Goal: Task Accomplishment & Management: Use online tool/utility

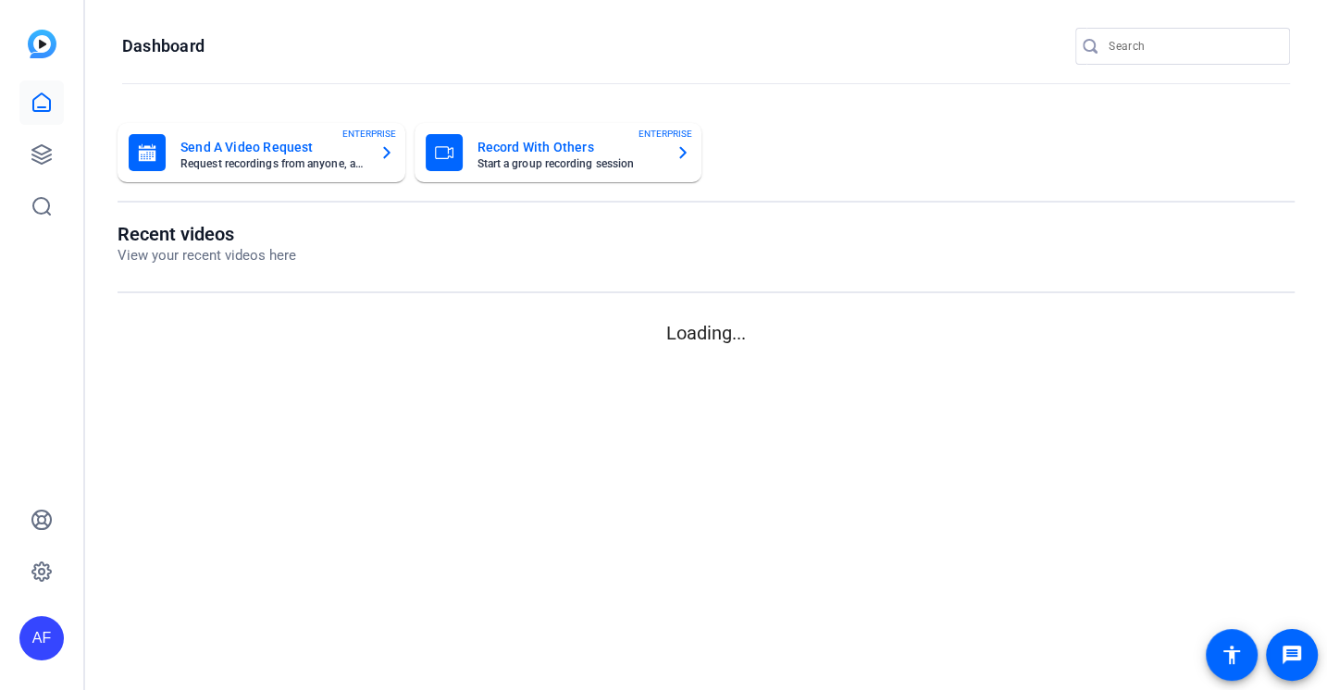
type input "[EMAIL_ADDRESS][DOMAIN_NAME]"
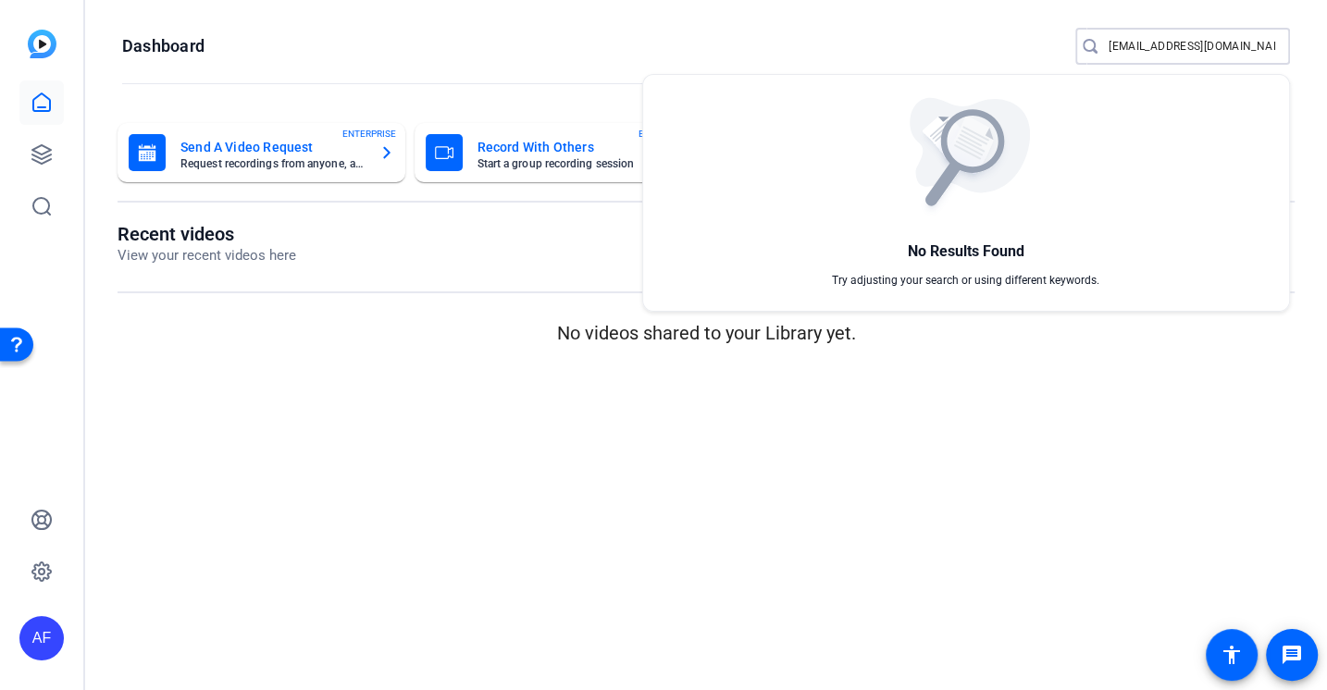
click at [565, 217] on div at bounding box center [663, 345] width 1327 height 690
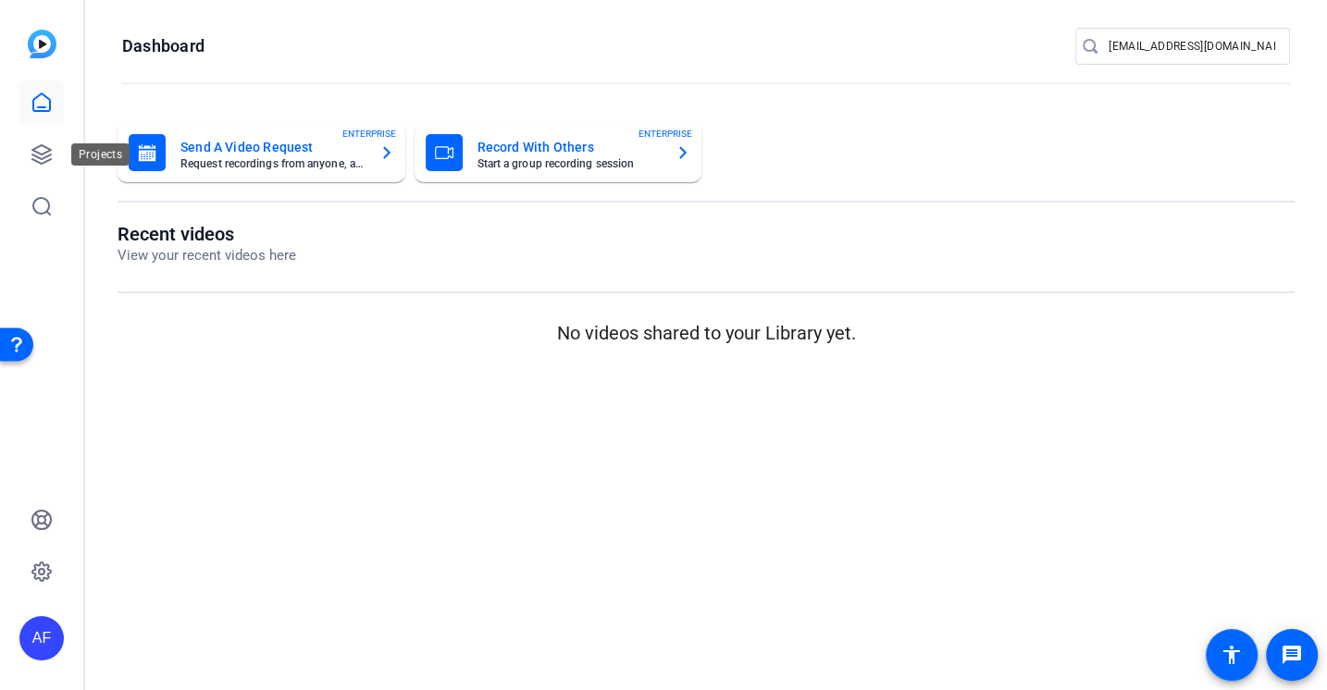
click at [18, 135] on div "AF" at bounding box center [41, 345] width 83 height 690
click at [29, 145] on link at bounding box center [41, 154] width 44 height 44
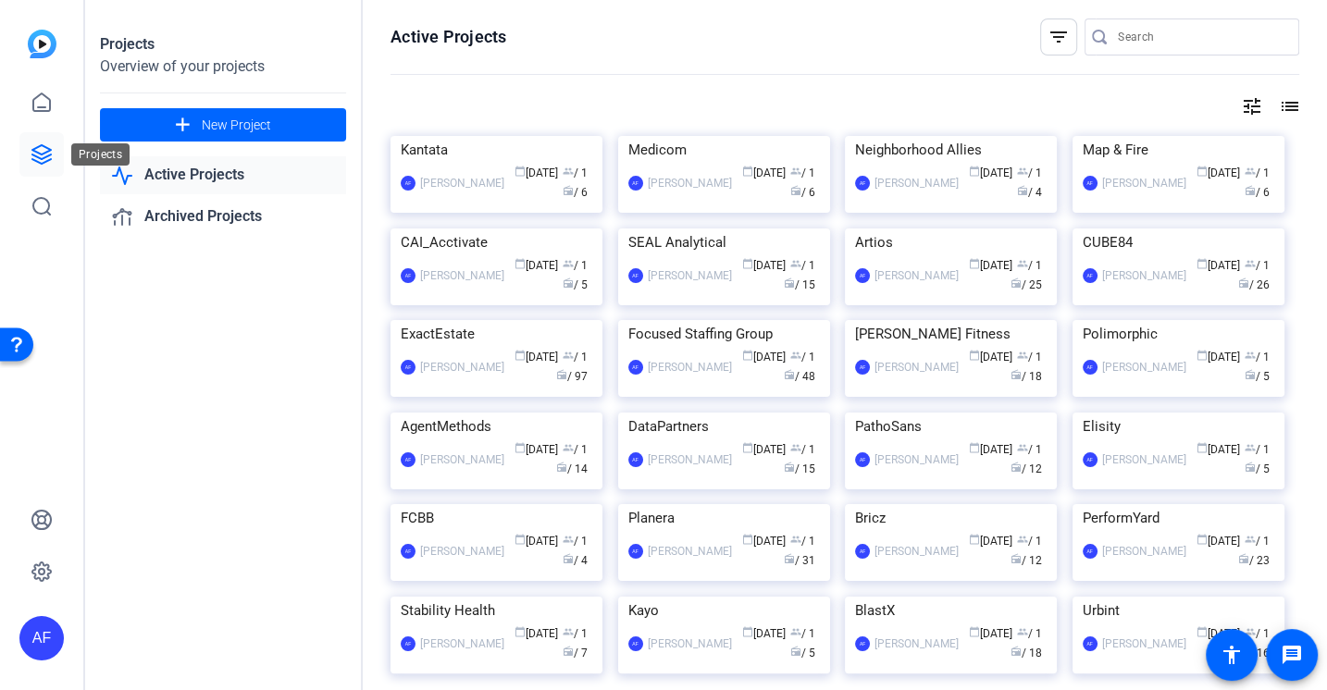
click at [48, 164] on icon at bounding box center [42, 154] width 22 height 22
click at [1129, 34] on input "Search" at bounding box center [1201, 37] width 167 height 22
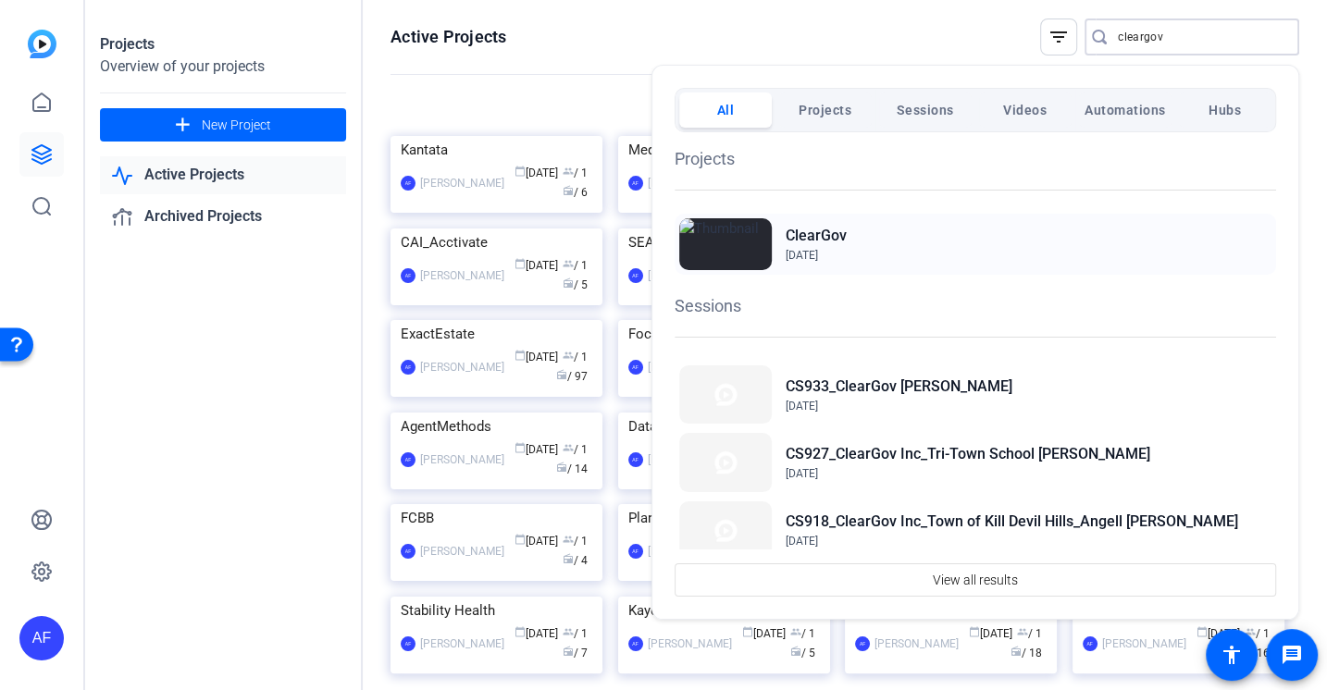
type input "cleargov"
click at [818, 249] on span "Jun 2, 2022" at bounding box center [802, 255] width 32 height 13
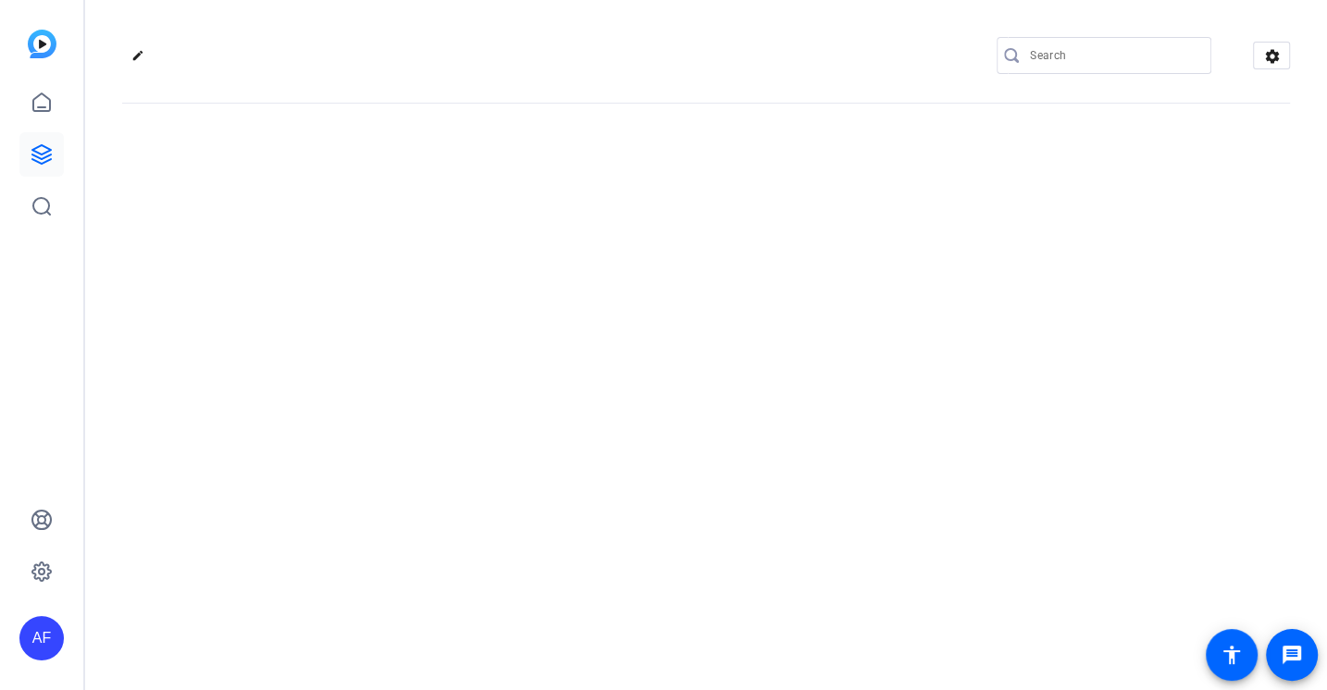
type input "[EMAIL_ADDRESS][DOMAIN_NAME]"
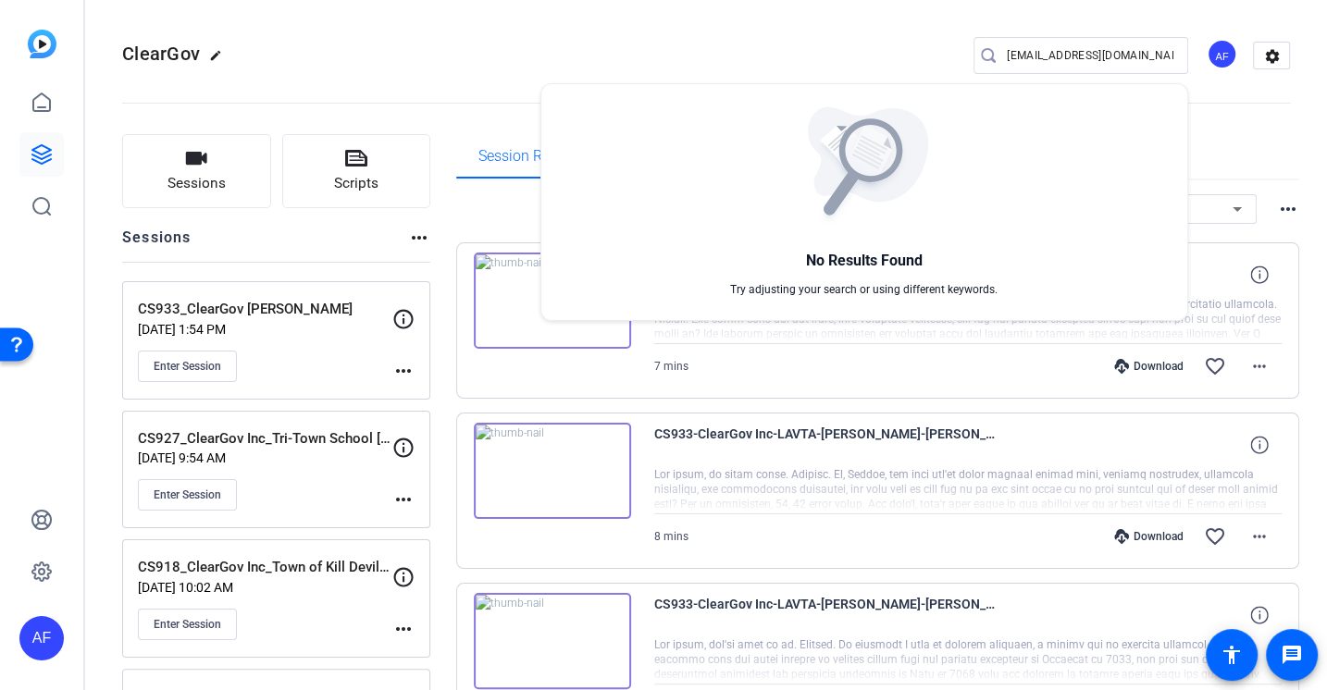
click at [528, 19] on div at bounding box center [663, 345] width 1327 height 690
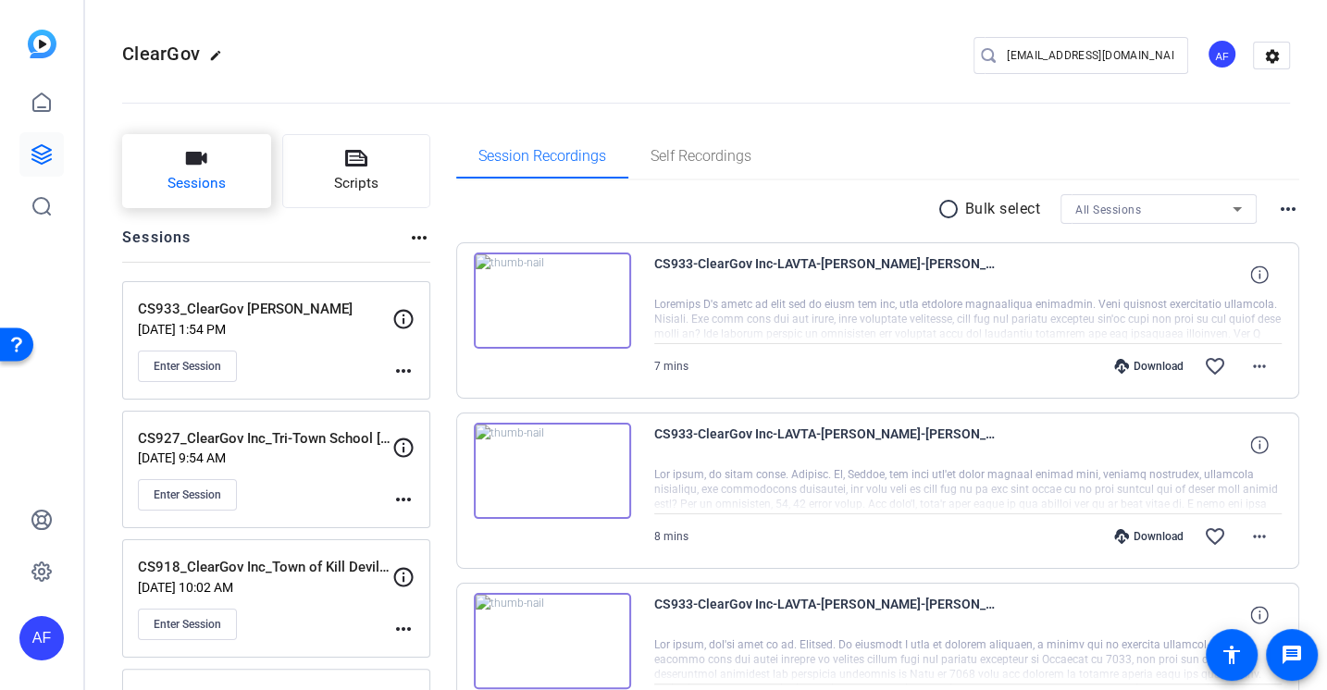
click at [185, 177] on span "Sessions" at bounding box center [197, 183] width 58 height 21
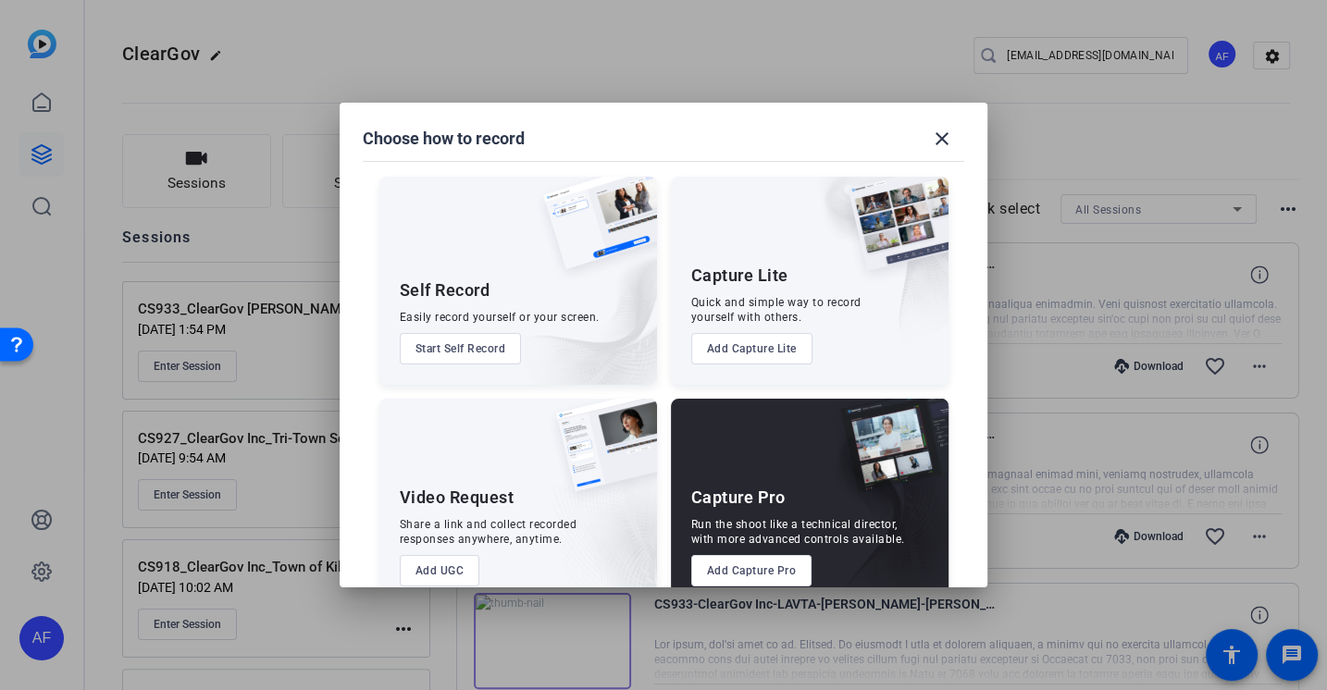
click at [714, 575] on button "Add Capture Pro" at bounding box center [751, 570] width 121 height 31
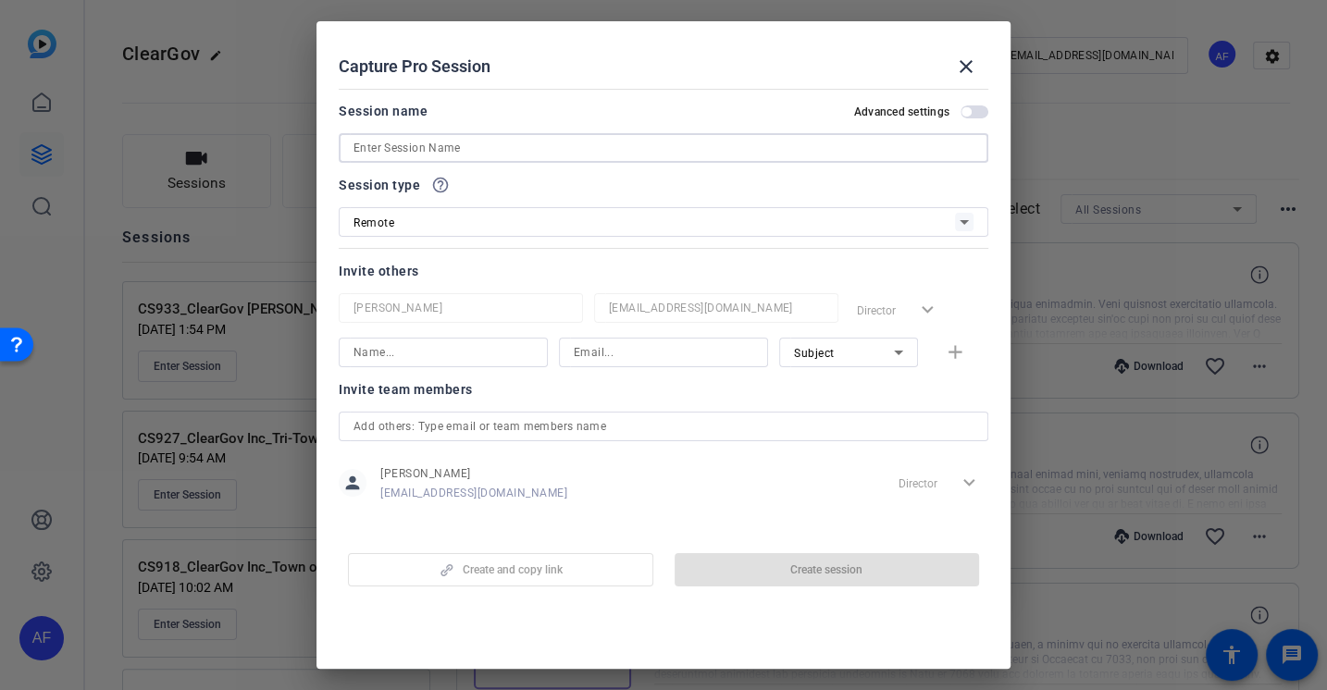
click at [492, 149] on input at bounding box center [664, 148] width 620 height 22
paste input "CS934_ClearGov Inc_County of [GEOGRAPHIC_DATA], [GEOGRAPHIC_DATA][PERSON_NAME]"
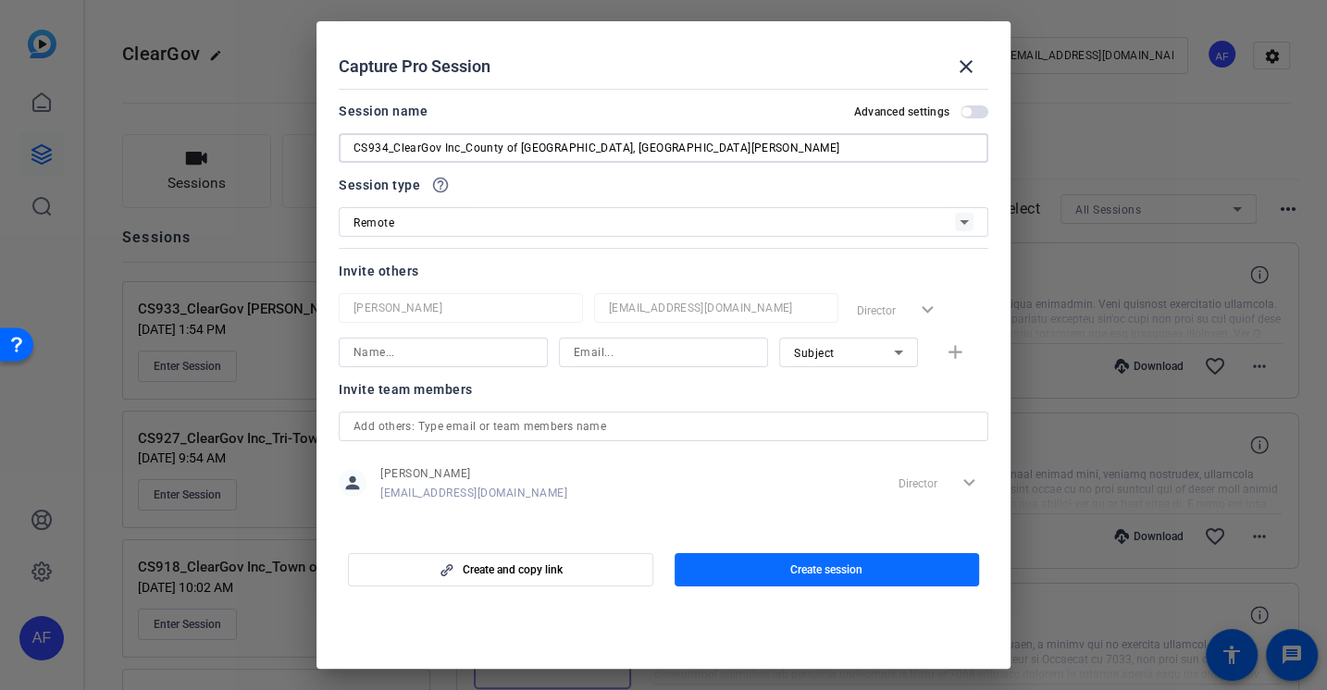
type input "CS934_ClearGov Inc_County of [GEOGRAPHIC_DATA], [GEOGRAPHIC_DATA][PERSON_NAME]"
click at [825, 572] on span "Create session" at bounding box center [826, 570] width 72 height 15
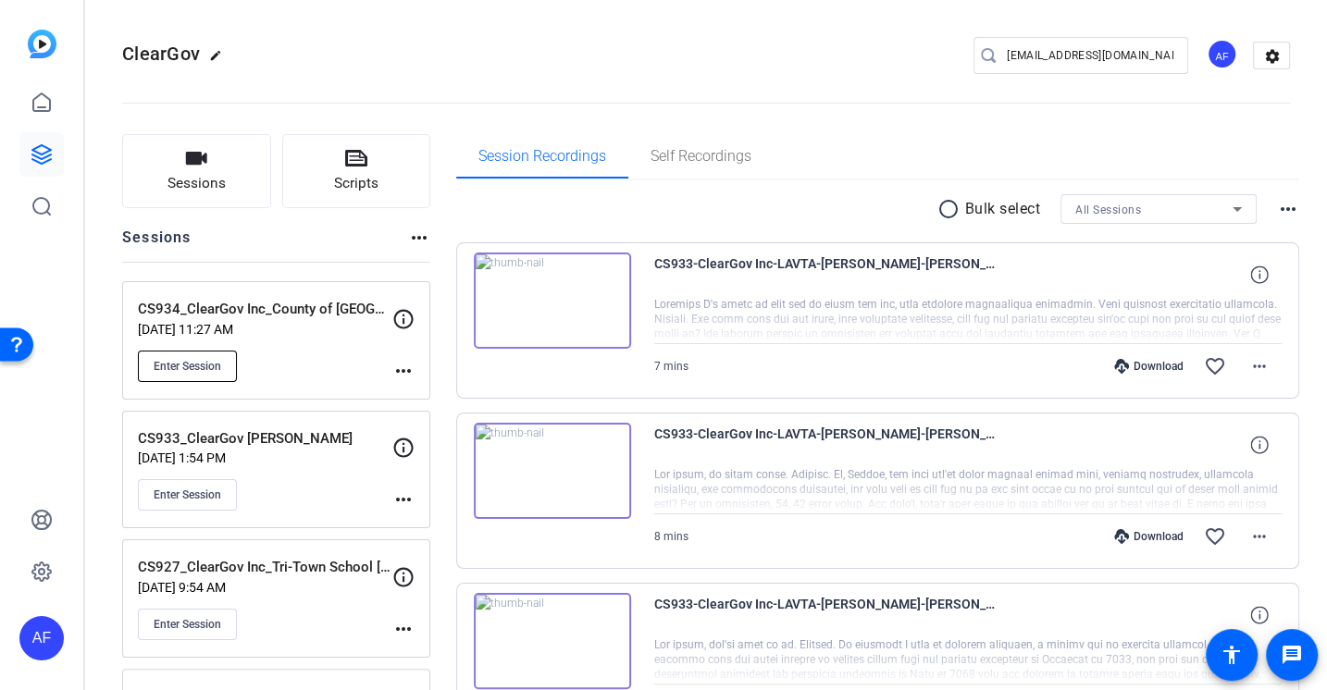
click at [193, 354] on button "Enter Session" at bounding box center [187, 366] width 99 height 31
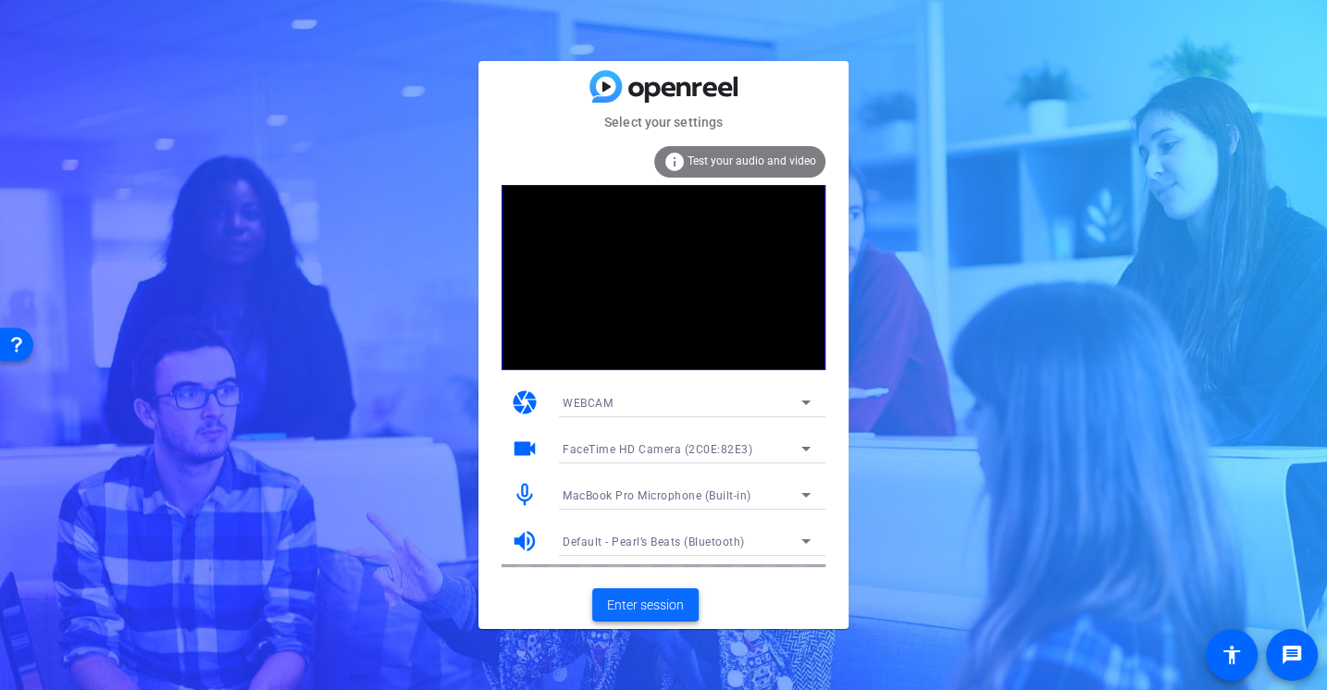
click at [640, 601] on span "Enter session" at bounding box center [645, 605] width 77 height 19
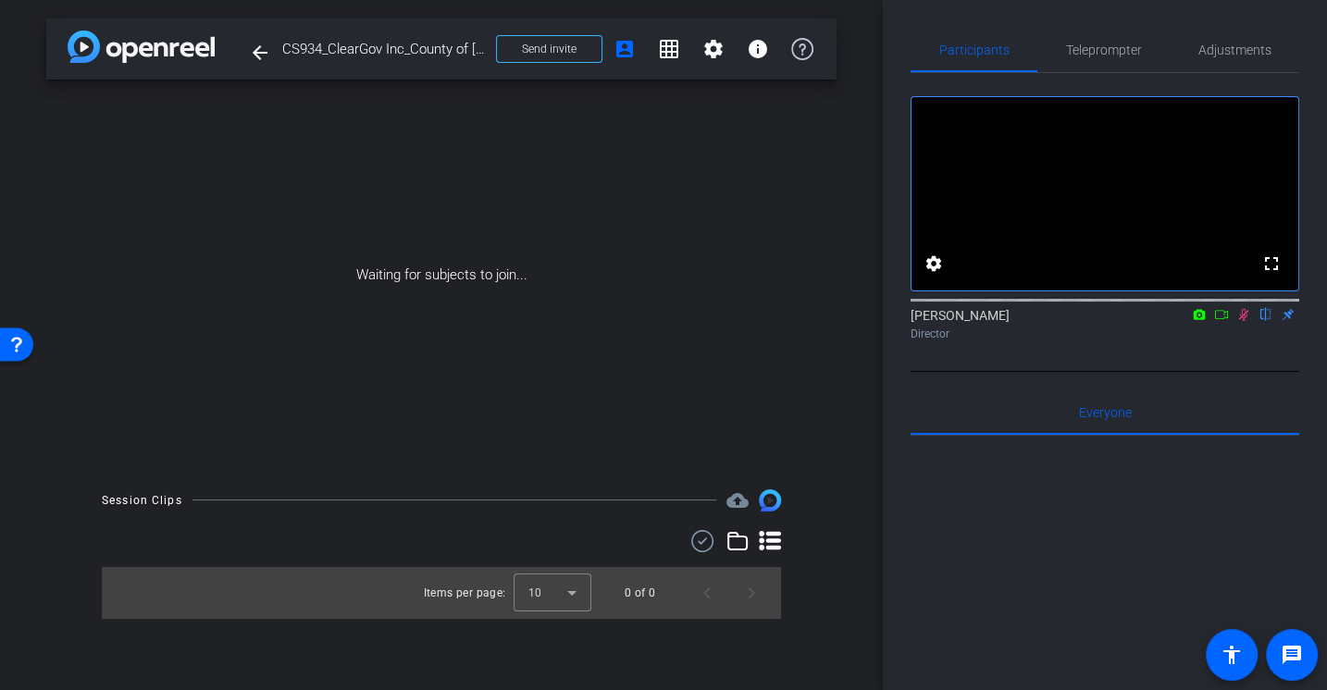
click at [1223, 321] on icon at bounding box center [1221, 314] width 15 height 13
click at [522, 45] on span "Send invite" at bounding box center [549, 49] width 55 height 15
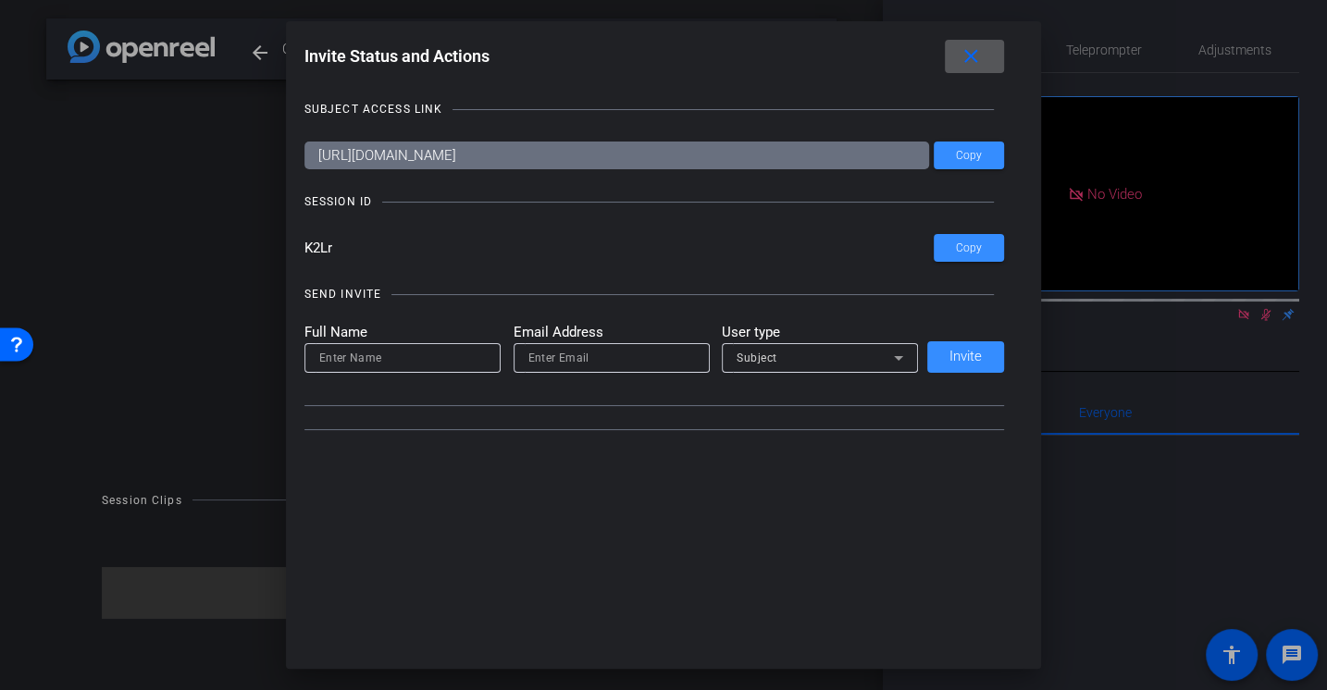
type input "[EMAIL_ADDRESS][DOMAIN_NAME]"
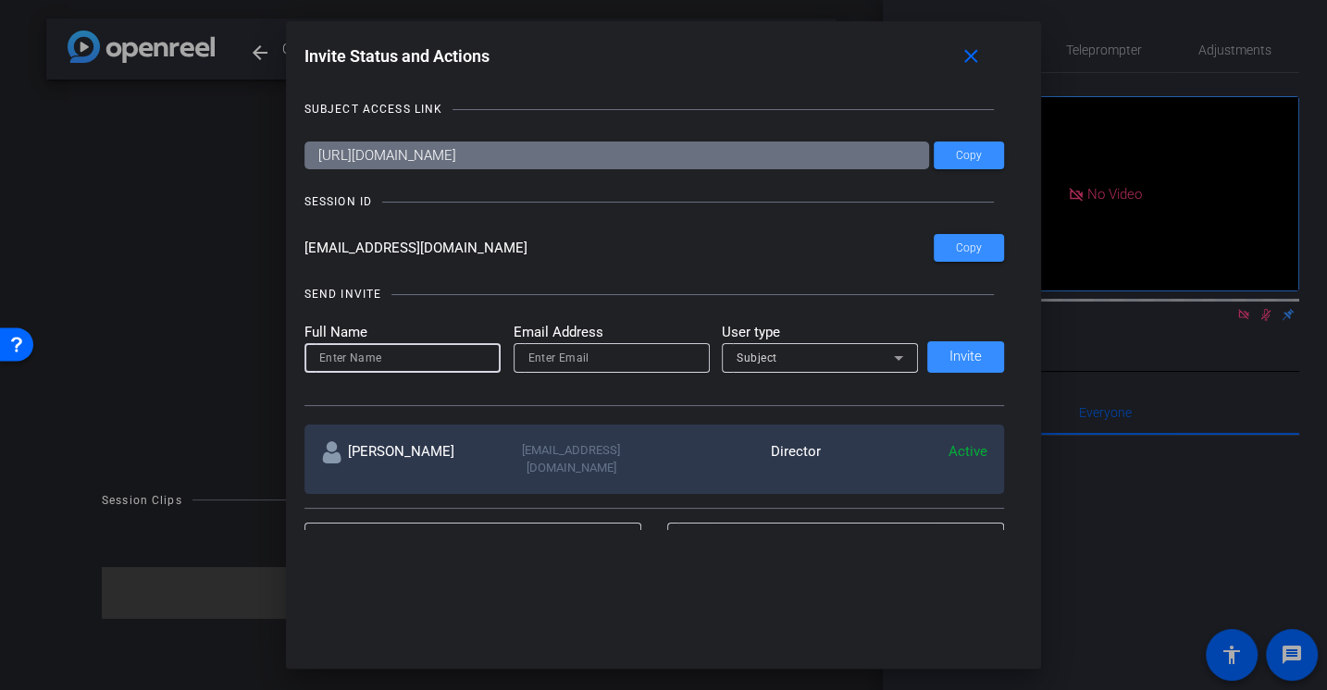
click at [374, 362] on input at bounding box center [402, 358] width 167 height 22
type input "Jason"
paste input "jaxelrod@cleargov.com"
type input "jaxelrod@cleargov.com"
click at [649, 261] on body "Accessibility Screen-Reader Guide, Feedback, and Issue Reporting | New window m…" at bounding box center [663, 345] width 1327 height 690
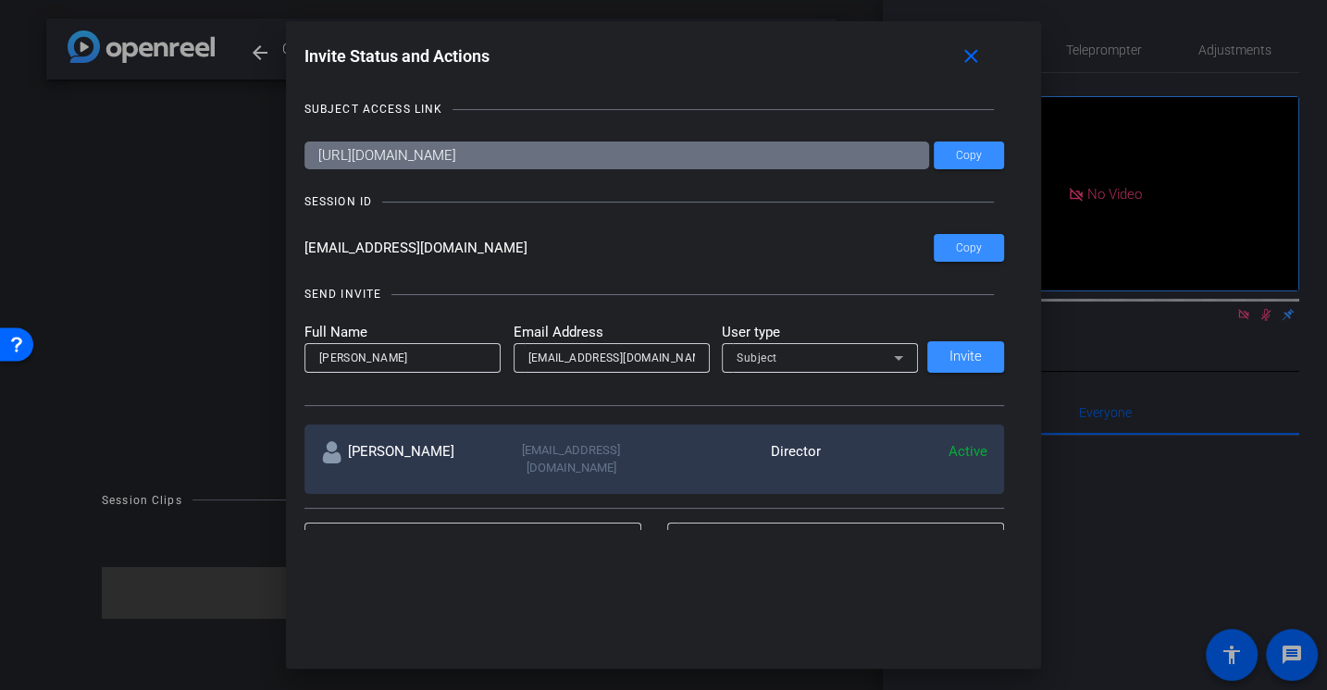
click at [838, 428] on div "Alex Ferguson team@yourlocalstudio.com Director Active" at bounding box center [654, 459] width 701 height 69
click at [836, 373] on div at bounding box center [820, 383] width 196 height 20
click at [816, 366] on div "Subject" at bounding box center [815, 357] width 157 height 23
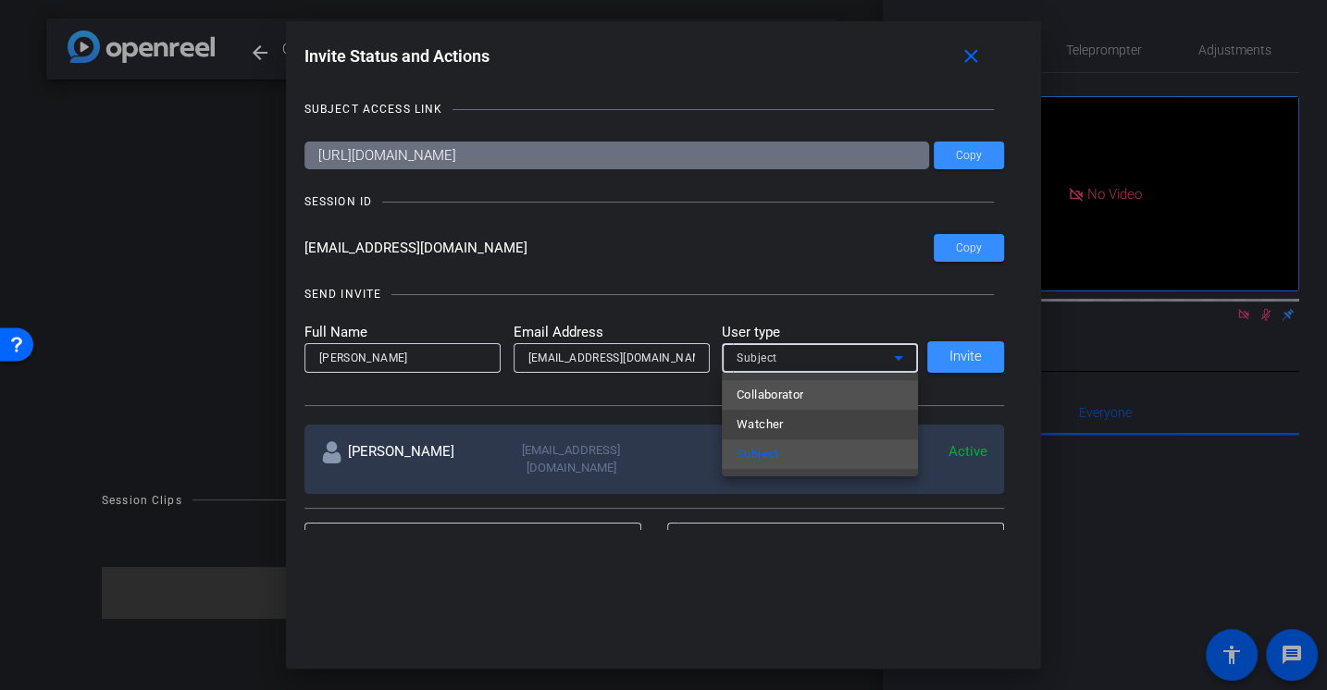
click at [770, 396] on span "Collaborator" at bounding box center [771, 395] width 68 height 22
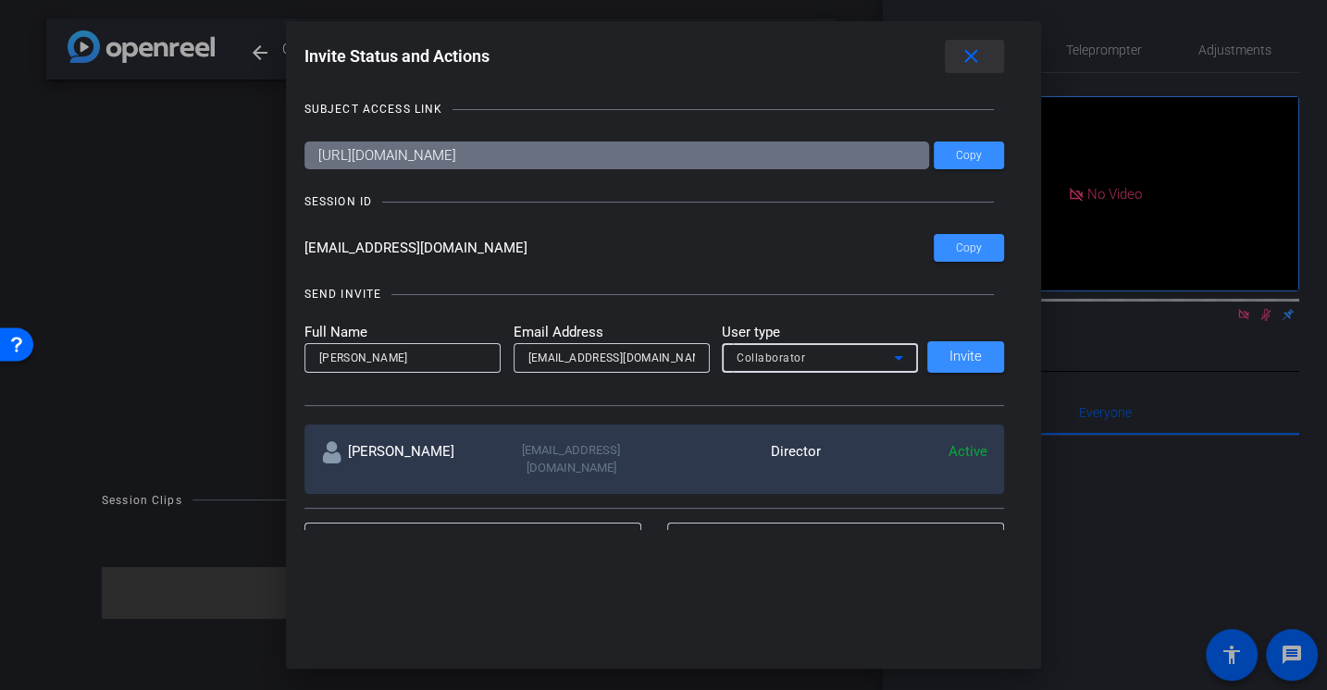
click at [979, 54] on mat-icon "close" at bounding box center [971, 56] width 23 height 23
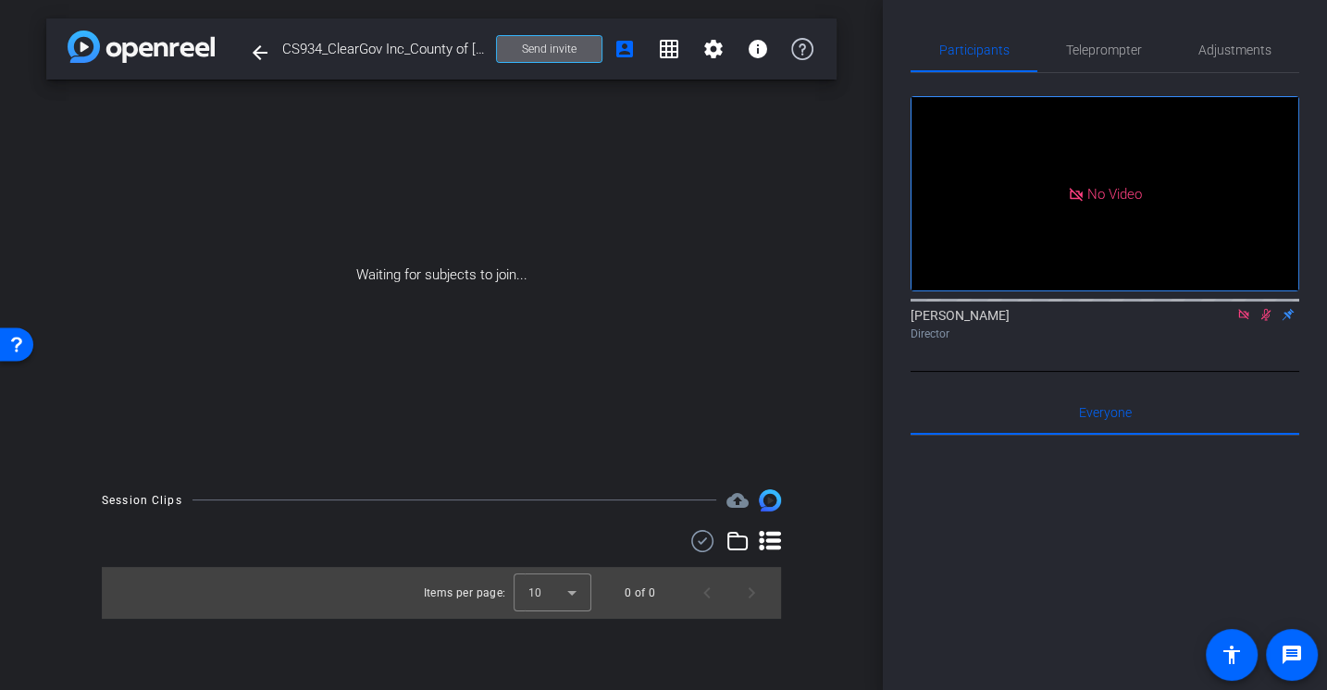
click at [532, 56] on span "Send invite" at bounding box center [549, 49] width 55 height 15
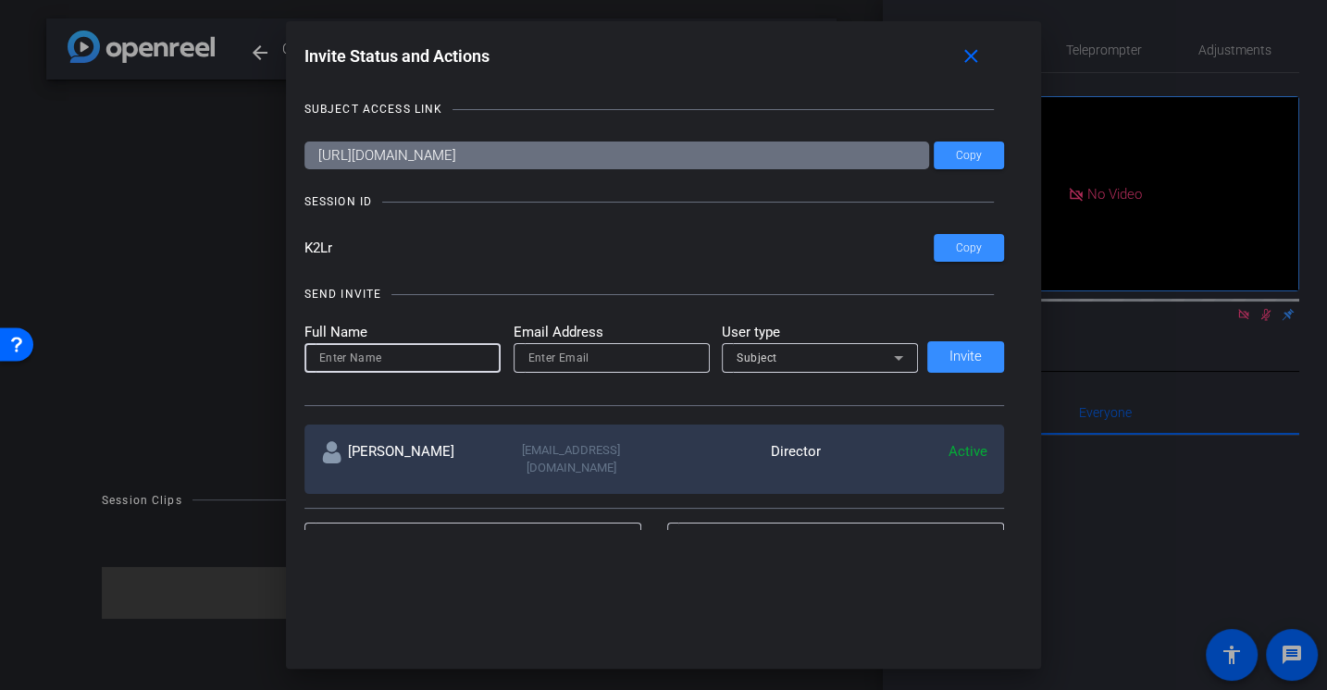
click at [416, 355] on input at bounding box center [402, 358] width 167 height 22
click at [427, 359] on input at bounding box center [402, 358] width 167 height 22
type input "Jason"
click at [552, 359] on input "email" at bounding box center [611, 358] width 167 height 22
paste input "jaxelrod@cleargov.com"
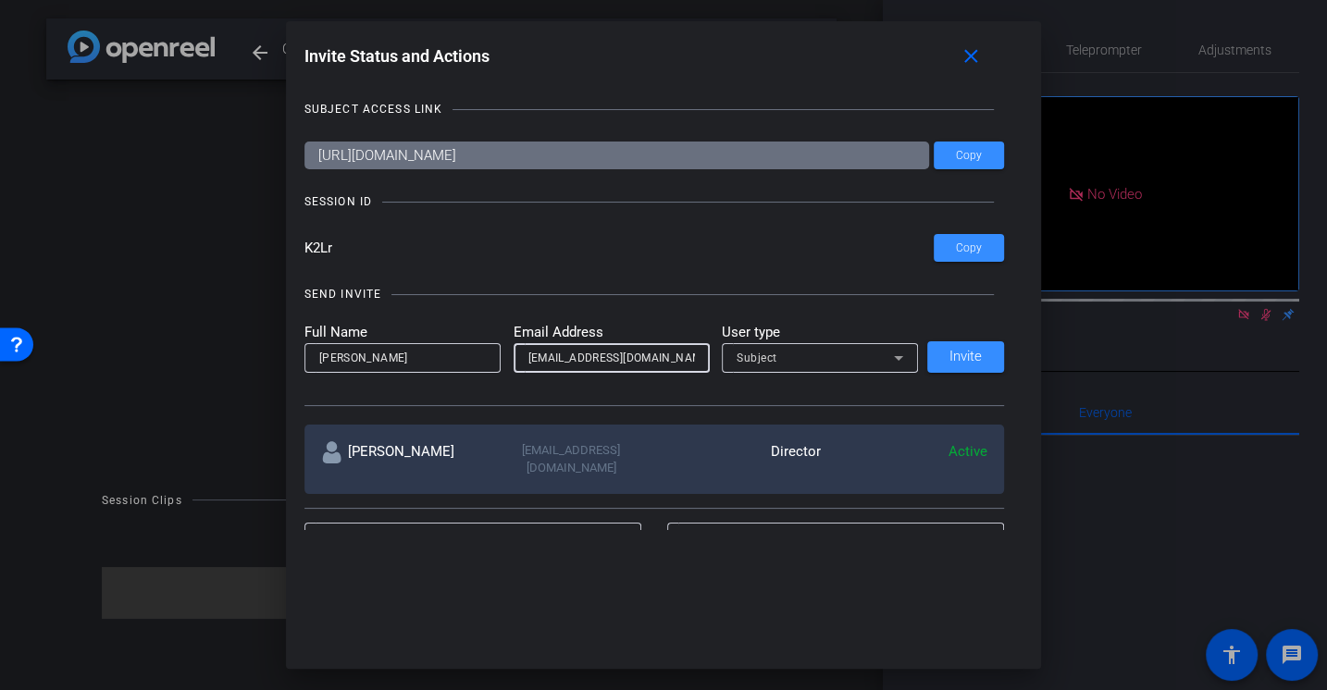
type input "jaxelrod@cleargov.com"
click at [832, 359] on div "Subject" at bounding box center [815, 357] width 157 height 23
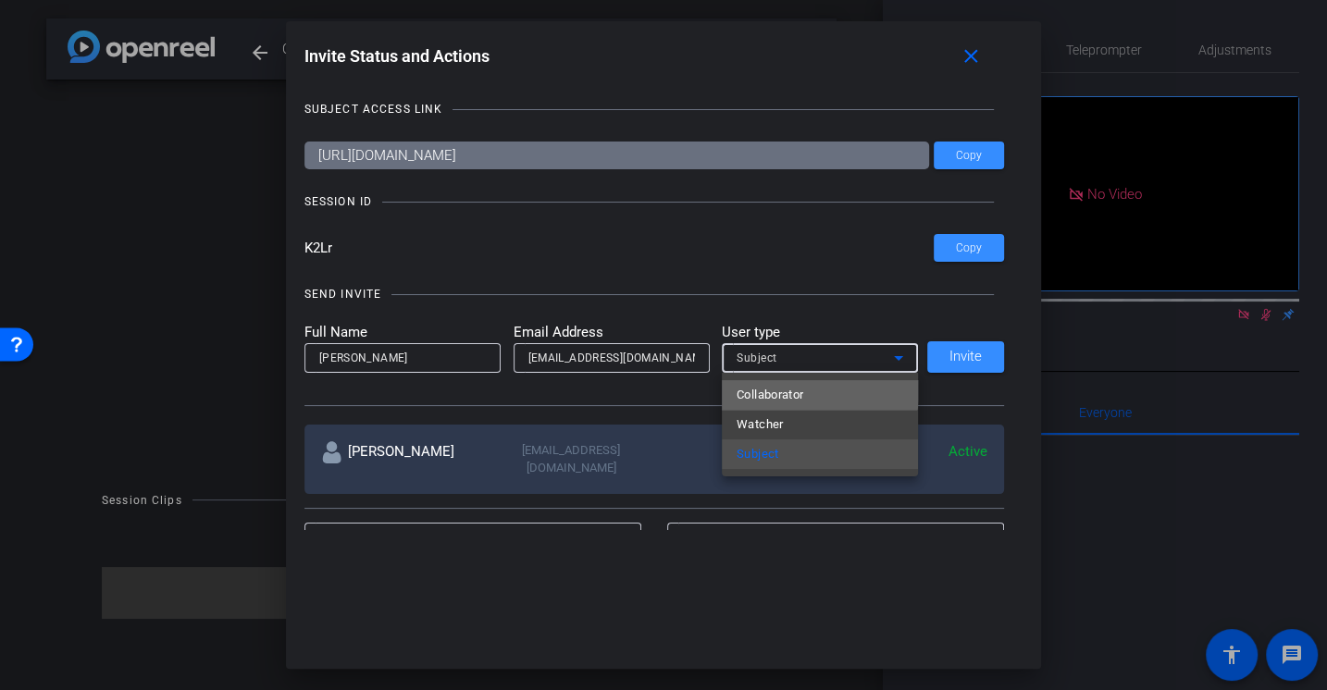
click at [815, 388] on mat-option "Collaborator" at bounding box center [820, 395] width 196 height 30
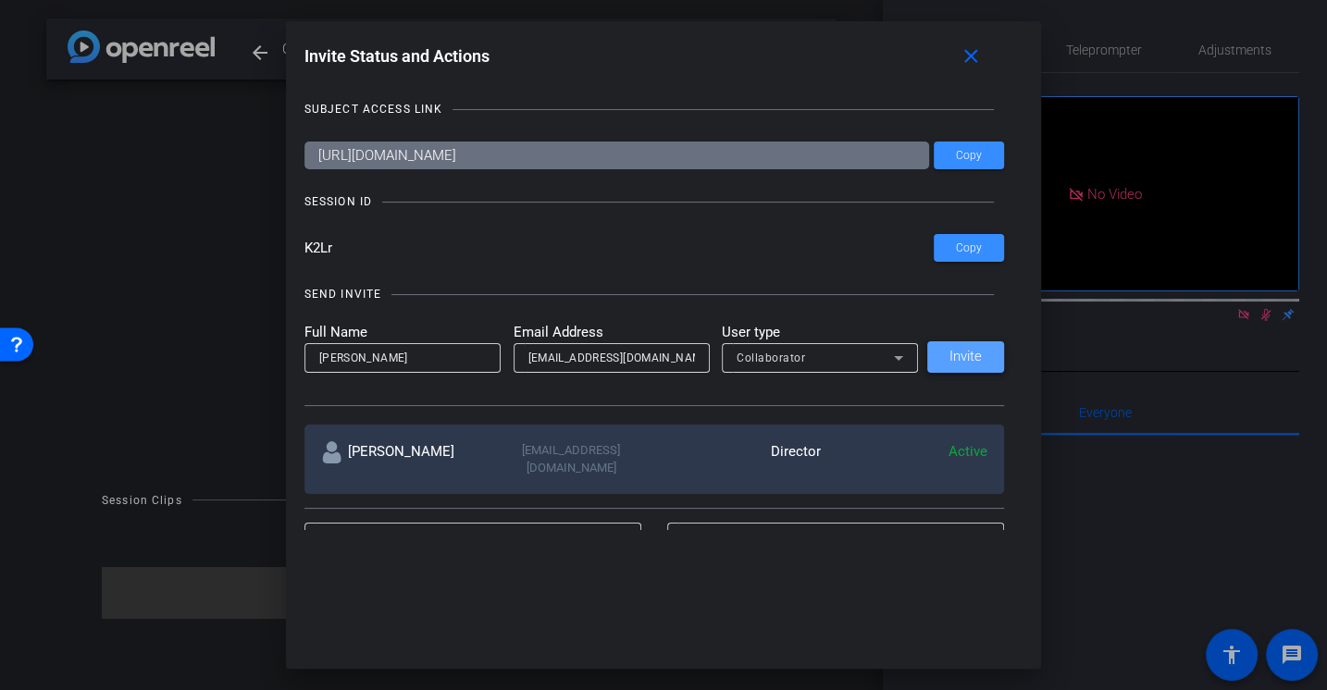
click at [970, 355] on span "Invite" at bounding box center [965, 357] width 32 height 14
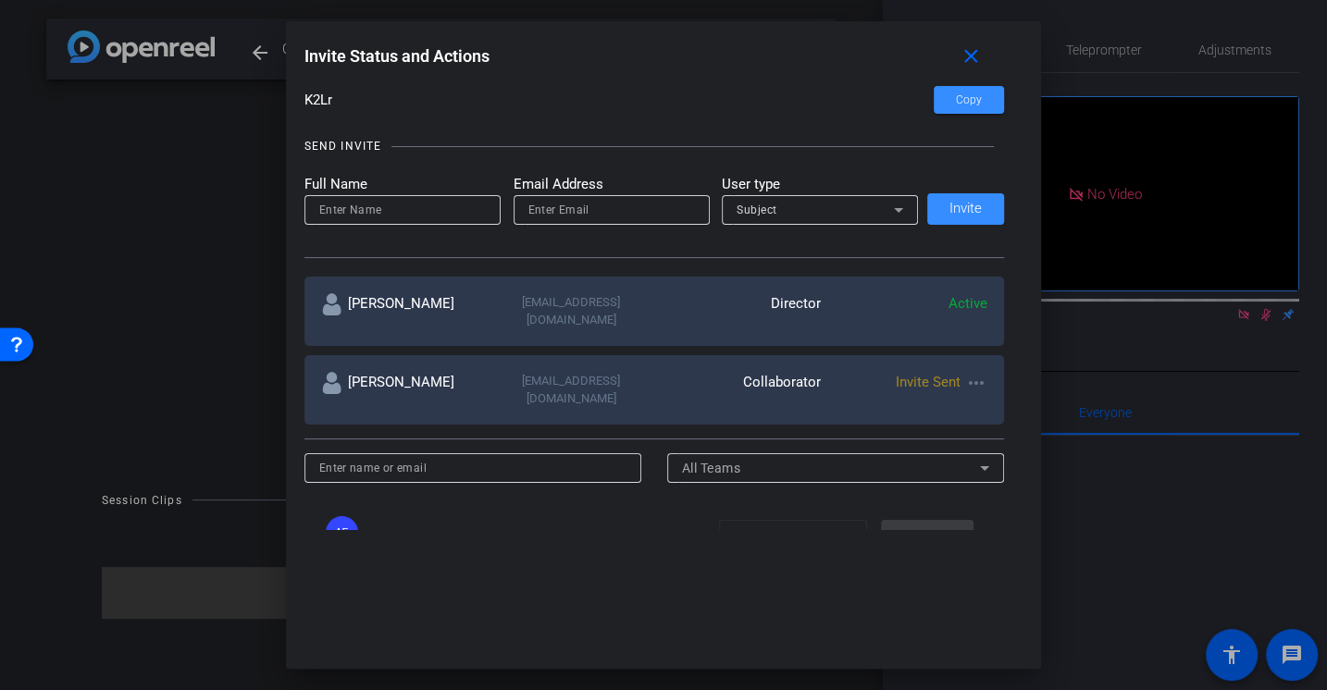
scroll to position [168, 0]
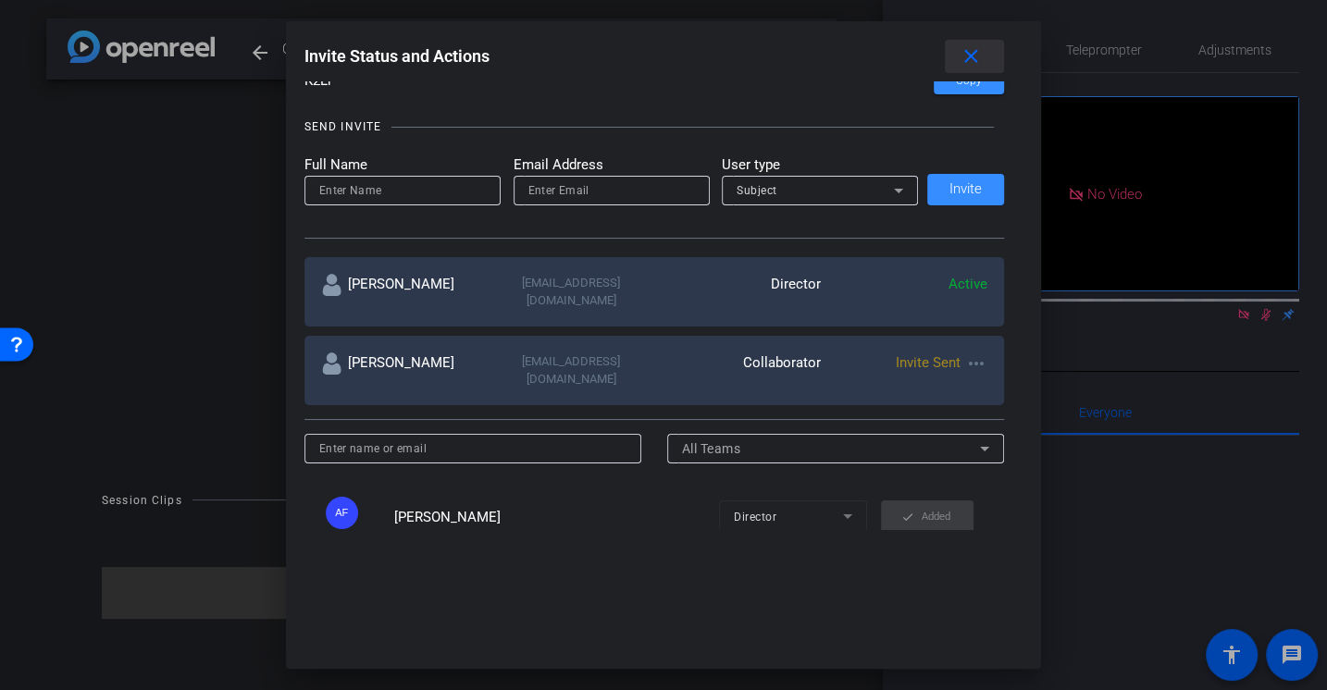
click at [969, 45] on mat-icon "close" at bounding box center [971, 56] width 23 height 23
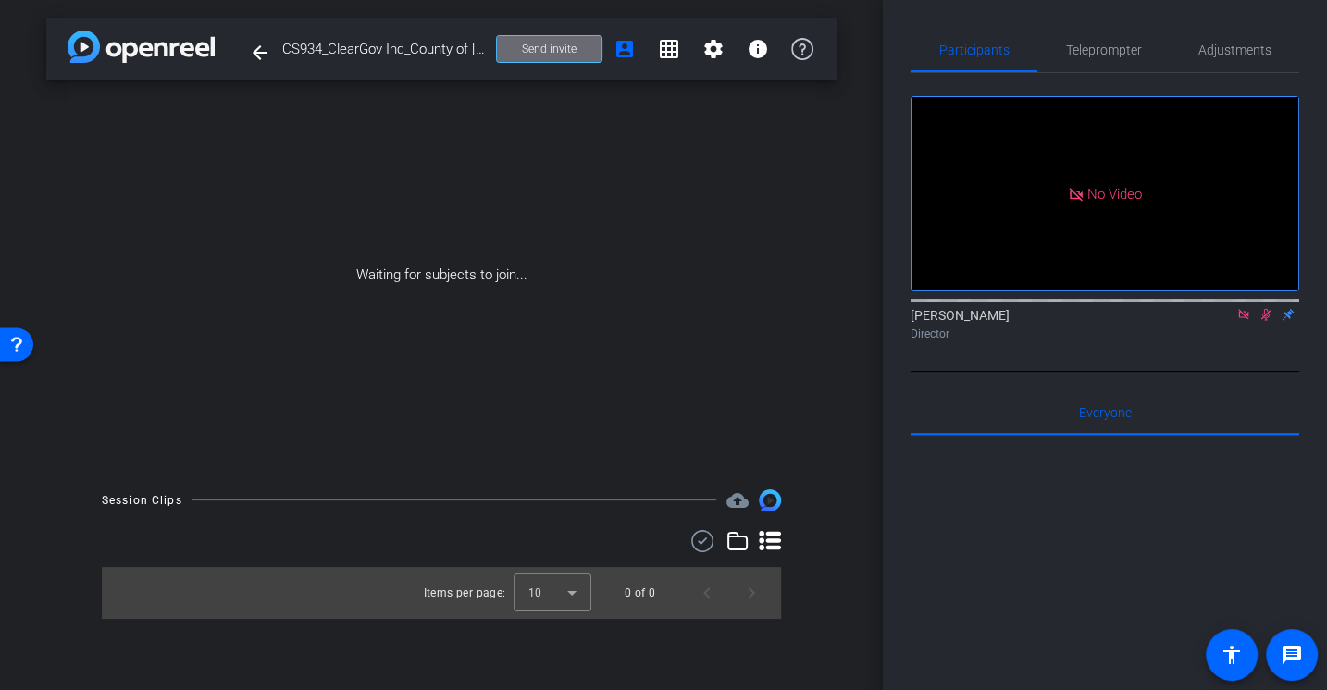
click at [566, 42] on span "Send invite" at bounding box center [549, 49] width 55 height 15
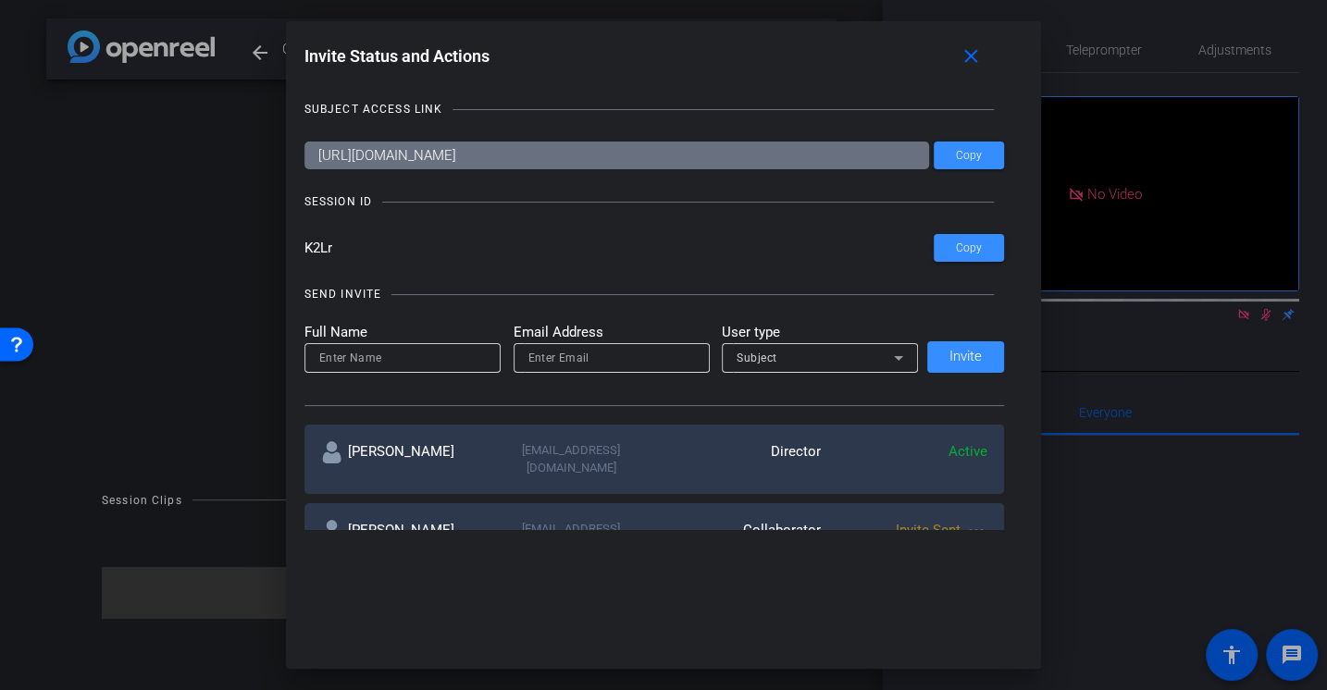
drag, startPoint x: 381, startPoint y: 254, endPoint x: 279, endPoint y: 254, distance: 102.7
click at [279, 254] on div "Invite Status and Actions close SUBJECT ACCESS LINK https://capture.openreel.co…" at bounding box center [663, 345] width 1327 height 690
click at [971, 59] on mat-icon "close" at bounding box center [971, 56] width 23 height 23
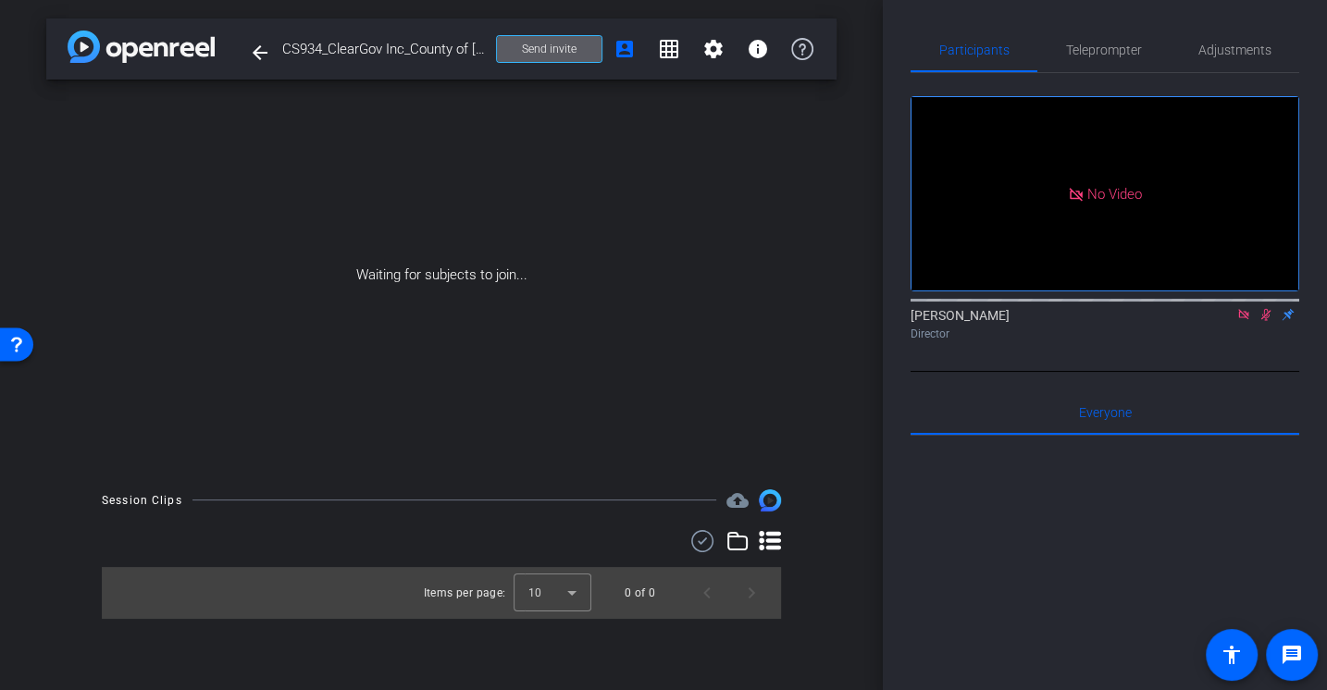
click at [1200, 338] on div "Alex Ferguson Director" at bounding box center [1105, 324] width 389 height 36
click at [1241, 321] on icon at bounding box center [1243, 314] width 15 height 13
click at [575, 100] on div "Waiting for subjects to join..." at bounding box center [441, 275] width 790 height 391
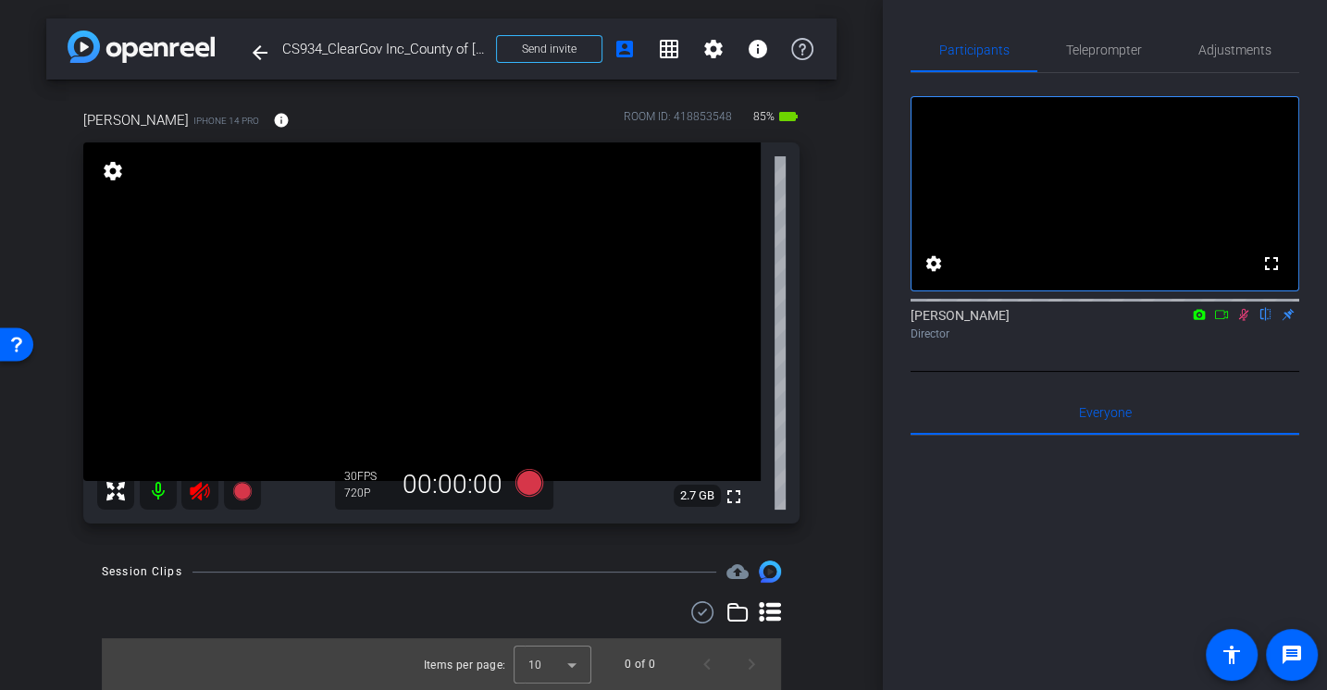
click at [254, 558] on div "arrow_back CS934_ClearGov Inc_County of Orange, VA_Ashley Jacobs Back to projec…" at bounding box center [441, 345] width 883 height 690
click at [197, 490] on icon at bounding box center [199, 491] width 19 height 19
click at [1244, 321] on icon at bounding box center [1244, 315] width 10 height 12
click at [1214, 57] on span "Adjustments" at bounding box center [1234, 50] width 73 height 44
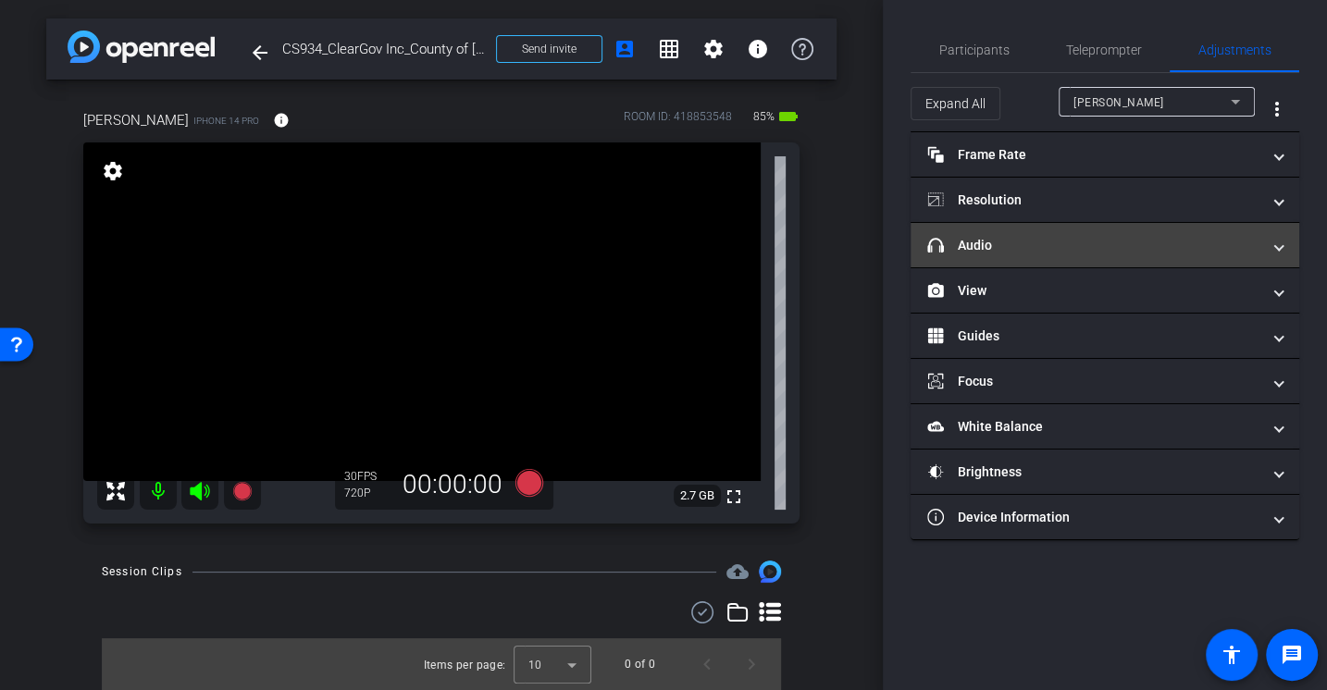
click at [973, 242] on mat-panel-title "headphone icon Audio" at bounding box center [1093, 245] width 333 height 19
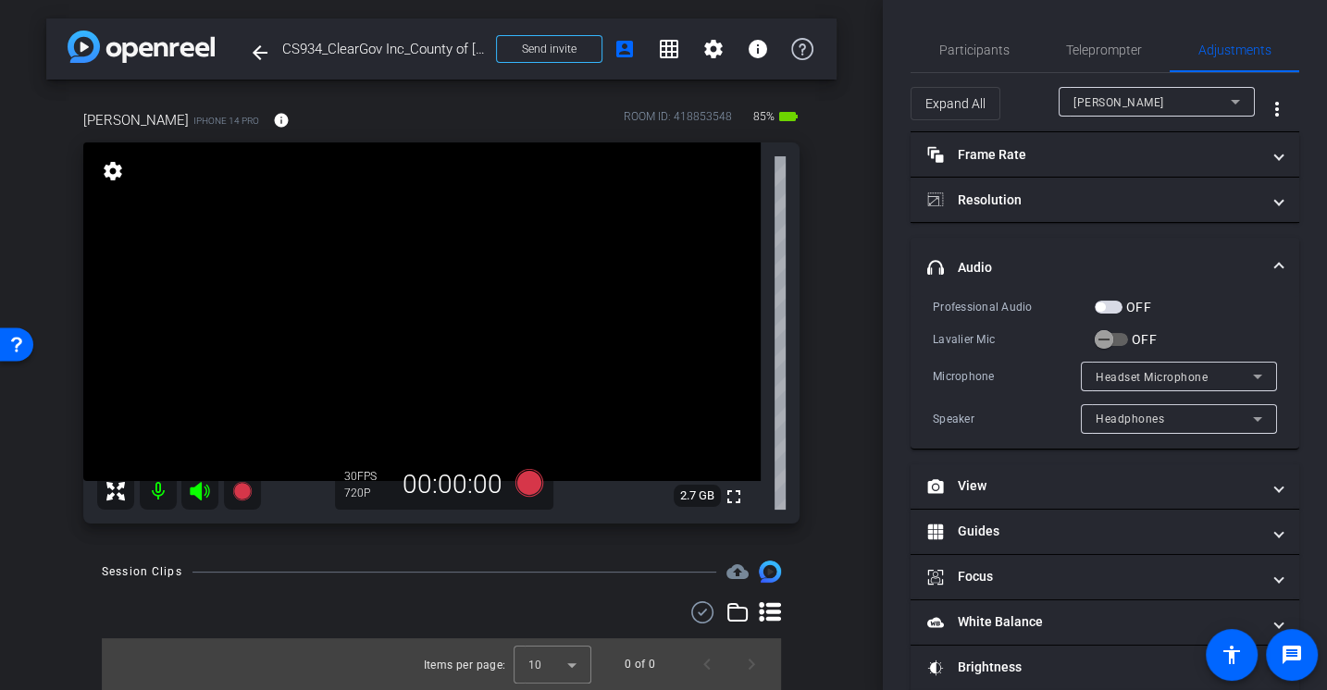
click at [996, 315] on div "Professional Audio OFF" at bounding box center [1105, 306] width 344 height 19
click at [1118, 329] on span "button" at bounding box center [1104, 339] width 37 height 37
click at [1049, 351] on div "Professional Audio OFF Lavalier Mic OFF Microphone Headset Microphone Speaker H…" at bounding box center [1105, 365] width 344 height 137
click at [987, 54] on span "Participants" at bounding box center [974, 49] width 70 height 13
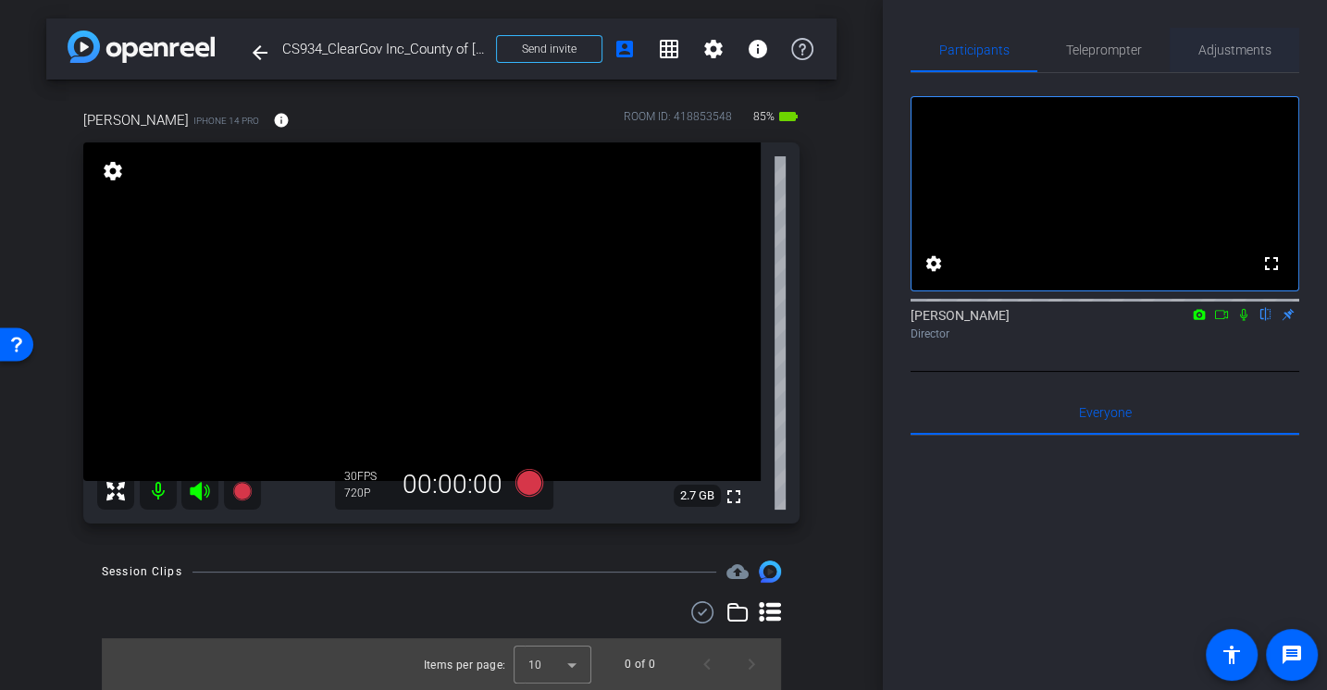
click at [1228, 45] on span "Adjustments" at bounding box center [1234, 49] width 73 height 13
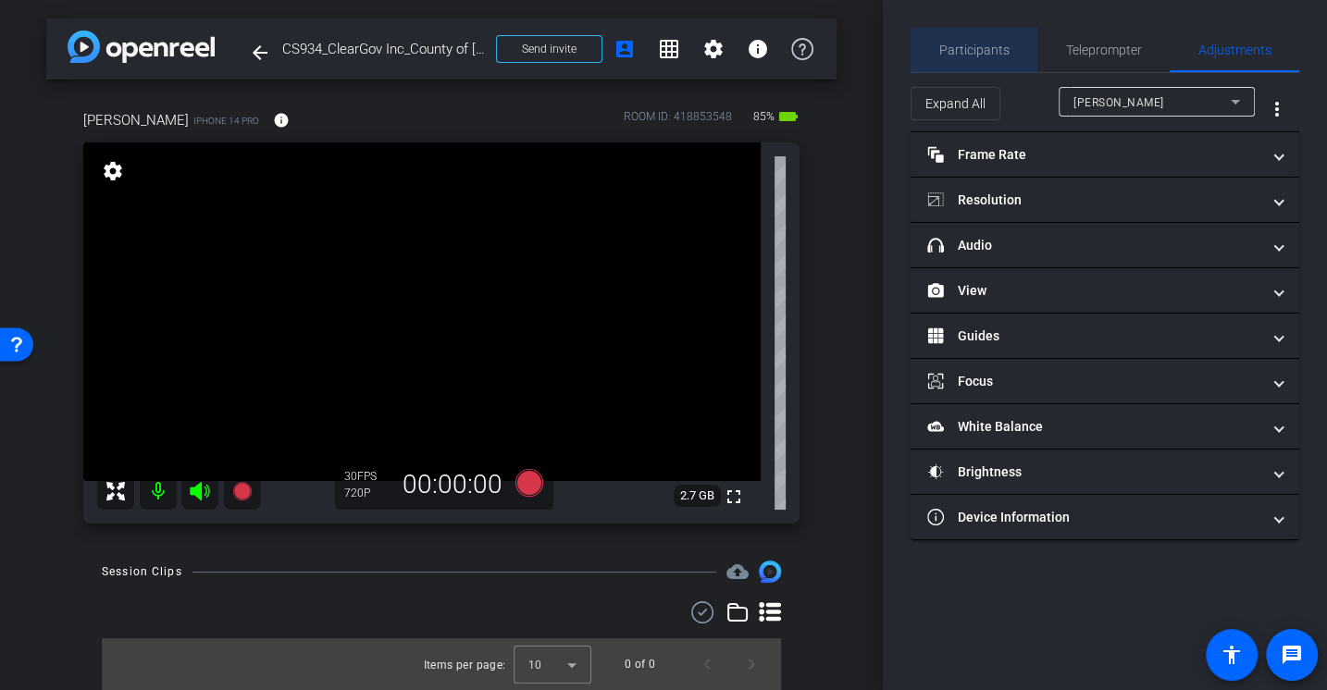
click at [957, 44] on span "Participants" at bounding box center [974, 49] width 70 height 13
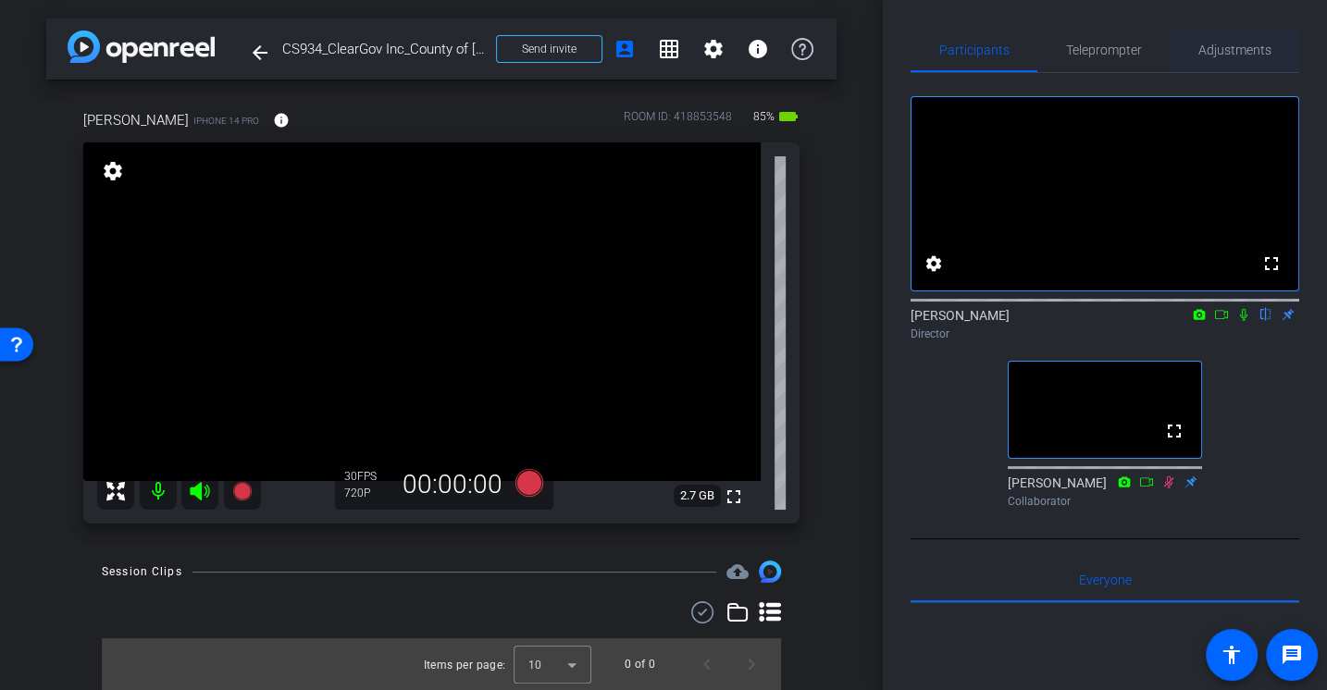
click at [1218, 43] on span "Adjustments" at bounding box center [1234, 49] width 73 height 13
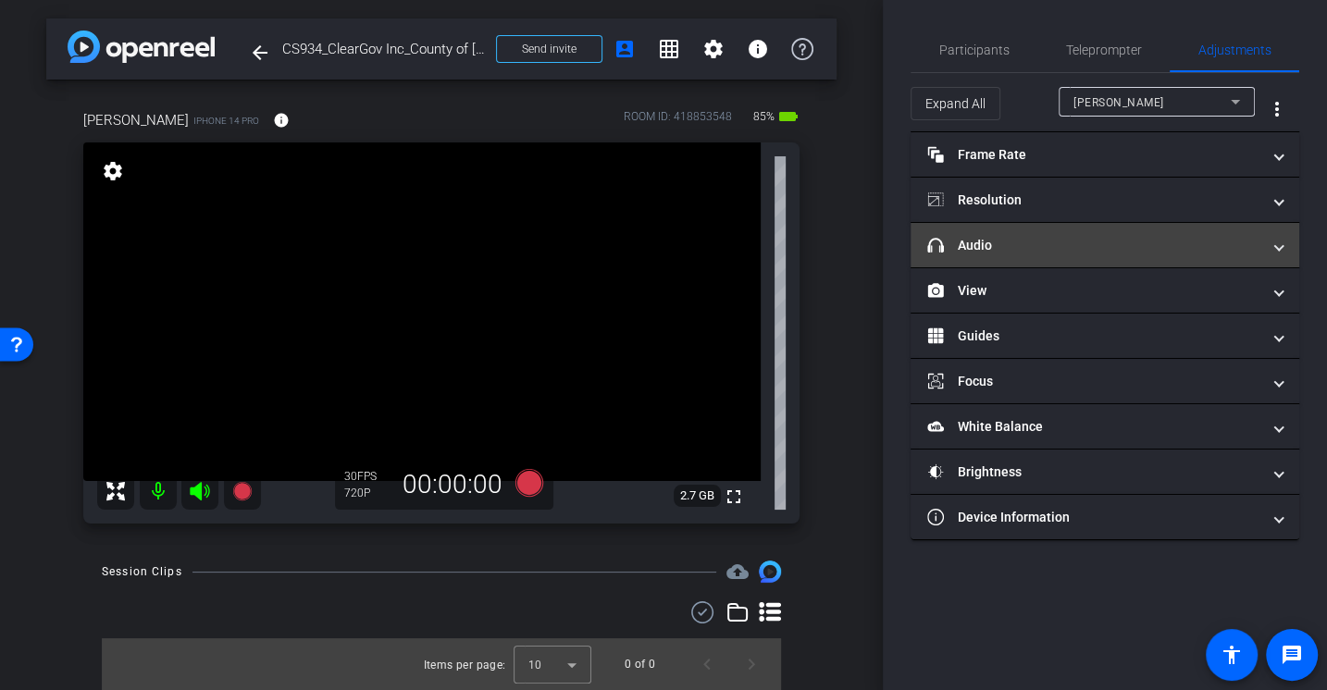
click at [957, 237] on mat-panel-title "headphone icon Audio" at bounding box center [1093, 245] width 333 height 19
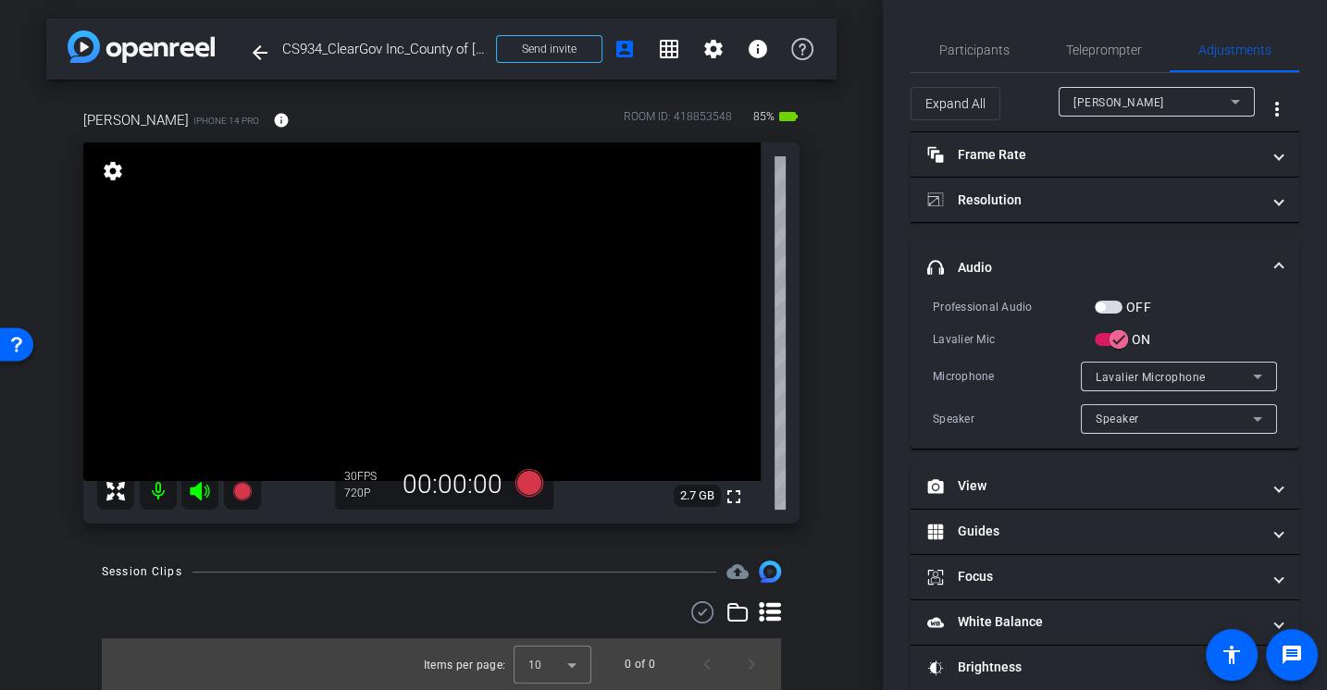
click at [981, 313] on div "Professional Audio" at bounding box center [1014, 307] width 162 height 19
click at [954, 61] on span "Participants" at bounding box center [974, 50] width 70 height 44
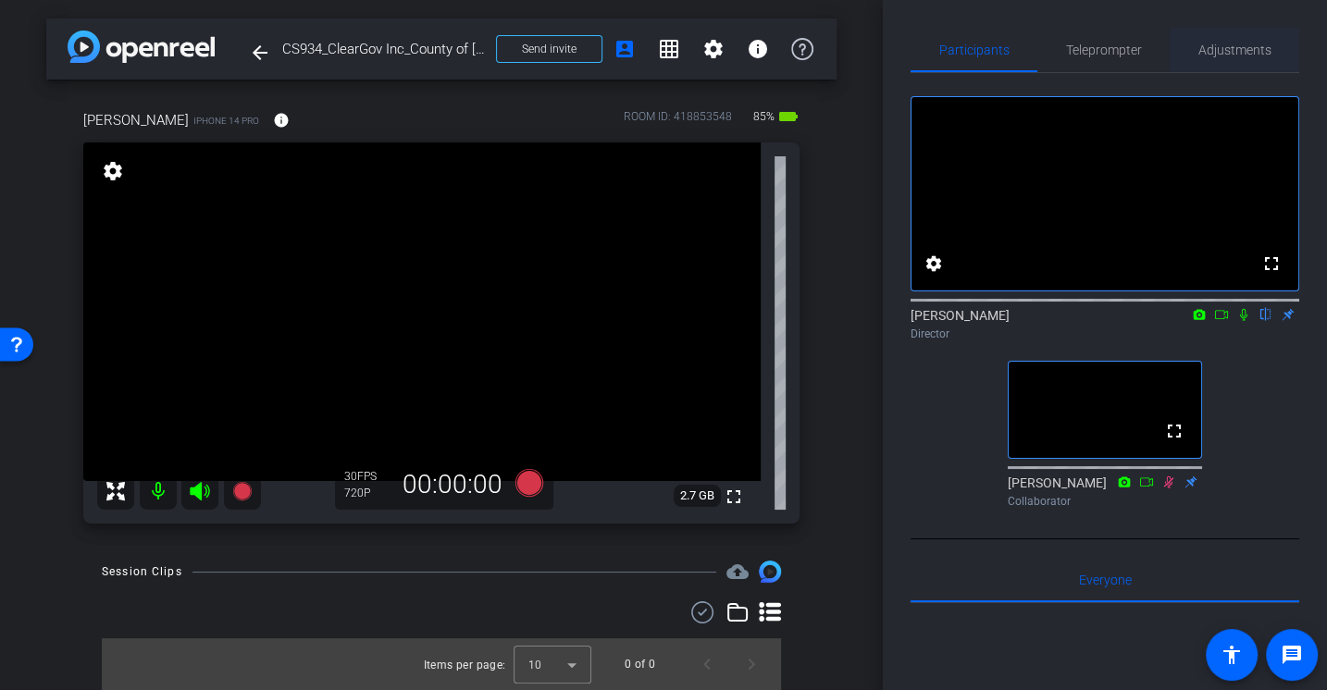
click at [1238, 52] on span "Adjustments" at bounding box center [1234, 49] width 73 height 13
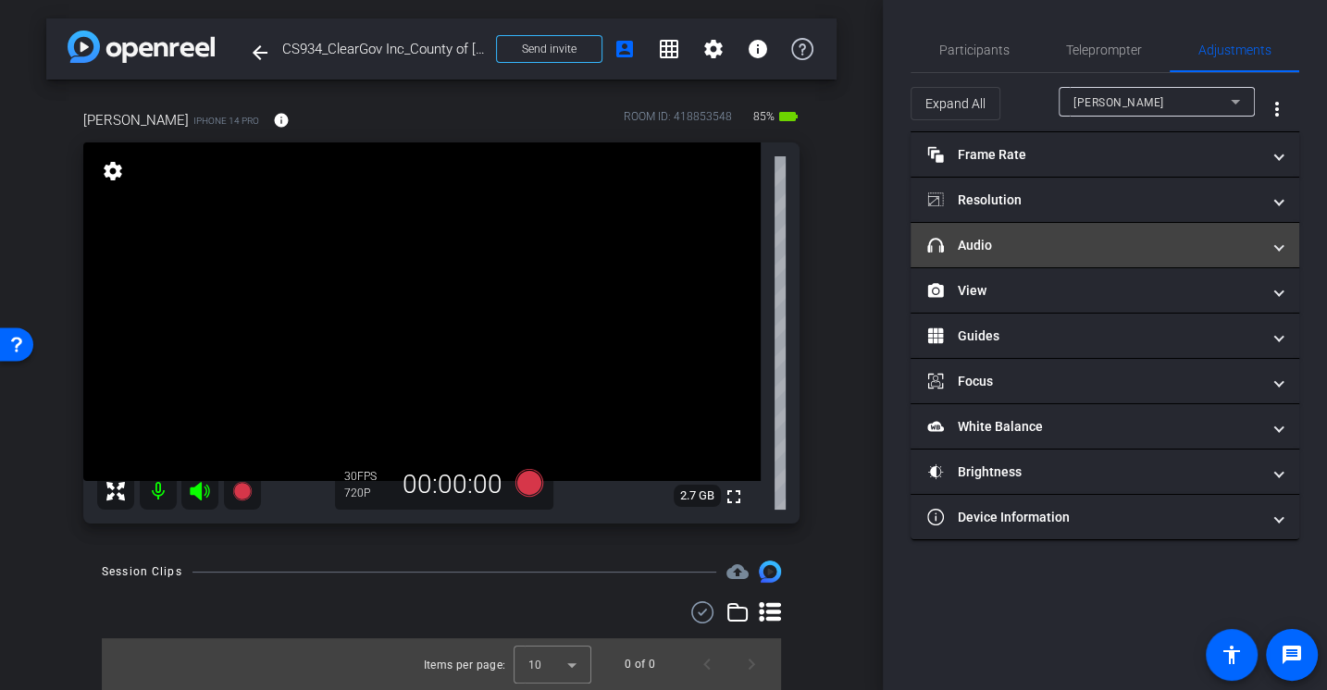
click at [978, 241] on mat-panel-title "headphone icon Audio" at bounding box center [1093, 245] width 333 height 19
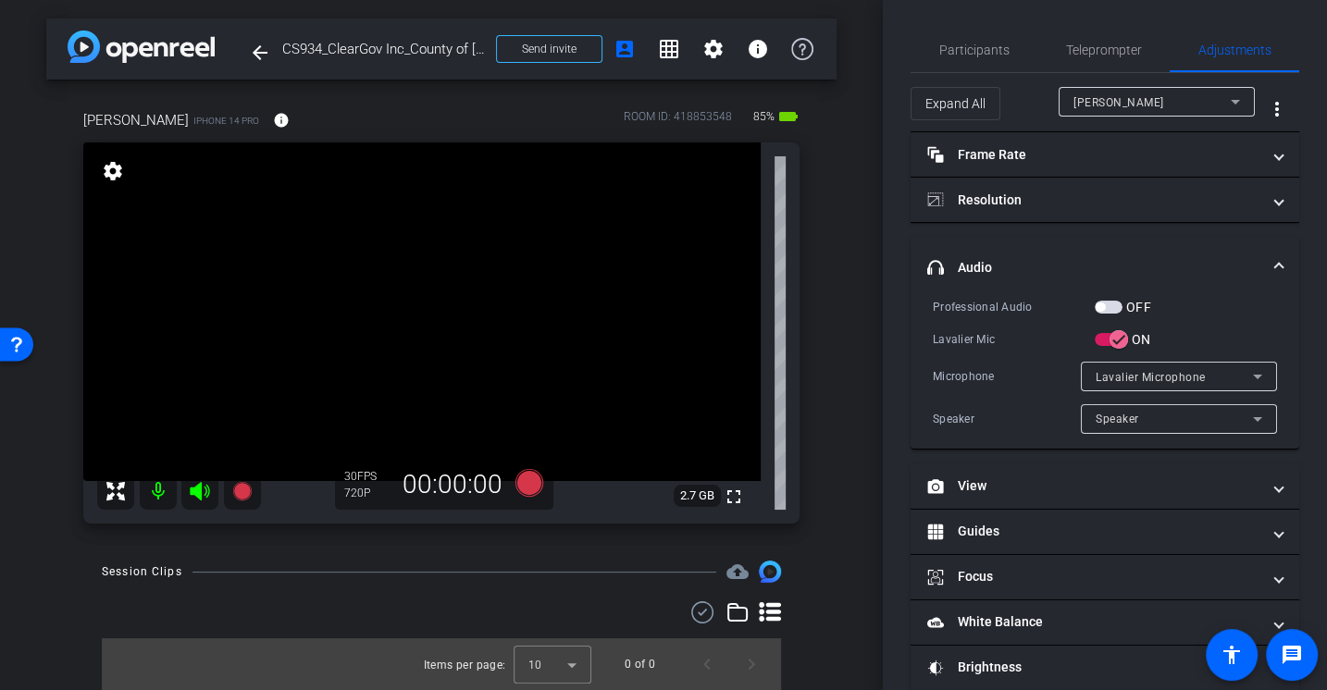
click at [989, 336] on div "Lavalier Mic" at bounding box center [1014, 339] width 162 height 19
click at [989, 321] on div "Professional Audio OFF Lavalier Mic ON Microphone Lavalier Microphone Speaker N…" at bounding box center [1105, 365] width 344 height 137
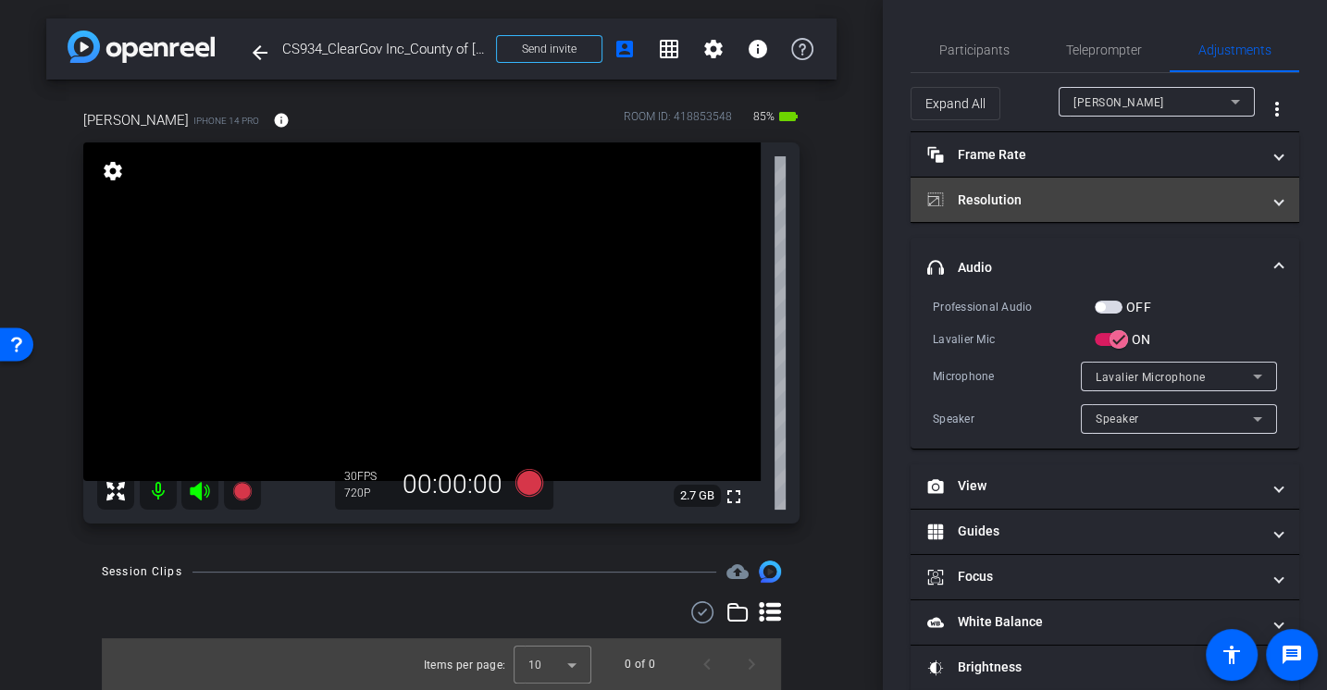
click at [999, 198] on mat-panel-title "Resolution" at bounding box center [1093, 200] width 333 height 19
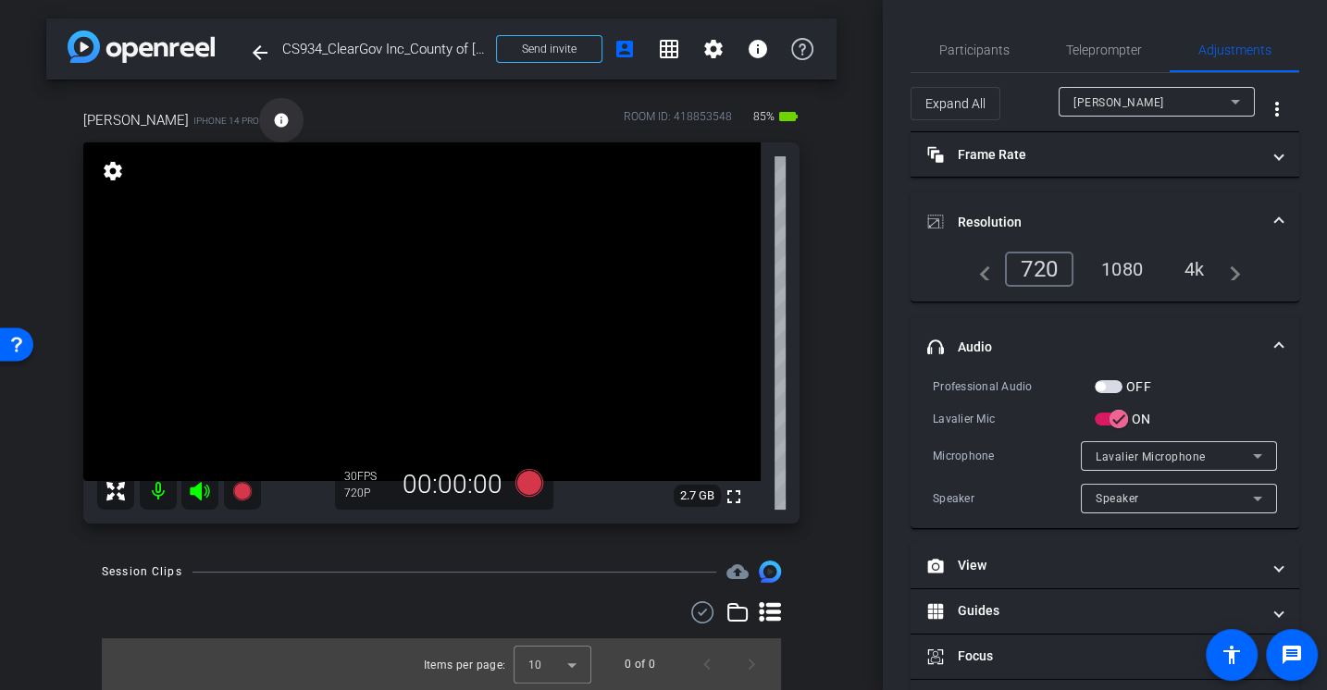
click at [273, 118] on span at bounding box center [281, 120] width 44 height 44
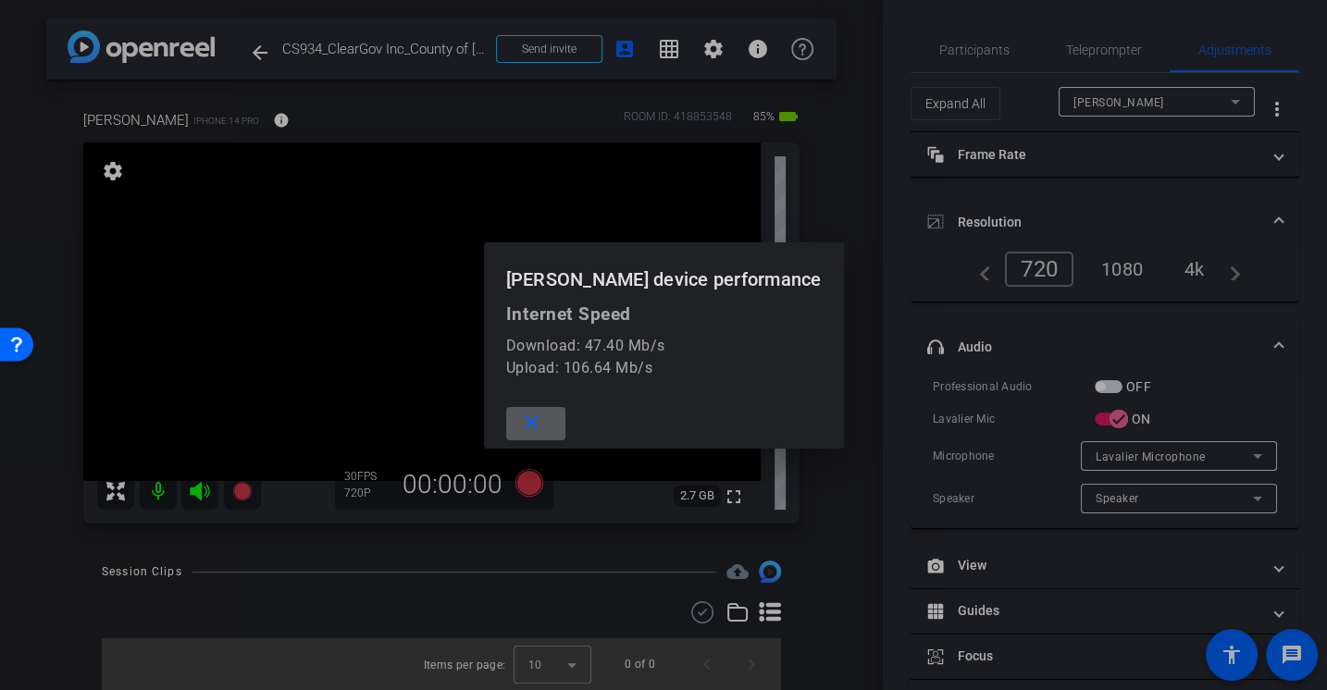
click at [543, 413] on mat-icon "close" at bounding box center [531, 423] width 23 height 23
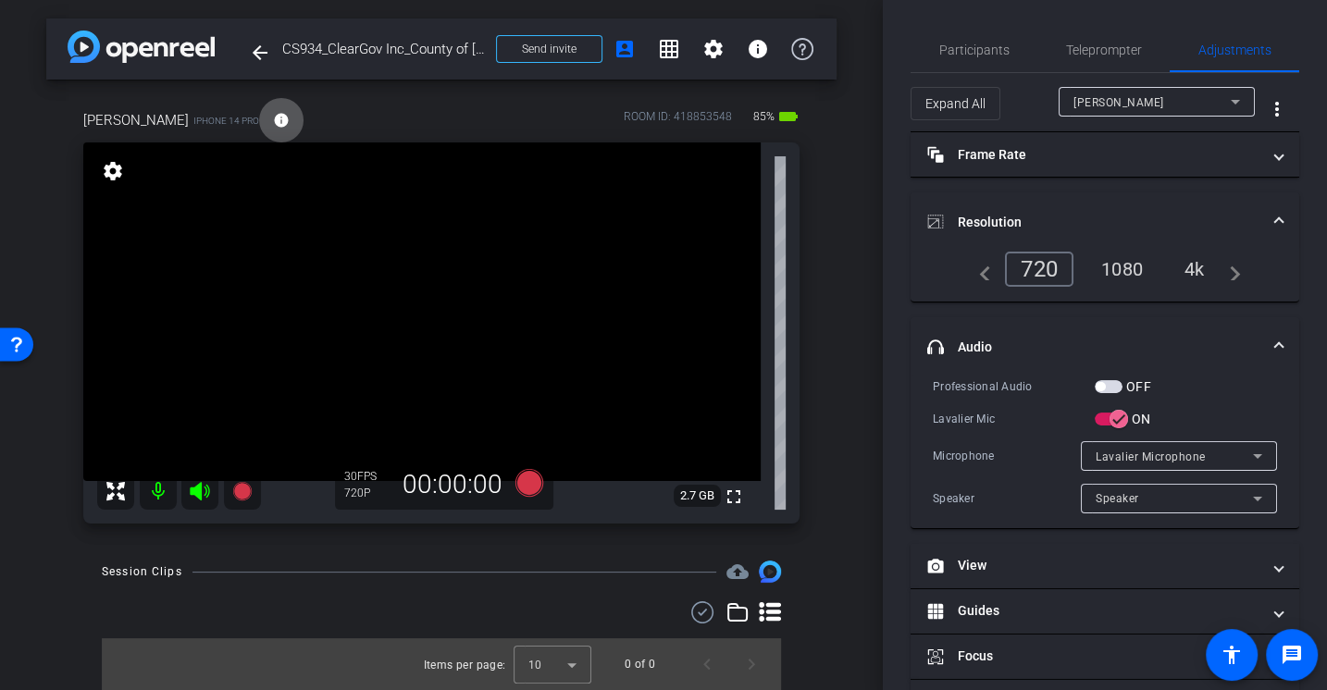
click at [1123, 261] on div "1080" at bounding box center [1121, 269] width 69 height 31
click at [1122, 215] on mat-panel-title "Resolution" at bounding box center [1093, 222] width 333 height 19
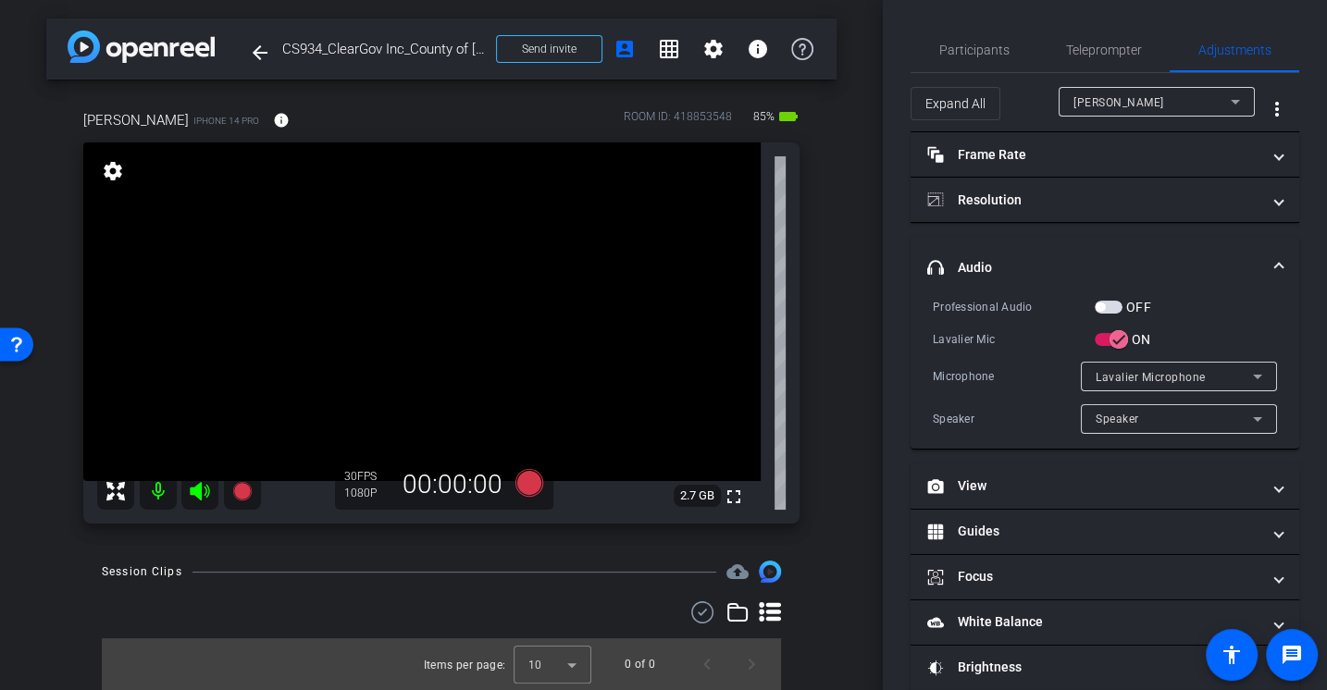
click at [967, 342] on div "Lavalier Mic" at bounding box center [1014, 339] width 162 height 19
click at [978, 324] on div "Professional Audio OFF Lavalier Mic ON Microphone Lavalier Microphone Speaker S…" at bounding box center [1105, 365] width 344 height 137
click at [1010, 325] on div "Professional Audio OFF Lavalier Mic ON Microphone Lavalier Microphone Speaker S…" at bounding box center [1105, 365] width 344 height 137
click at [1117, 301] on span "button" at bounding box center [1109, 307] width 28 height 13
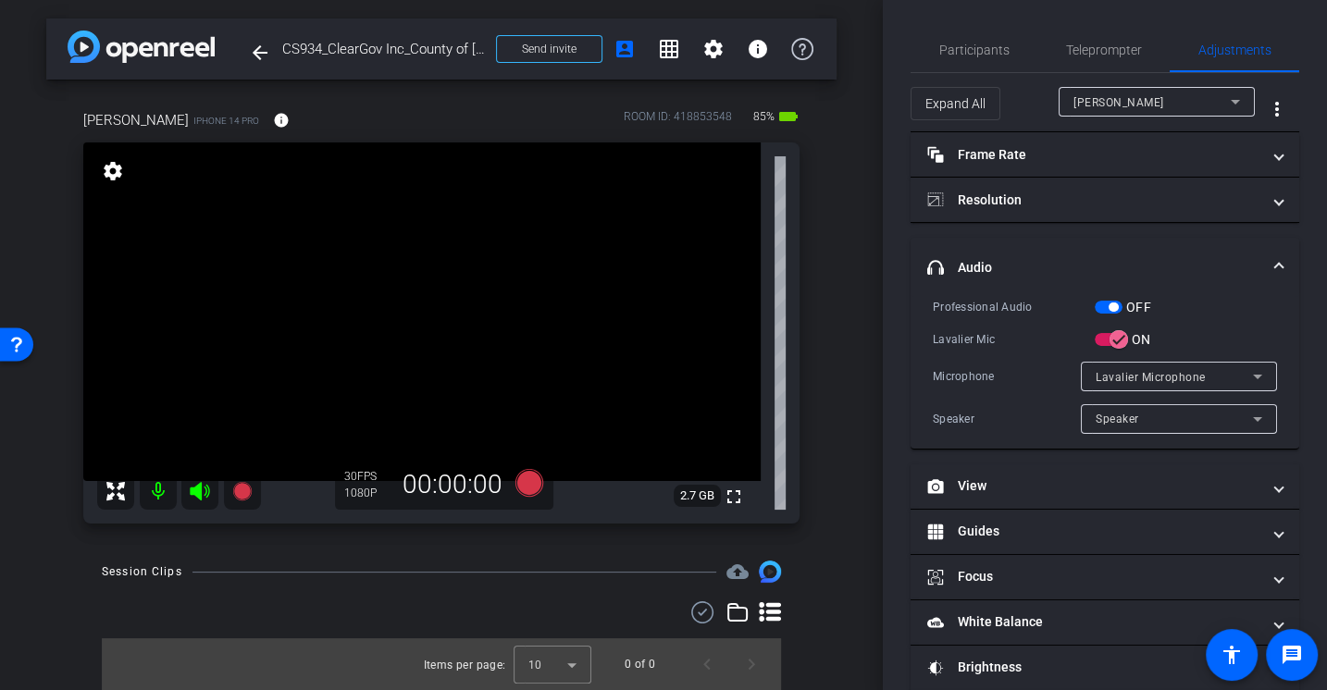
click at [1004, 314] on div "Professional Audio" at bounding box center [1014, 307] width 162 height 19
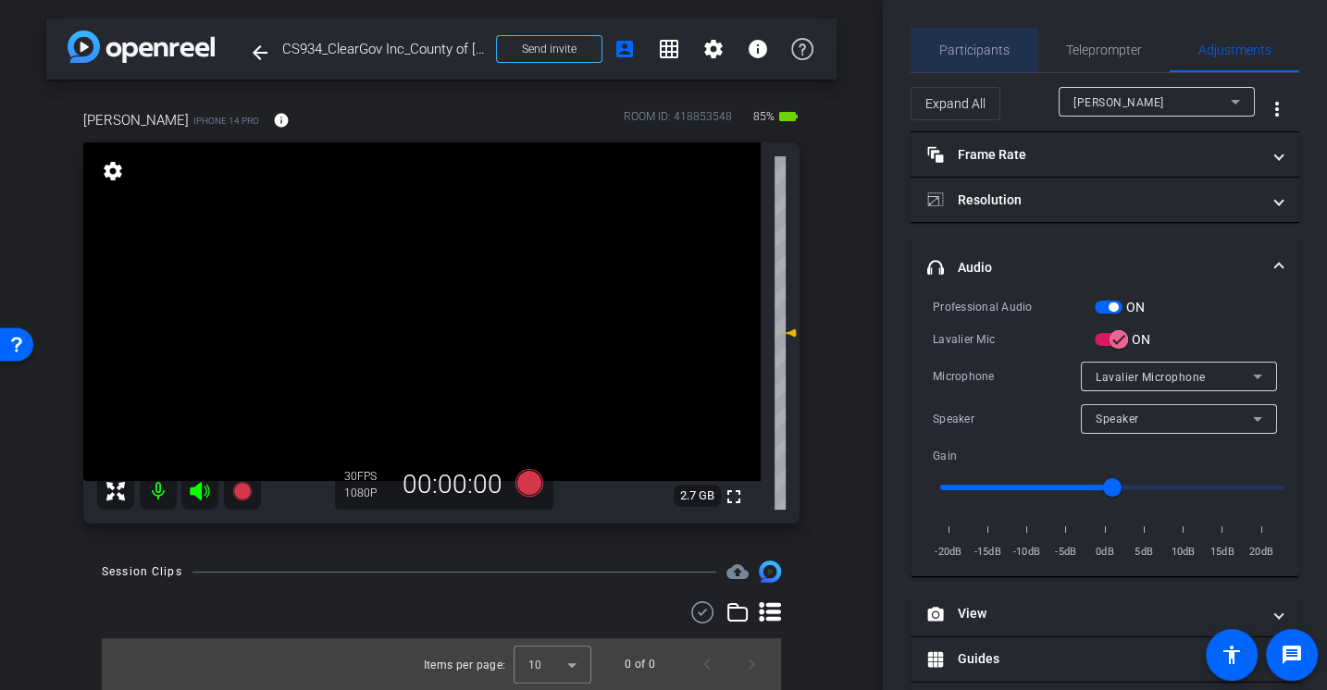
click at [1003, 44] on span "Participants" at bounding box center [974, 49] width 70 height 13
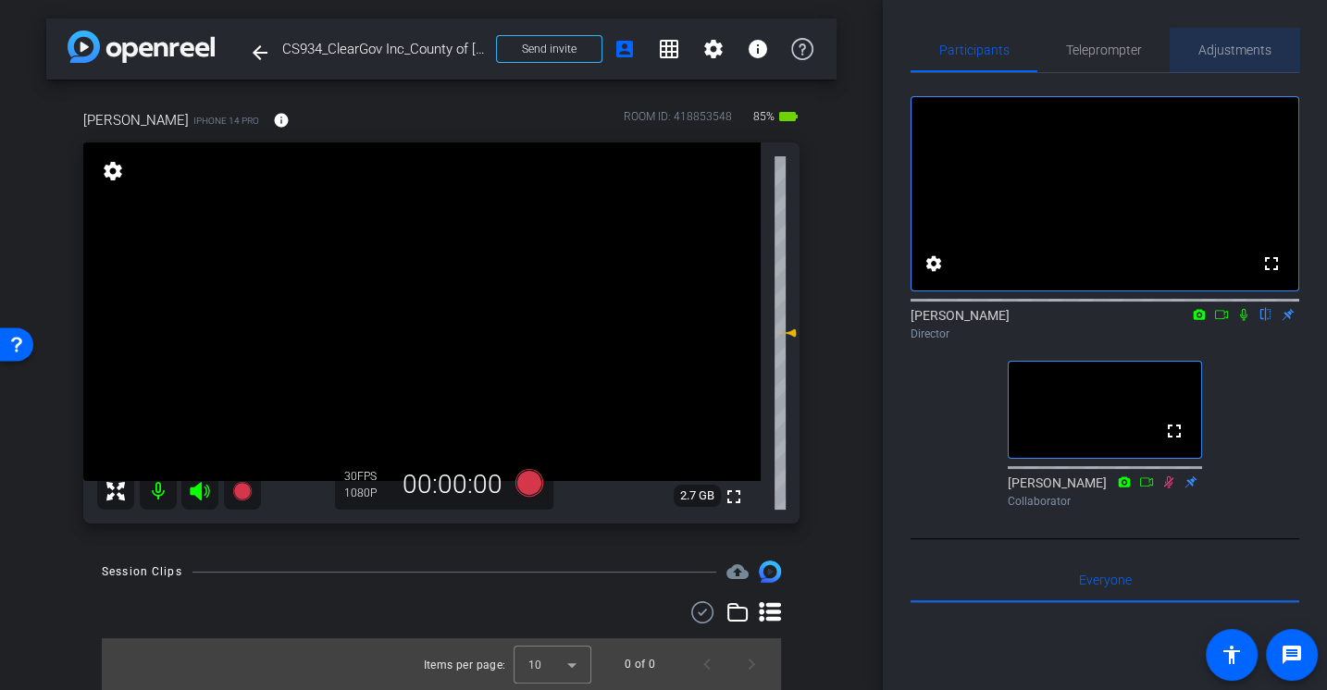
click at [1248, 43] on span "Adjustments" at bounding box center [1234, 49] width 73 height 13
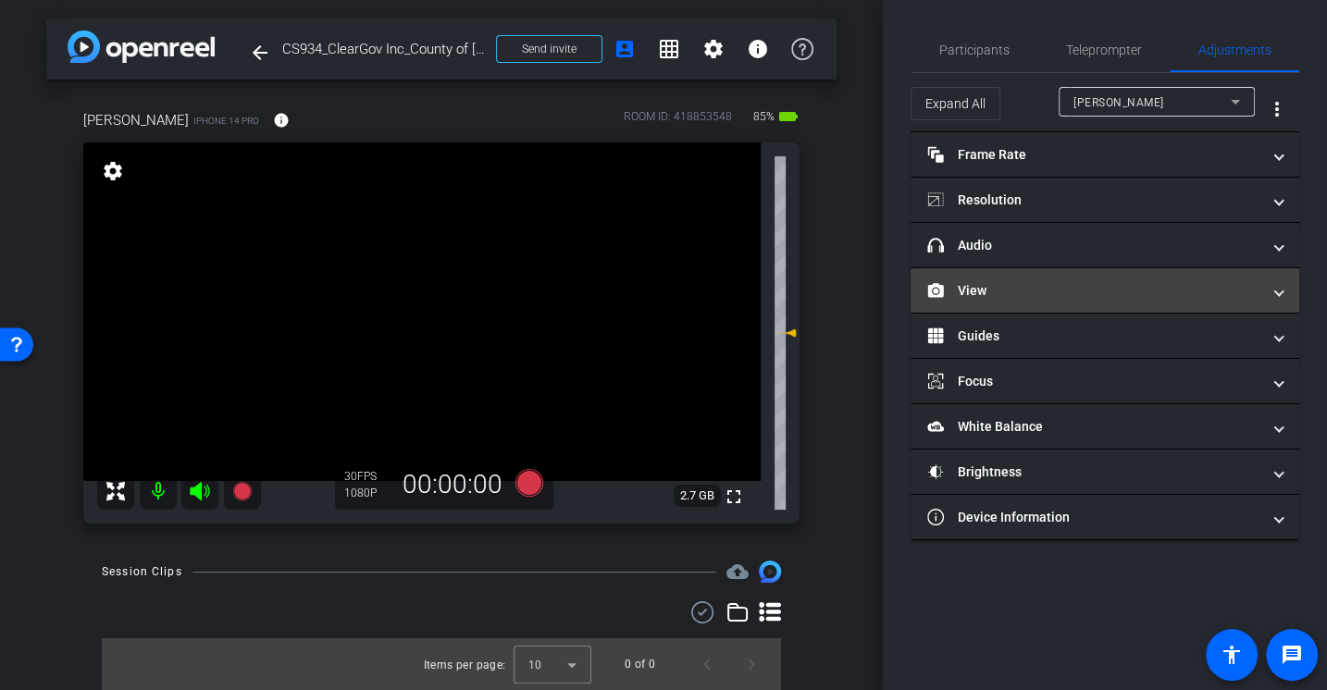
click at [1038, 270] on mat-expansion-panel-header "View" at bounding box center [1105, 290] width 389 height 44
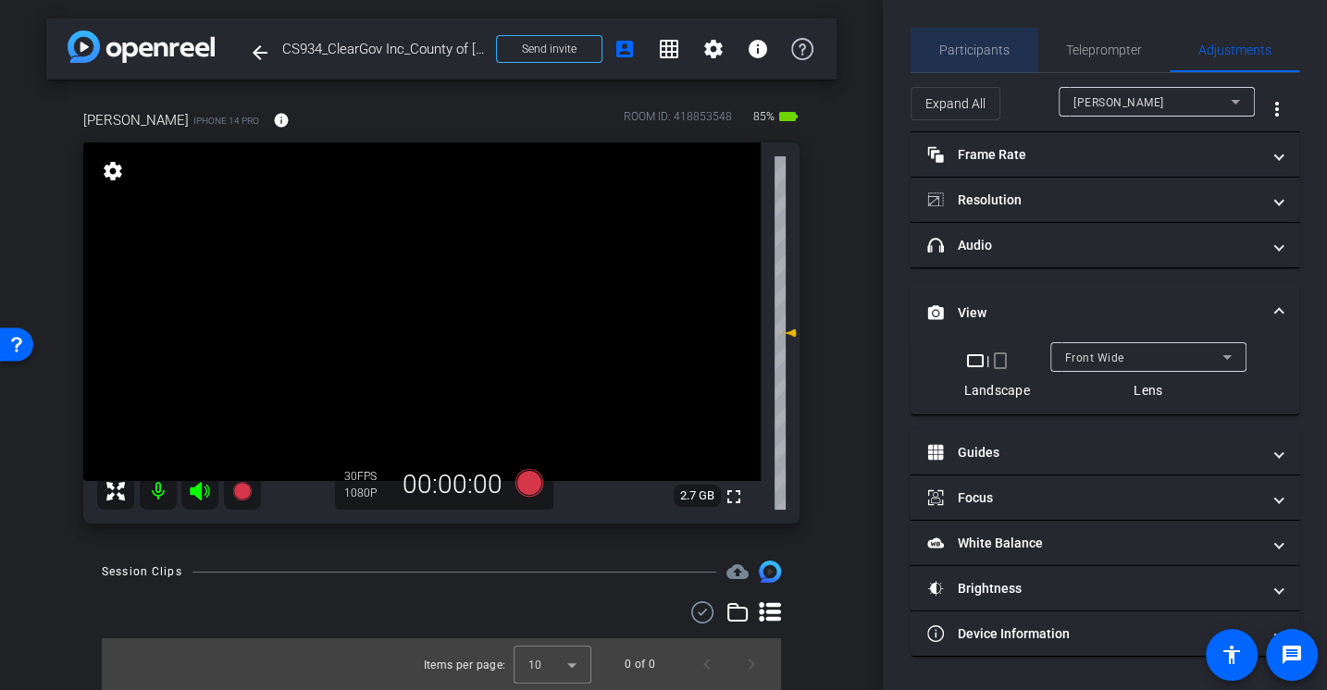
click at [974, 56] on span "Participants" at bounding box center [974, 49] width 70 height 13
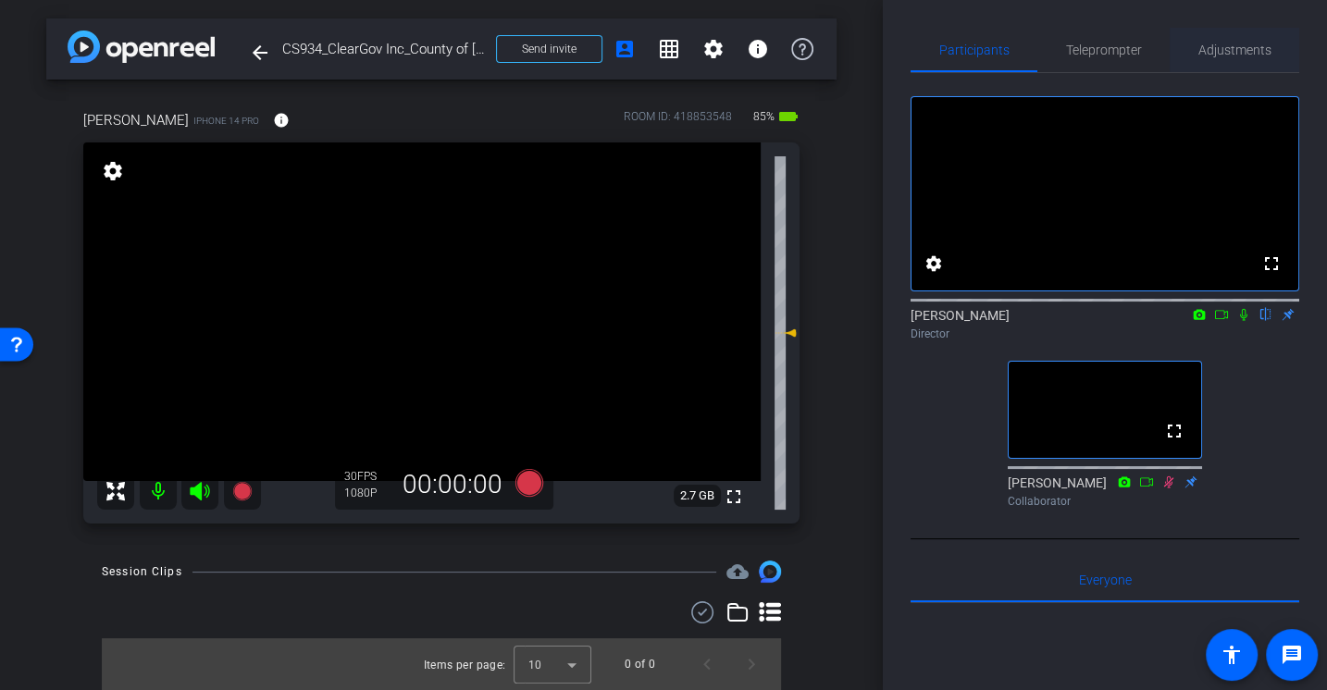
click at [1222, 44] on span "Adjustments" at bounding box center [1234, 49] width 73 height 13
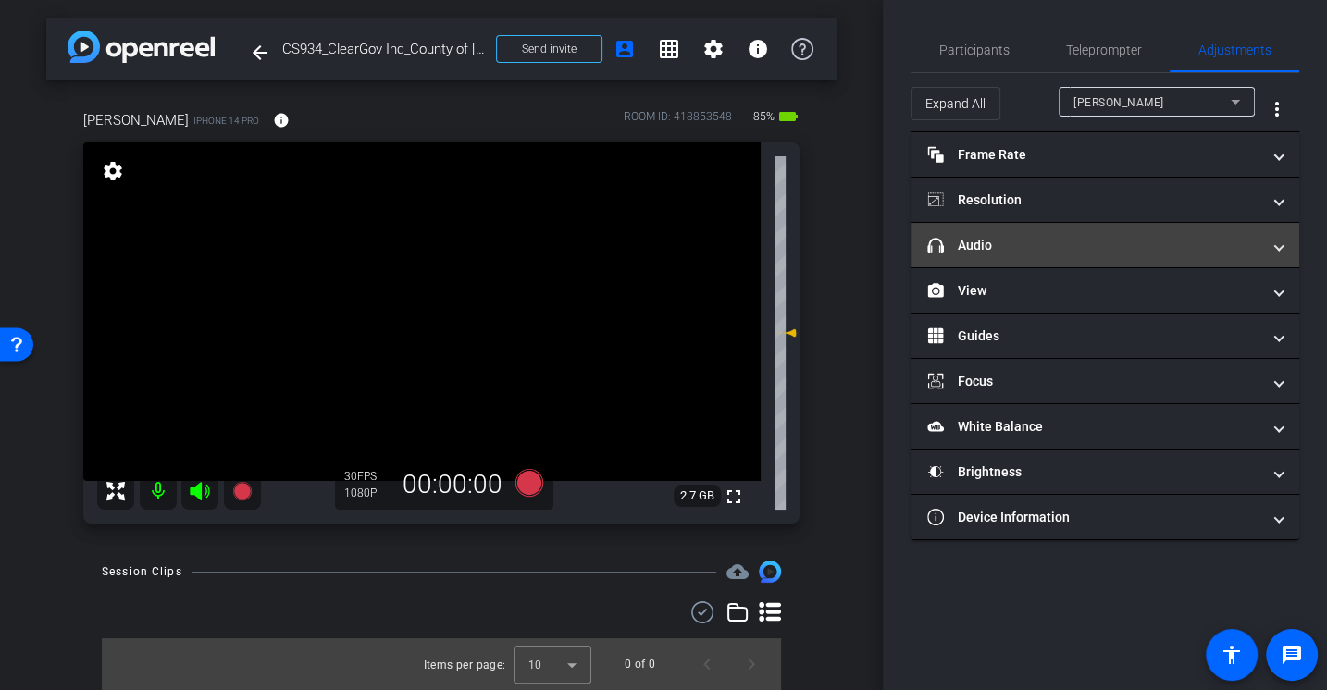
click at [1011, 243] on mat-panel-title "headphone icon Audio" at bounding box center [1093, 245] width 333 height 19
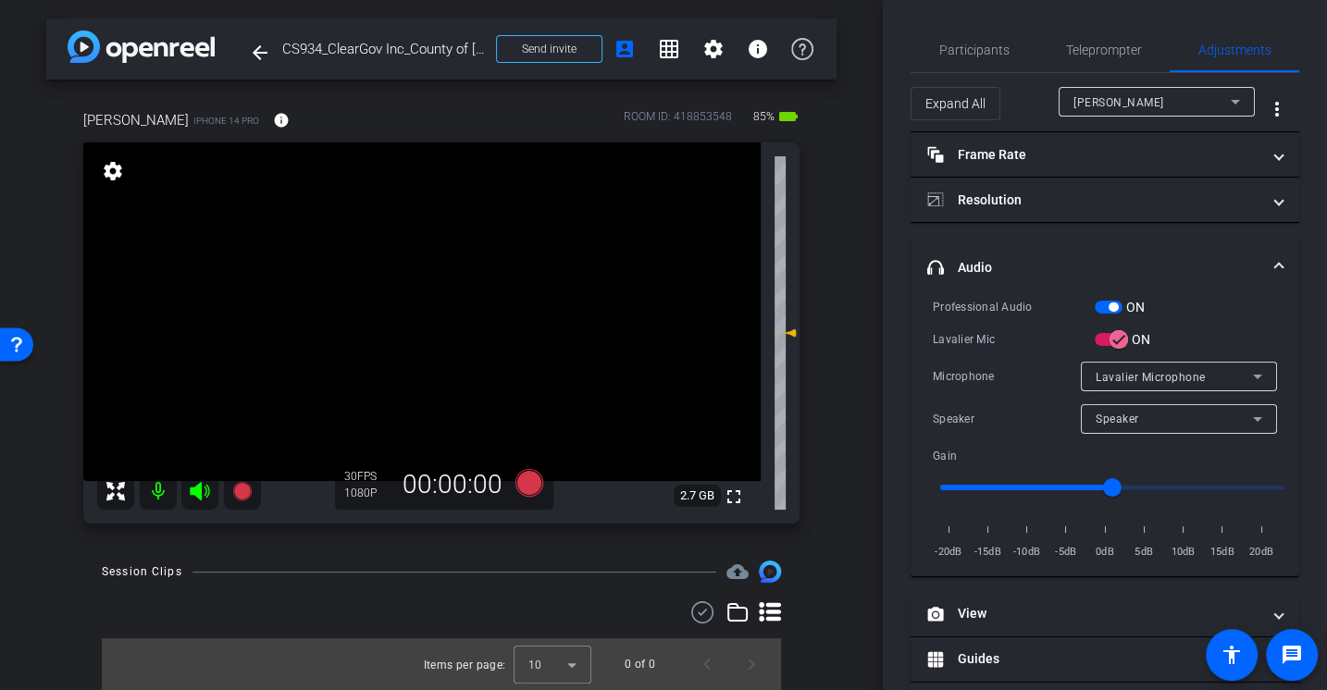
click at [1013, 348] on div "Professional Audio ON Lavalier Mic ON Microphone Lavalier Microphone Speaker Sp…" at bounding box center [1105, 429] width 344 height 265
click at [995, 332] on div "Lavalier Mic" at bounding box center [1014, 339] width 162 height 19
click at [1004, 353] on div "Professional Audio ON Lavalier Mic ON Microphone Lavalier Microphone Speaker Sp…" at bounding box center [1105, 429] width 344 height 265
click at [1012, 359] on div "Professional Audio ON Lavalier Mic ON Microphone Lavalier Microphone Speaker Sp…" at bounding box center [1105, 429] width 344 height 265
click at [988, 324] on div "Professional Audio ON Lavalier Mic ON Microphone Lavalier Microphone Speaker Sp…" at bounding box center [1105, 429] width 344 height 265
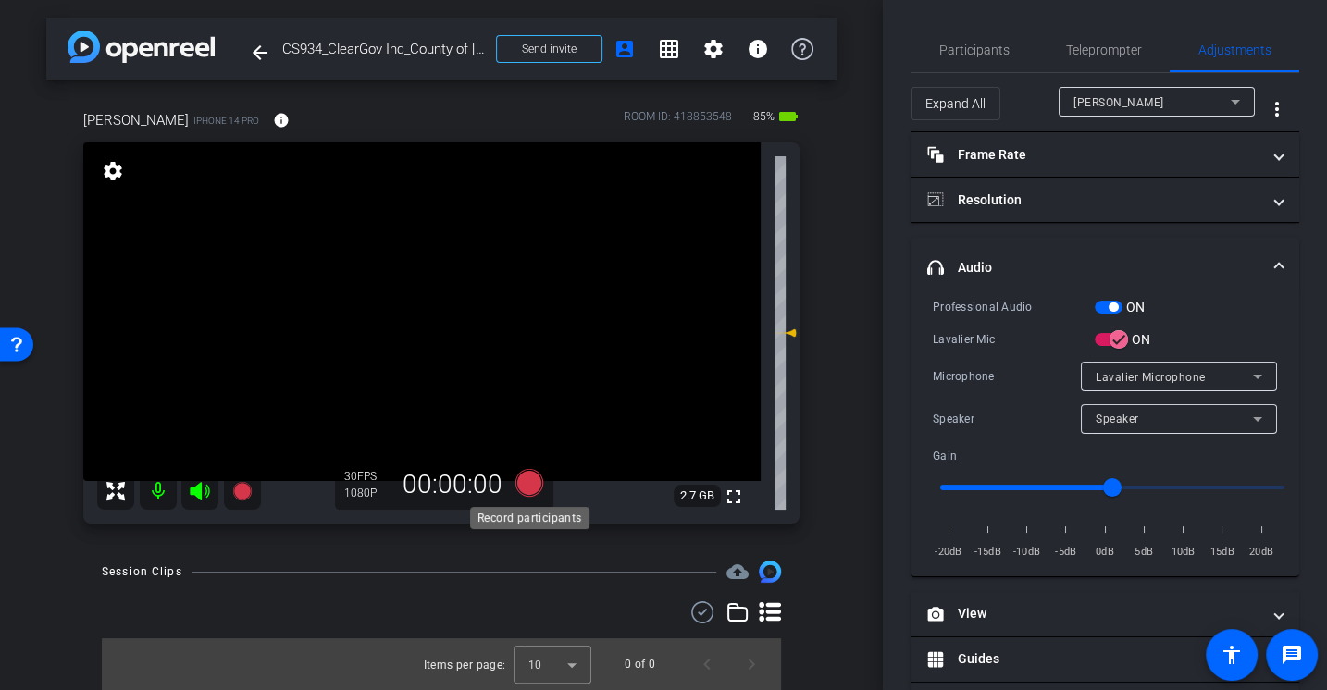
click at [530, 489] on icon at bounding box center [529, 483] width 28 height 28
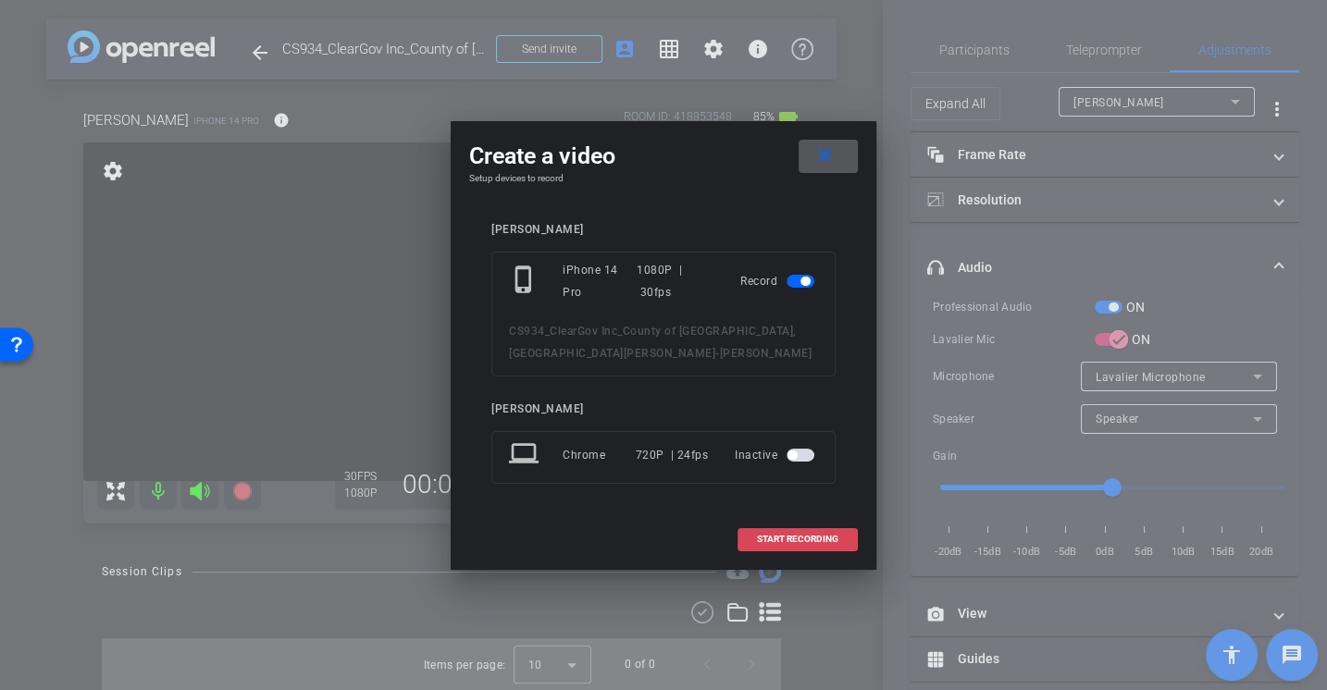
click at [805, 535] on span "START RECORDING" at bounding box center [797, 539] width 81 height 9
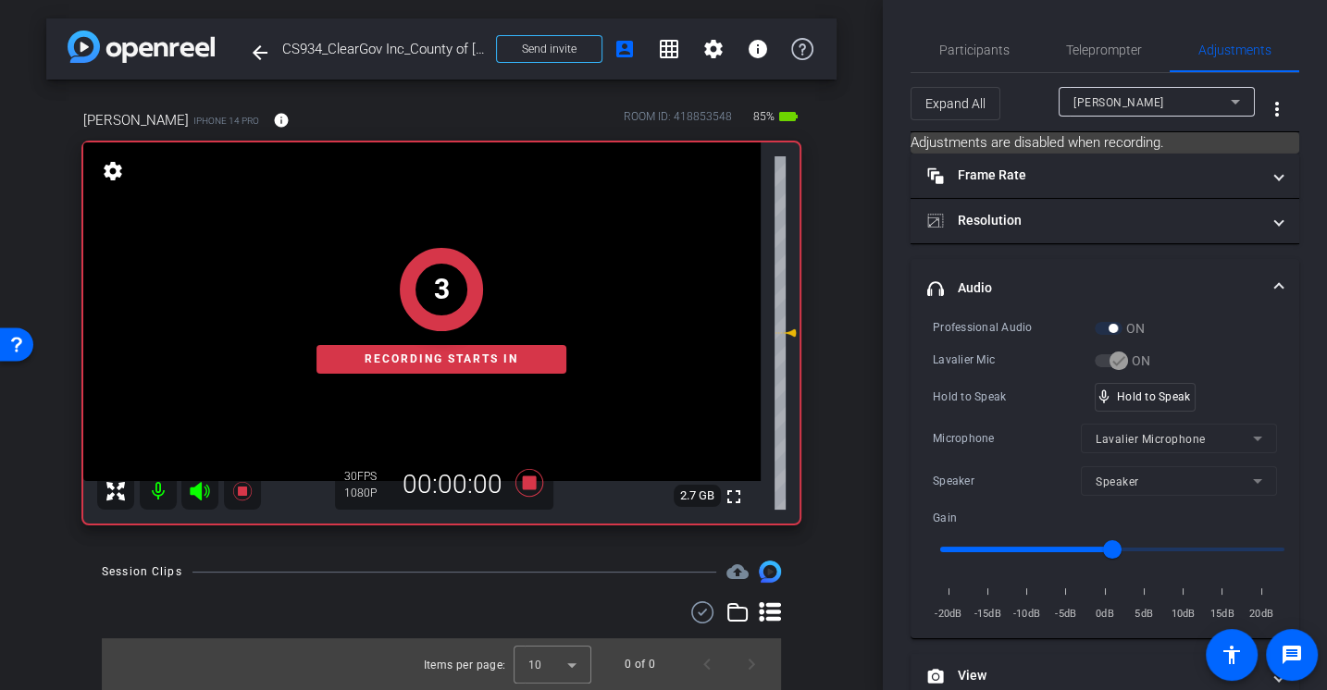
click at [1002, 335] on div "Professional Audio" at bounding box center [1014, 327] width 162 height 19
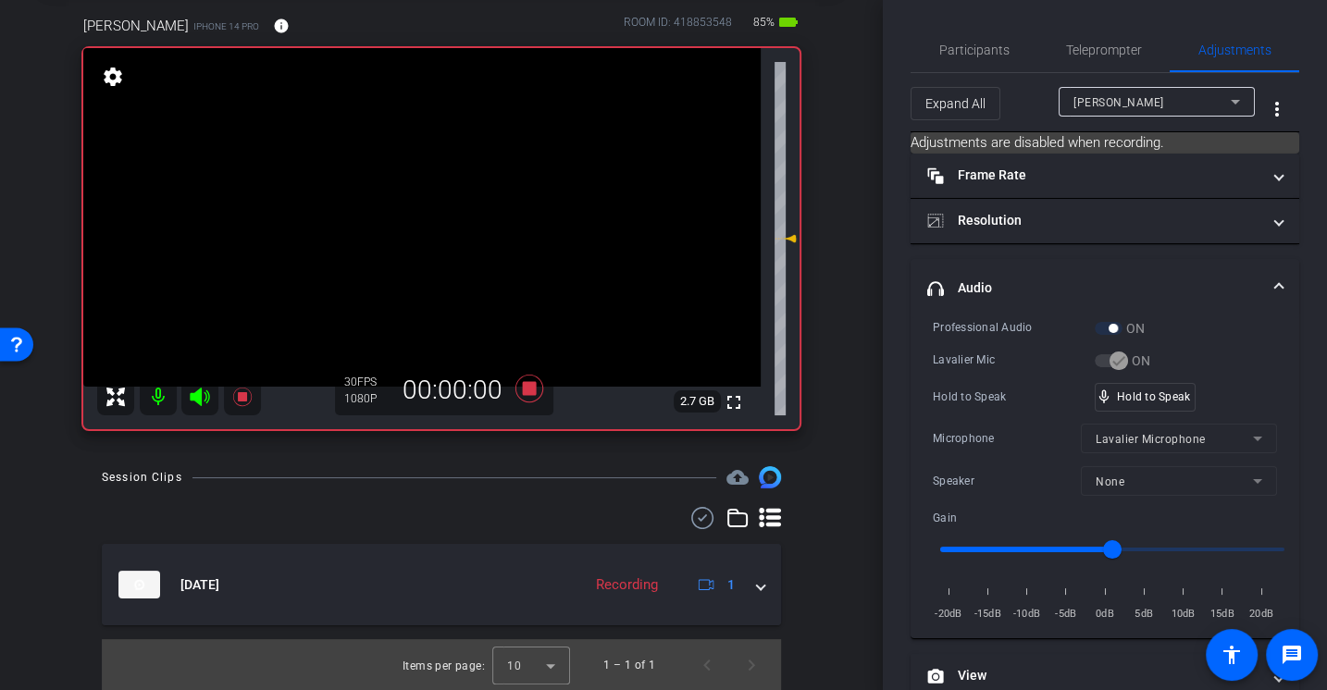
scroll to position [0, 0]
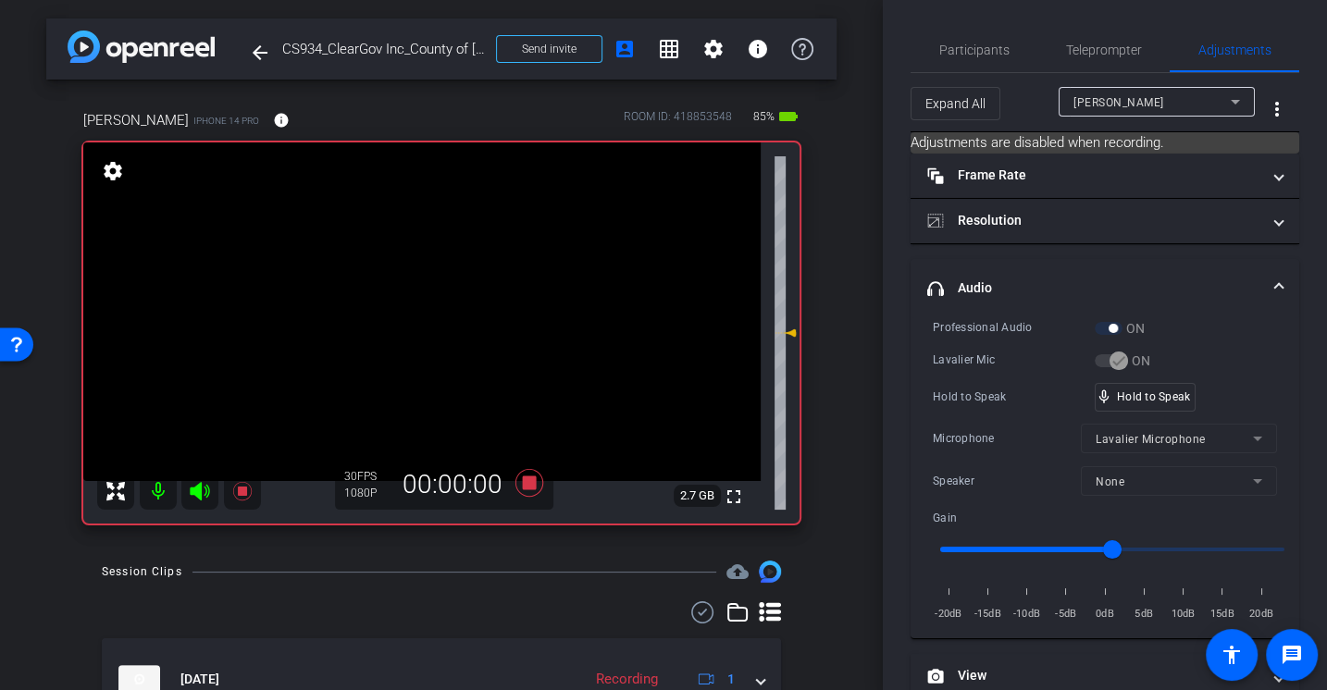
click at [1001, 411] on div "Professional Audio ON Lavalier Mic ON Hold to Speak mic_none Hold to Speak Micr…" at bounding box center [1105, 470] width 344 height 305
drag, startPoint x: 1117, startPoint y: 543, endPoint x: 1059, endPoint y: 543, distance: 58.3
type input "-6"
click at [1059, 543] on input "range" at bounding box center [1112, 549] width 383 height 41
click at [1054, 467] on div "Speaker None" at bounding box center [1105, 481] width 344 height 30
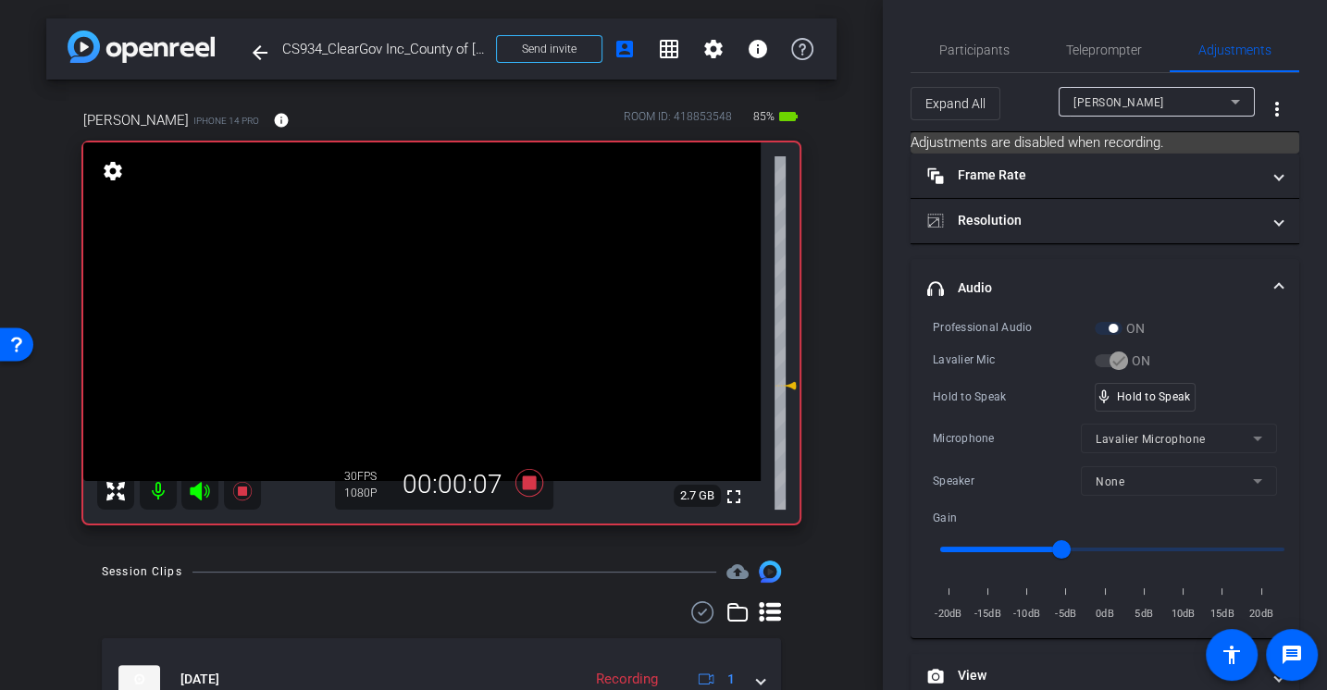
click at [984, 360] on div "Lavalier Mic" at bounding box center [1014, 360] width 162 height 19
click at [971, 388] on div "Hold to Speak" at bounding box center [1014, 397] width 162 height 19
click at [537, 482] on icon at bounding box center [529, 482] width 44 height 33
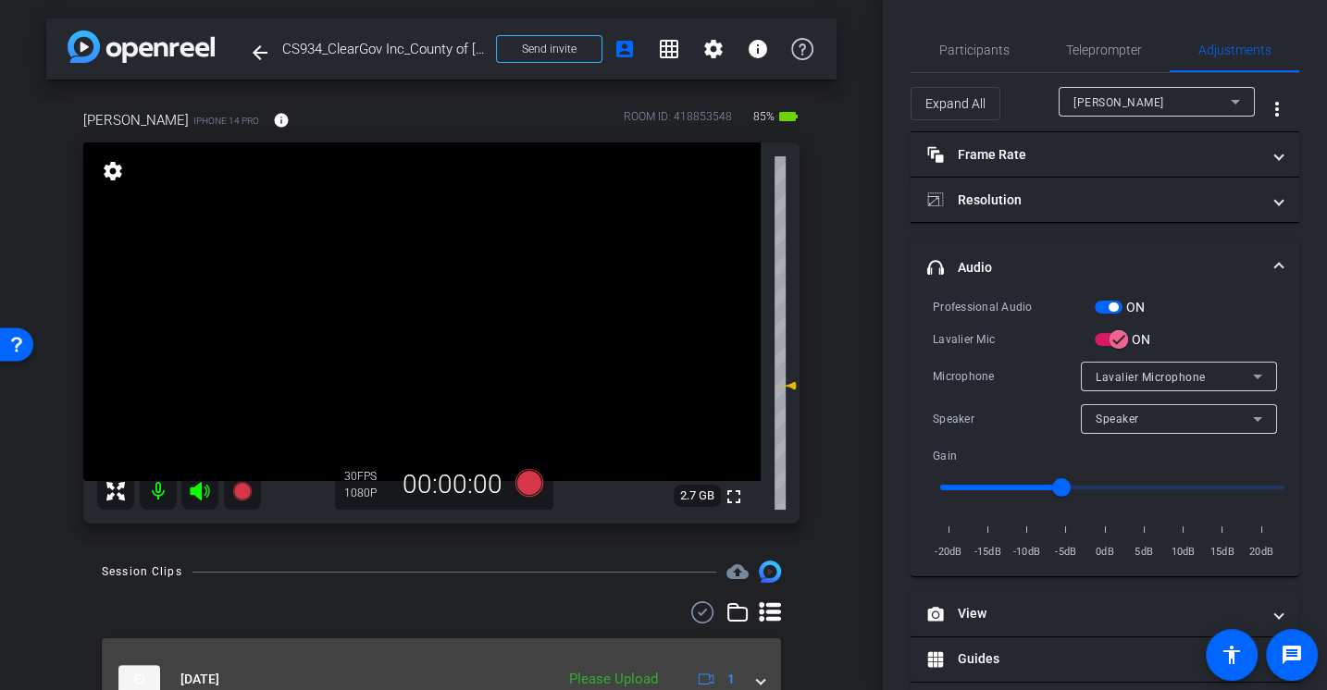
scroll to position [95, 0]
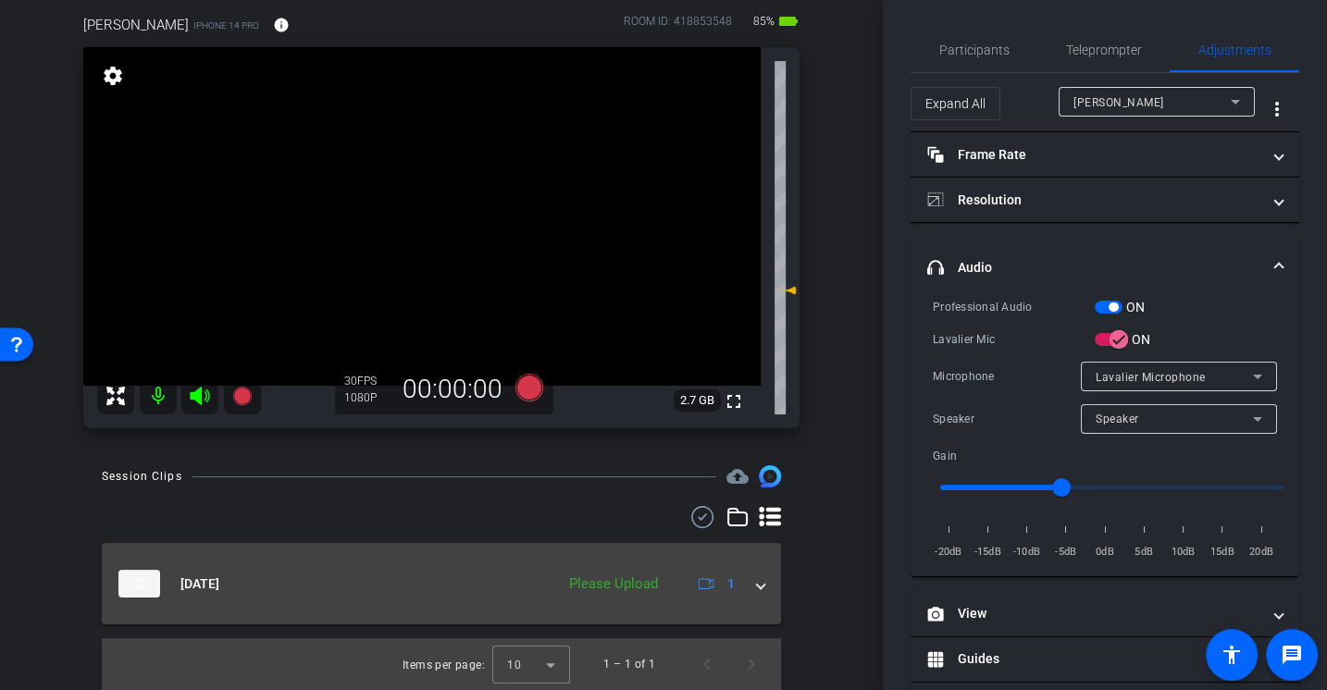
click at [762, 576] on span at bounding box center [760, 584] width 7 height 19
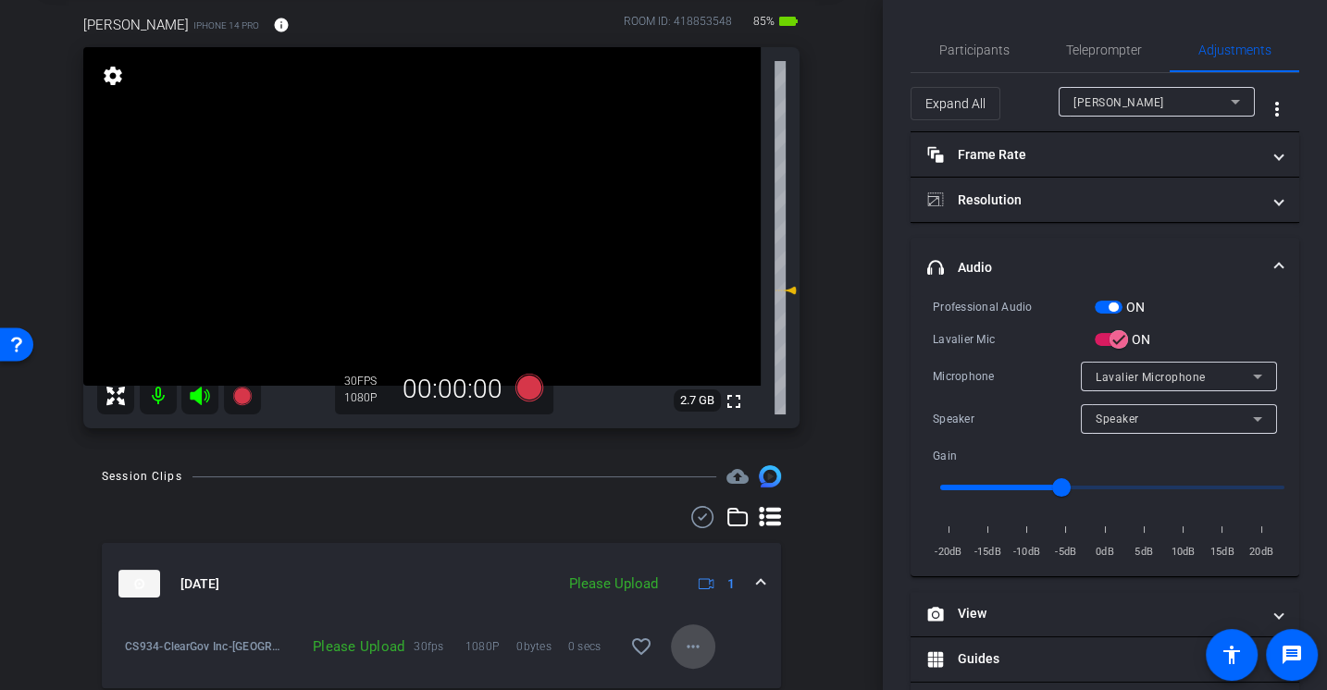
click at [700, 647] on mat-icon "more_horiz" at bounding box center [693, 647] width 22 height 22
click at [701, 561] on span "Upload" at bounding box center [722, 563] width 74 height 22
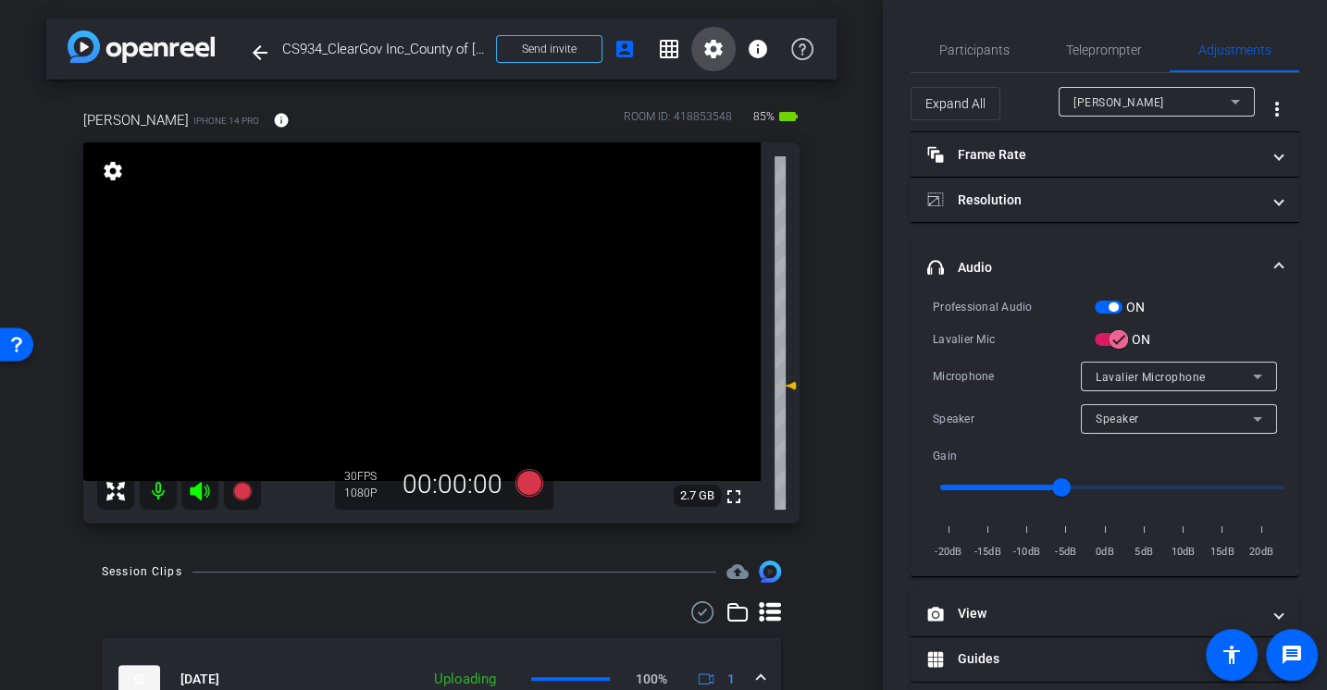
click at [713, 51] on mat-icon "settings" at bounding box center [713, 49] width 22 height 22
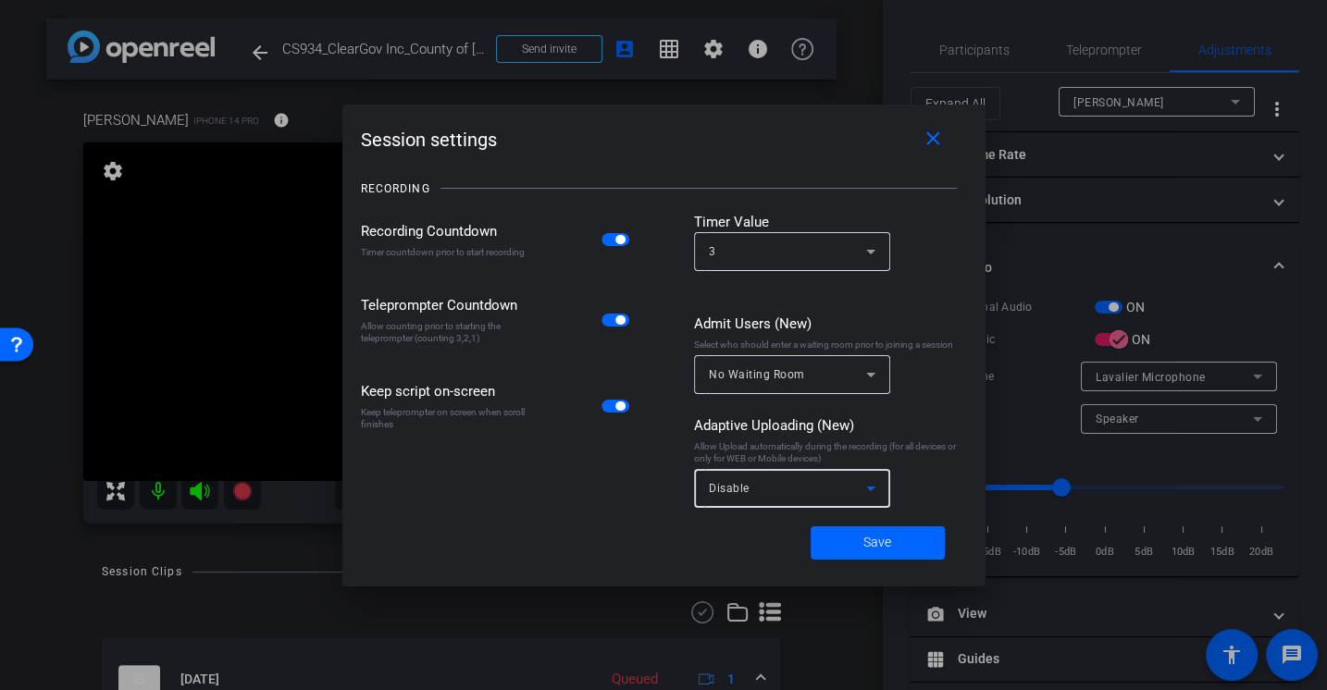
click at [786, 497] on div "Disable" at bounding box center [787, 488] width 157 height 23
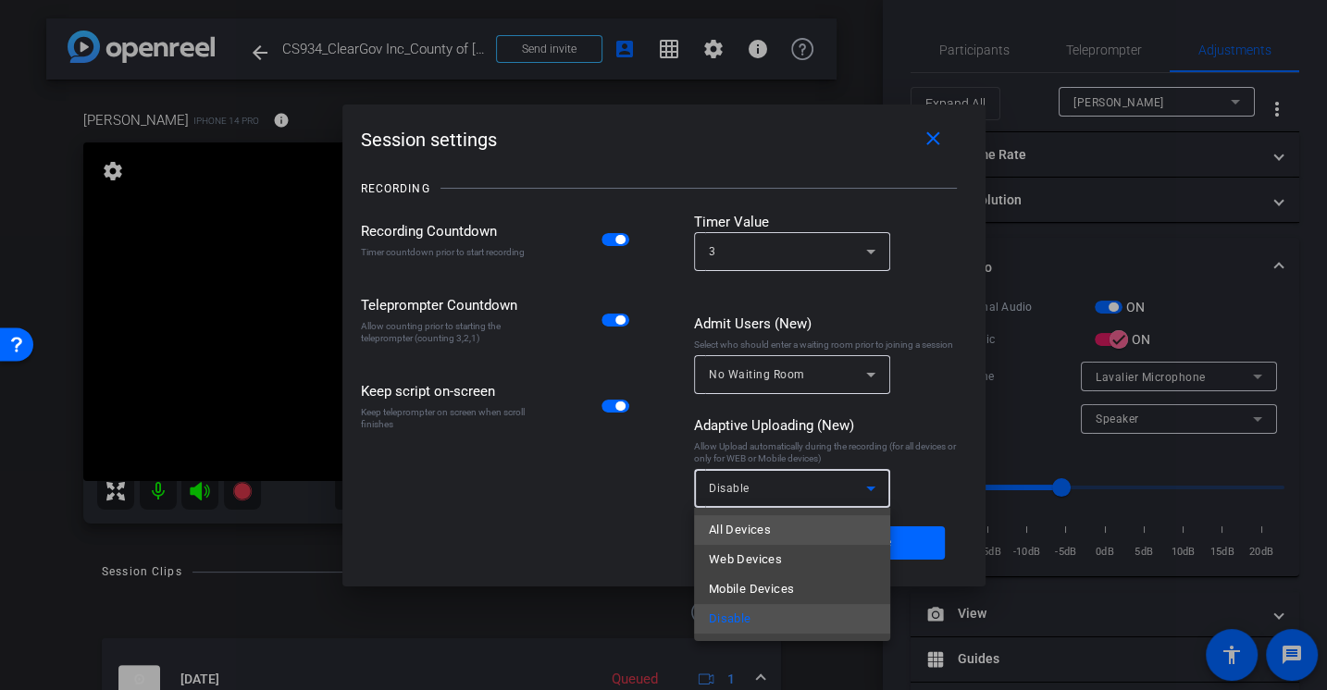
click at [779, 542] on mat-option "All Devices" at bounding box center [792, 530] width 196 height 30
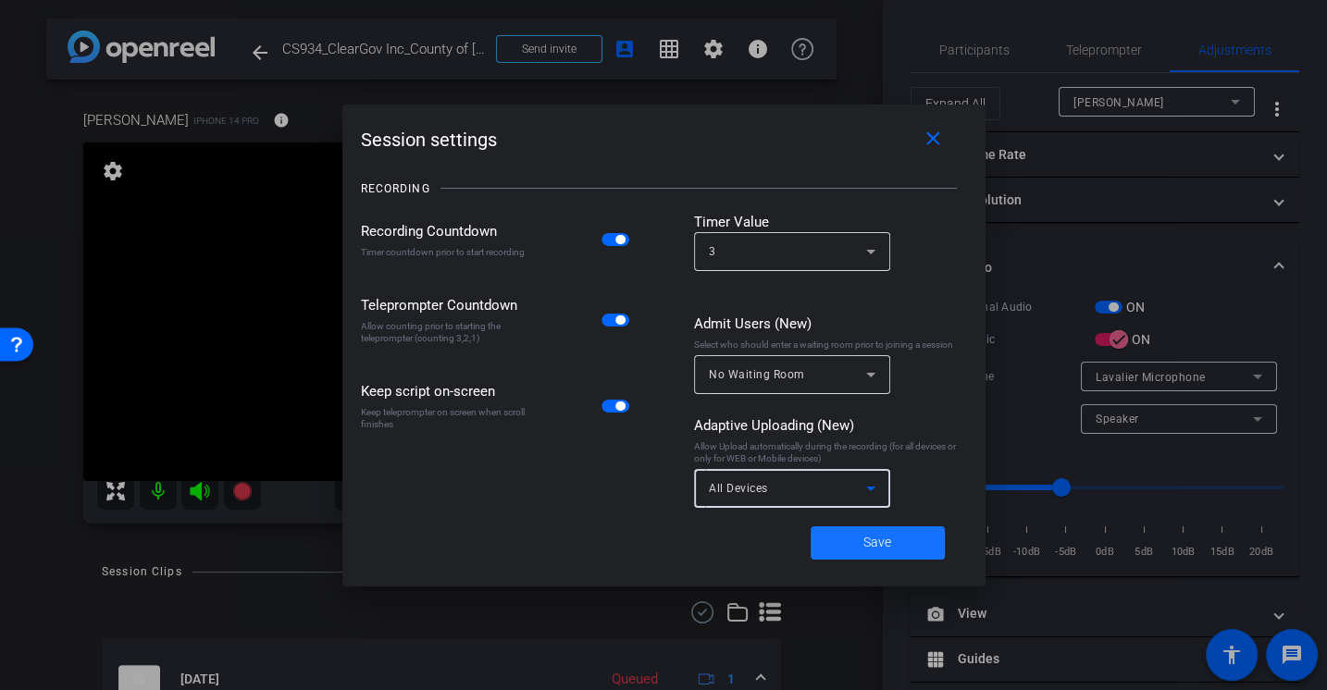
click at [883, 548] on span "Save" at bounding box center [877, 542] width 28 height 19
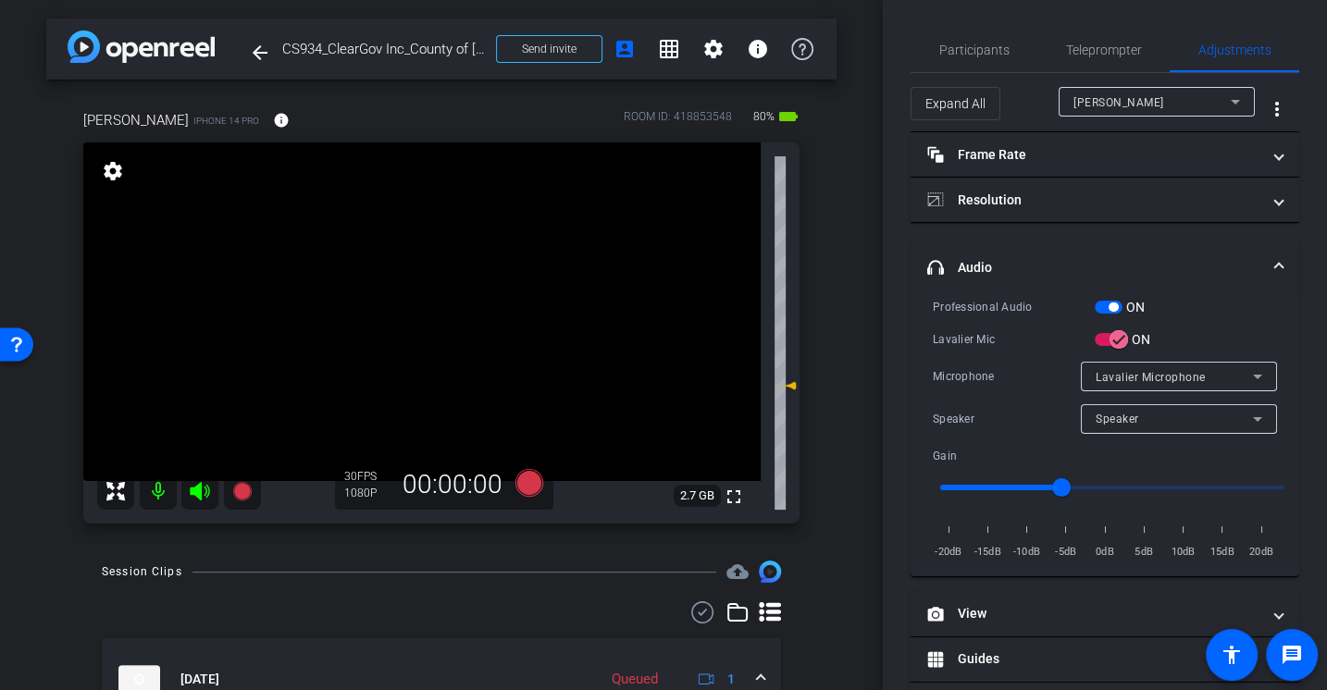
click at [988, 342] on div "Lavalier Mic" at bounding box center [1014, 339] width 162 height 19
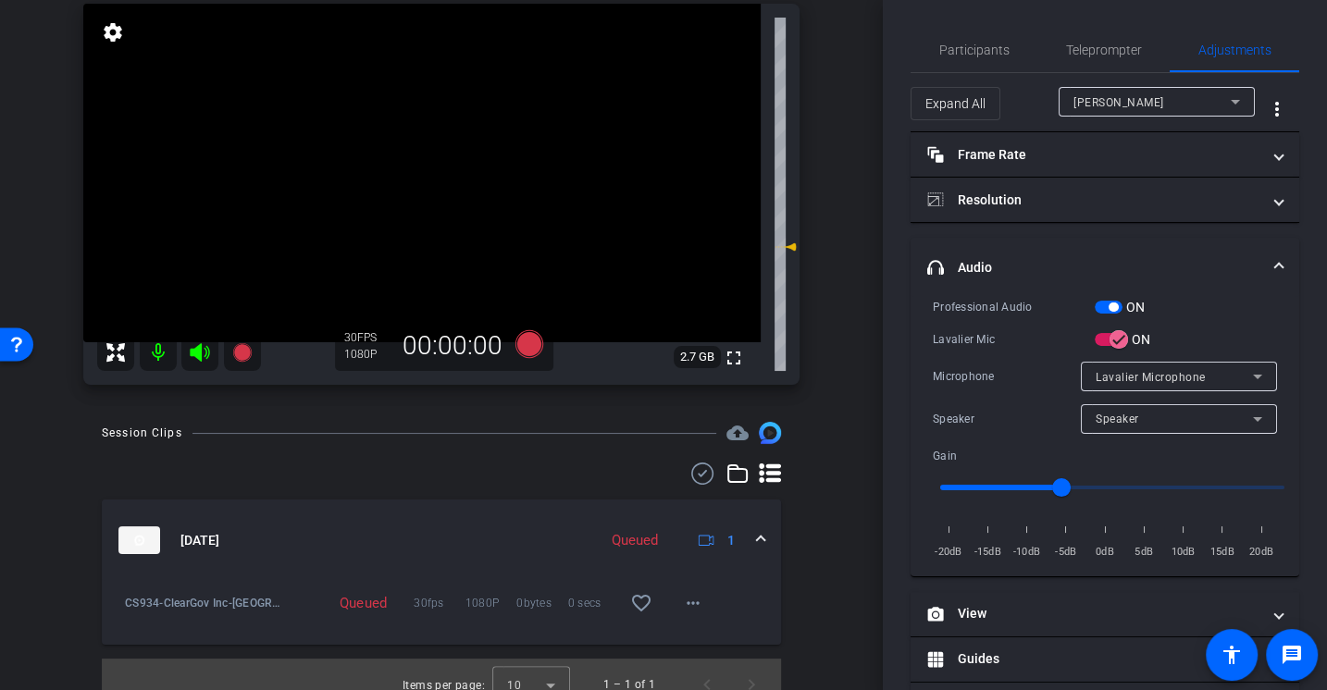
scroll to position [141, 0]
click at [980, 46] on span "Participants" at bounding box center [974, 49] width 70 height 13
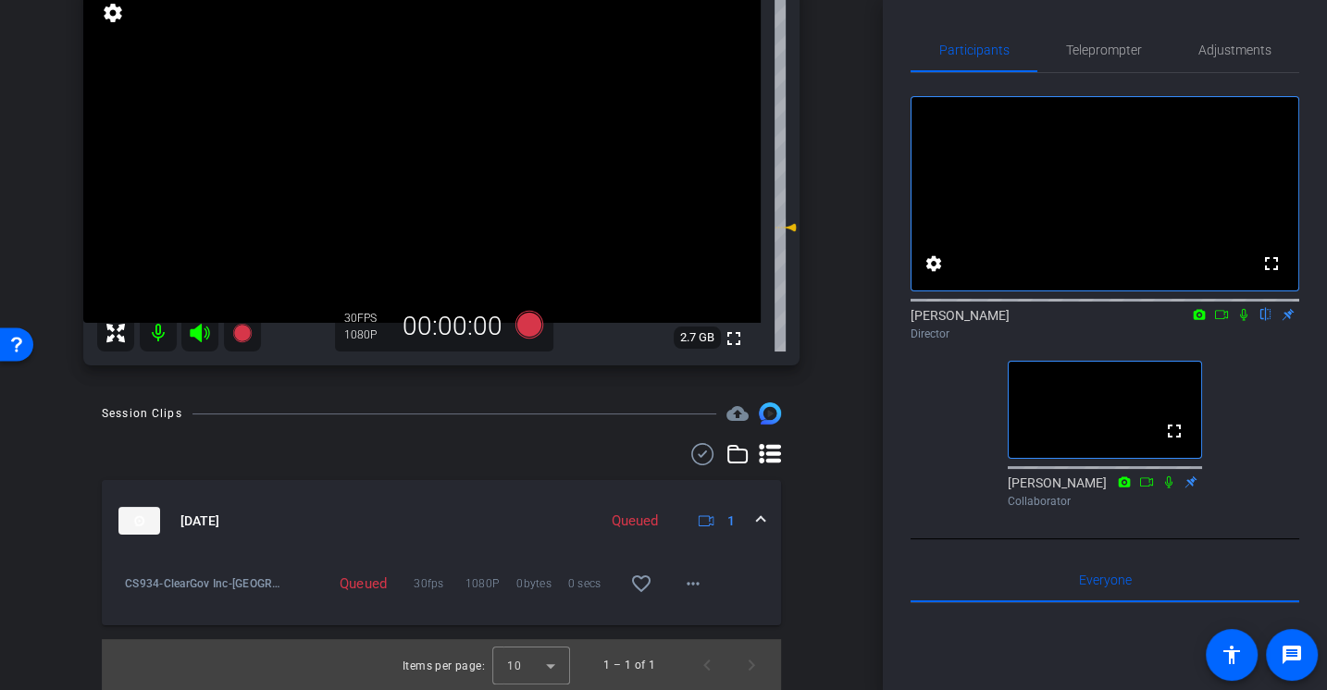
scroll to position [0, 0]
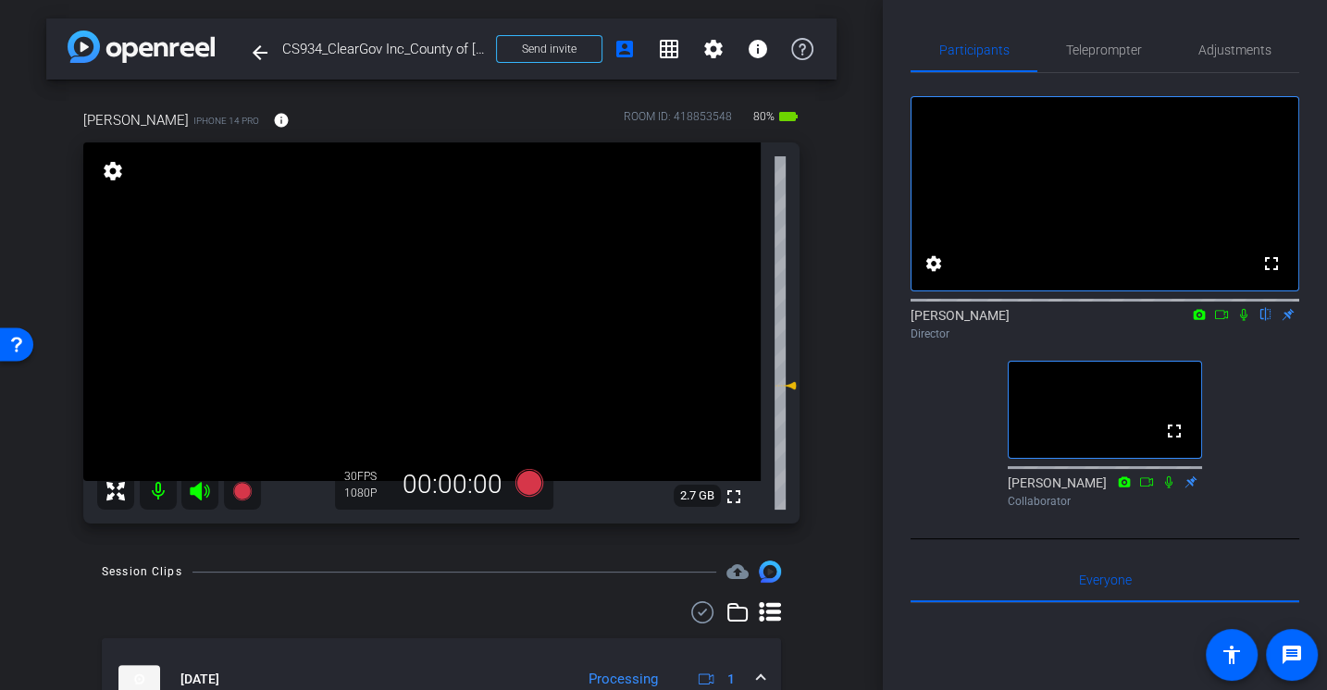
click at [1244, 321] on icon at bounding box center [1243, 314] width 15 height 13
click at [1244, 321] on icon at bounding box center [1244, 315] width 10 height 12
click at [963, 424] on div "fullscreen settings Alex Ferguson flip Director fullscreen Jason Collaborator" at bounding box center [1105, 294] width 389 height 442
click at [1245, 55] on span "Adjustments" at bounding box center [1234, 49] width 73 height 13
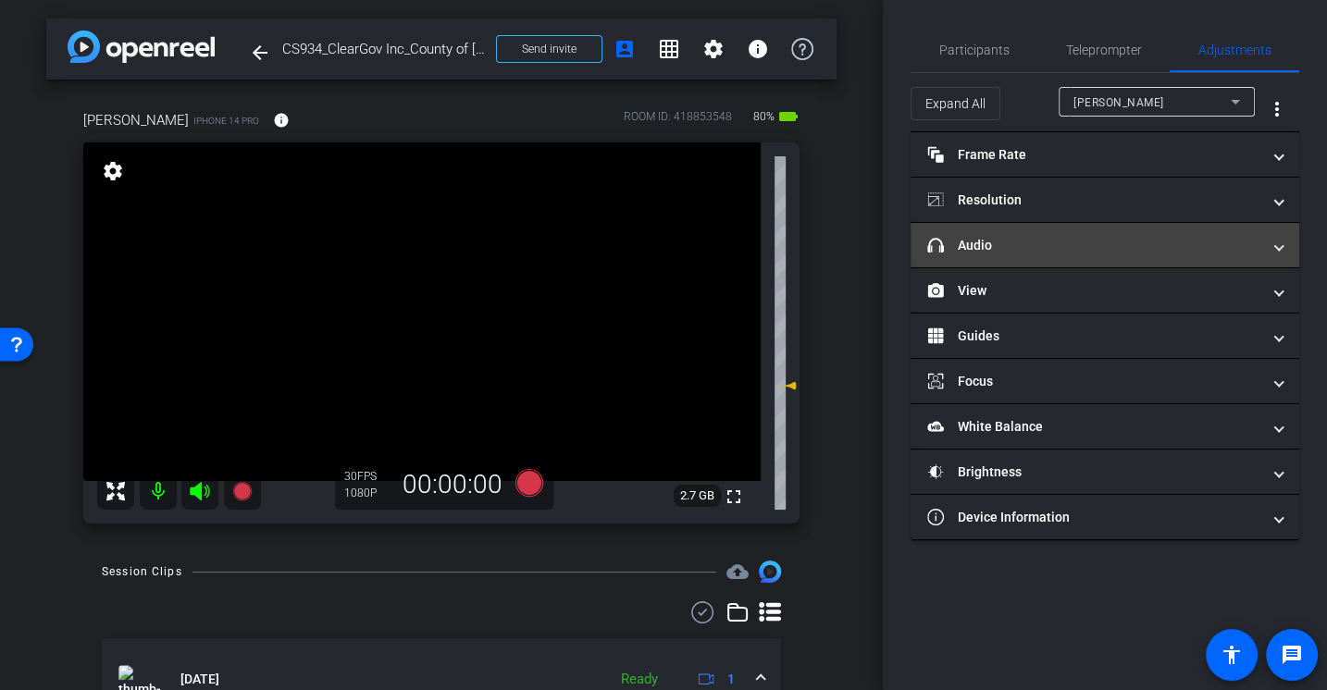
click at [976, 243] on mat-panel-title "headphone icon Audio" at bounding box center [1093, 245] width 333 height 19
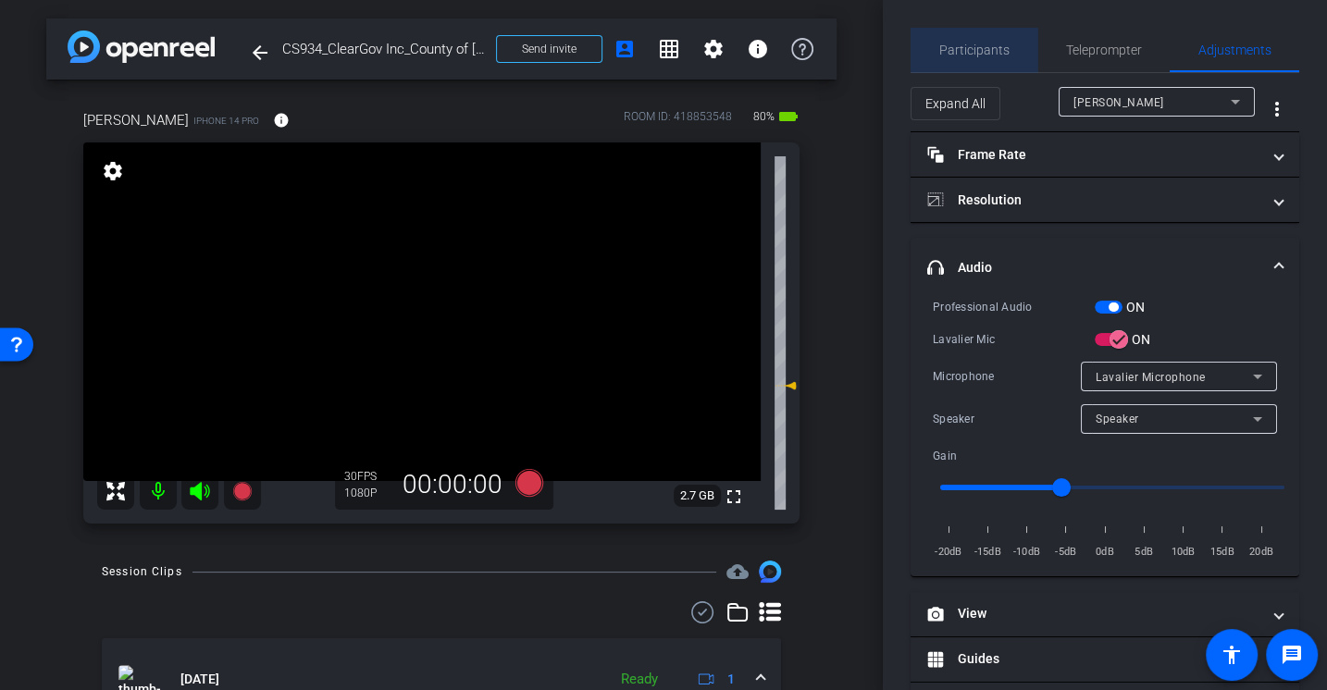
click at [978, 46] on span "Participants" at bounding box center [974, 49] width 70 height 13
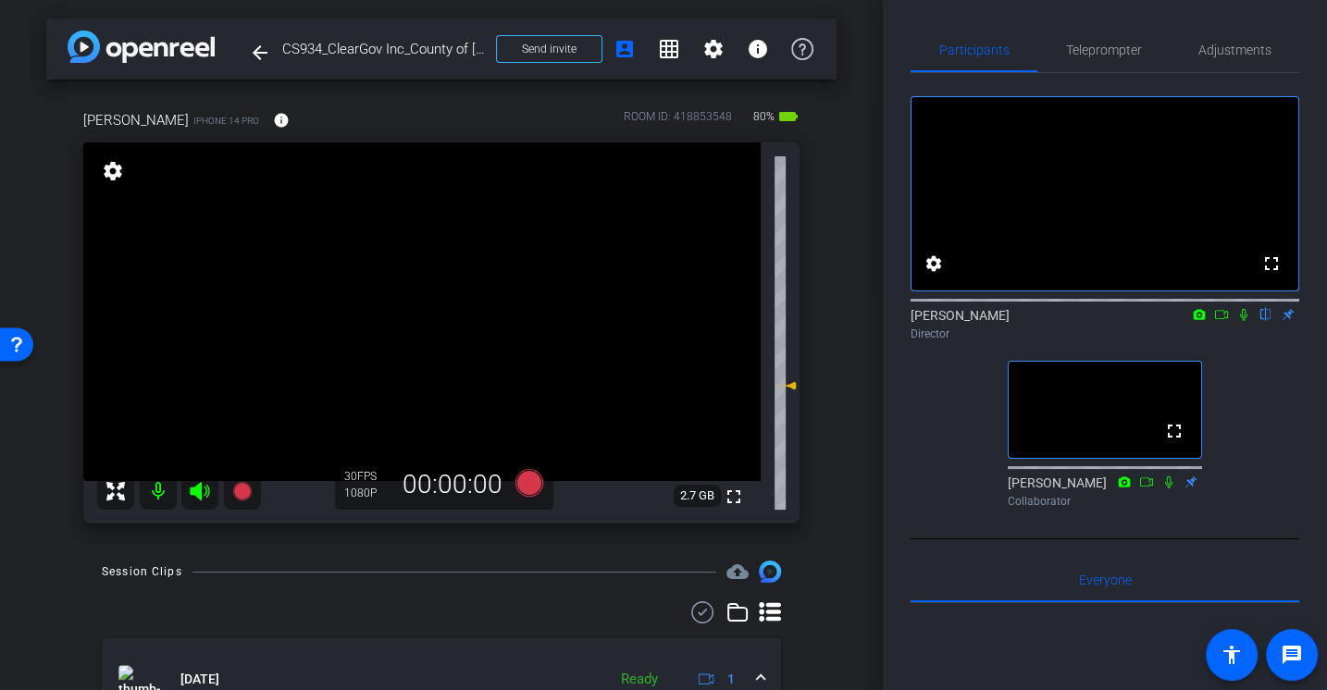
click at [1249, 438] on div "fullscreen settings Alex Ferguson flip Director fullscreen Jason Collaborator" at bounding box center [1105, 294] width 389 height 442
click at [1239, 45] on span "Adjustments" at bounding box center [1234, 49] width 73 height 13
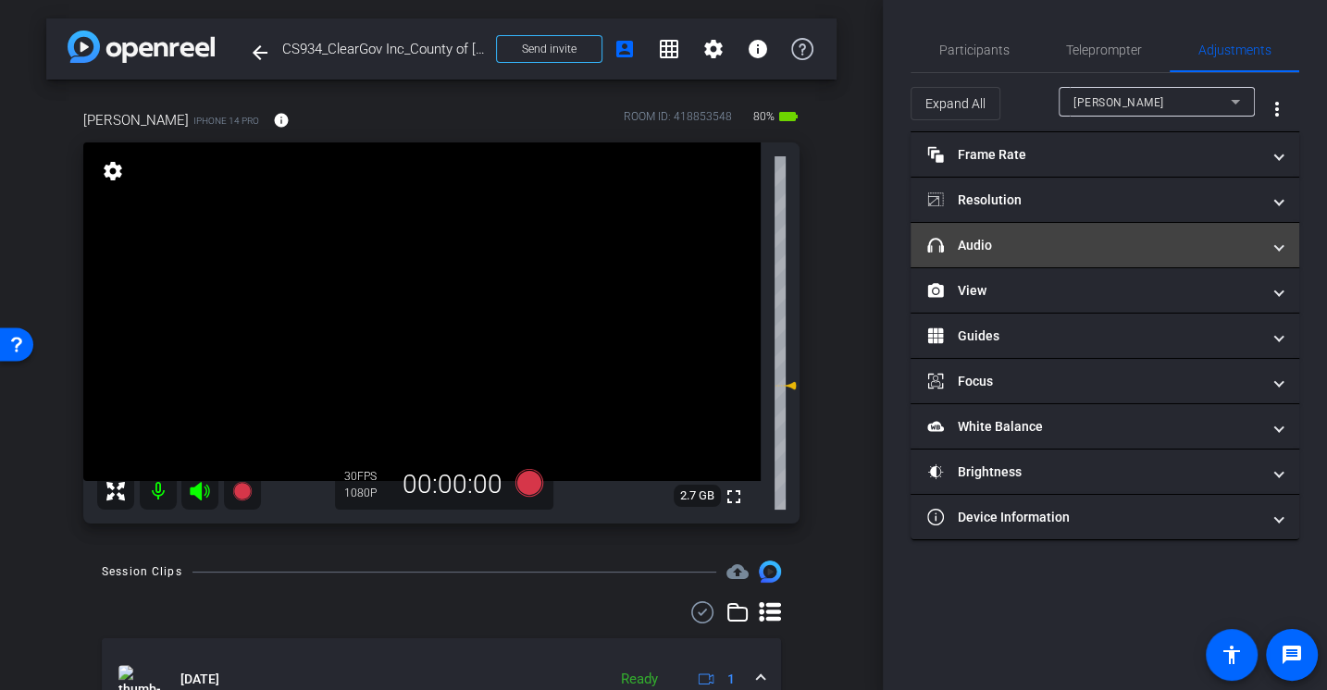
click at [955, 243] on mat-panel-title "headphone icon Audio" at bounding box center [1093, 245] width 333 height 19
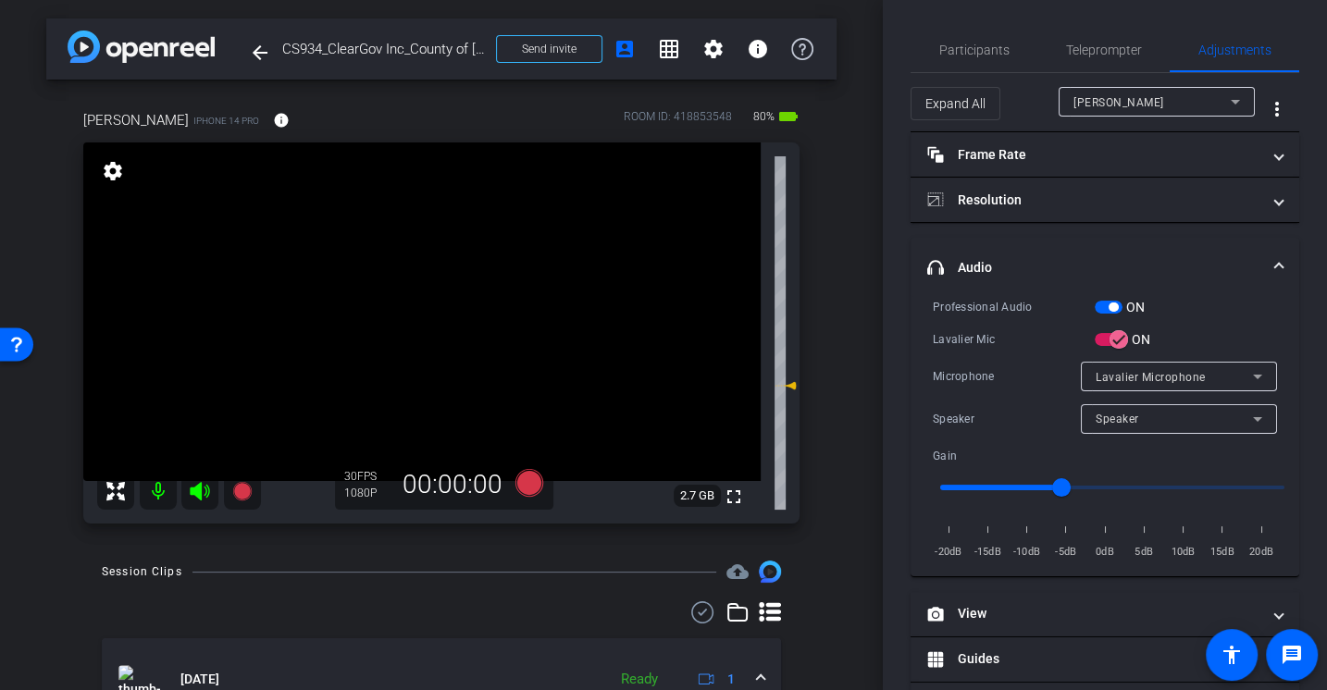
click at [975, 353] on div "Professional Audio ON Lavalier Mic ON Microphone Lavalier Microphone Speaker Sp…" at bounding box center [1105, 429] width 344 height 265
click at [959, 49] on span "Participants" at bounding box center [974, 49] width 70 height 13
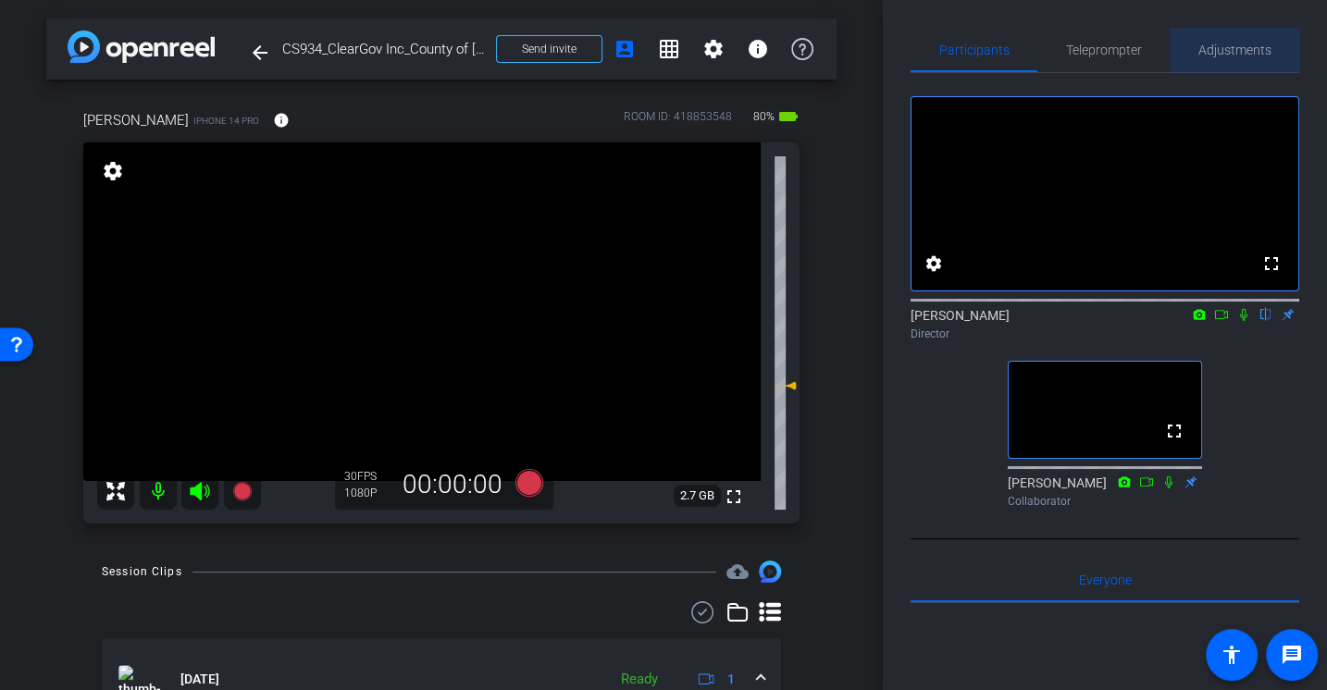
click at [1238, 58] on span "Adjustments" at bounding box center [1234, 50] width 73 height 44
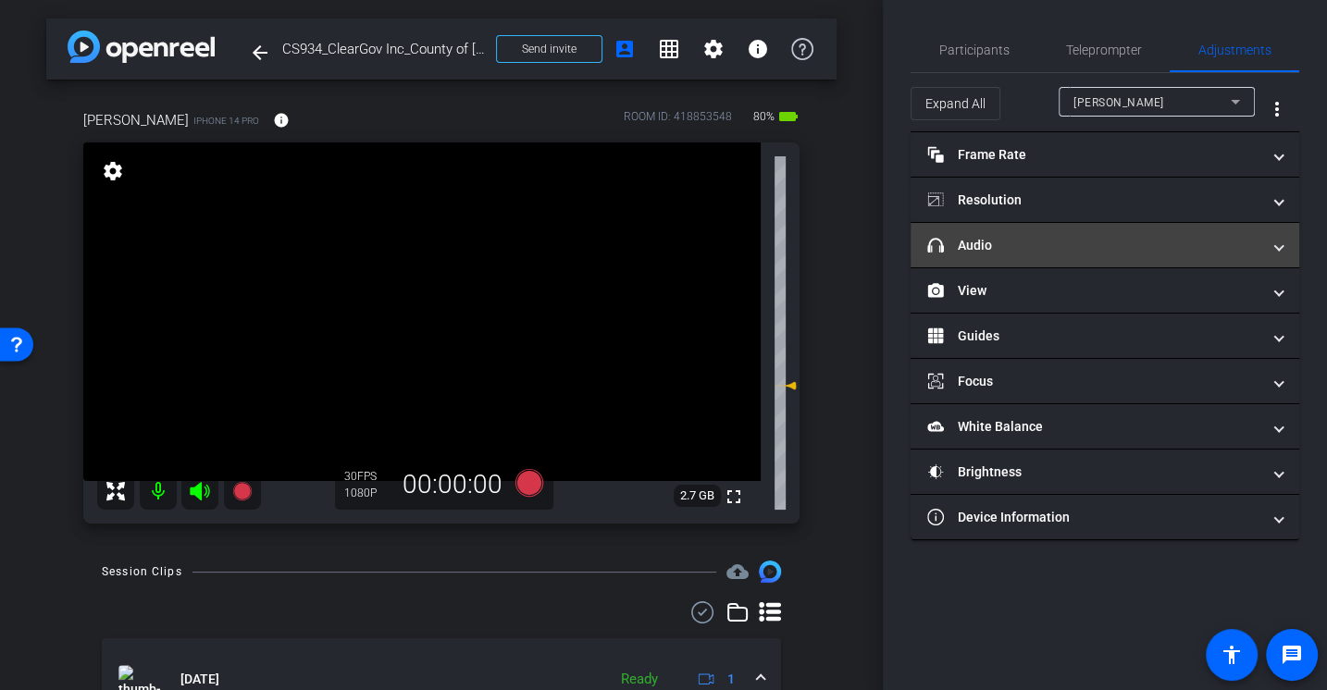
click at [1018, 241] on mat-panel-title "headphone icon Audio" at bounding box center [1093, 245] width 333 height 19
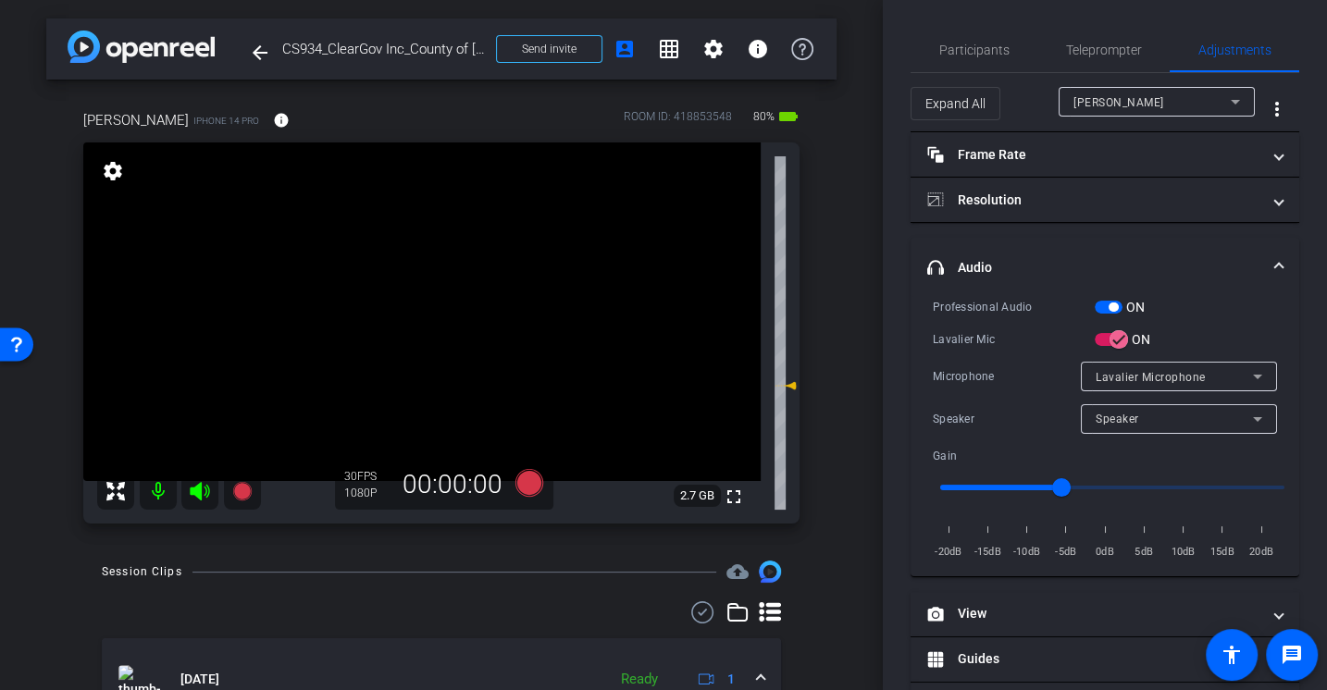
click at [459, 578] on div "Session Clips cloud_upload" at bounding box center [441, 572] width 679 height 22
click at [528, 487] on icon at bounding box center [529, 483] width 28 height 28
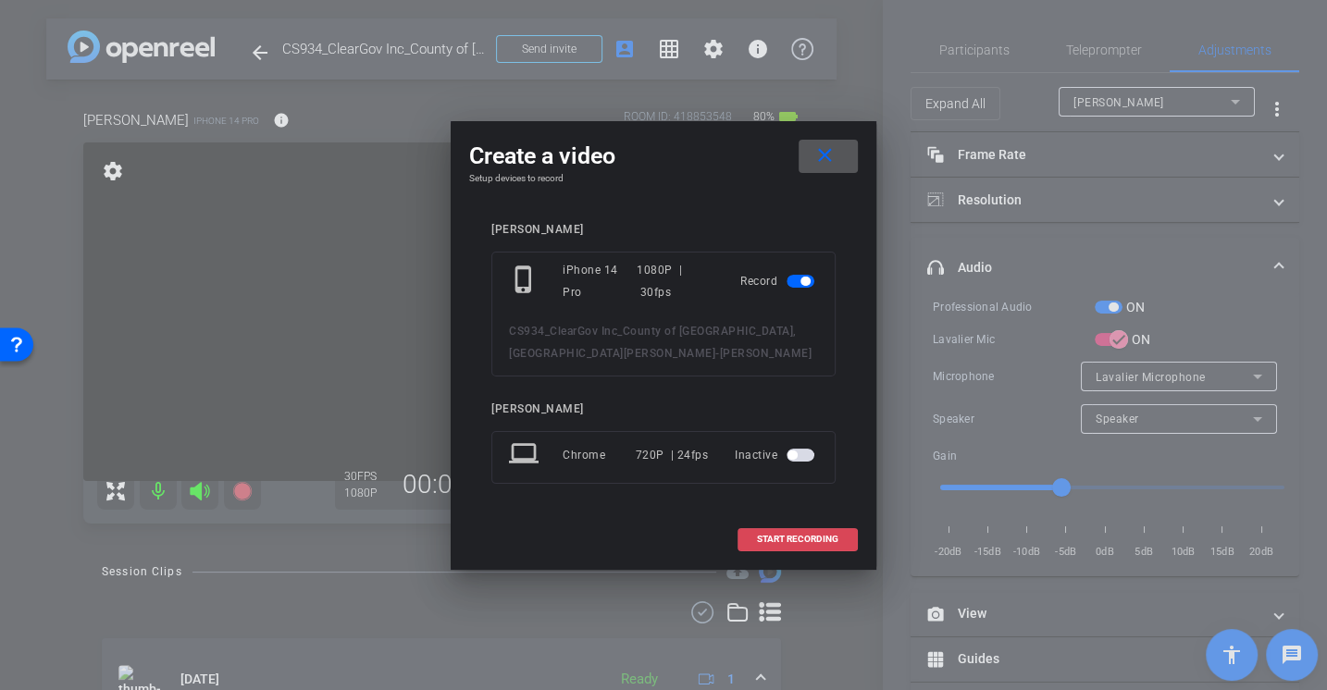
click at [781, 532] on span at bounding box center [797, 539] width 118 height 44
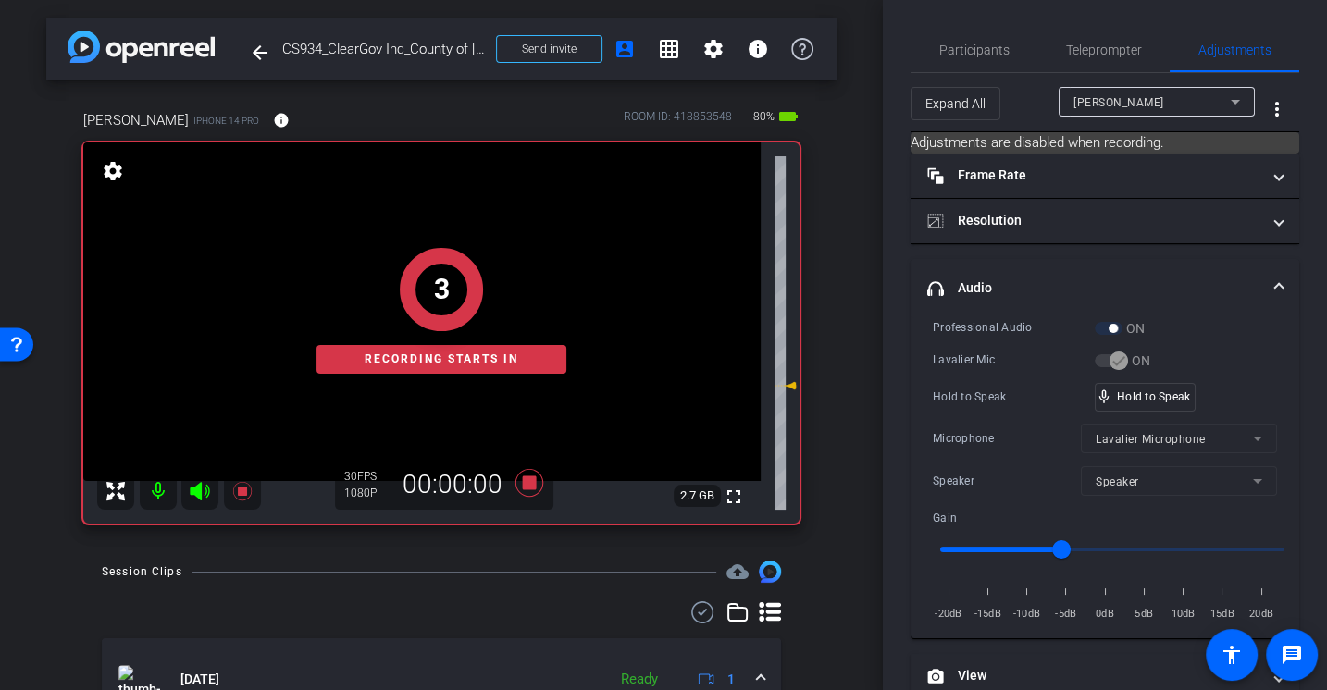
click at [992, 357] on div "Lavalier Mic" at bounding box center [1014, 360] width 162 height 19
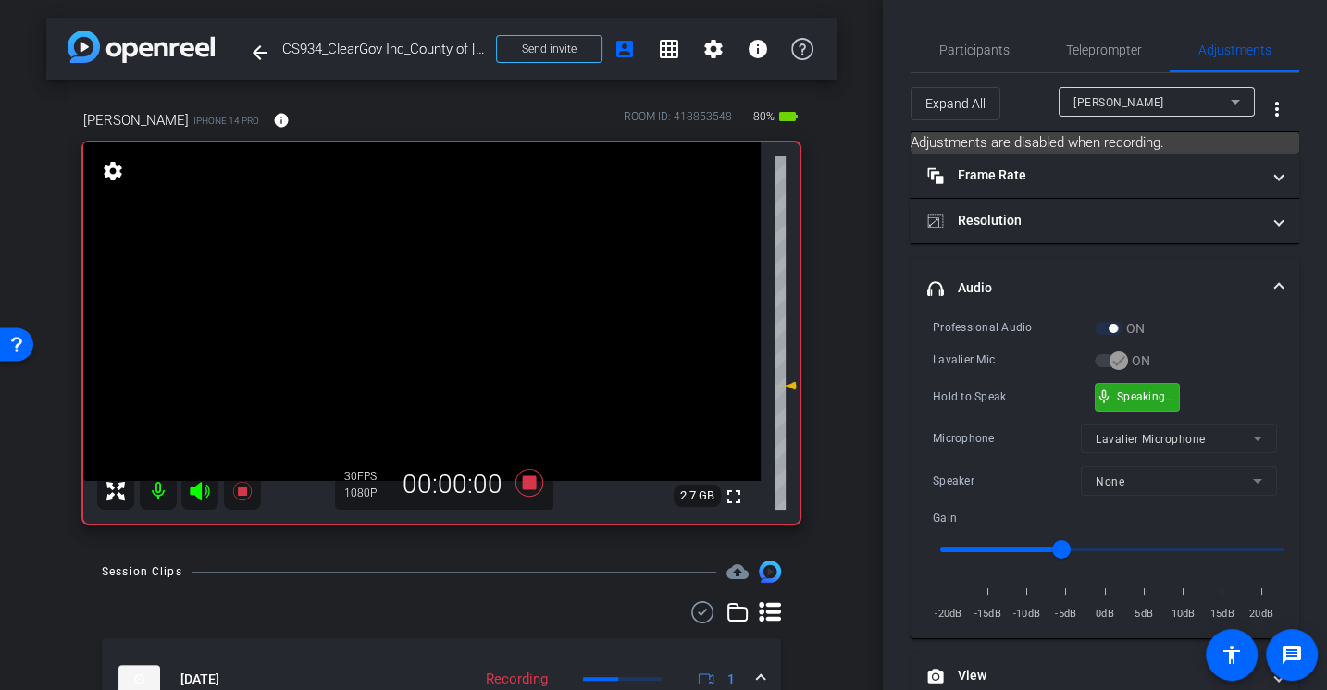
scroll to position [258, 0]
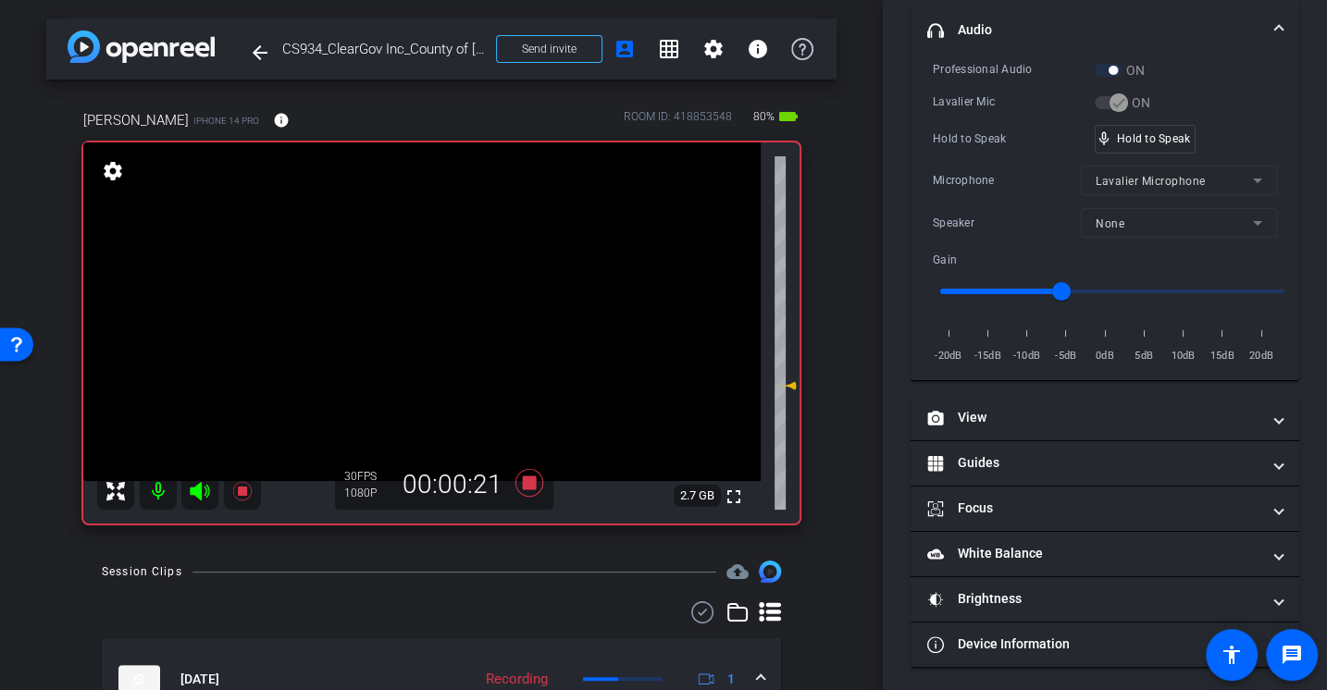
click at [972, 180] on div "Microphone" at bounding box center [1007, 180] width 148 height 19
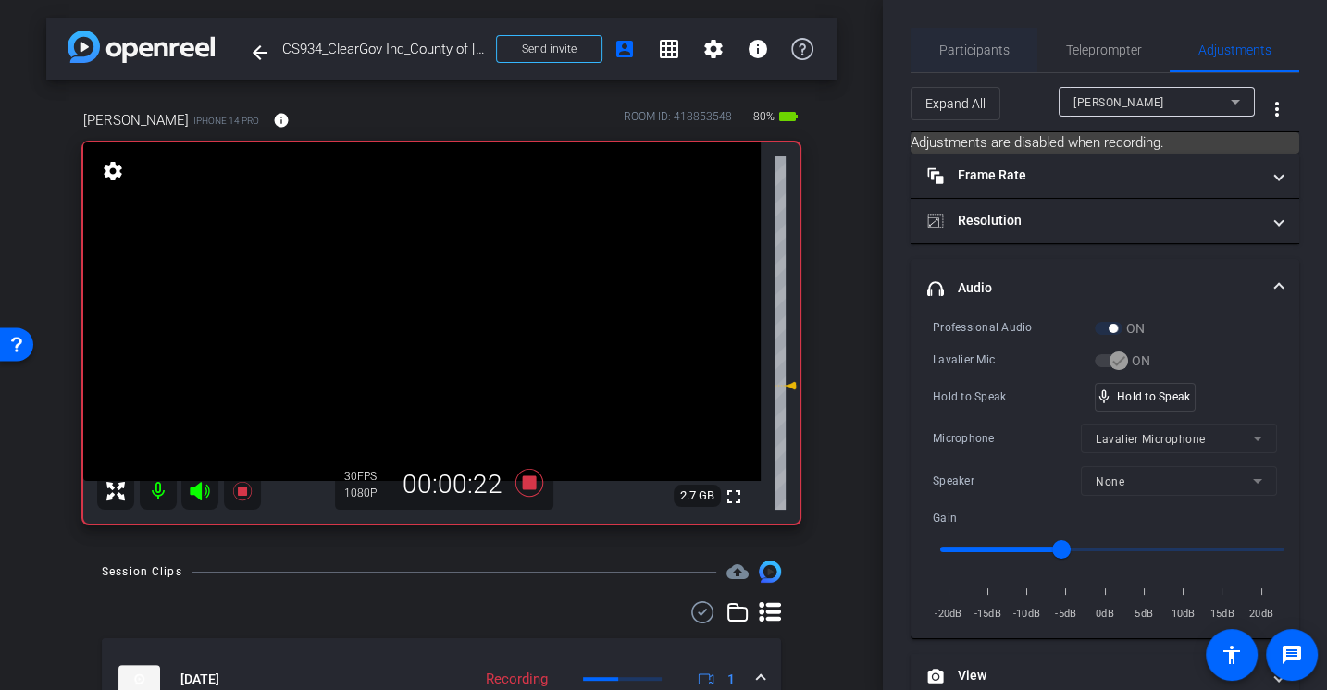
click at [971, 53] on span "Participants" at bounding box center [974, 49] width 70 height 13
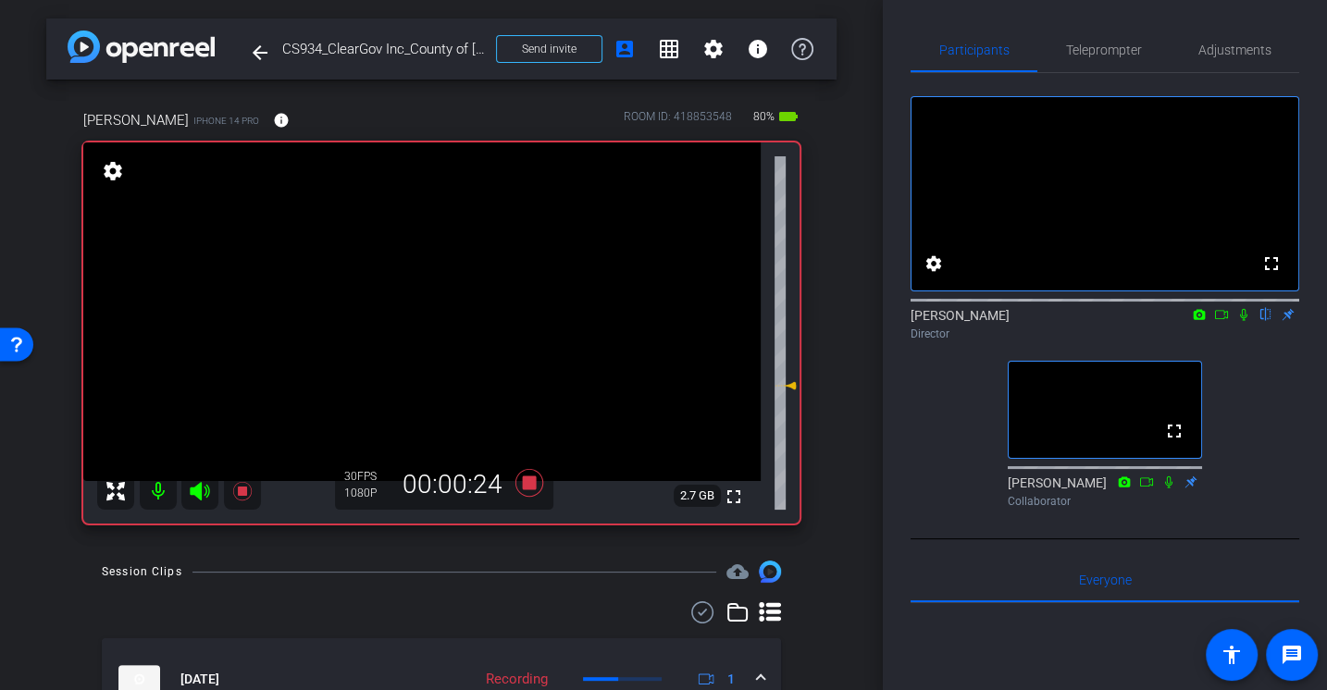
click at [1239, 321] on icon at bounding box center [1243, 314] width 15 height 13
click at [1220, 321] on icon at bounding box center [1221, 314] width 15 height 13
click at [1119, 55] on span "Teleprompter" at bounding box center [1104, 49] width 76 height 13
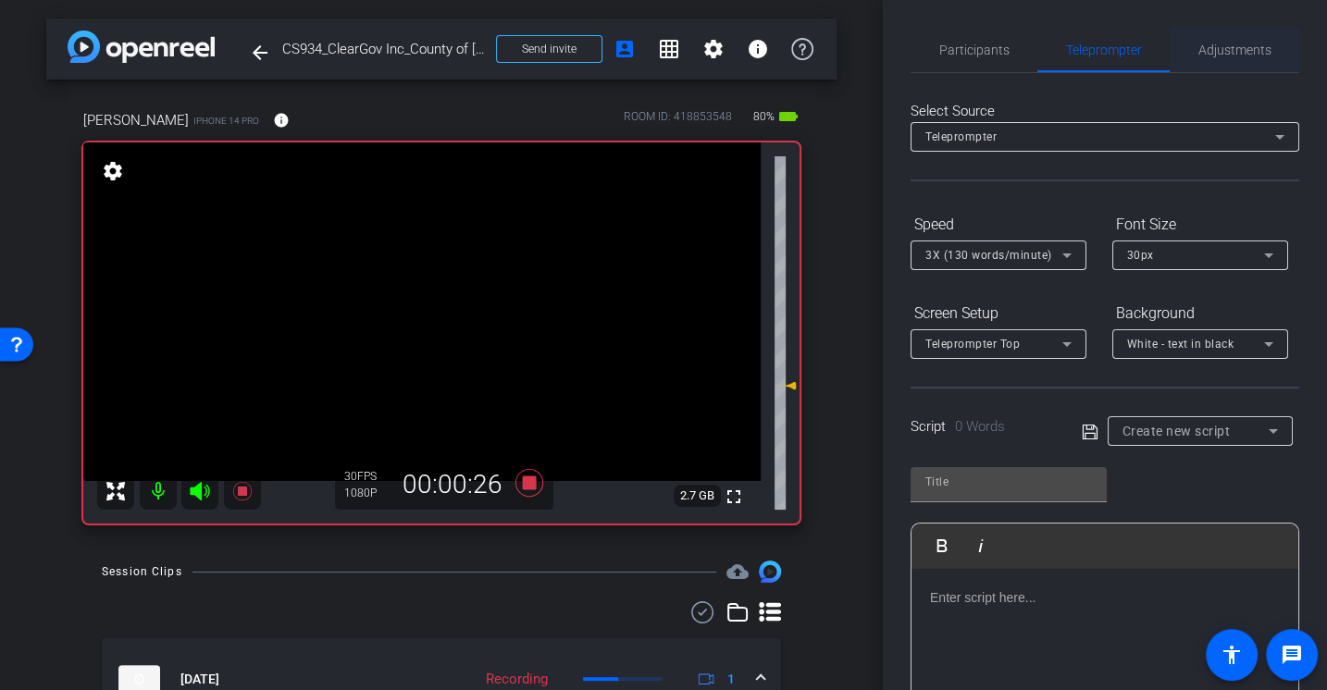
click at [1208, 50] on span "Adjustments" at bounding box center [1234, 49] width 73 height 13
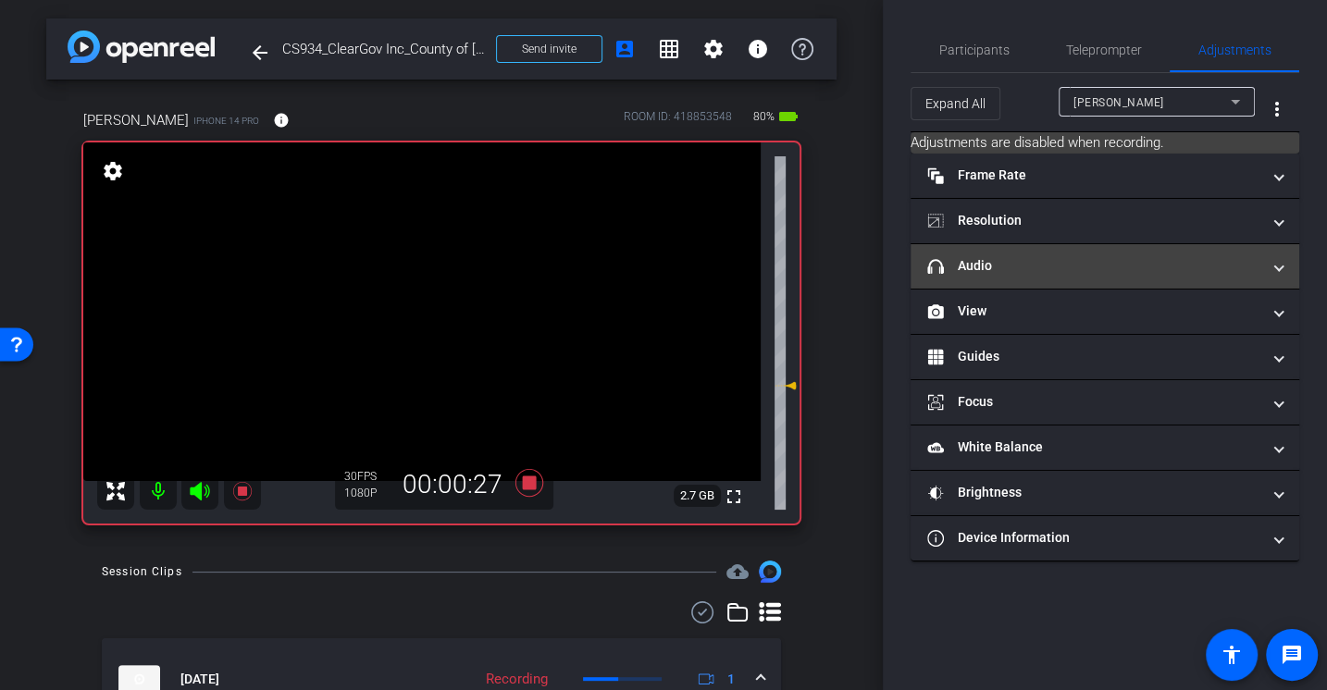
click at [1011, 264] on mat-panel-title "headphone icon Audio" at bounding box center [1093, 265] width 333 height 19
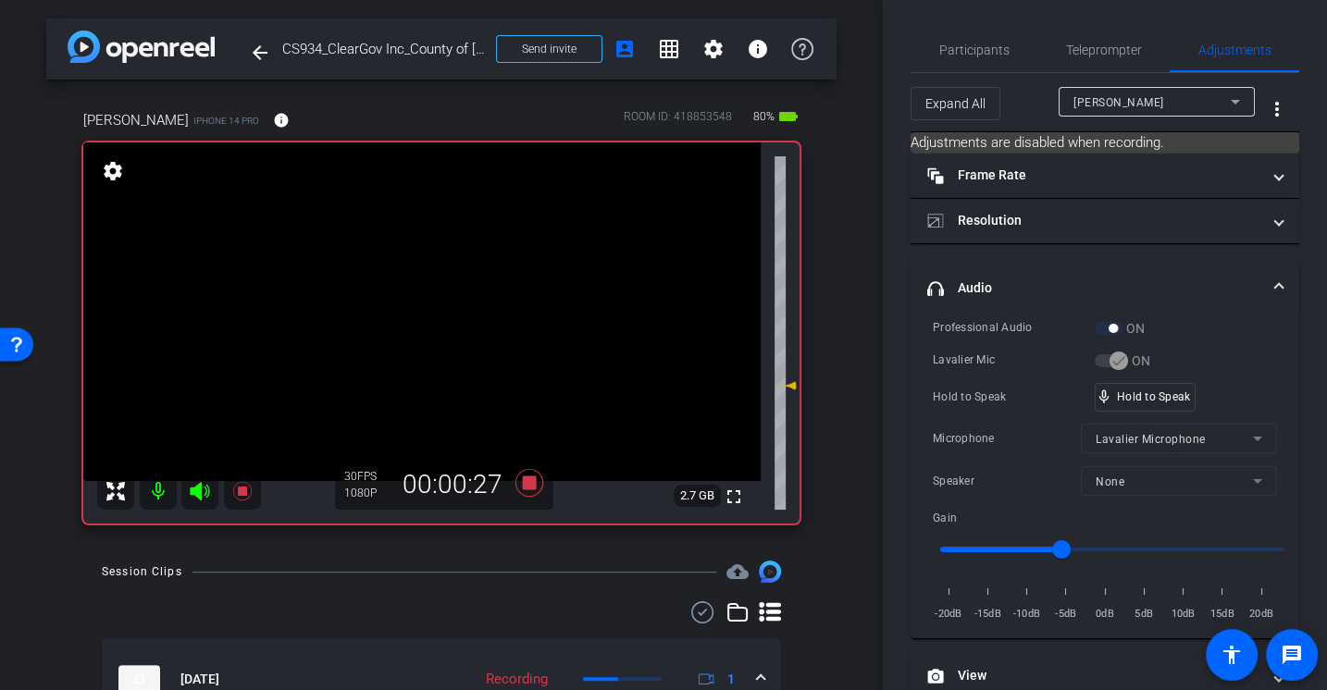
click at [998, 359] on div "Lavalier Mic" at bounding box center [1014, 360] width 162 height 19
click at [994, 353] on div "Lavalier Mic" at bounding box center [1014, 360] width 162 height 19
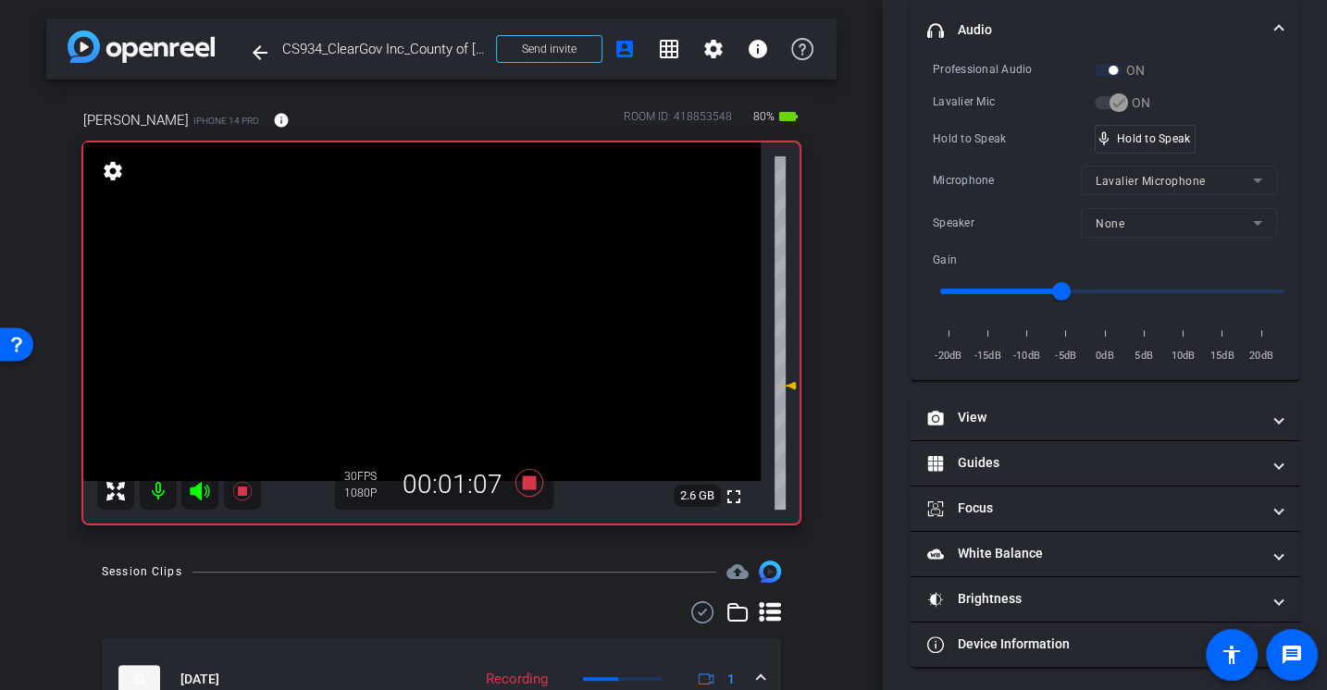
click at [976, 187] on div "Microphone" at bounding box center [1007, 180] width 148 height 19
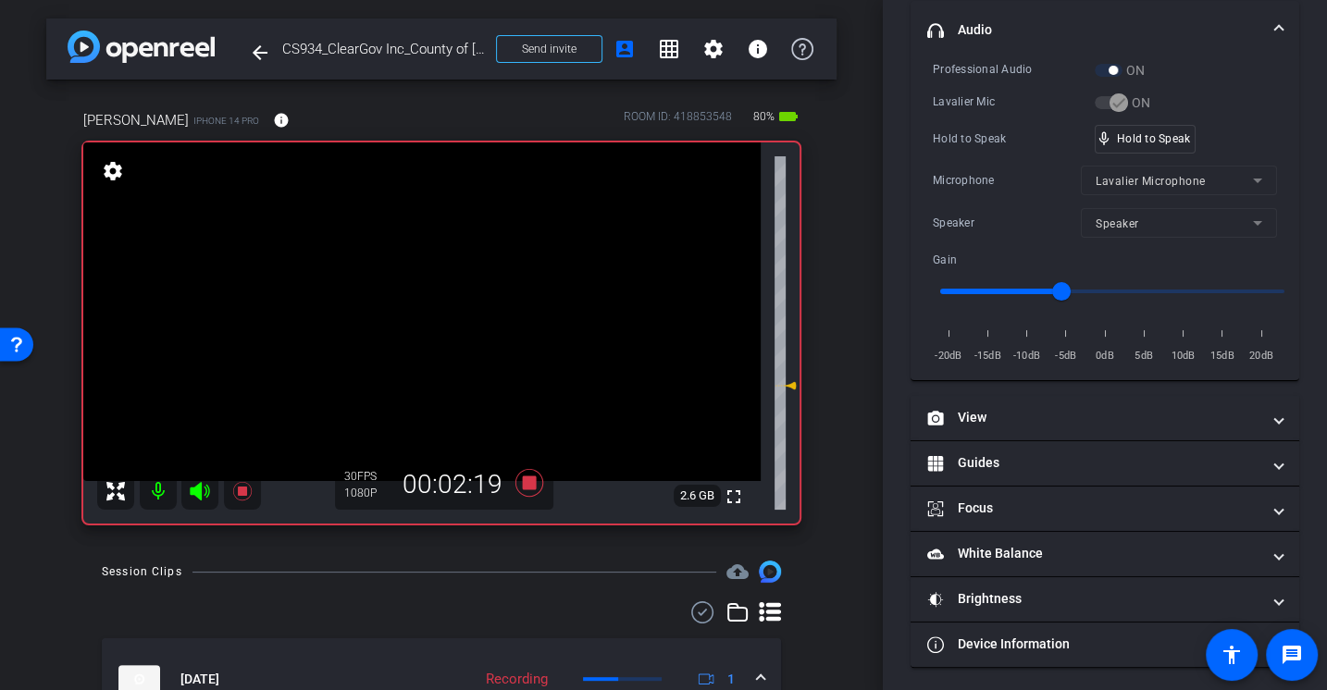
click at [976, 187] on div "Microphone" at bounding box center [1007, 180] width 148 height 19
click at [975, 186] on div "Microphone" at bounding box center [1007, 180] width 148 height 19
click at [1005, 104] on div "Lavalier Mic" at bounding box center [1014, 102] width 162 height 19
click at [1005, 103] on div "Lavalier Mic" at bounding box center [1014, 102] width 162 height 19
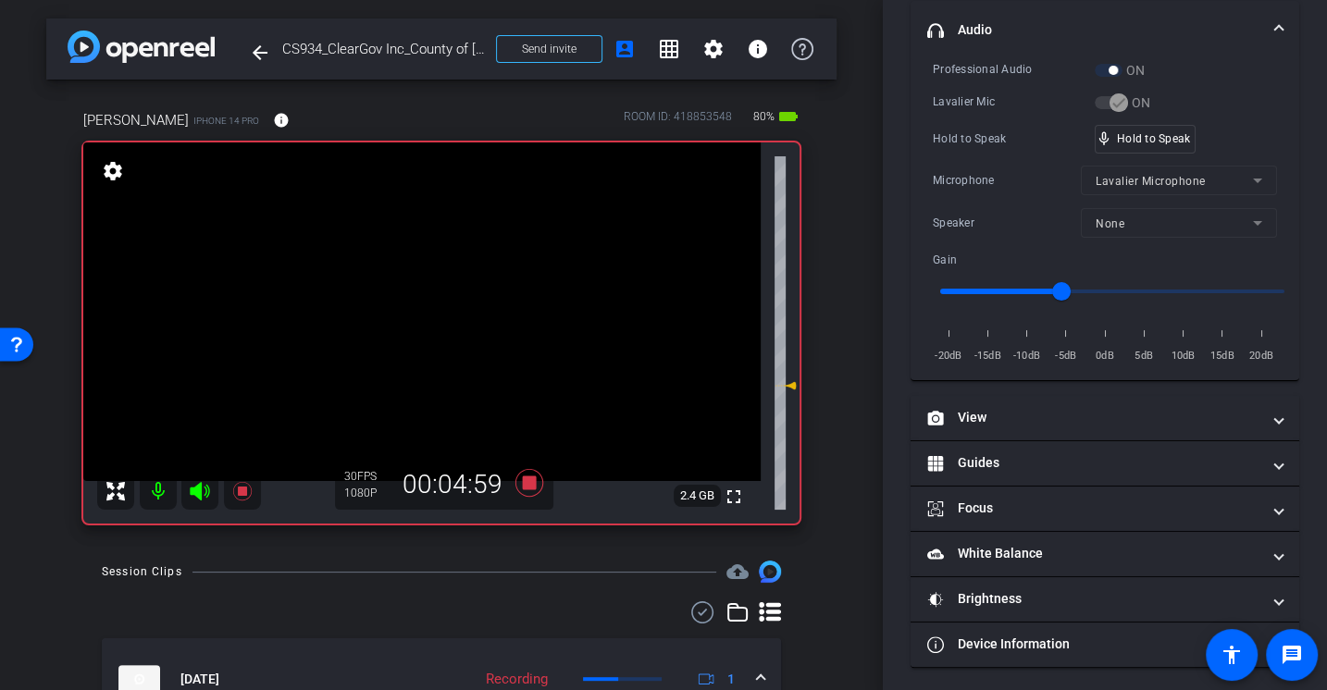
click at [992, 112] on div "Professional Audio ON Lavalier Mic ON Hold to Speak mic_none Hold to Speak Micr…" at bounding box center [1105, 212] width 344 height 305
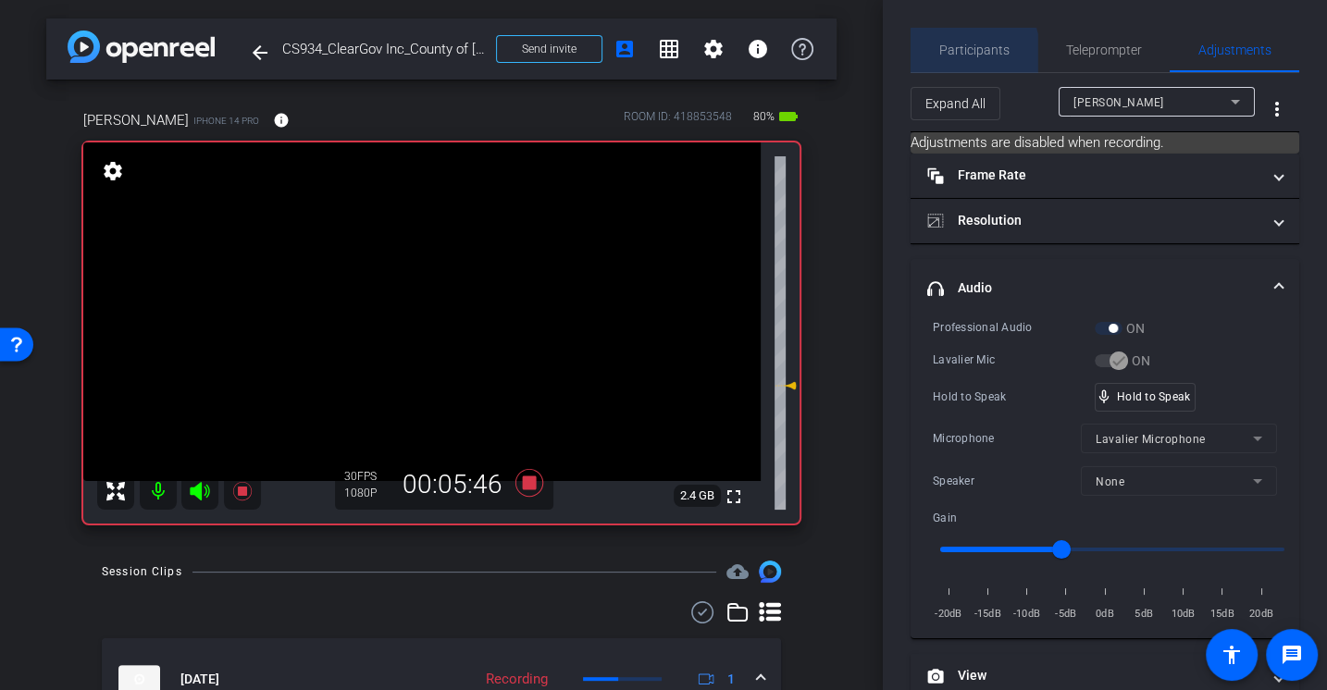
click at [971, 54] on span "Participants" at bounding box center [974, 49] width 70 height 13
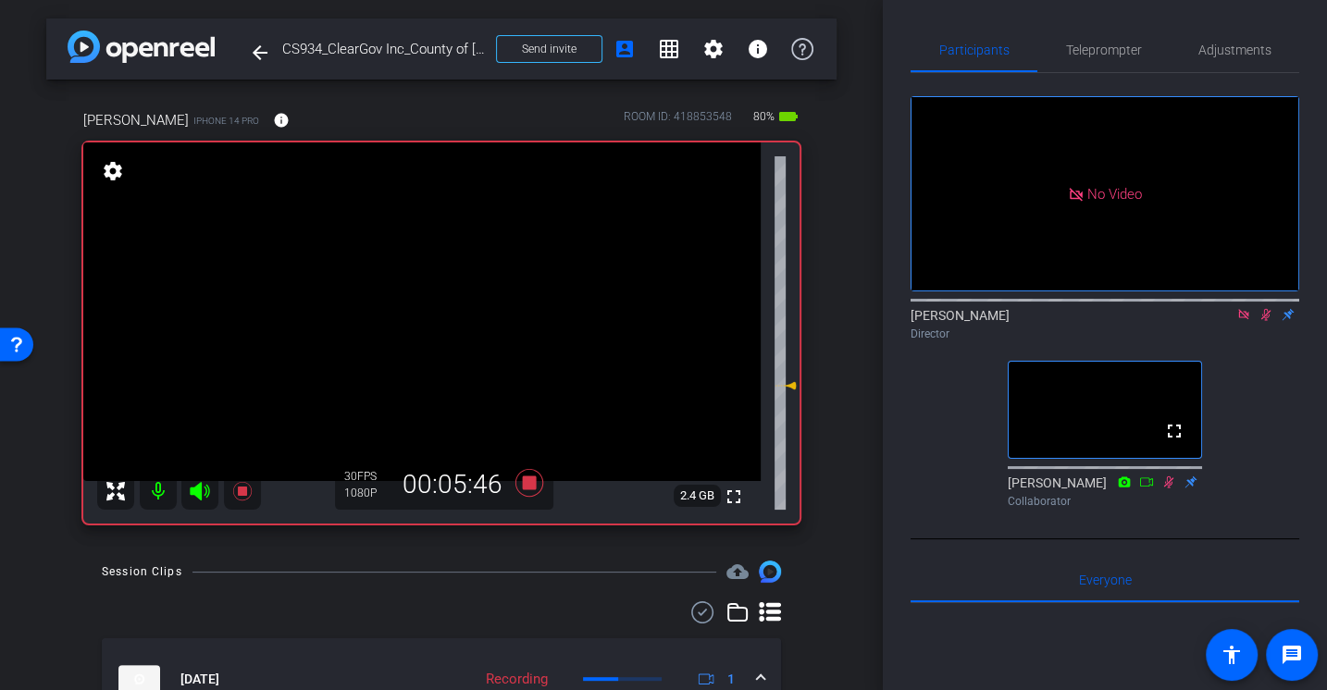
click at [1277, 335] on div "No Video Alex Ferguson Director fullscreen Jason Collaborator" at bounding box center [1105, 294] width 389 height 442
click at [1264, 306] on mat-icon at bounding box center [1266, 314] width 22 height 17
click at [1115, 44] on span "Teleprompter" at bounding box center [1104, 49] width 76 height 13
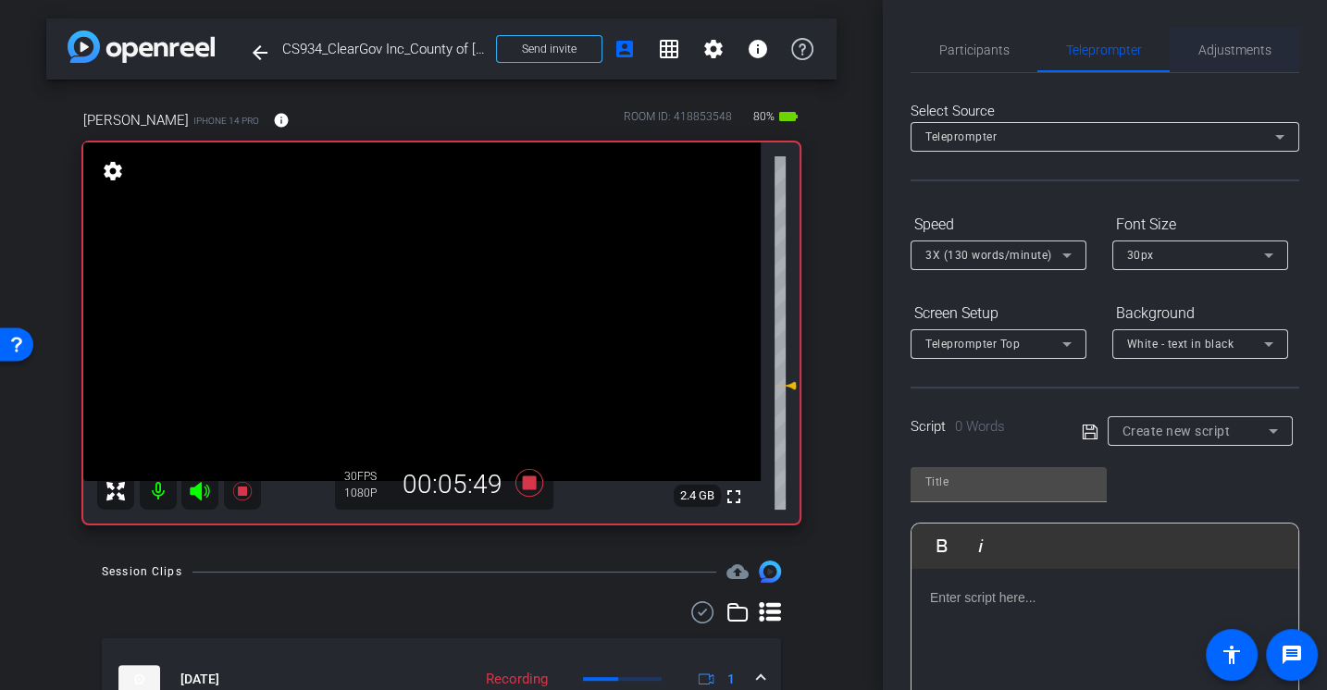
click at [1218, 59] on span "Adjustments" at bounding box center [1234, 50] width 73 height 44
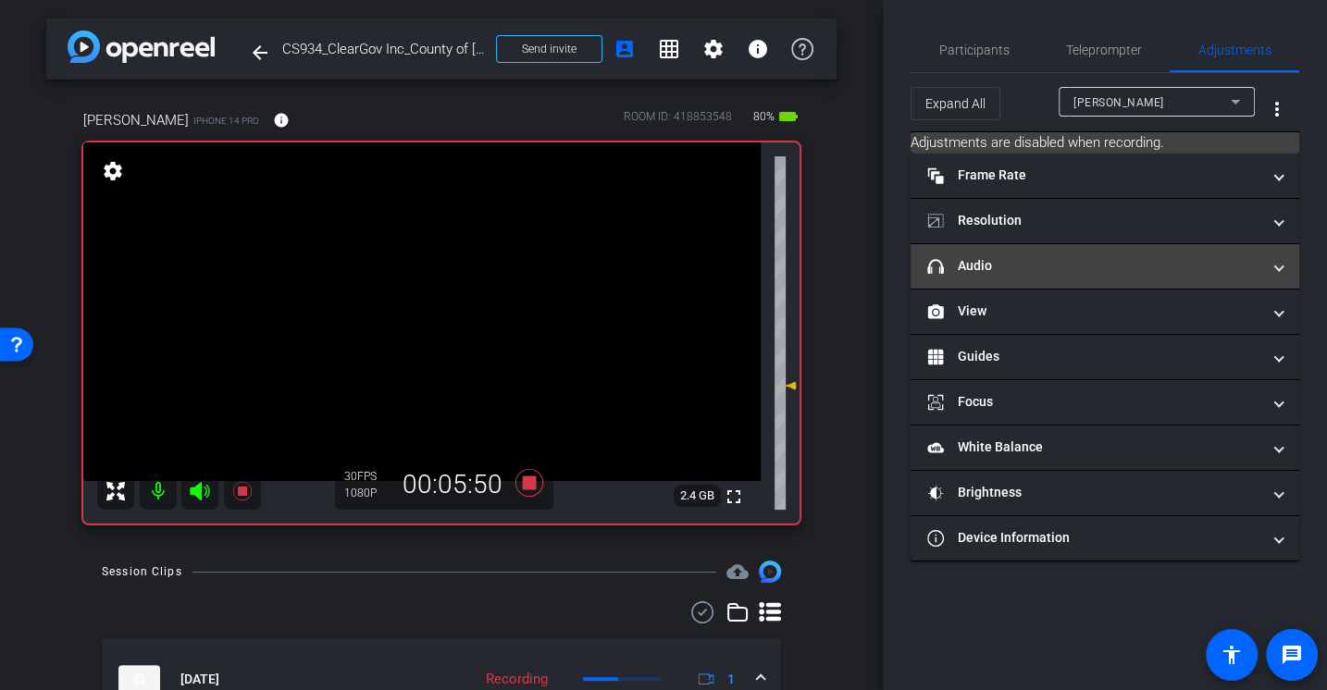
click at [971, 253] on mat-expansion-panel-header "headphone icon Audio" at bounding box center [1105, 266] width 389 height 44
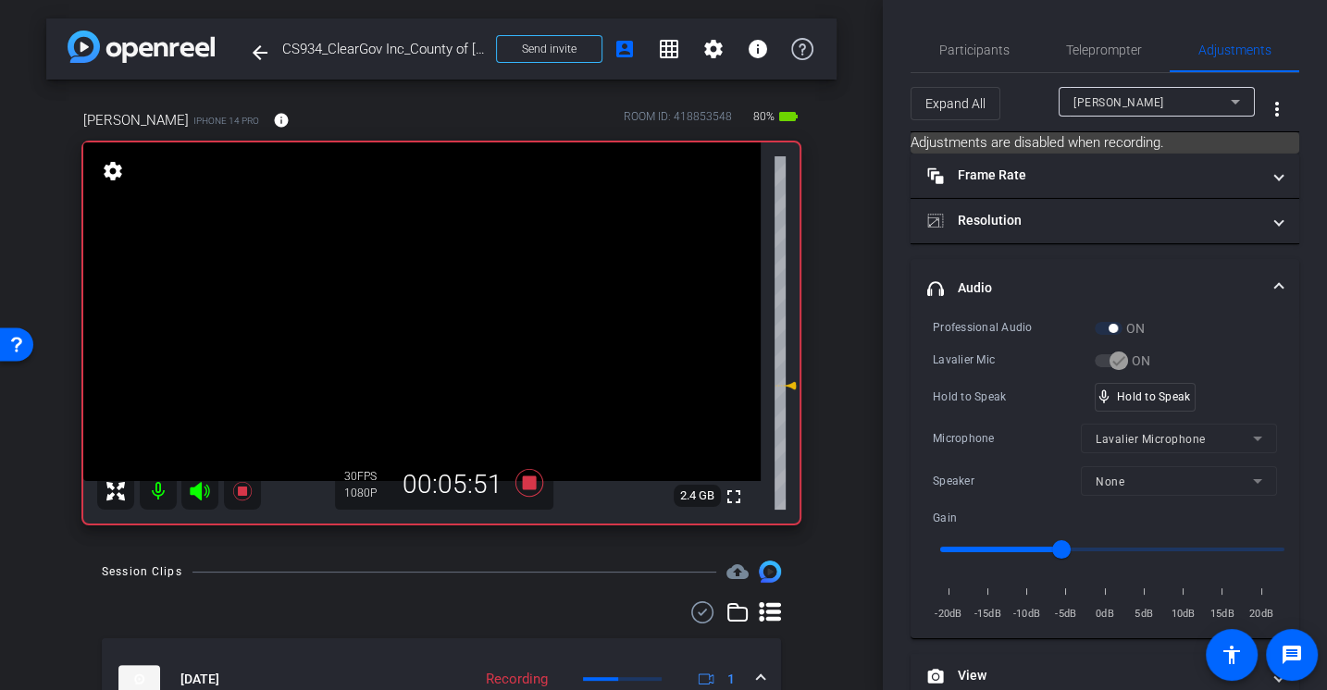
click at [974, 357] on div "Lavalier Mic" at bounding box center [1014, 360] width 162 height 19
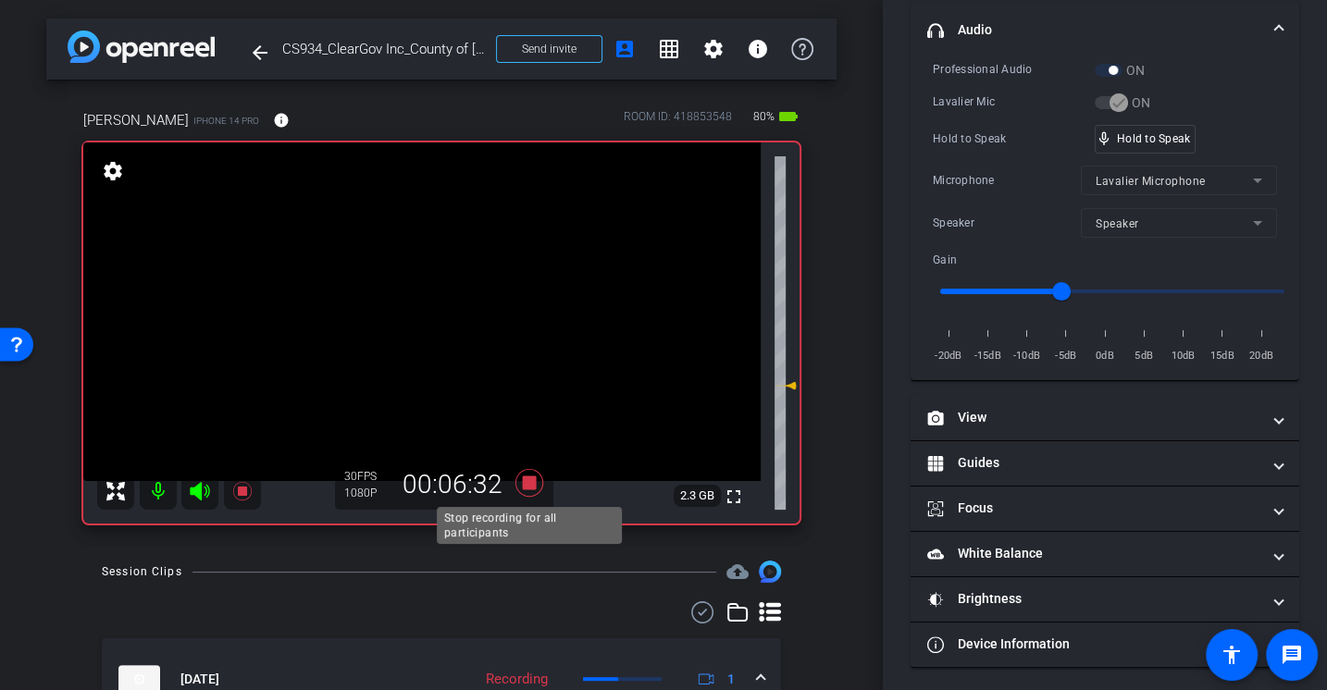
click at [529, 486] on icon at bounding box center [529, 483] width 28 height 28
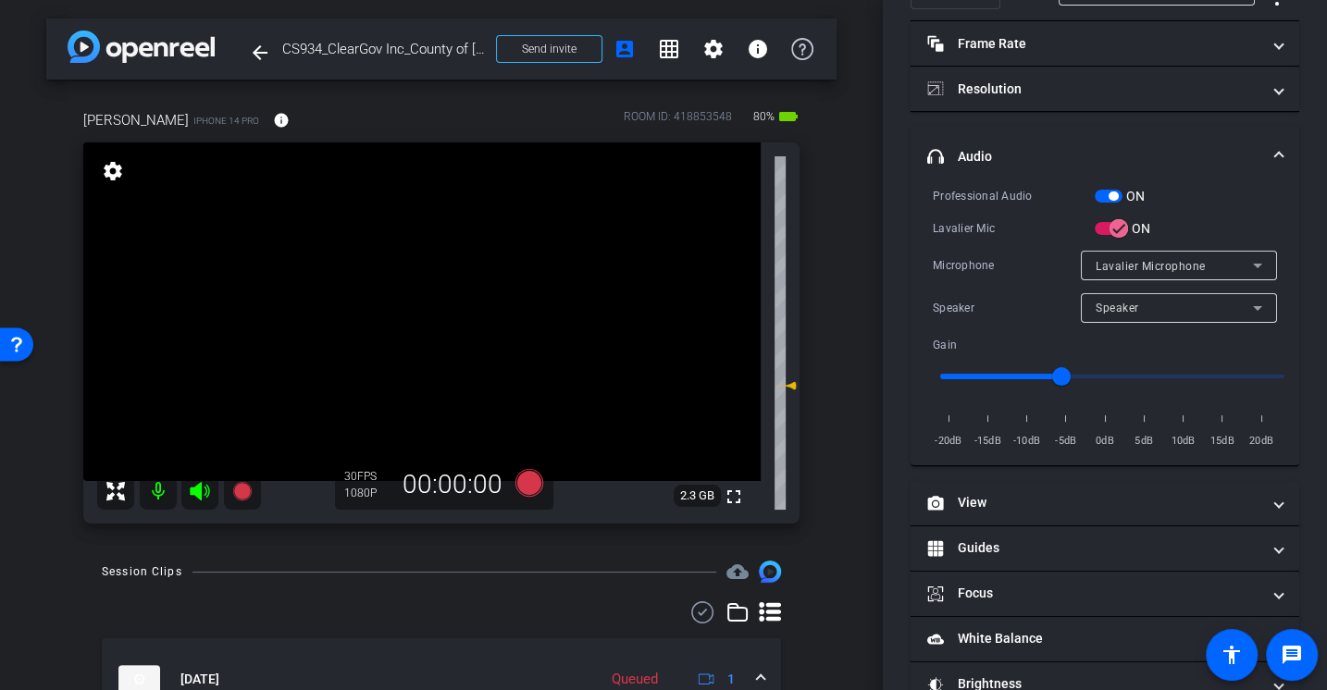
scroll to position [0, 0]
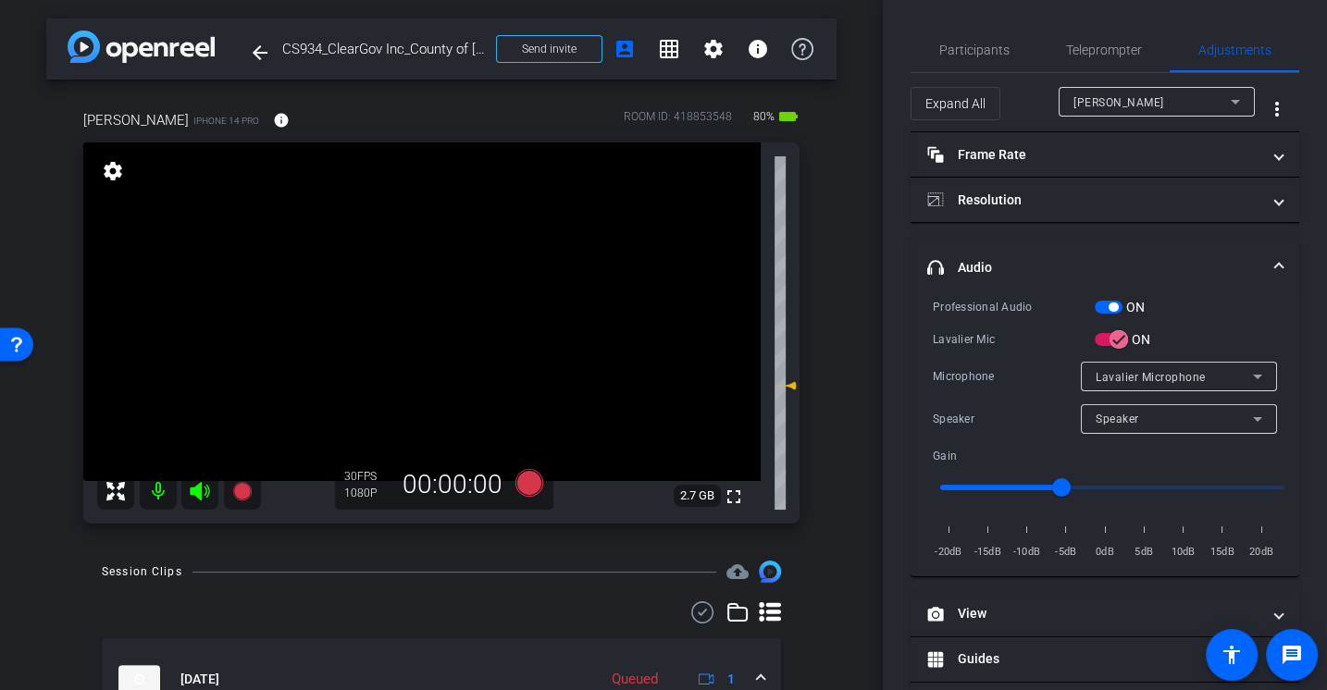
click at [595, 578] on div "Session Clips cloud_upload" at bounding box center [441, 572] width 679 height 22
click at [528, 482] on icon at bounding box center [529, 483] width 28 height 28
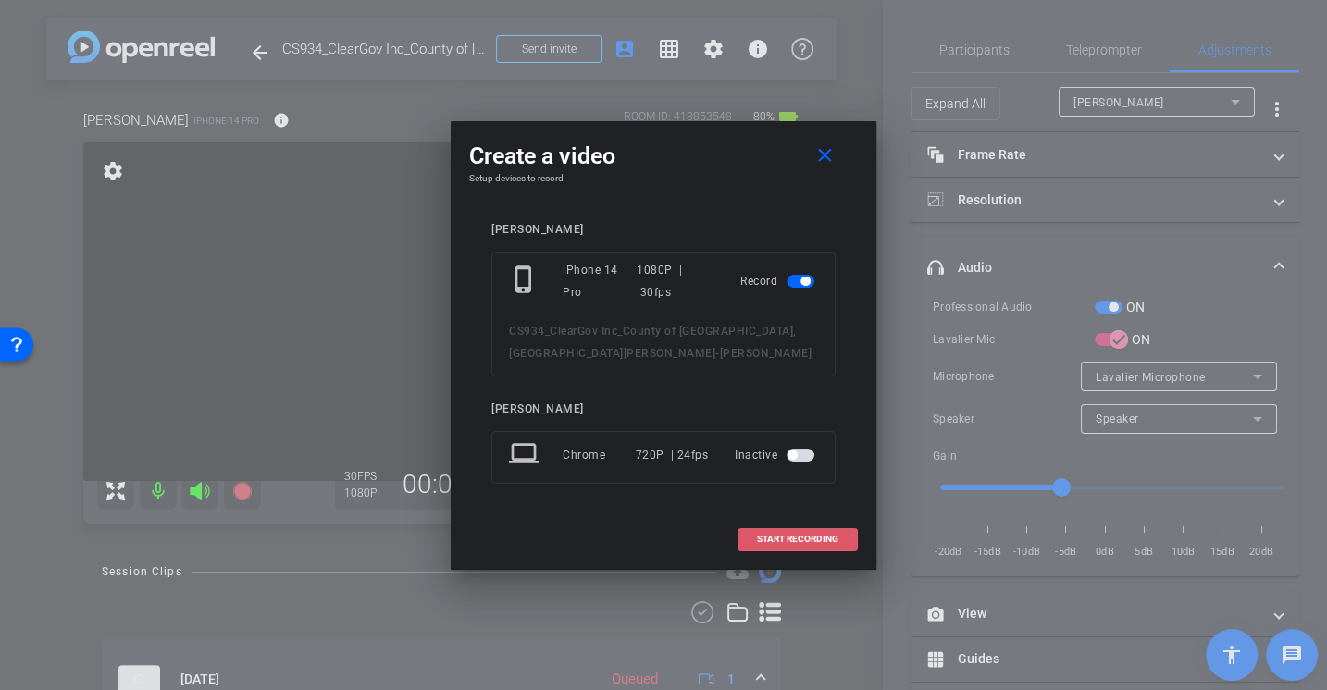
click at [805, 530] on span at bounding box center [797, 539] width 118 height 44
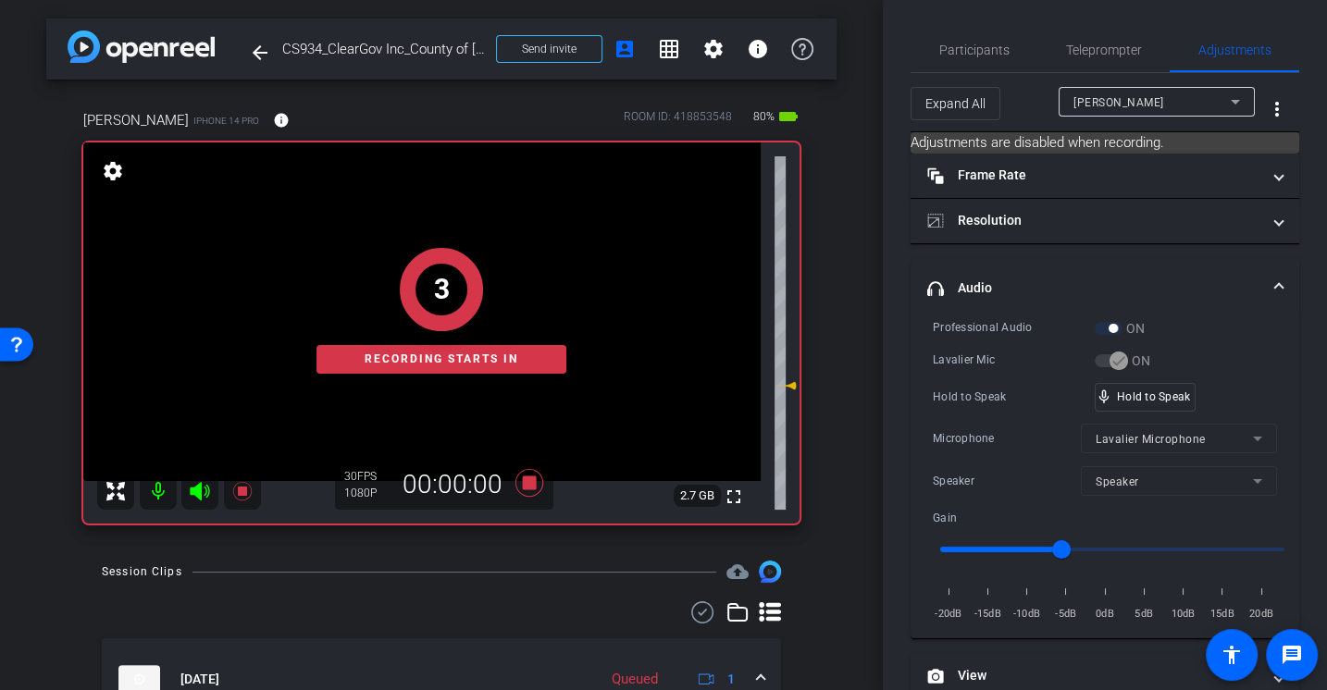
click at [991, 378] on div "Professional Audio ON Lavalier Mic ON Hold to Speak mic_none Hold to Speak Micr…" at bounding box center [1105, 470] width 344 height 305
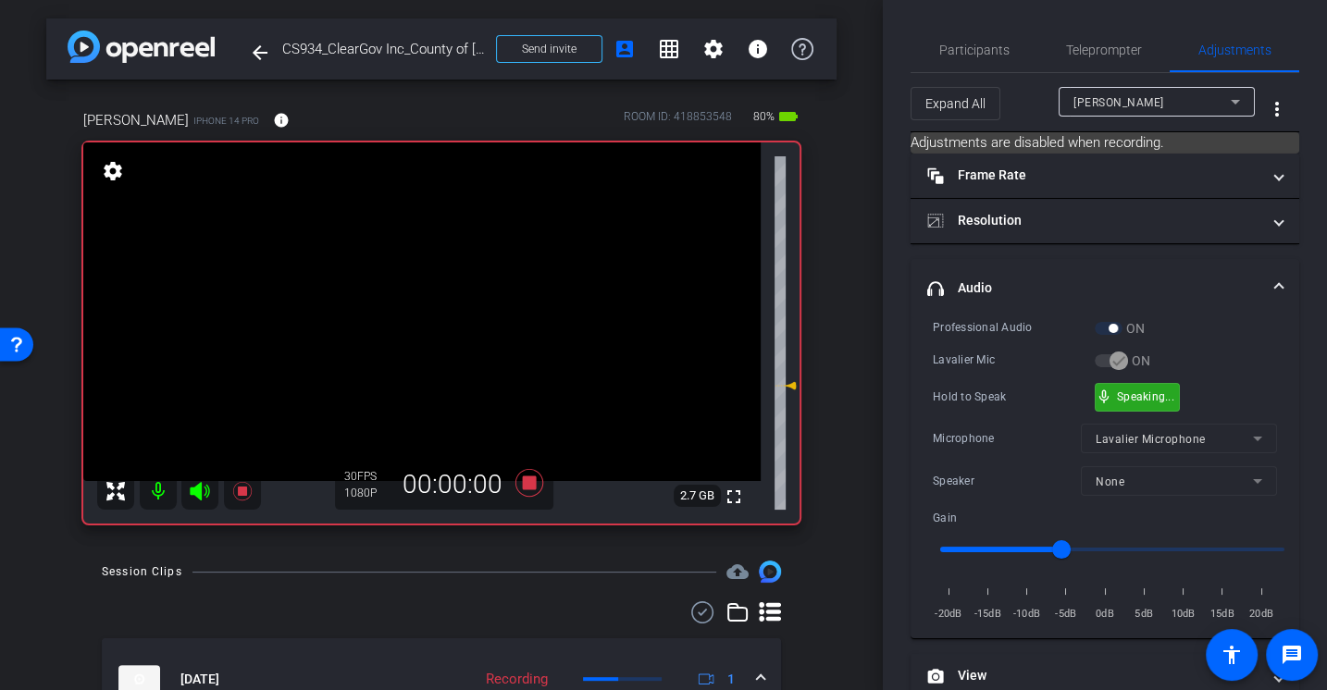
scroll to position [258, 0]
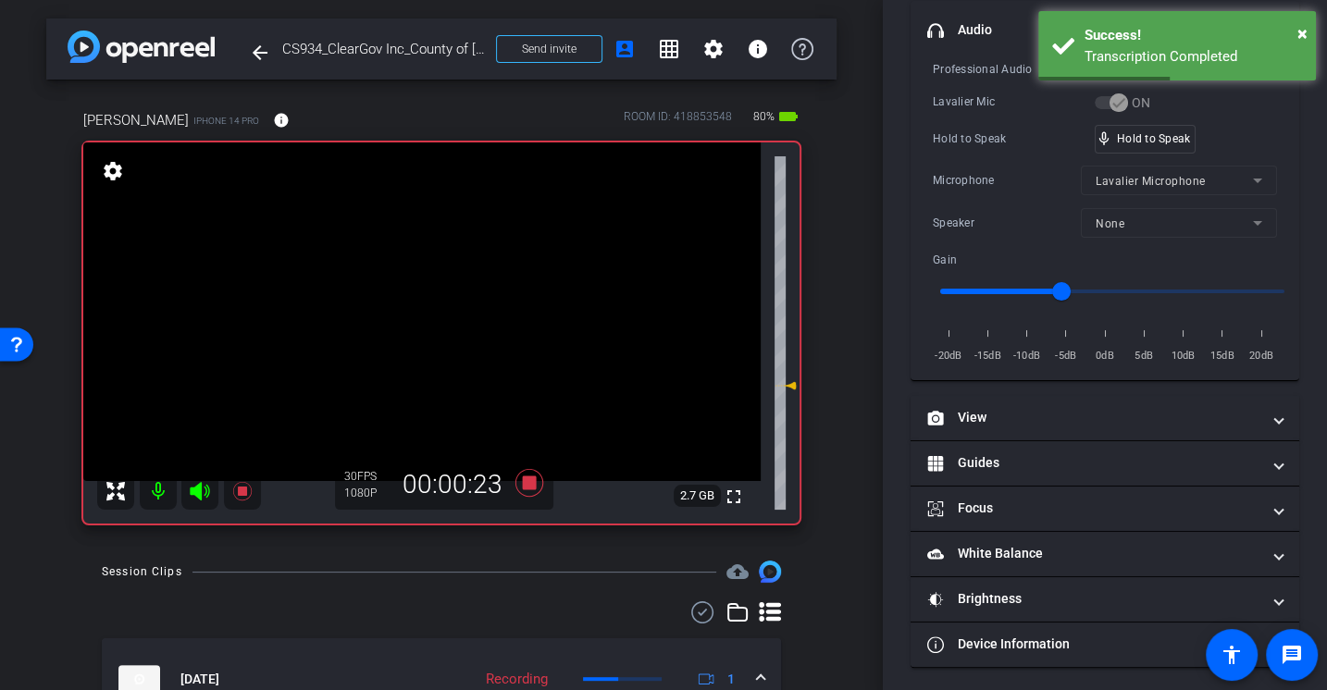
click at [962, 166] on div "Microphone Lavalier Microphone" at bounding box center [1105, 181] width 344 height 30
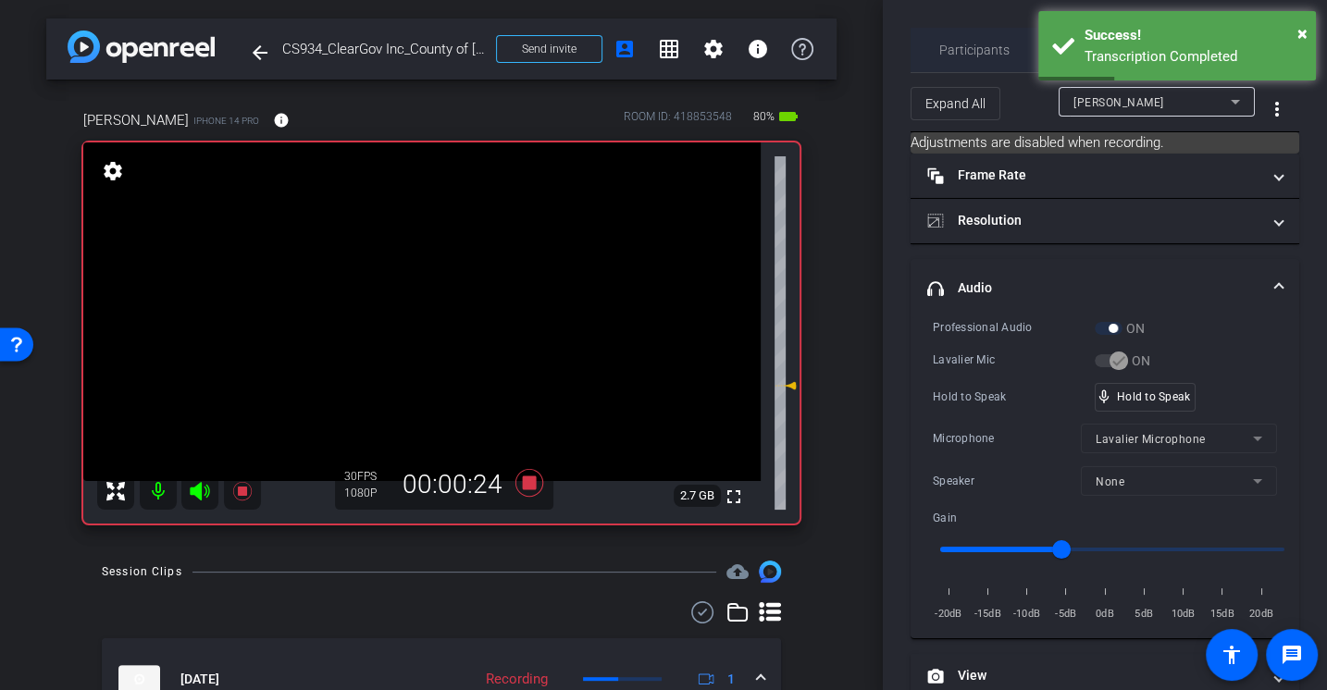
click at [961, 48] on span "Participants" at bounding box center [974, 49] width 70 height 13
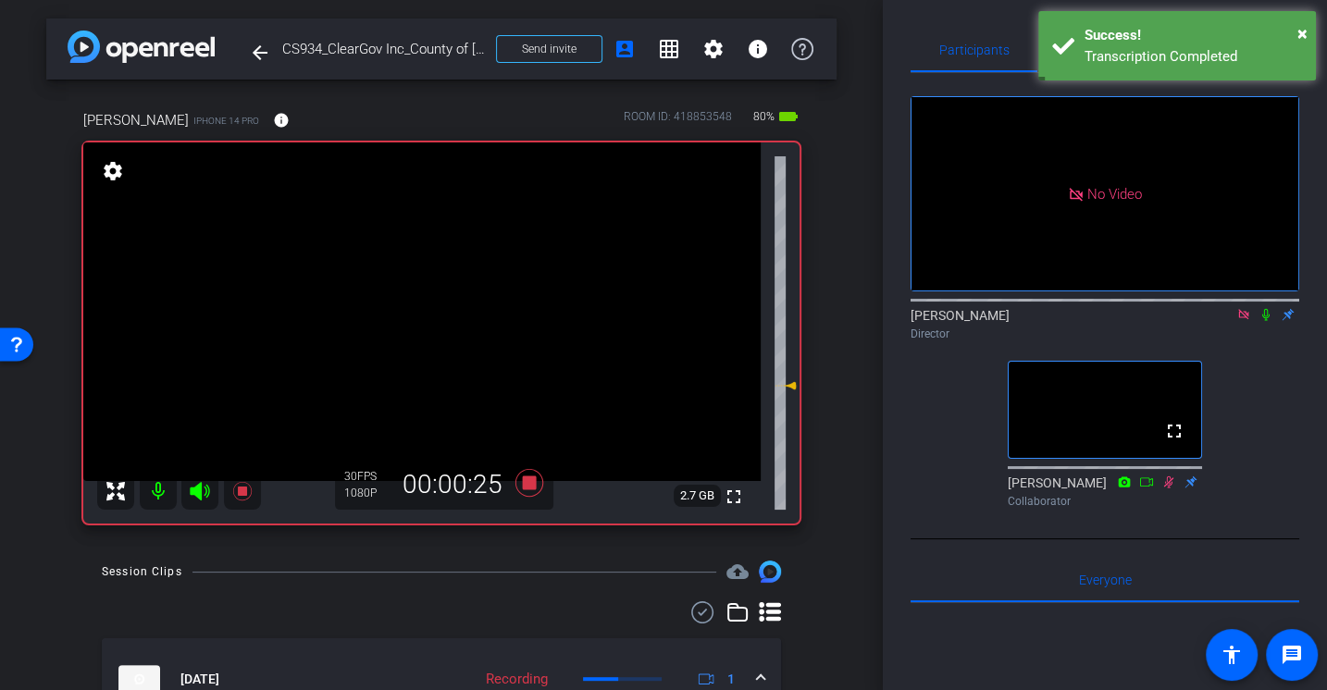
click at [1265, 309] on icon at bounding box center [1265, 315] width 7 height 12
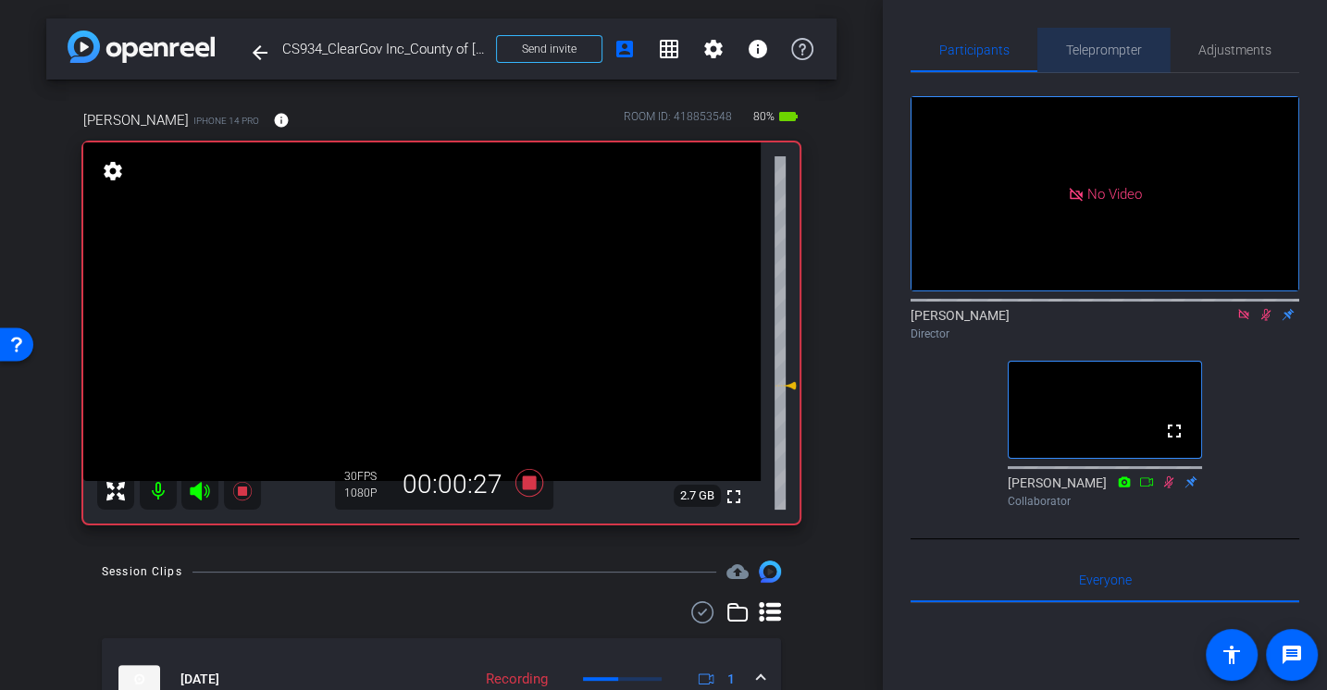
click at [1129, 51] on span "Teleprompter" at bounding box center [1104, 49] width 76 height 13
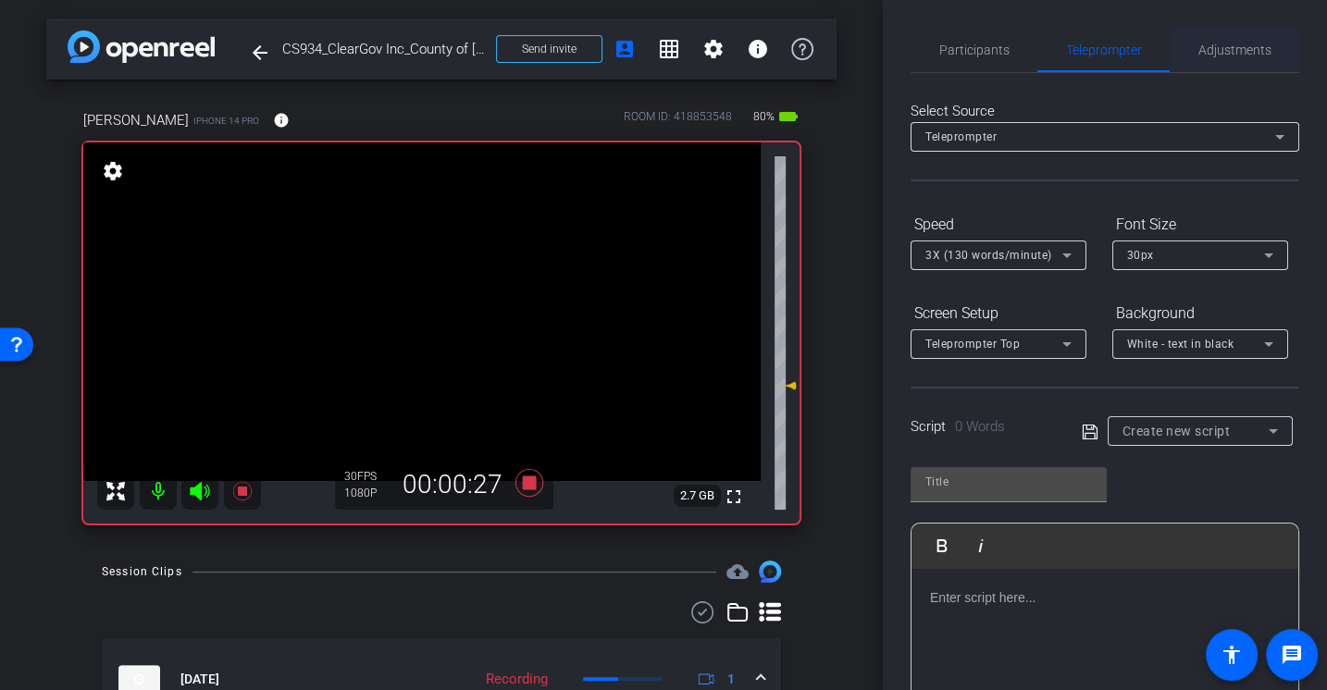
click at [1199, 55] on span "Adjustments" at bounding box center [1234, 49] width 73 height 13
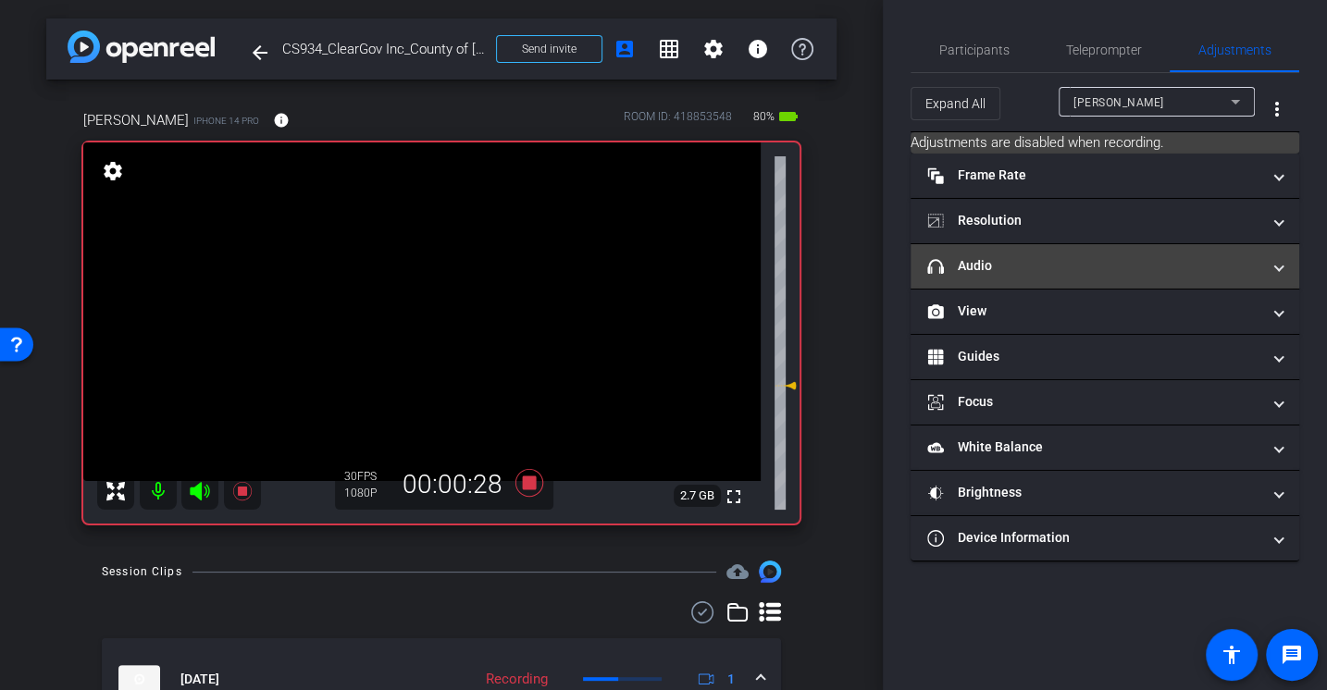
click at [1030, 274] on mat-expansion-panel-header "headphone icon Audio" at bounding box center [1105, 266] width 389 height 44
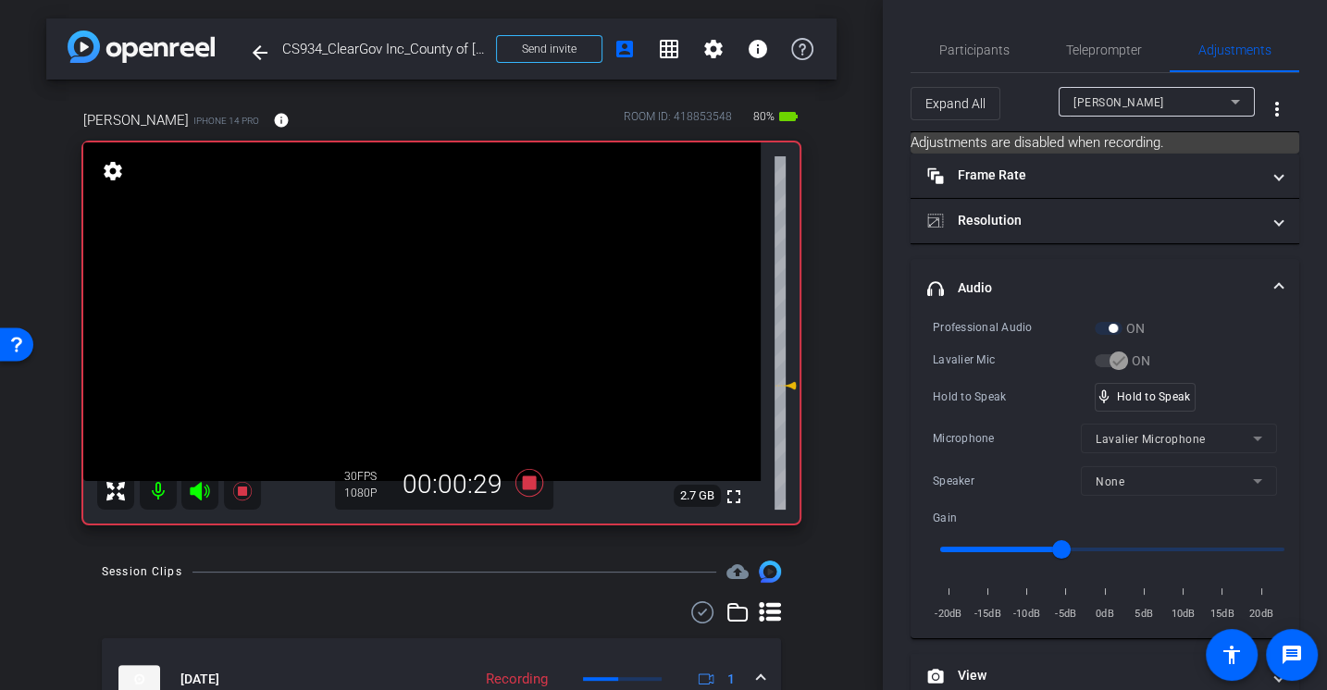
click at [1020, 409] on div "Professional Audio ON Lavalier Mic ON Hold to Speak mic_none Hold to Speak Micr…" at bounding box center [1105, 470] width 344 height 305
click at [976, 379] on div "Professional Audio ON Lavalier Mic ON Hold to Speak mic_none Hold to Speak Micr…" at bounding box center [1105, 470] width 344 height 305
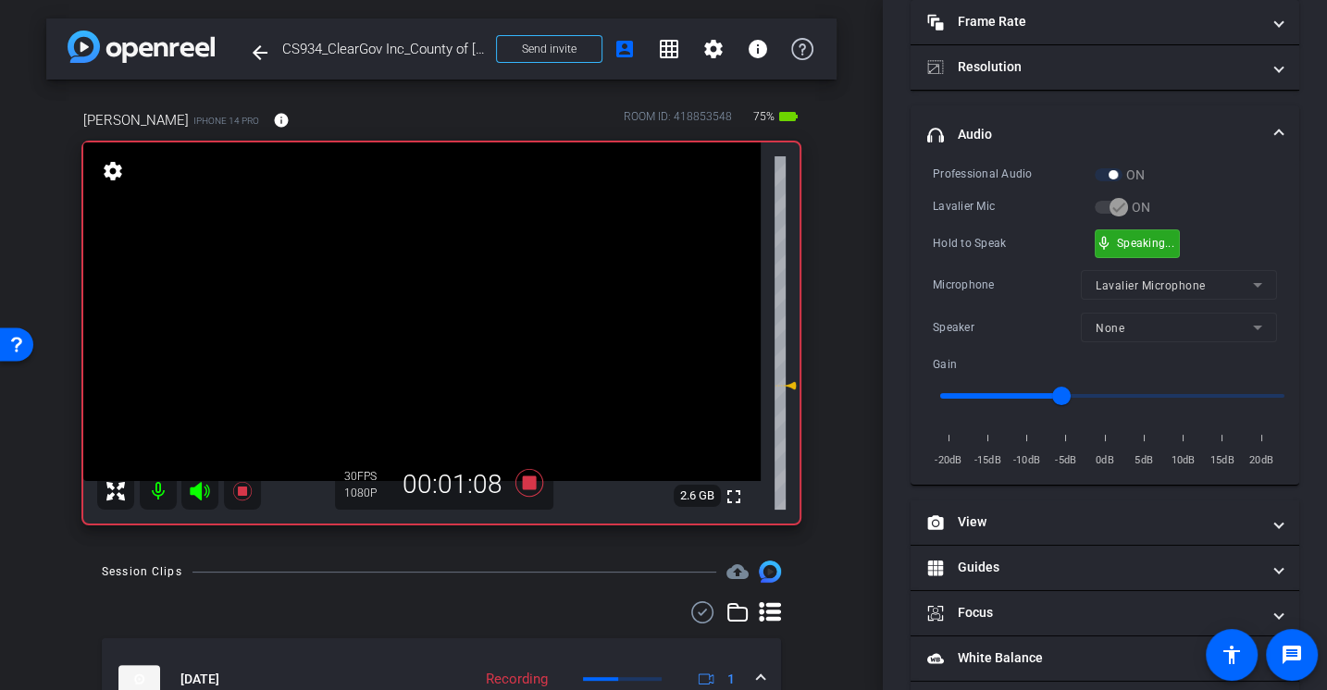
scroll to position [258, 0]
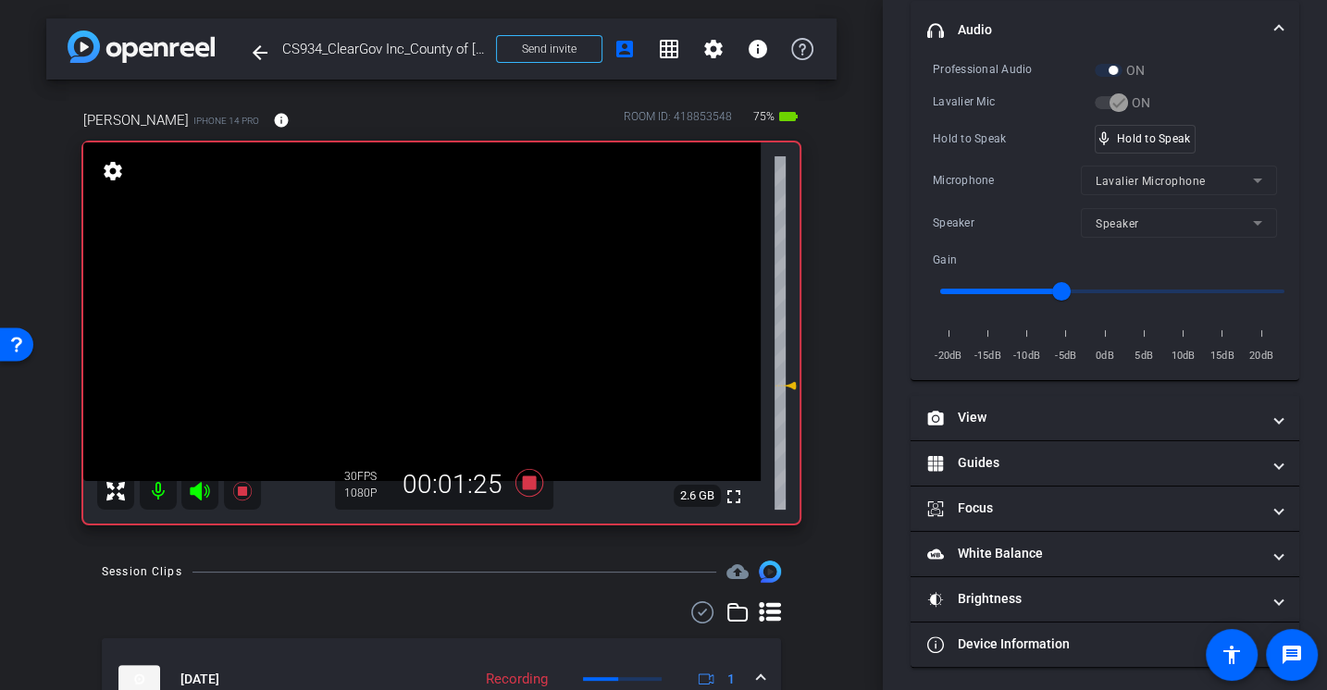
drag, startPoint x: 976, startPoint y: 379, endPoint x: 957, endPoint y: 289, distance: 92.8
click at [957, 289] on mat-accordion "Frame Rate Frame Rate navigate_before 24 25 30 navigate_next Resolution navigat…" at bounding box center [1105, 281] width 389 height 773
click at [1009, 183] on div "Microphone" at bounding box center [1007, 180] width 148 height 19
click at [1012, 137] on div "Hold to Speak" at bounding box center [1014, 139] width 162 height 19
click at [1012, 136] on div "Hold to Speak" at bounding box center [1014, 139] width 162 height 19
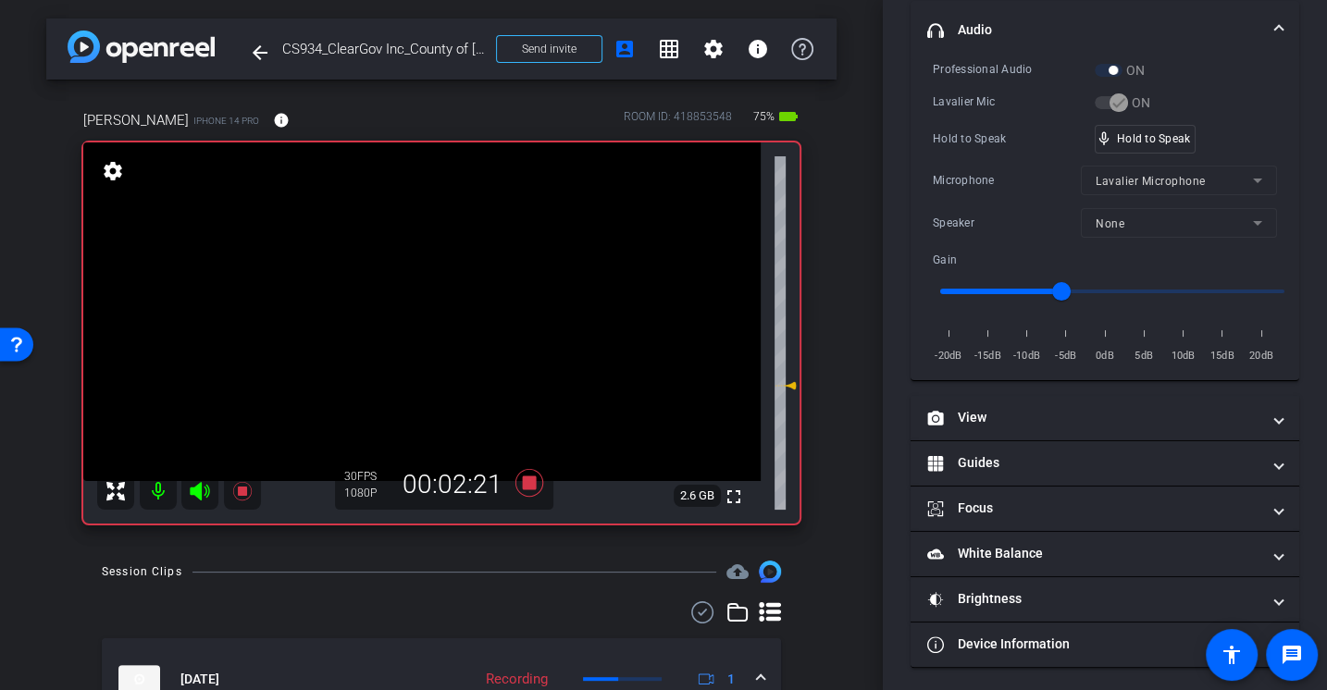
click at [1012, 136] on div "Hold to Speak" at bounding box center [1014, 139] width 162 height 19
click at [963, 143] on div "Hold to Speak" at bounding box center [1014, 139] width 162 height 19
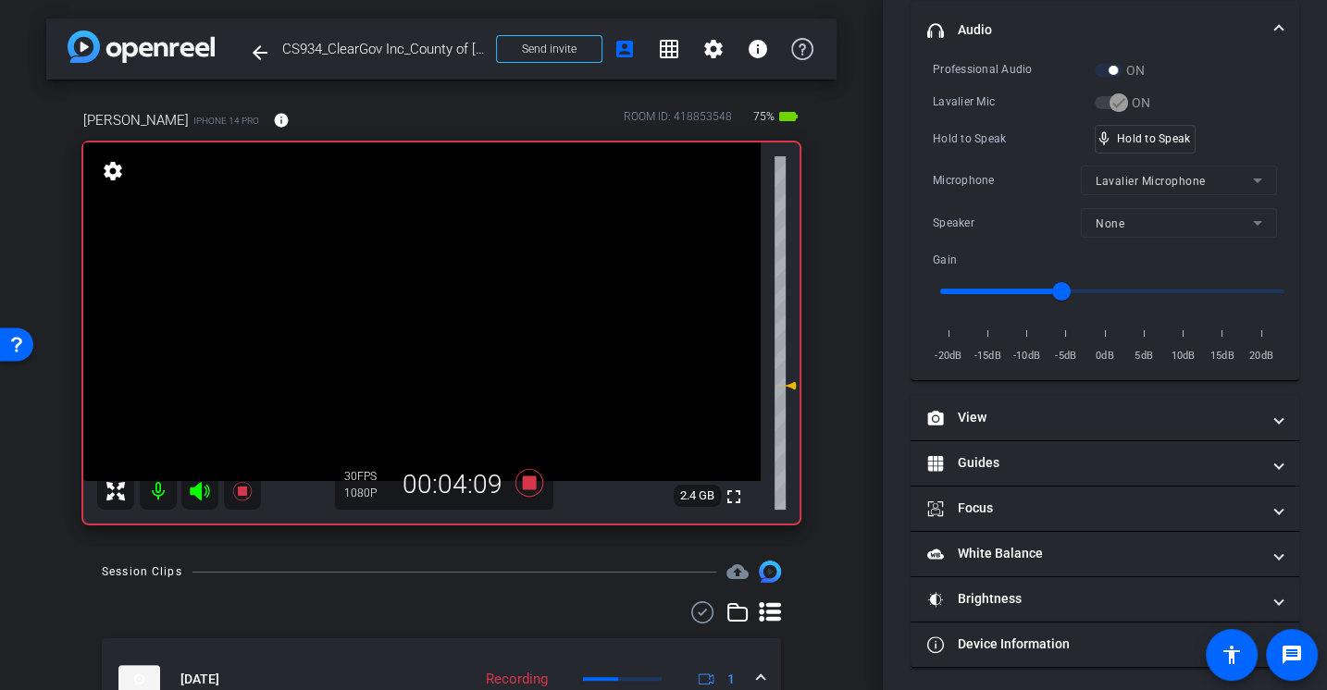
click at [962, 143] on div "Hold to Speak" at bounding box center [1014, 139] width 162 height 19
click at [956, 166] on div "Microphone Lavalier Microphone" at bounding box center [1105, 181] width 344 height 30
click at [960, 238] on div "Professional Audio ON Lavalier Mic ON Hold to Speak mic_none Hold to Speak Micr…" at bounding box center [1105, 212] width 344 height 305
click at [987, 126] on div "Hold to Speak mic_none Speaking..." at bounding box center [1105, 139] width 344 height 29
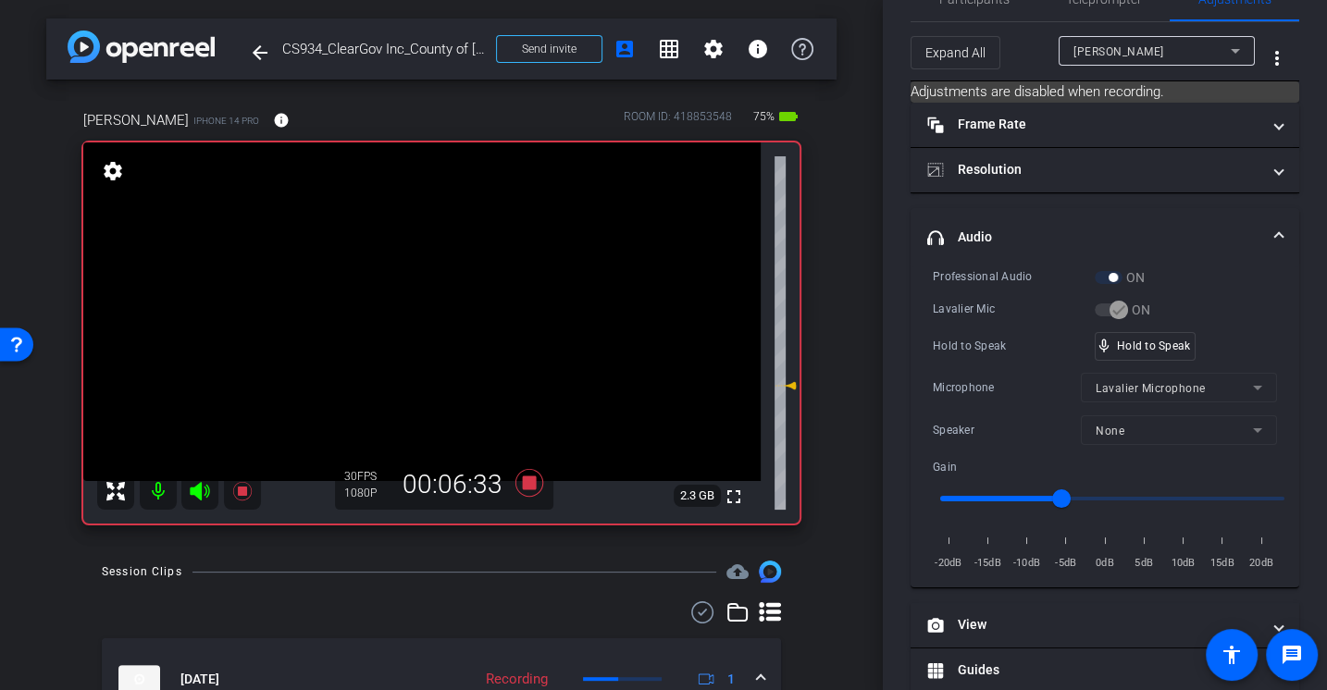
scroll to position [0, 0]
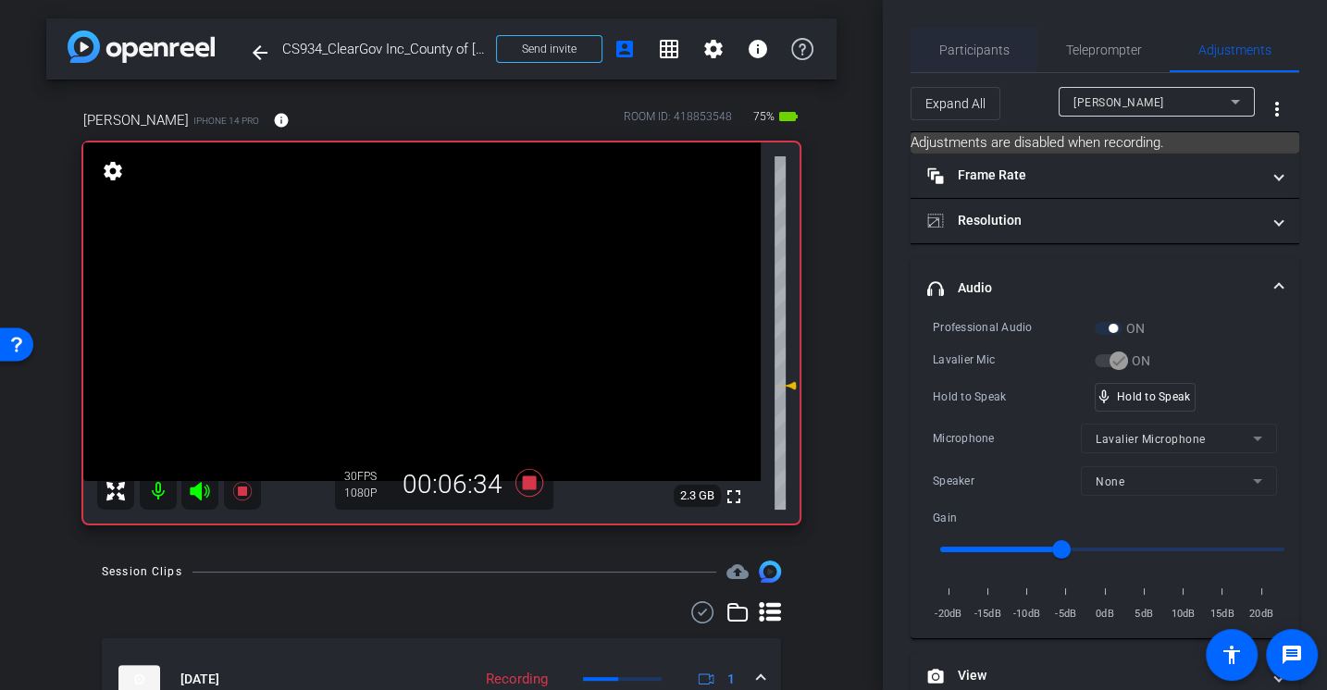
click at [964, 33] on span "Participants" at bounding box center [974, 50] width 70 height 44
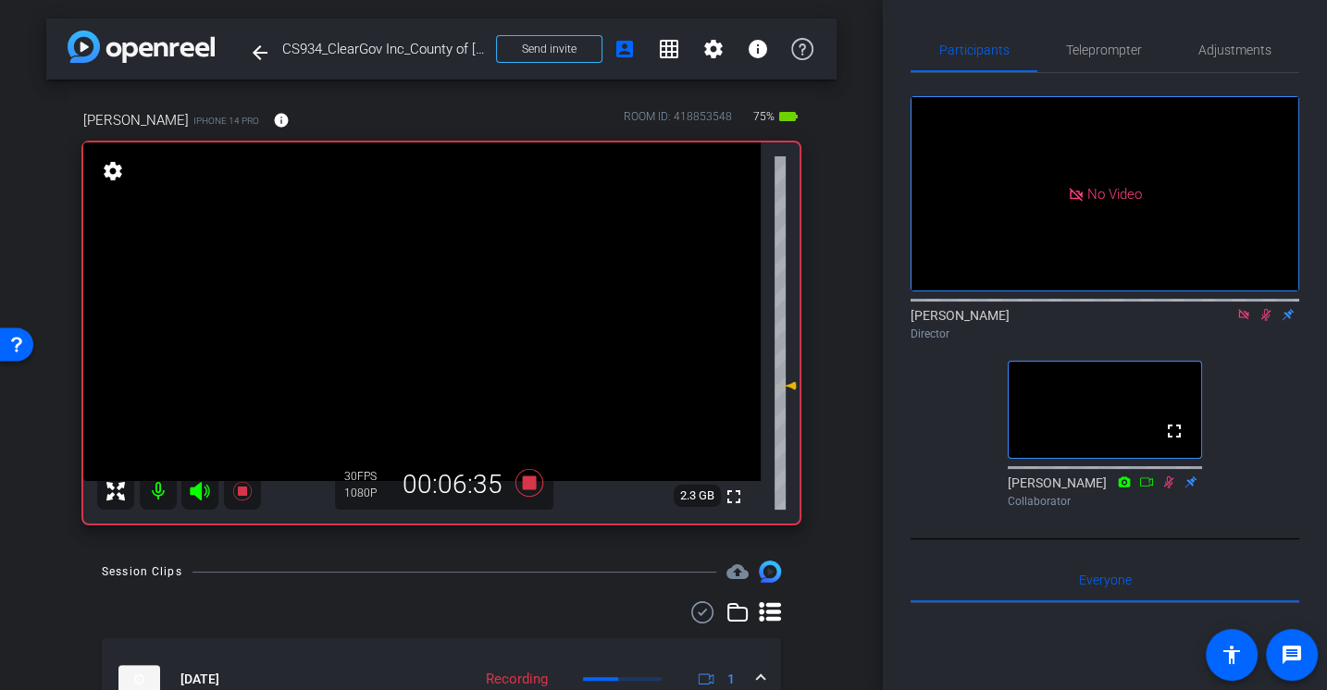
click at [1263, 308] on icon at bounding box center [1266, 314] width 15 height 13
click at [1235, 44] on span "Adjustments" at bounding box center [1234, 49] width 73 height 13
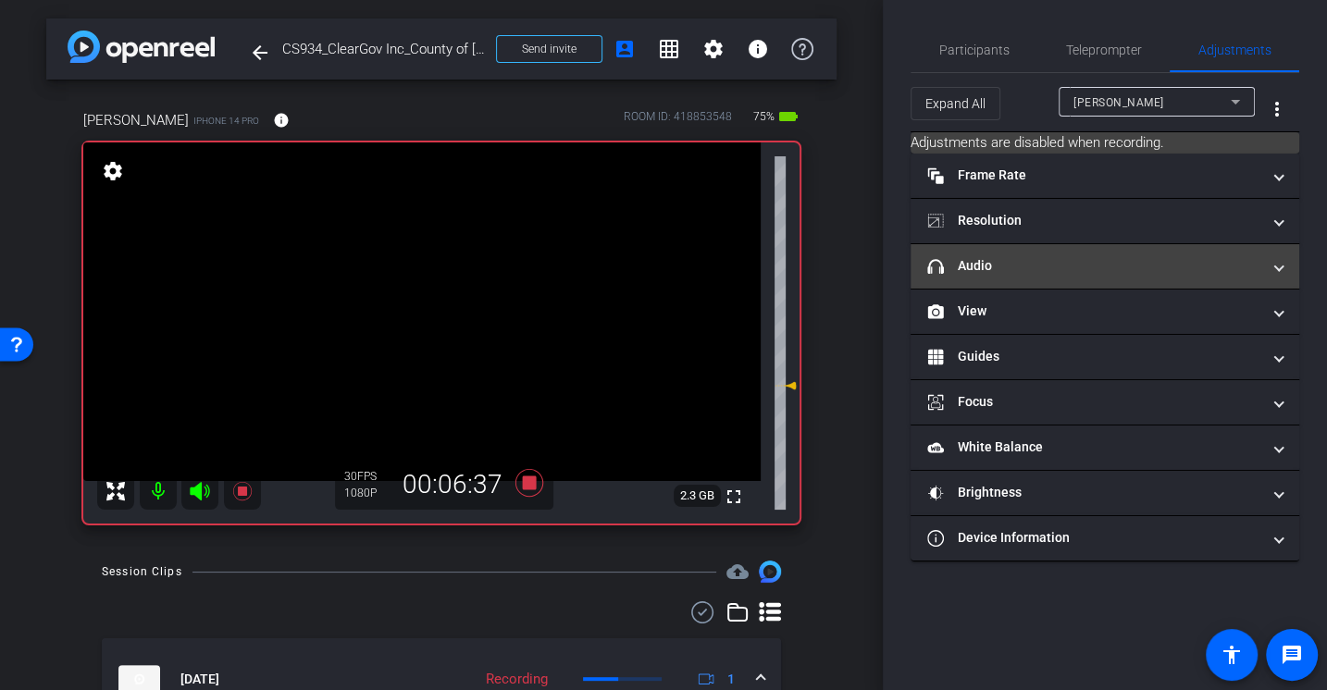
click at [1003, 256] on mat-panel-title "headphone icon Audio" at bounding box center [1093, 265] width 333 height 19
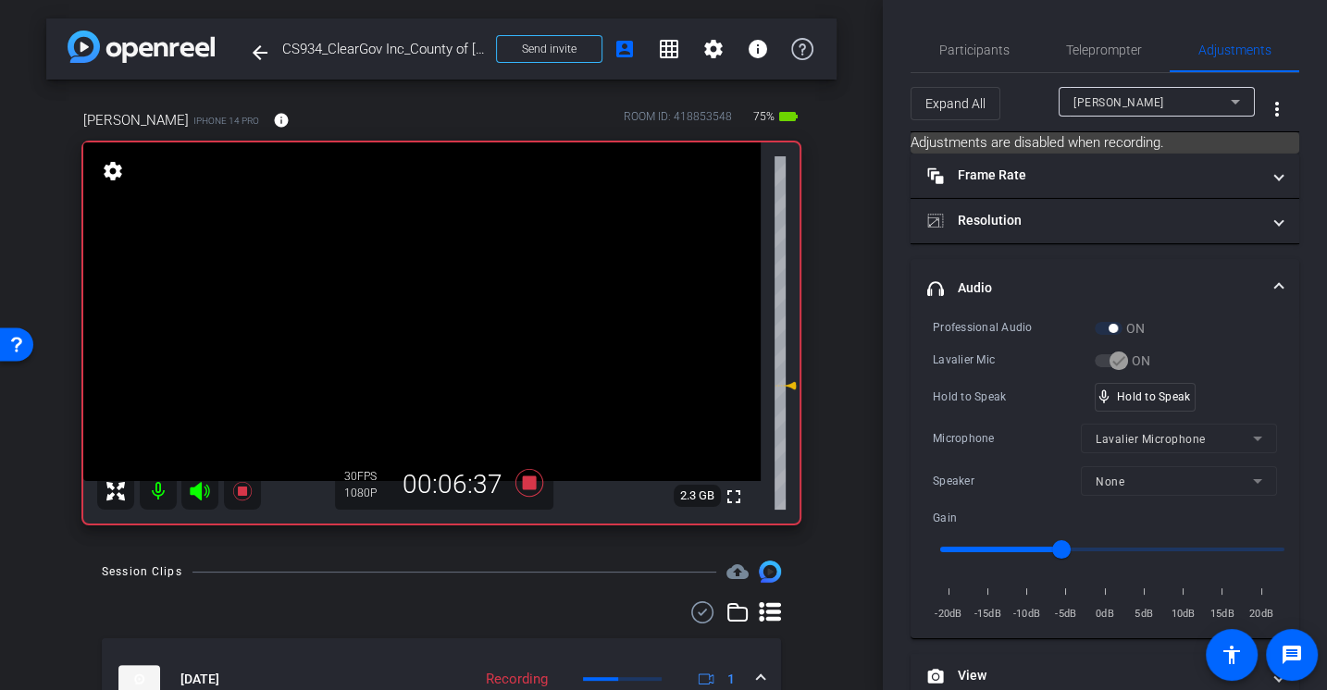
click at [991, 383] on div "Hold to Speak mic_none Hold to Speak" at bounding box center [1105, 397] width 344 height 29
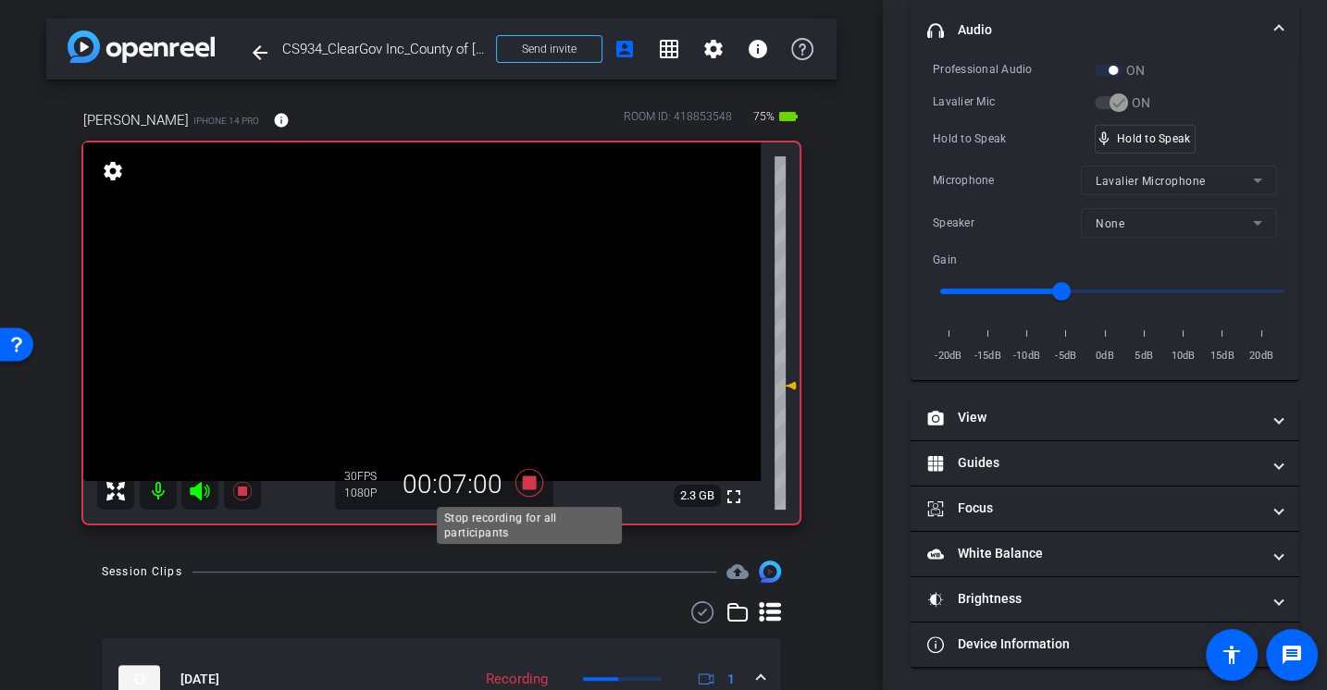
click at [526, 492] on icon at bounding box center [529, 482] width 44 height 33
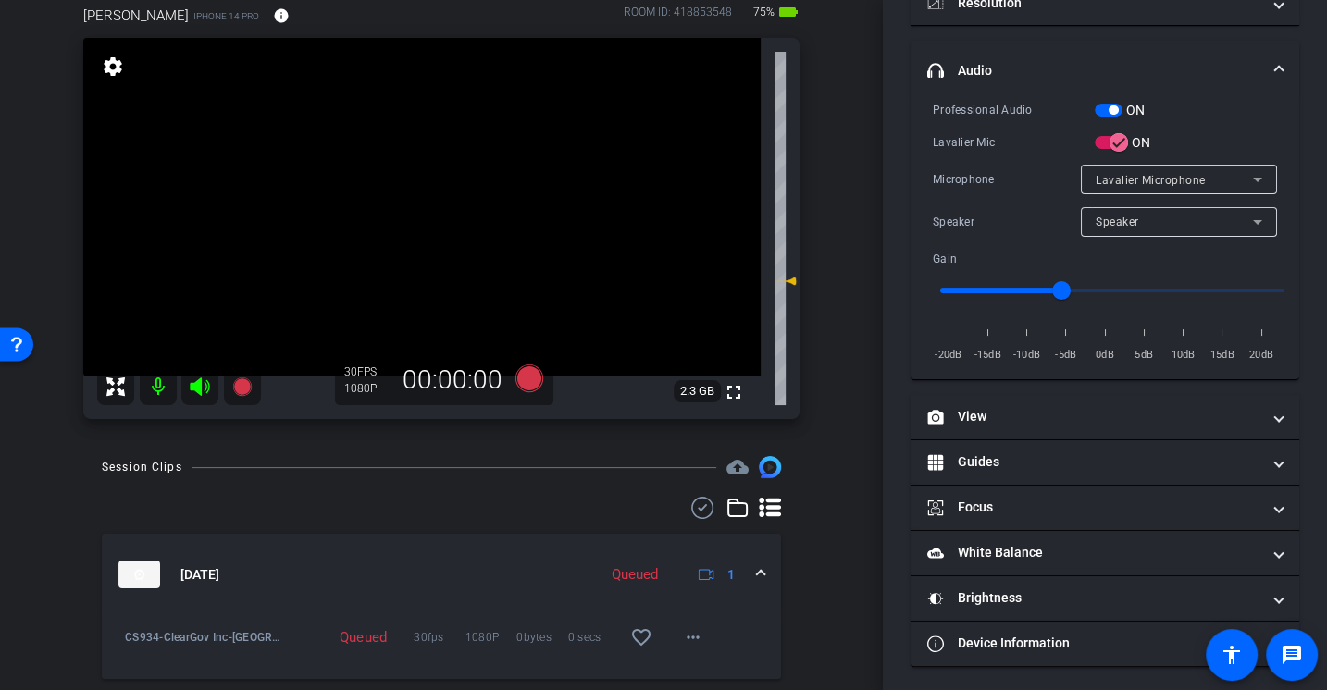
scroll to position [0, 0]
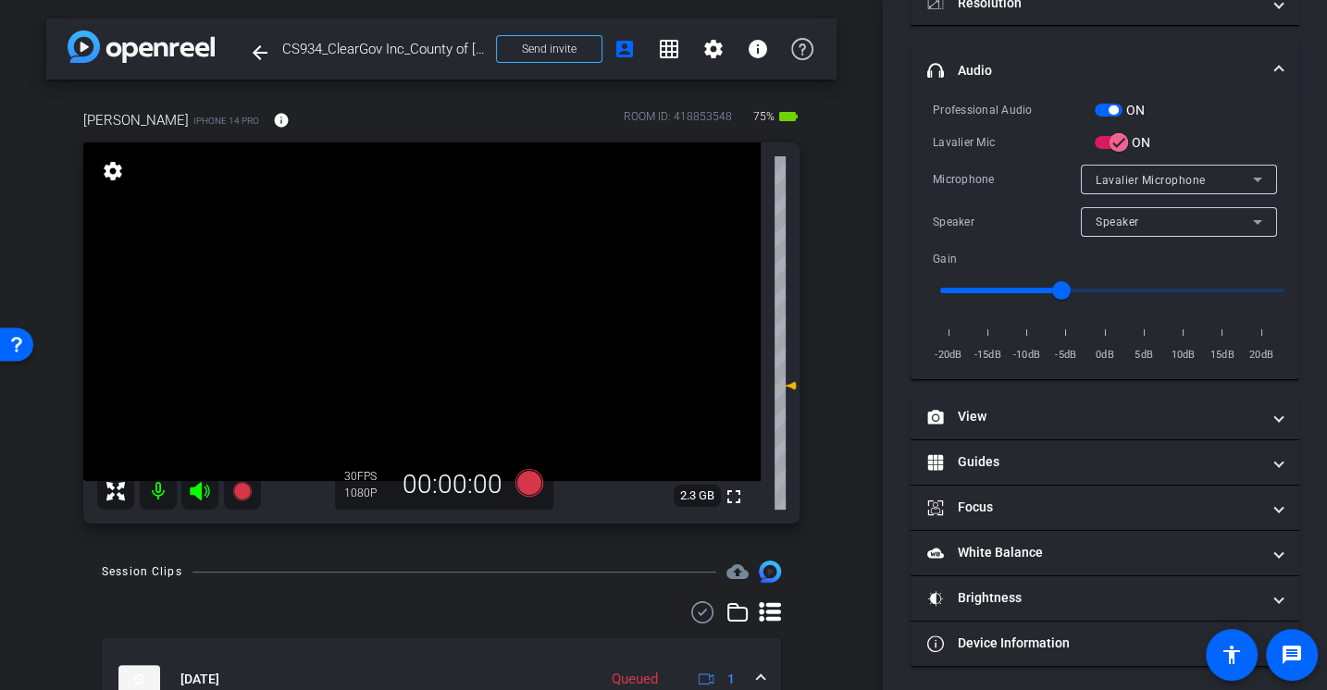
click at [989, 197] on div "Professional Audio ON Lavalier Mic ON Microphone Lavalier Microphone Speaker Sp…" at bounding box center [1105, 232] width 344 height 265
click at [561, 575] on div "Session Clips cloud_upload" at bounding box center [441, 572] width 679 height 22
click at [533, 486] on icon at bounding box center [529, 483] width 28 height 28
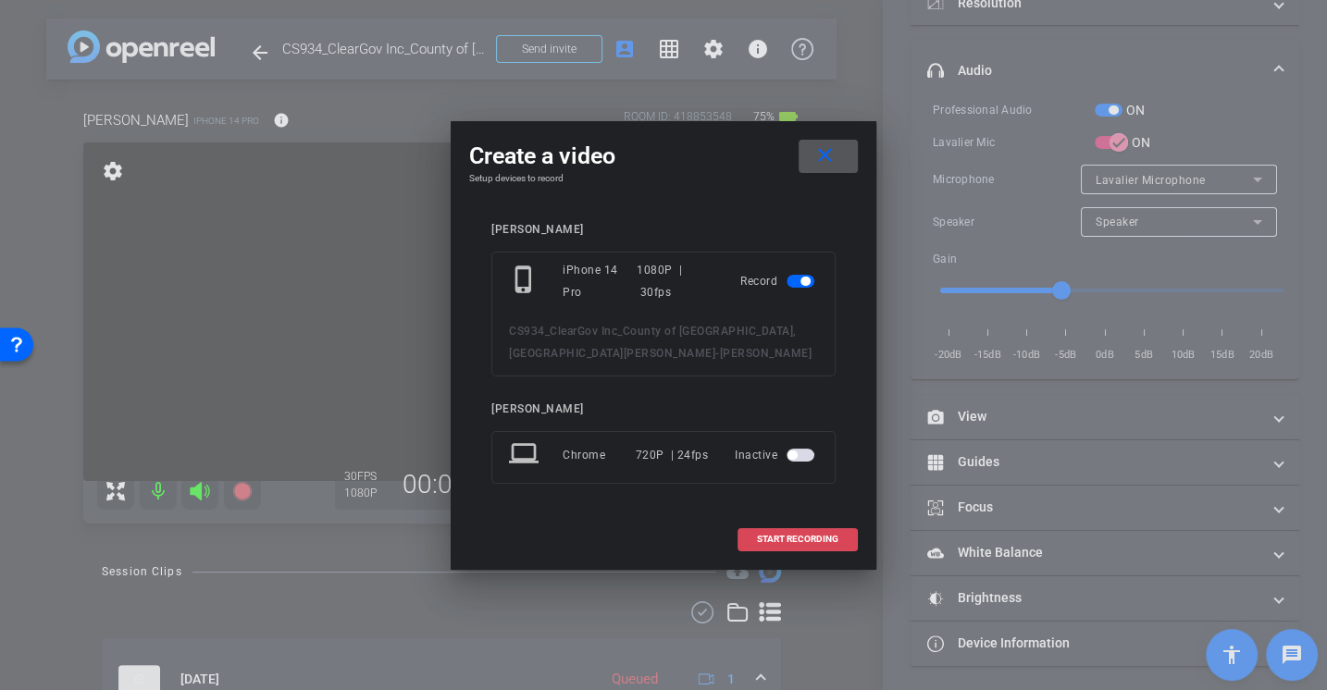
click at [797, 530] on span at bounding box center [797, 539] width 118 height 44
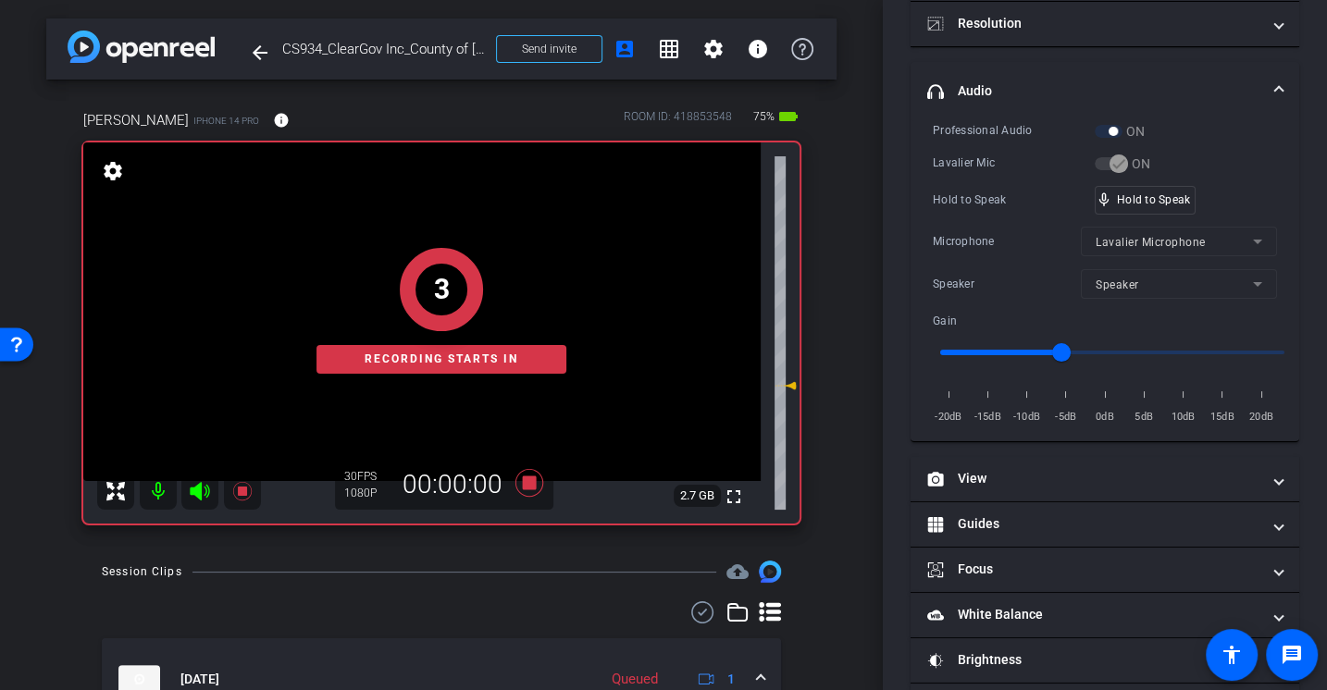
scroll to position [258, 0]
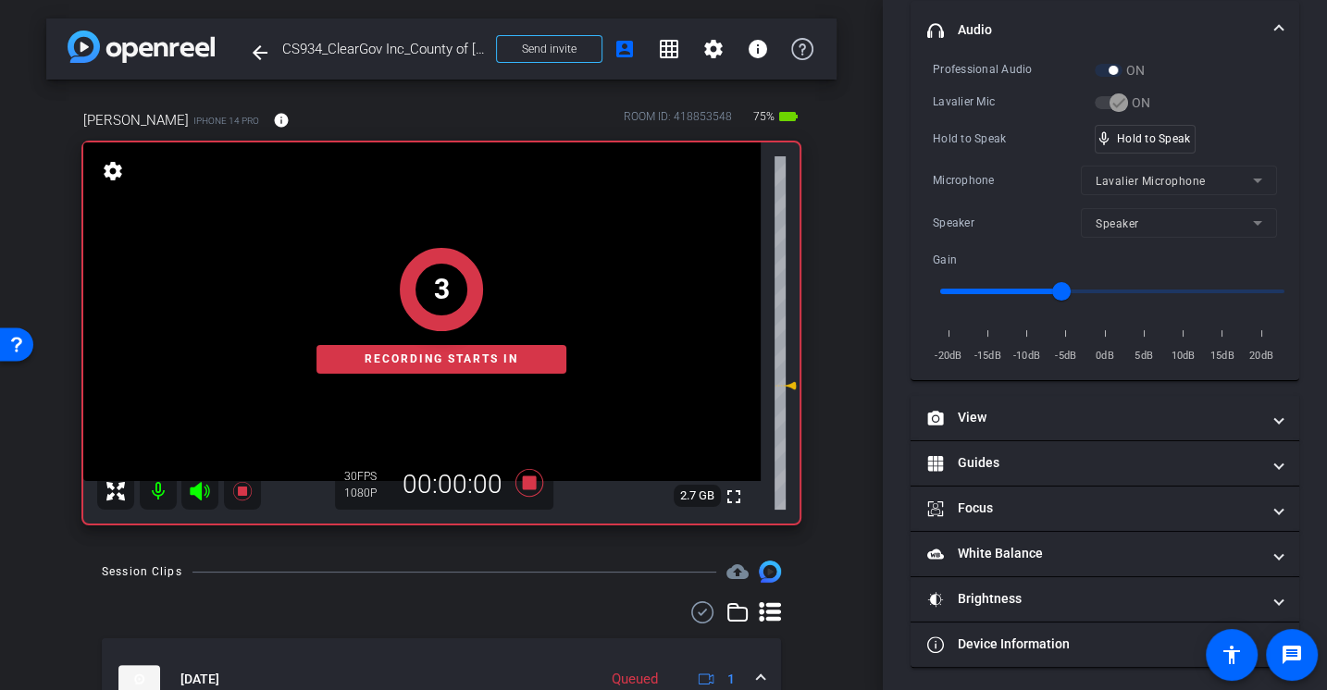
click at [1000, 150] on div "Hold to Speak mic_none Hold to Speak" at bounding box center [1105, 139] width 344 height 29
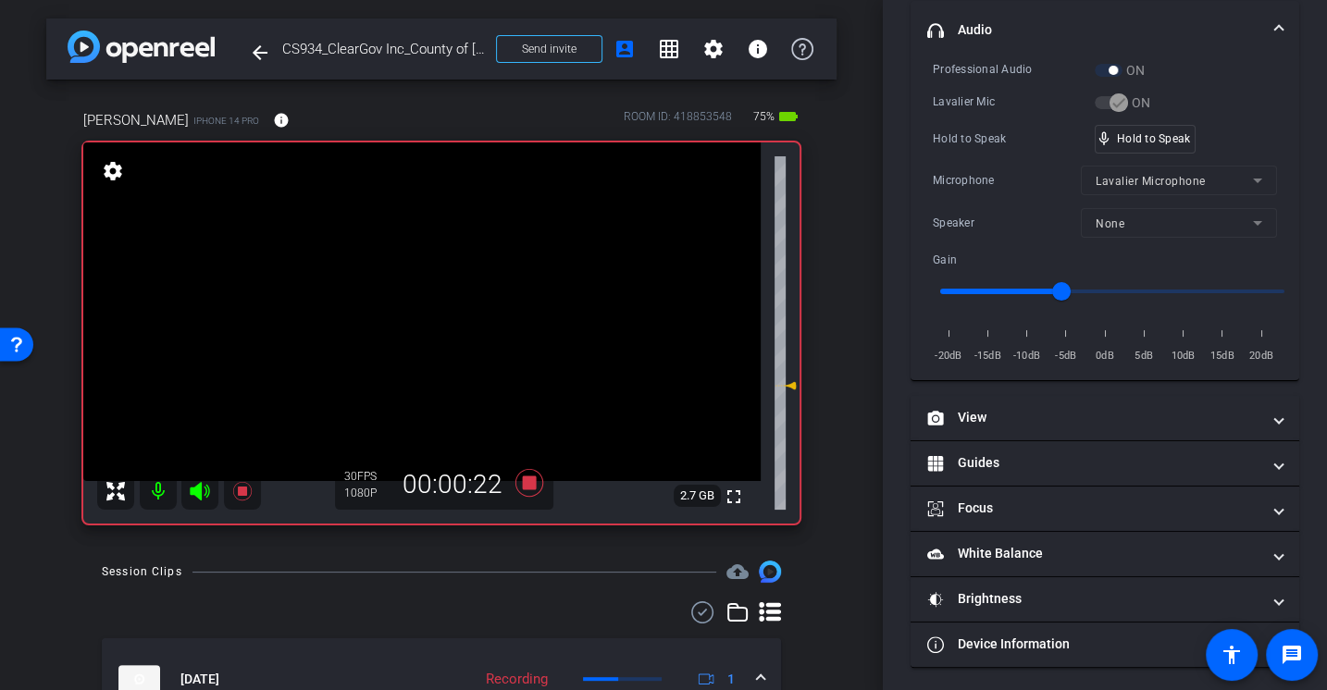
click at [999, 152] on div "Professional Audio ON Lavalier Mic ON Hold to Speak mic_none Hold to Speak Micr…" at bounding box center [1105, 212] width 344 height 305
click at [999, 151] on div "Professional Audio ON Lavalier Mic ON Hold to Speak mic_none Hold to Speak Micr…" at bounding box center [1105, 212] width 344 height 305
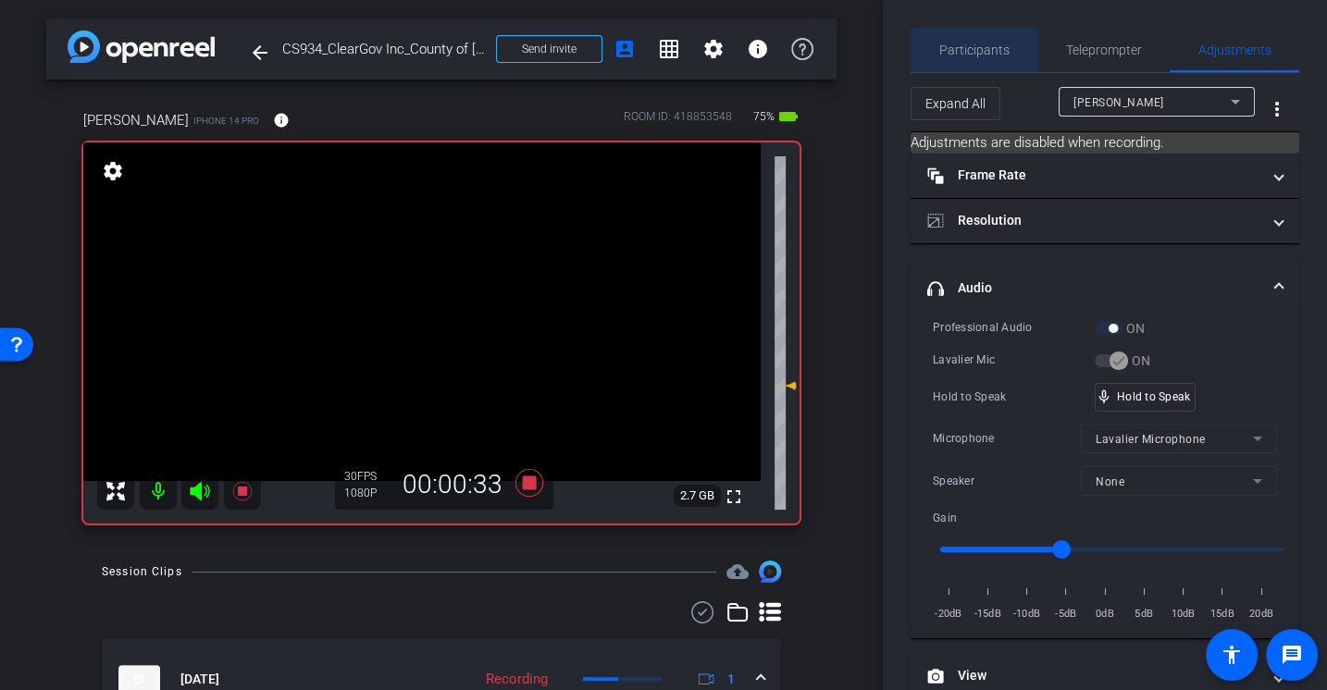
click at [986, 36] on span "Participants" at bounding box center [974, 50] width 70 height 44
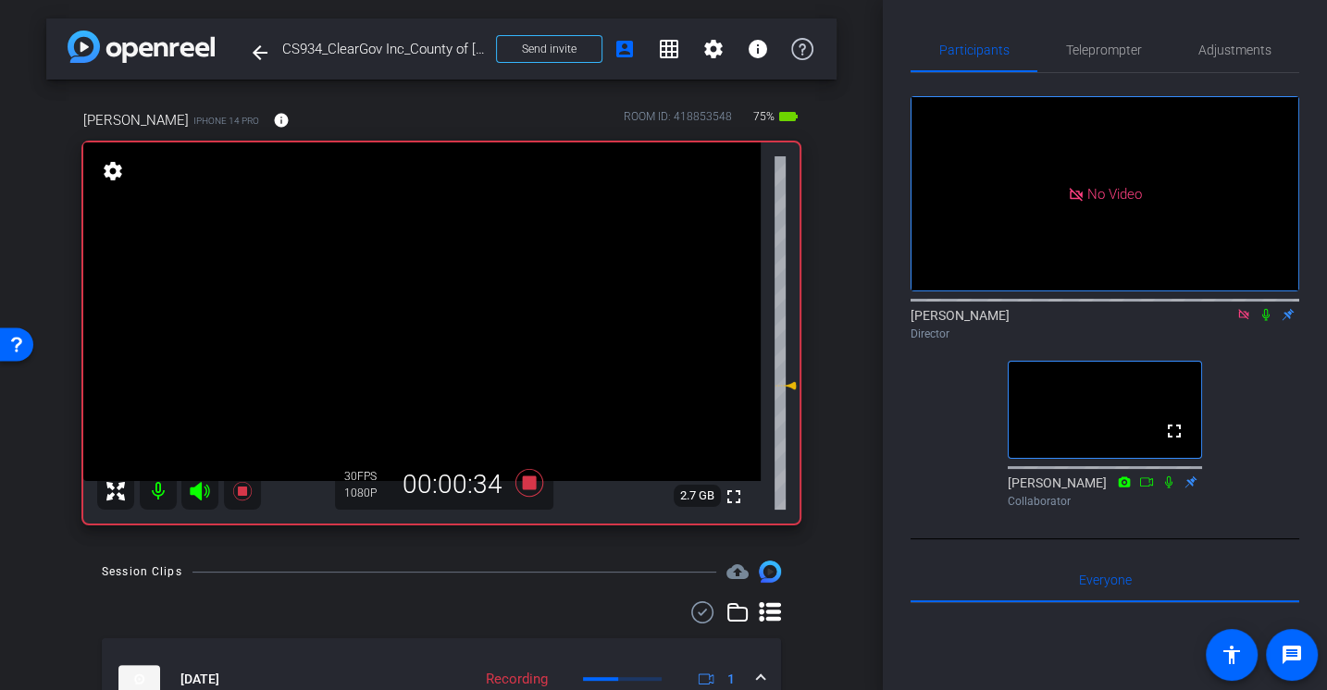
click at [1265, 306] on mat-icon at bounding box center [1266, 314] width 22 height 17
click at [1213, 54] on span "Adjustments" at bounding box center [1234, 49] width 73 height 13
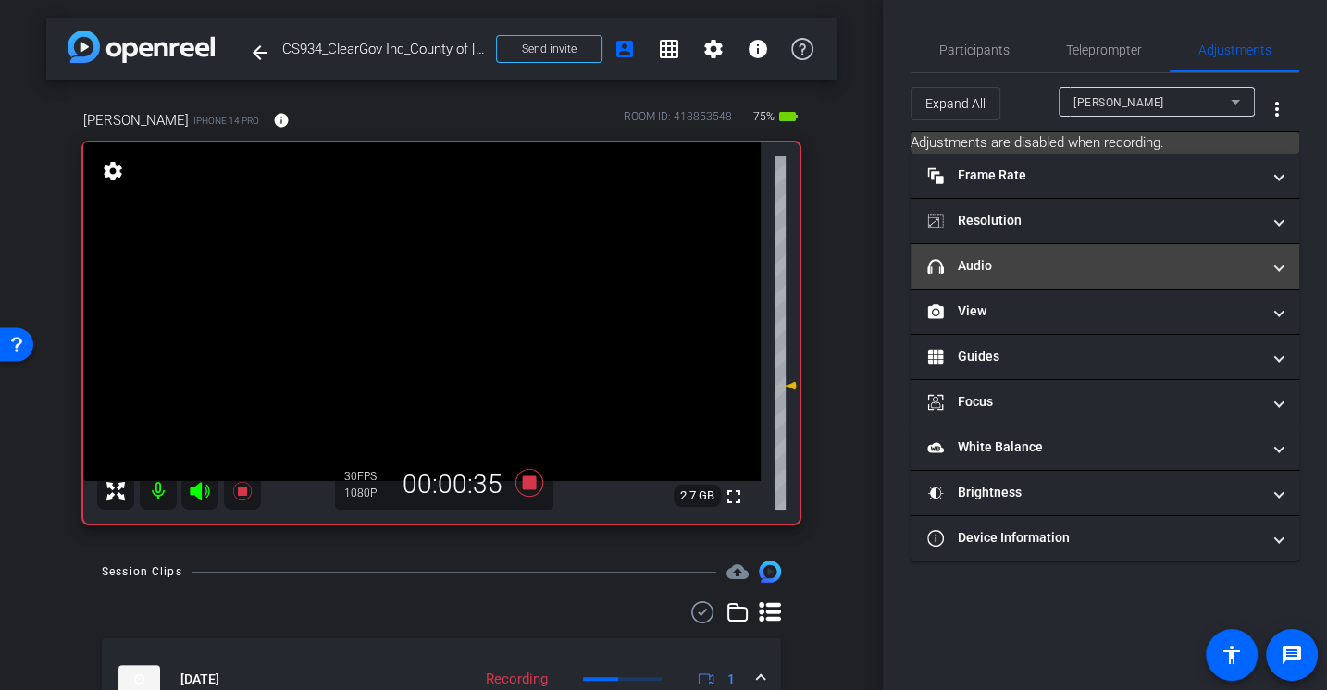
click at [998, 268] on mat-panel-title "headphone icon Audio" at bounding box center [1093, 265] width 333 height 19
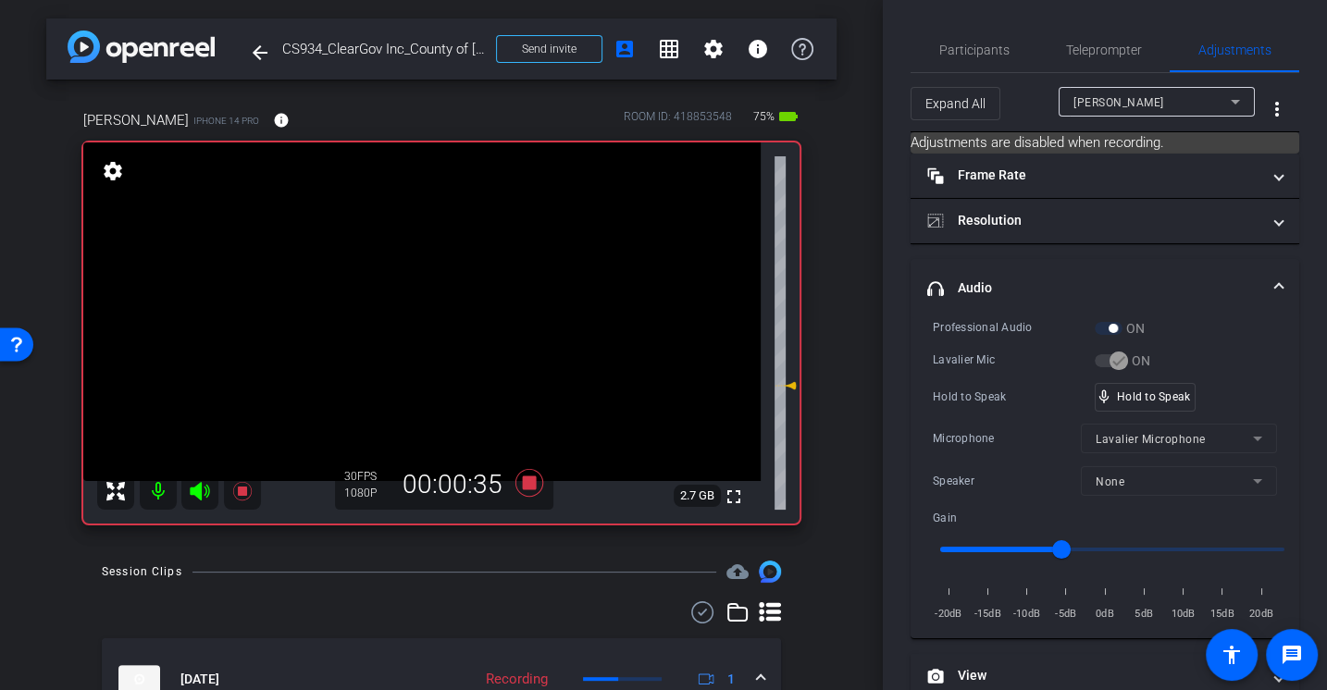
click at [998, 371] on div "Professional Audio ON Lavalier Mic ON Hold to Speak mic_none Hold to Speak Micr…" at bounding box center [1105, 470] width 344 height 305
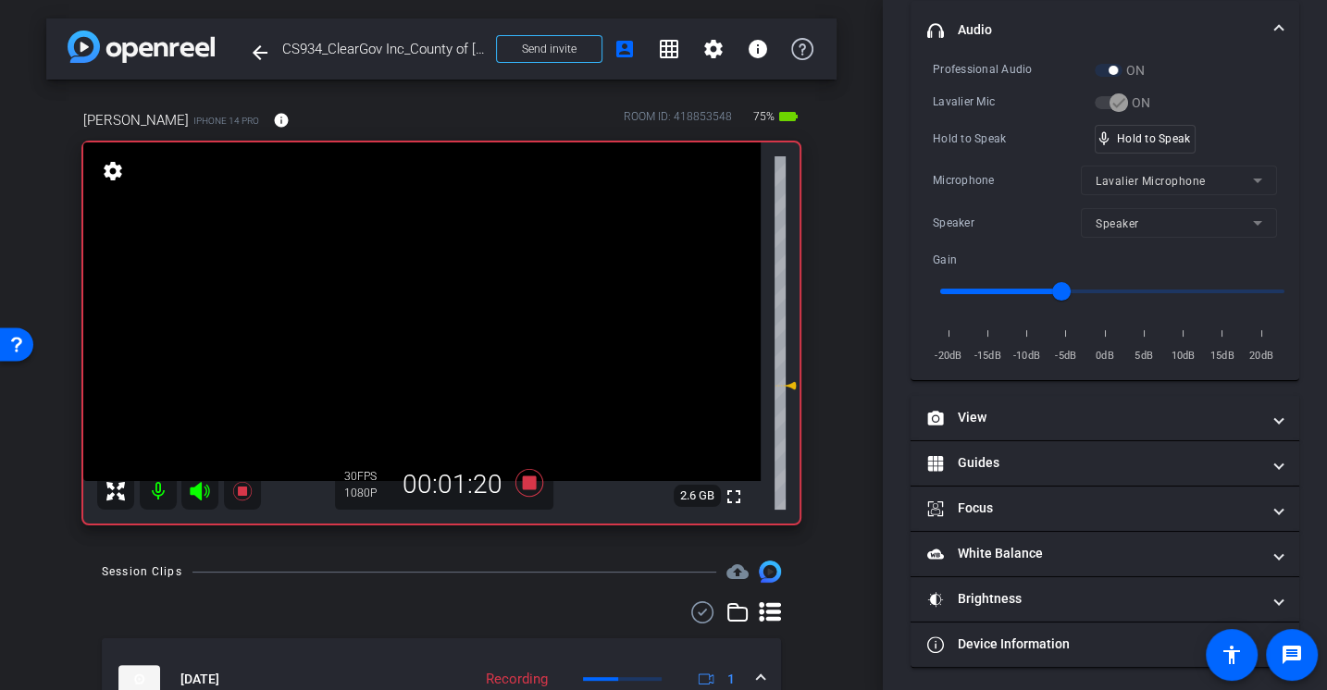
click at [999, 113] on div "Professional Audio ON Lavalier Mic ON Hold to Speak mic_none Hold to Speak Micr…" at bounding box center [1105, 212] width 344 height 305
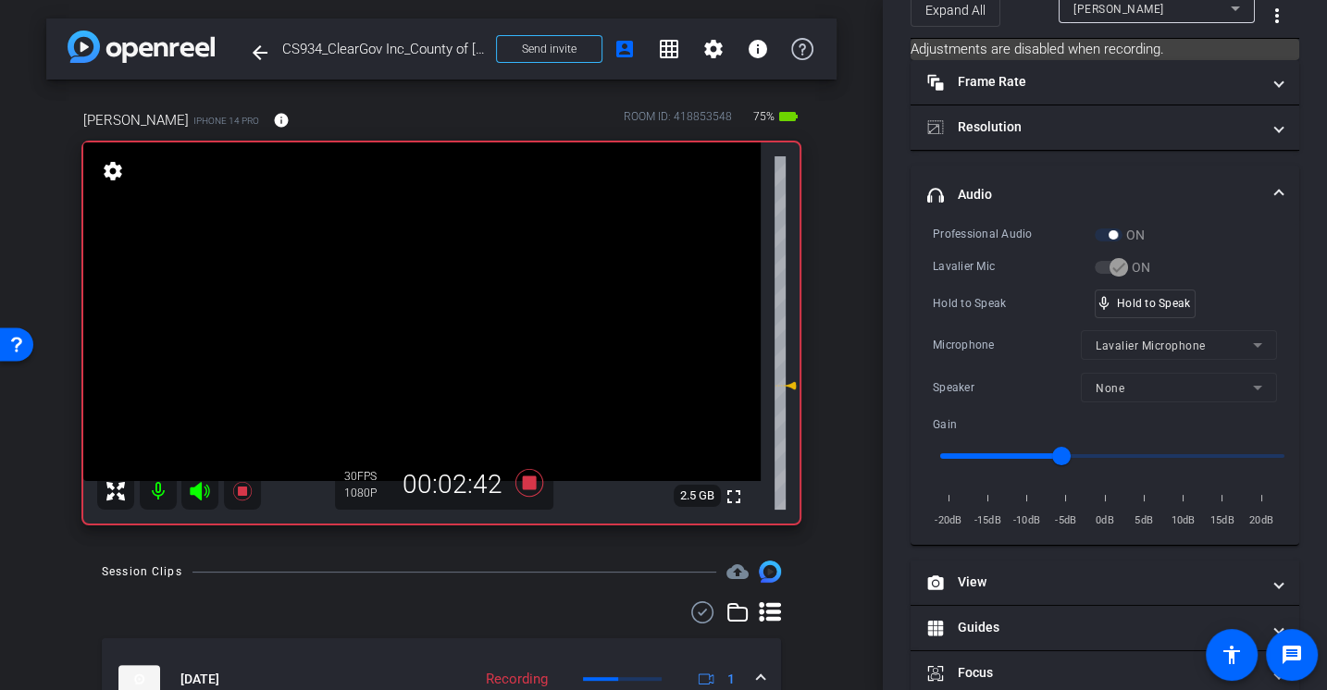
scroll to position [0, 0]
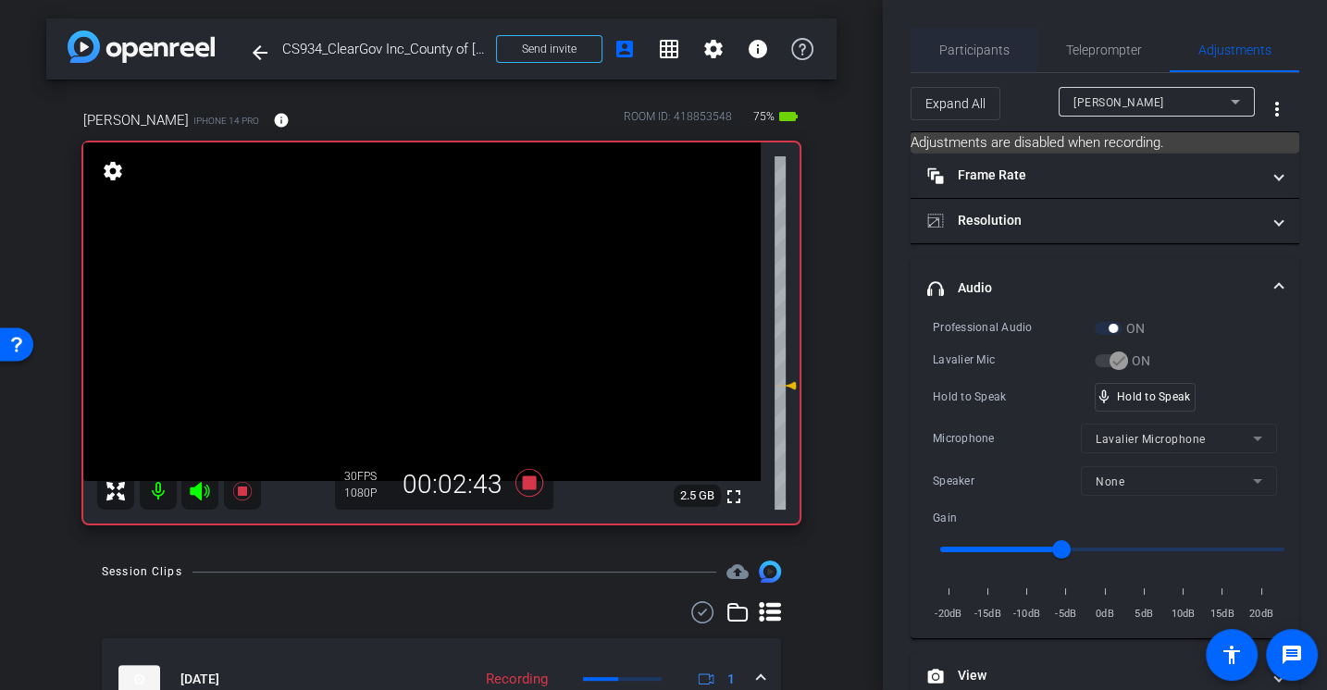
click at [968, 50] on span "Participants" at bounding box center [974, 49] width 70 height 13
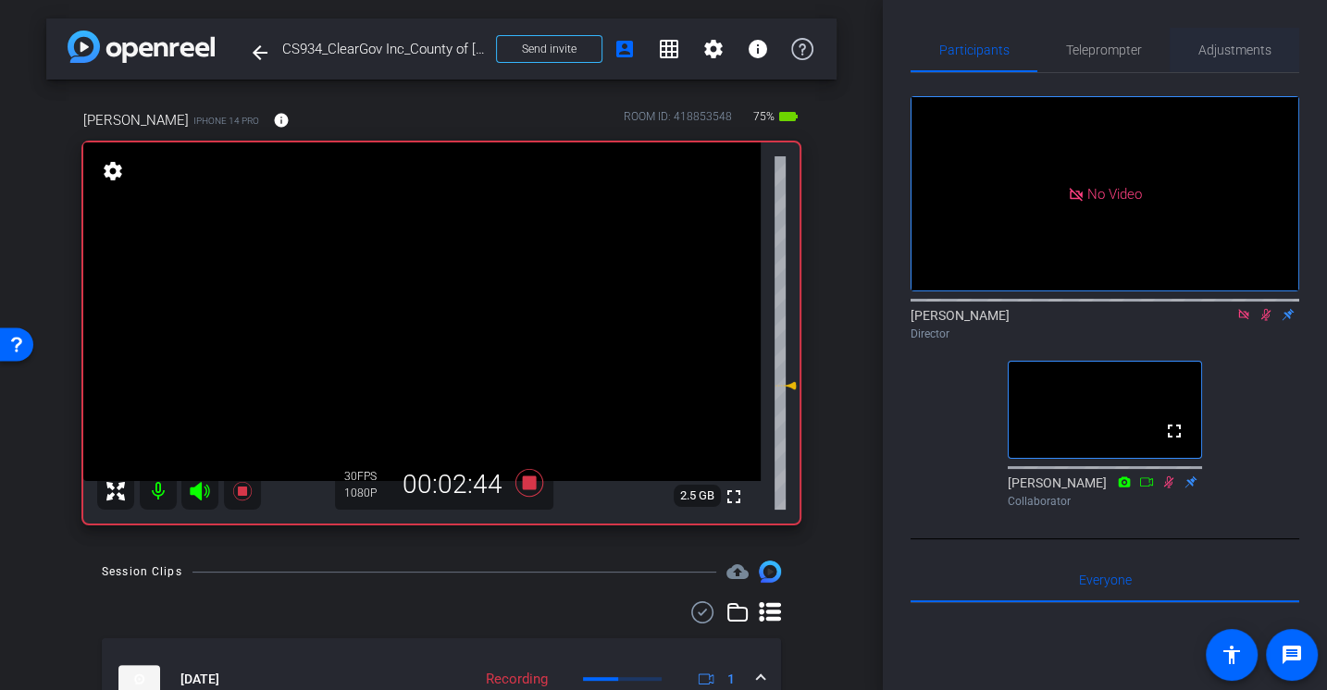
click at [1234, 44] on span "Adjustments" at bounding box center [1234, 49] width 73 height 13
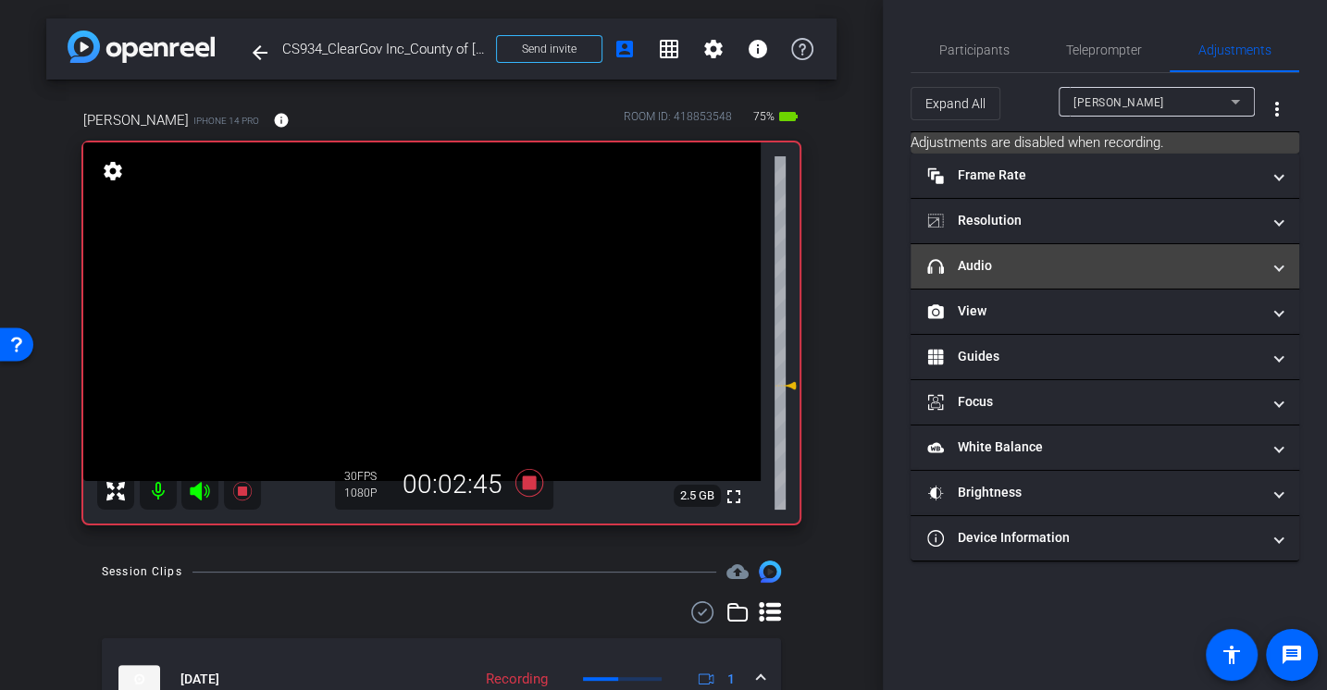
click at [993, 268] on mat-panel-title "headphone icon Audio" at bounding box center [1093, 265] width 333 height 19
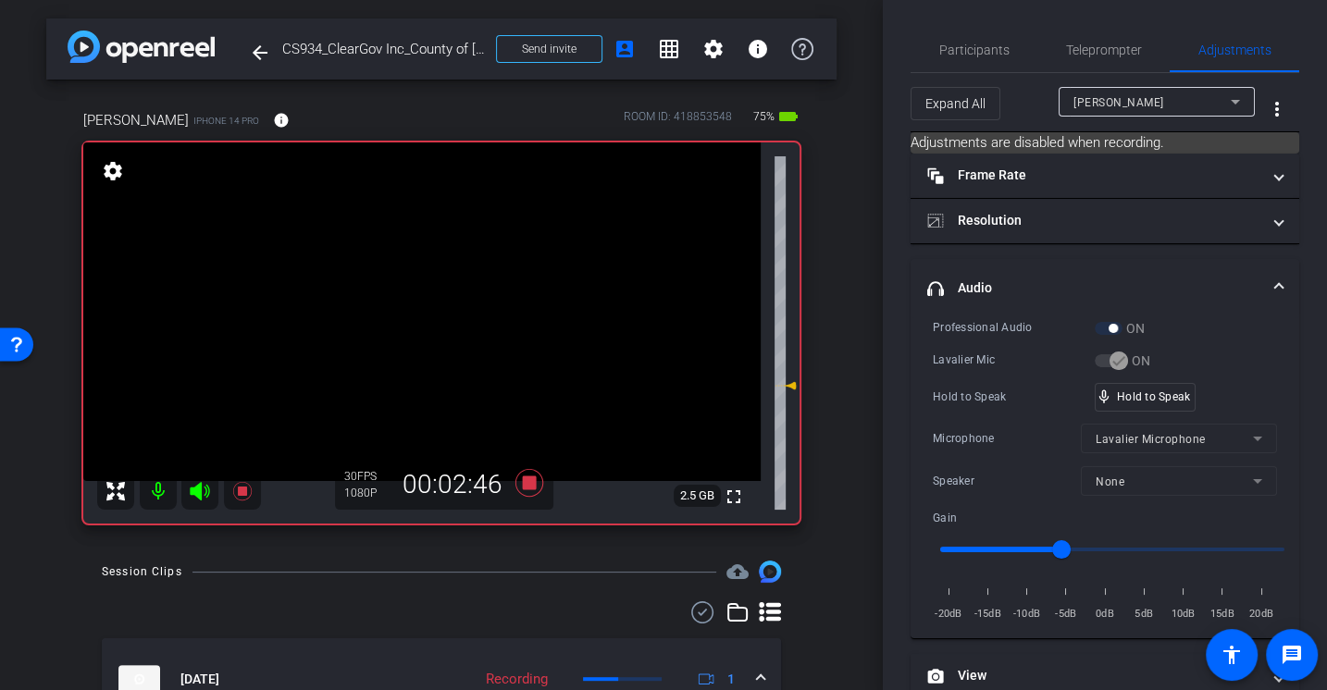
click at [984, 380] on div "Professional Audio ON Lavalier Mic ON Hold to Speak mic_none Hold to Speak Micr…" at bounding box center [1105, 470] width 344 height 305
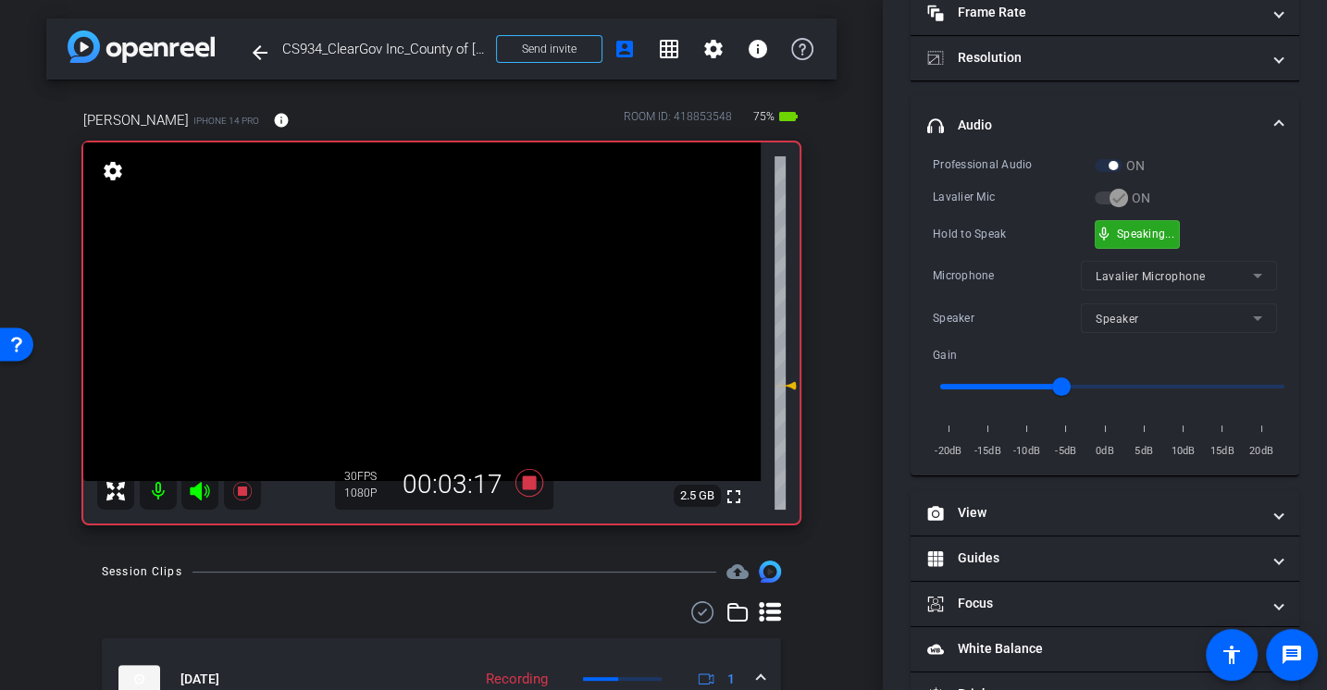
scroll to position [258, 0]
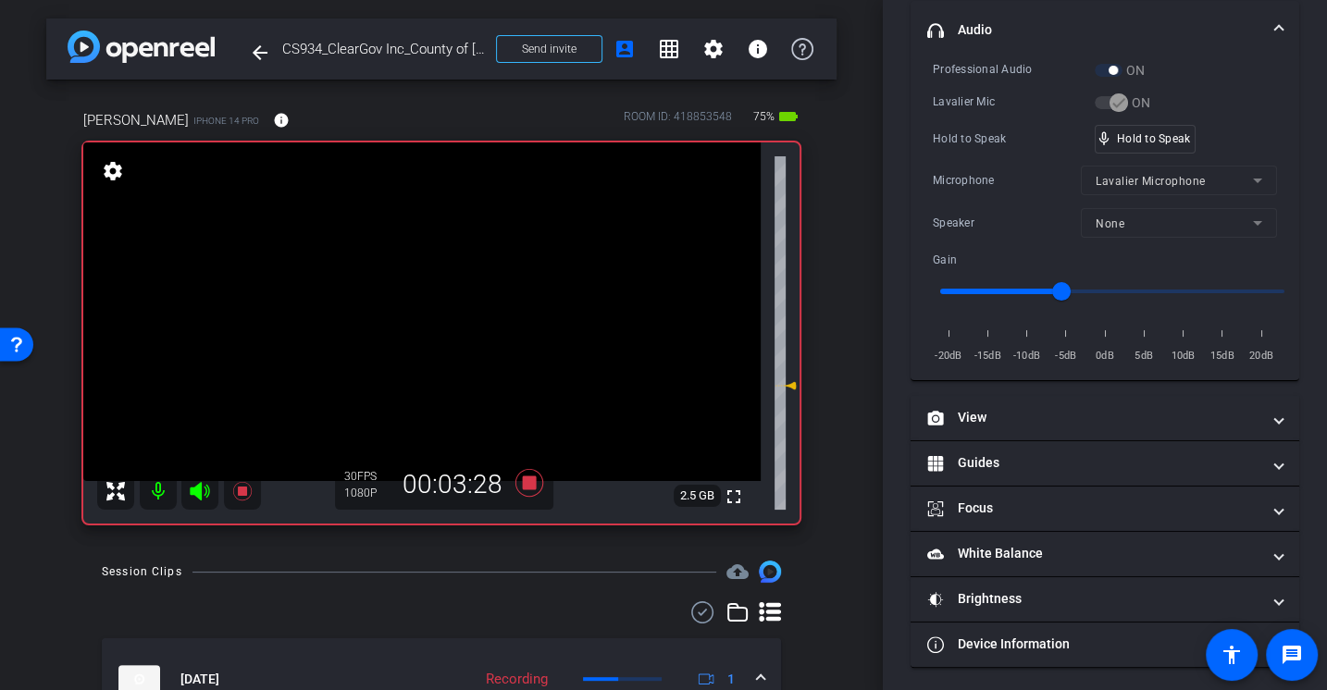
click at [950, 106] on div "Lavalier Mic" at bounding box center [1014, 102] width 162 height 19
click at [976, 160] on div "Professional Audio ON Lavalier Mic ON Hold to Speak mic_none Hold to Speak Micr…" at bounding box center [1105, 212] width 344 height 305
click at [975, 160] on div "Professional Audio ON Lavalier Mic ON Hold to Speak mic_none Hold to Speak Micr…" at bounding box center [1105, 212] width 344 height 305
click at [991, 145] on div "Hold to Speak" at bounding box center [1014, 139] width 162 height 19
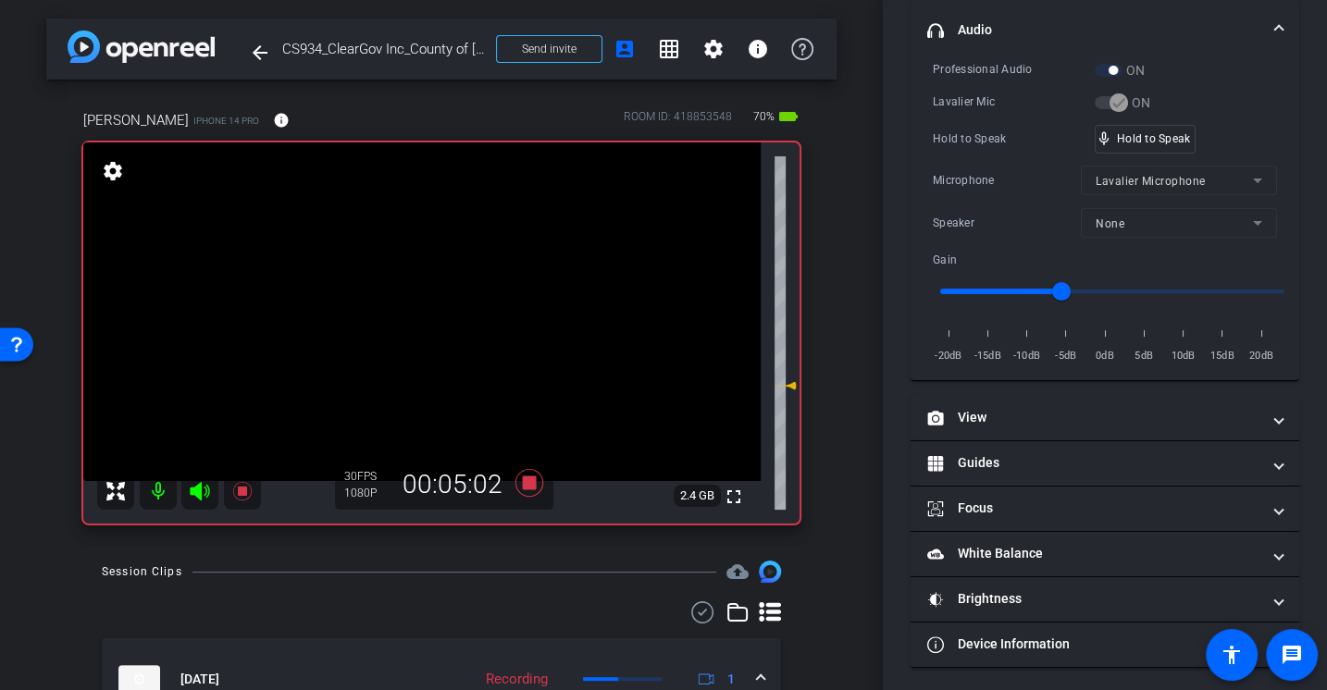
click at [997, 112] on div "Professional Audio ON Lavalier Mic ON Hold to Speak mic_none Hold to Speak Micr…" at bounding box center [1105, 212] width 344 height 305
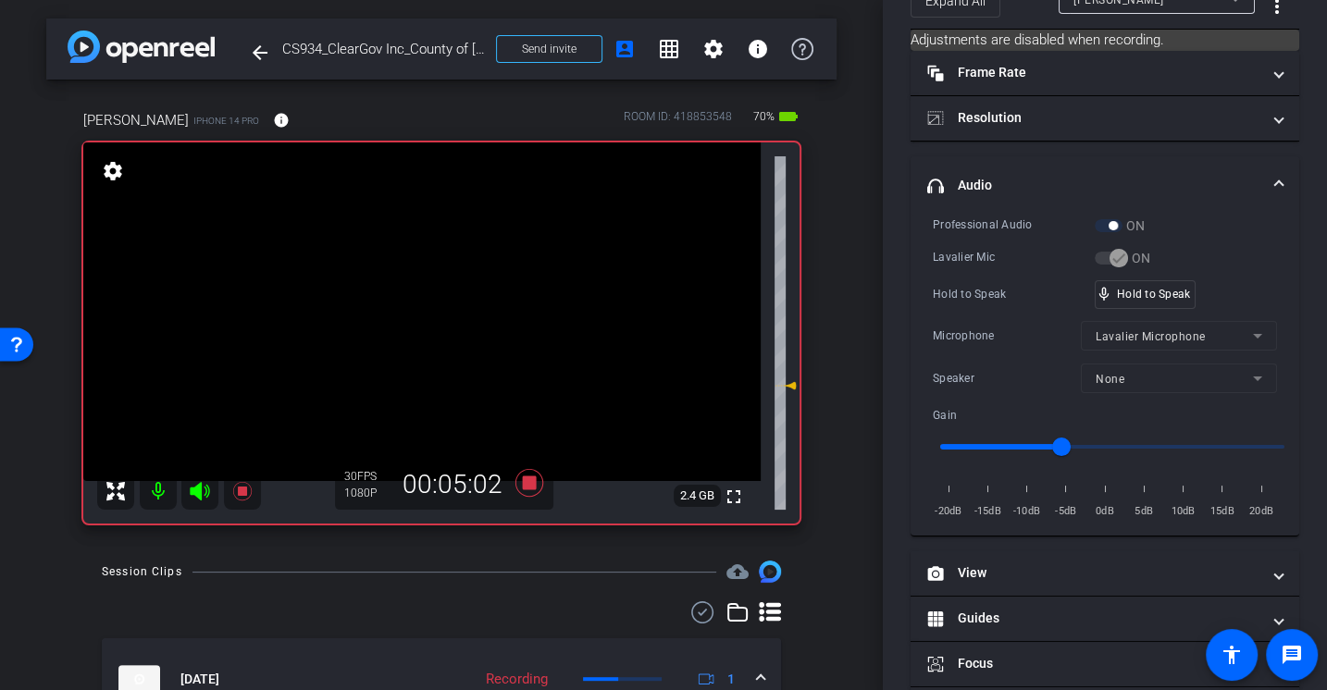
scroll to position [0, 0]
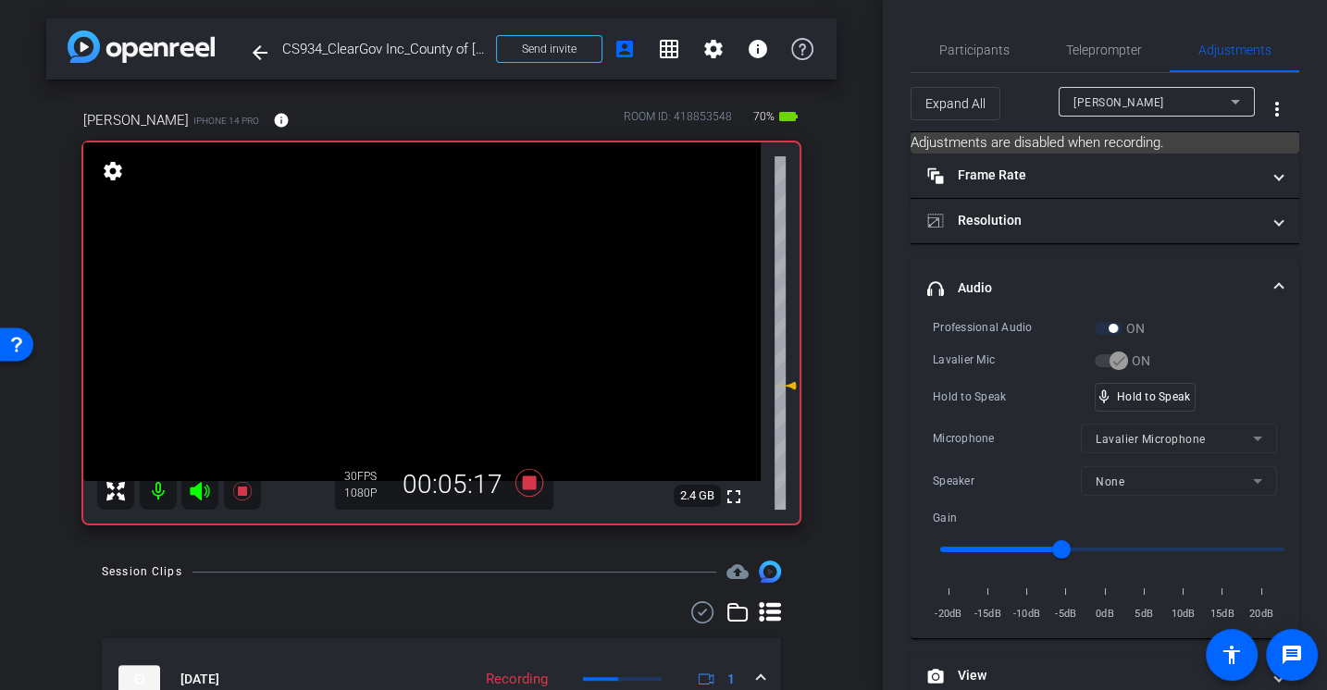
click at [984, 383] on div "Hold to Speak mic_none Hold to Speak" at bounding box center [1105, 397] width 344 height 29
click at [981, 366] on div "Lavalier Mic" at bounding box center [1014, 360] width 162 height 19
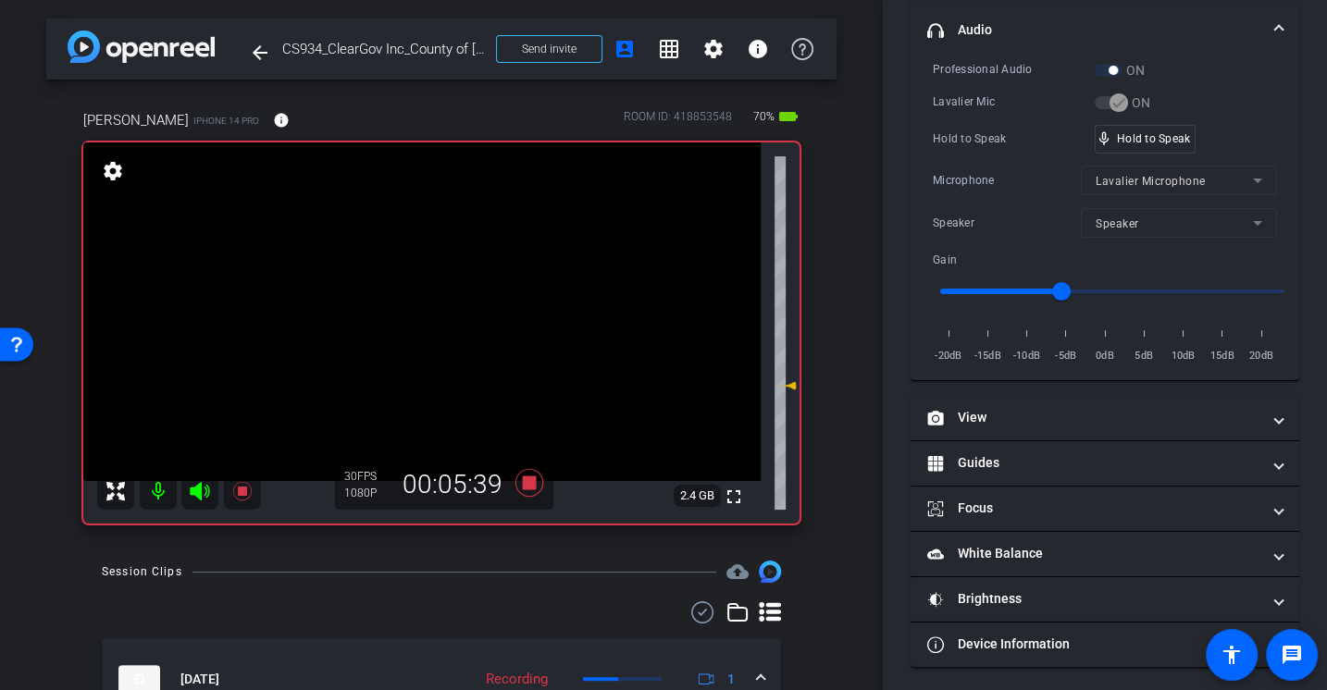
click at [999, 118] on div "Professional Audio ON Lavalier Mic ON Hold to Speak mic_none Hold to Speak Micr…" at bounding box center [1105, 212] width 344 height 305
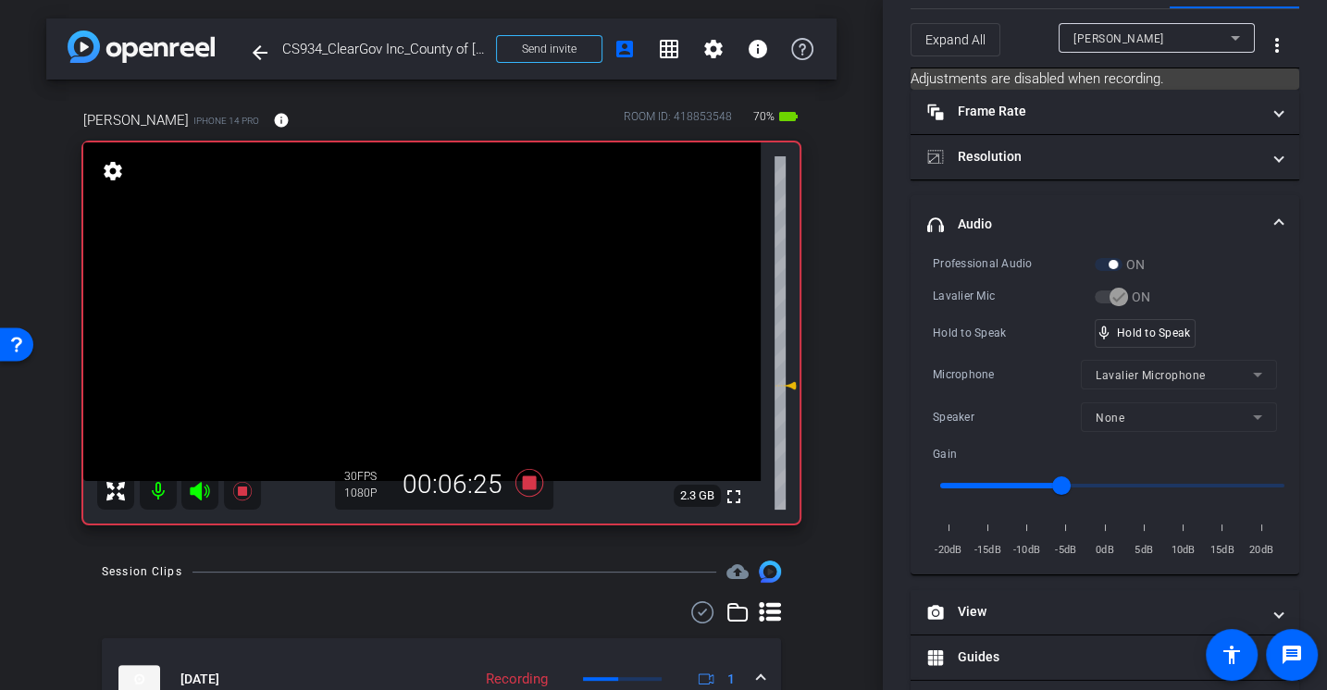
scroll to position [0, 0]
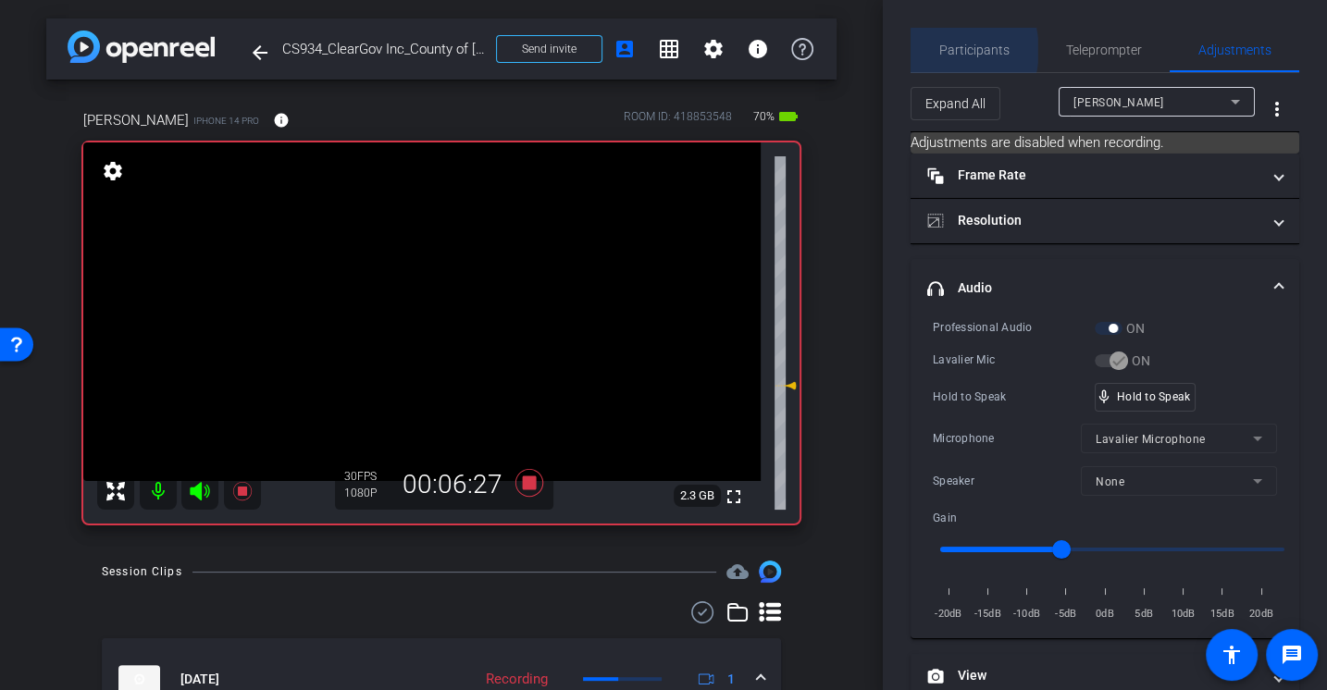
click at [949, 50] on span "Participants" at bounding box center [974, 49] width 70 height 13
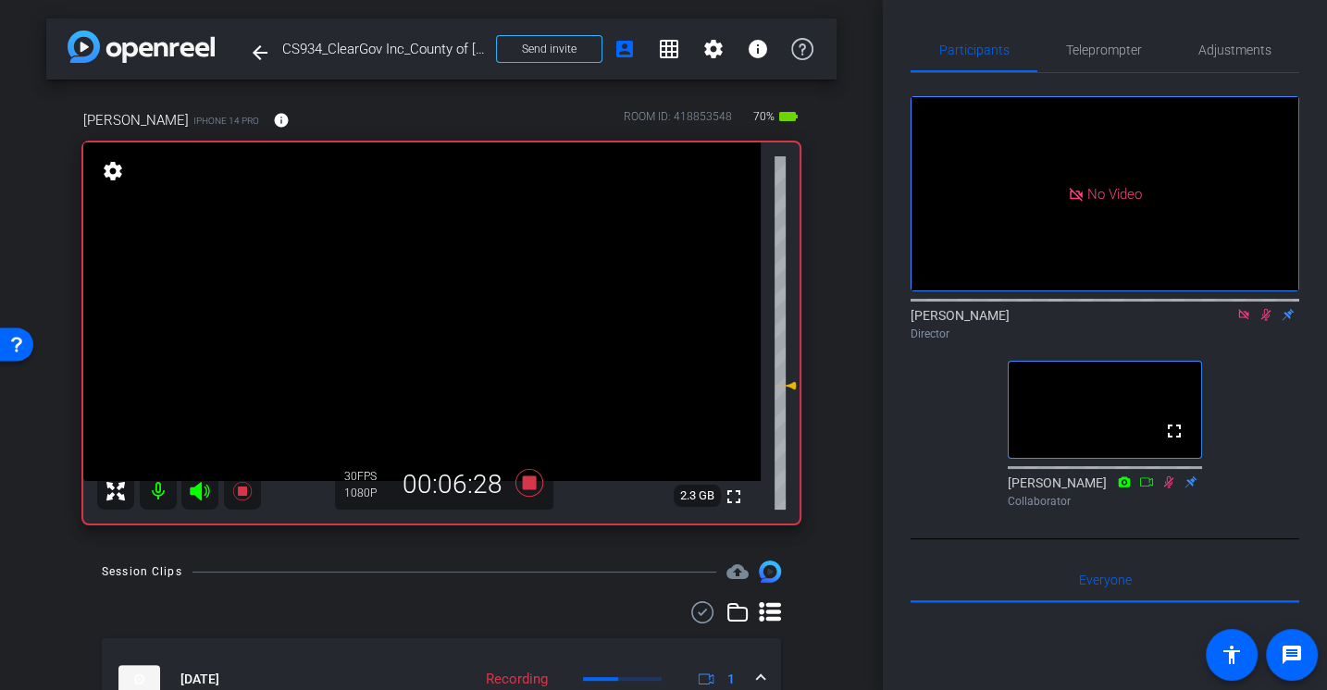
click at [1268, 309] on icon at bounding box center [1266, 315] width 10 height 12
click at [1218, 53] on span "Adjustments" at bounding box center [1234, 49] width 73 height 13
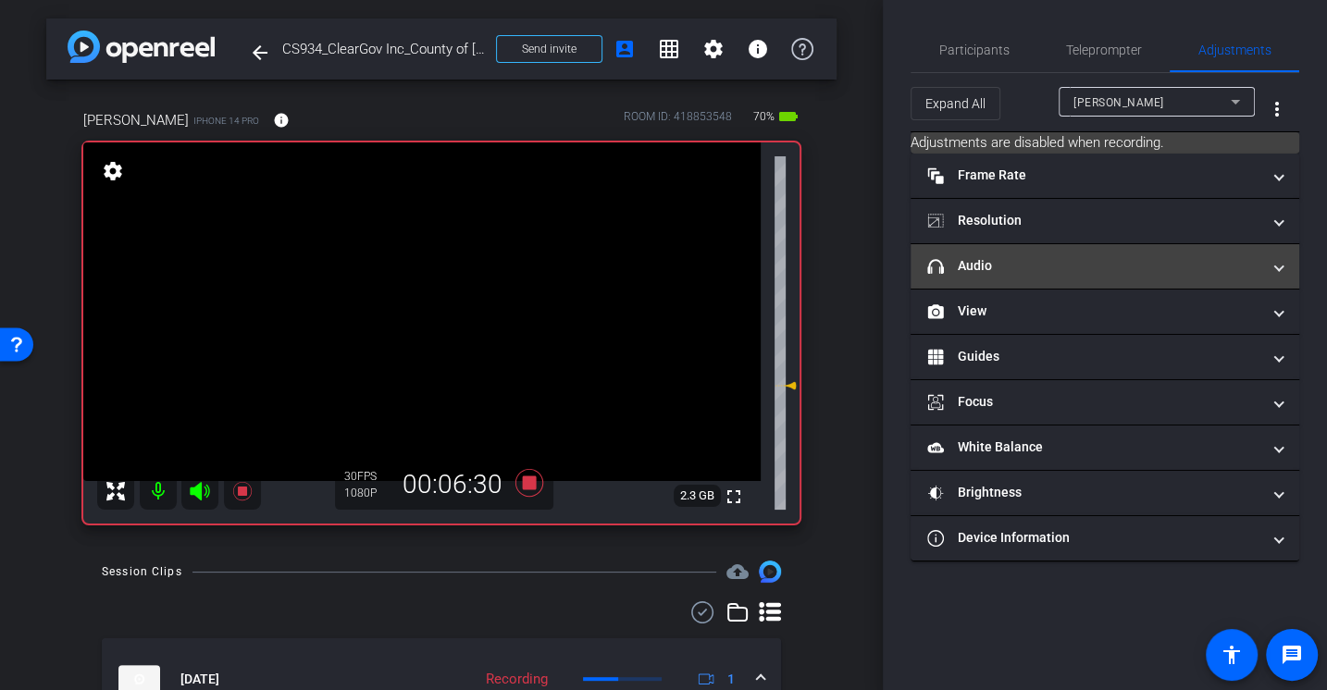
click at [1003, 278] on mat-expansion-panel-header "headphone icon Audio" at bounding box center [1105, 266] width 389 height 44
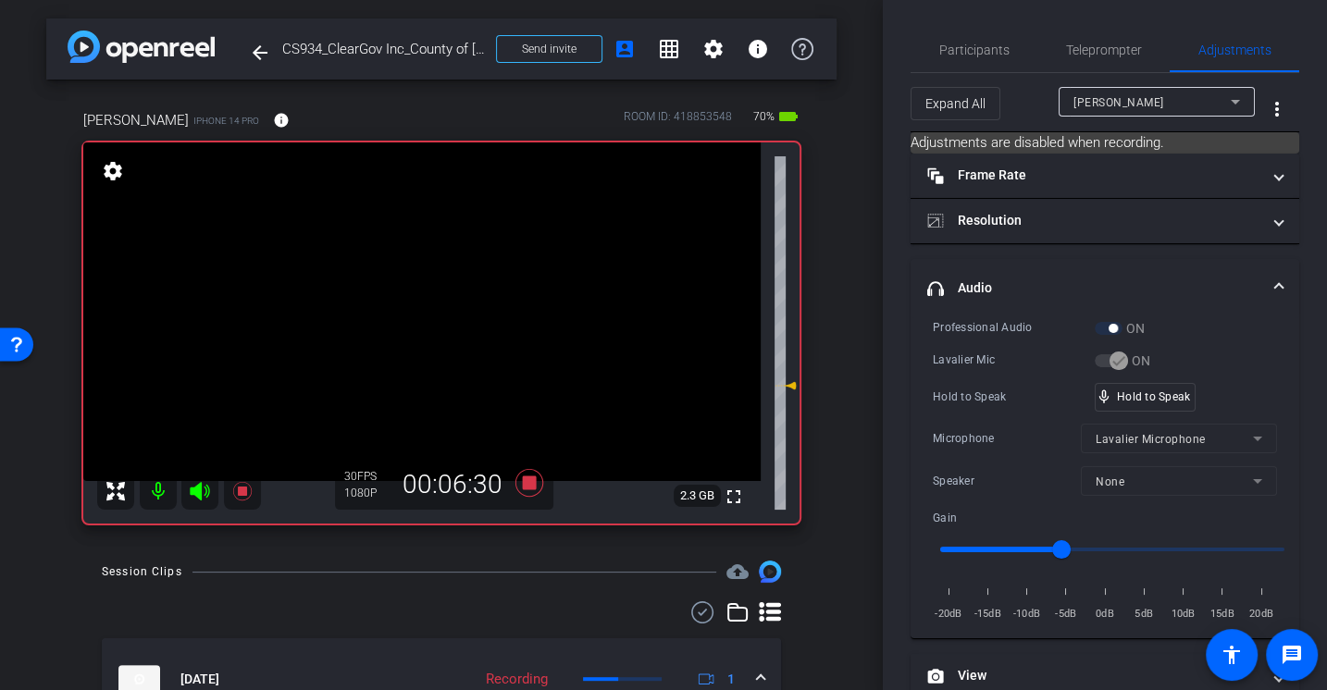
drag, startPoint x: 974, startPoint y: 322, endPoint x: 974, endPoint y: 289, distance: 33.3
click at [974, 322] on div "Professional Audio" at bounding box center [1014, 327] width 162 height 19
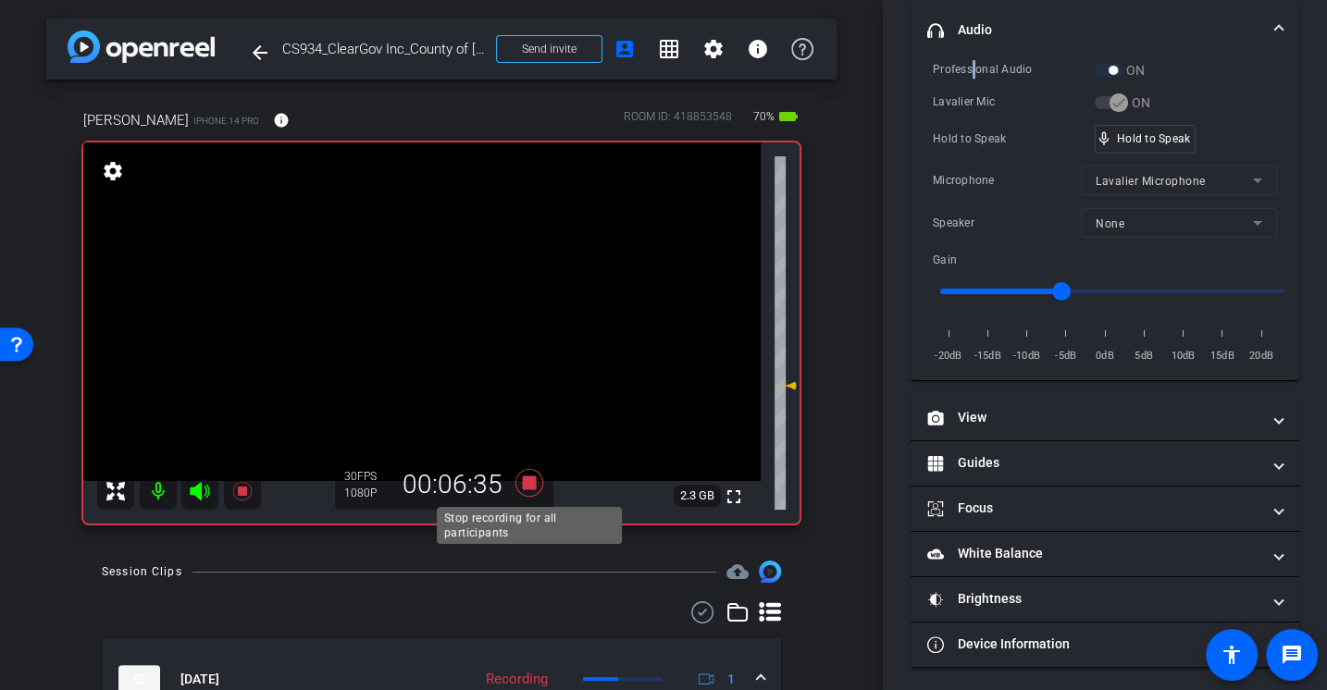
click at [526, 475] on icon at bounding box center [529, 482] width 44 height 33
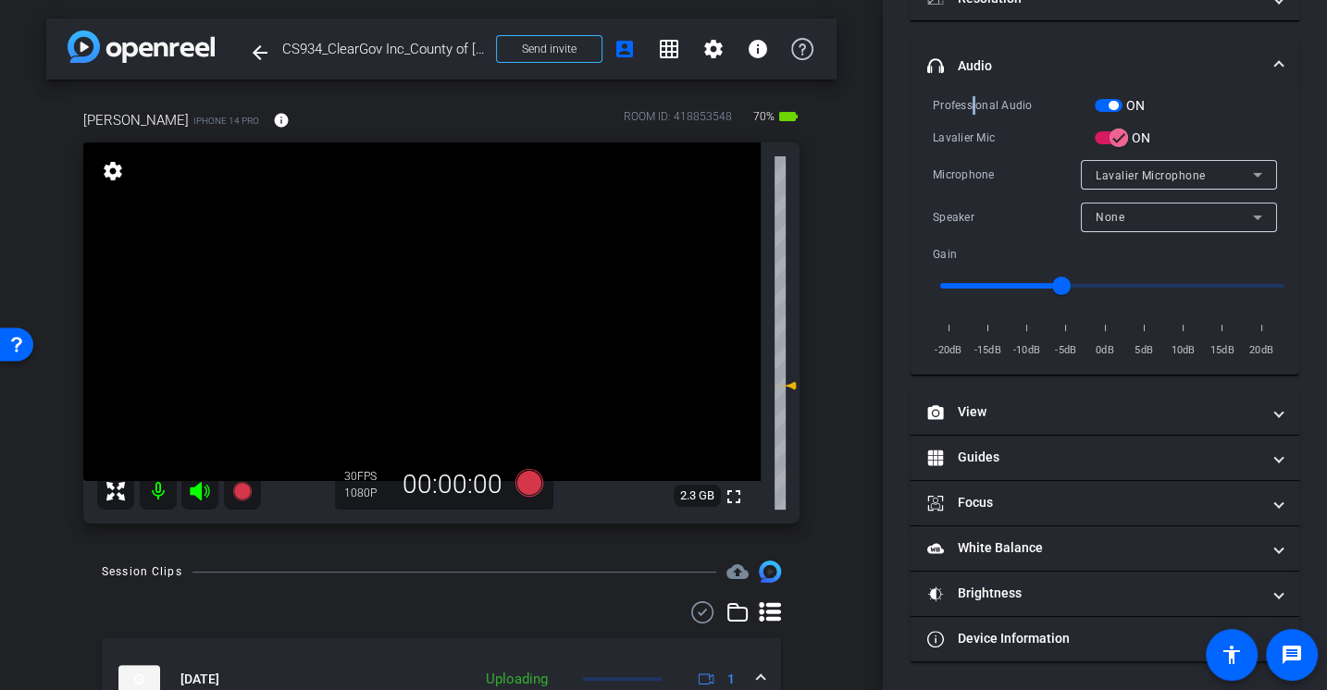
scroll to position [197, 0]
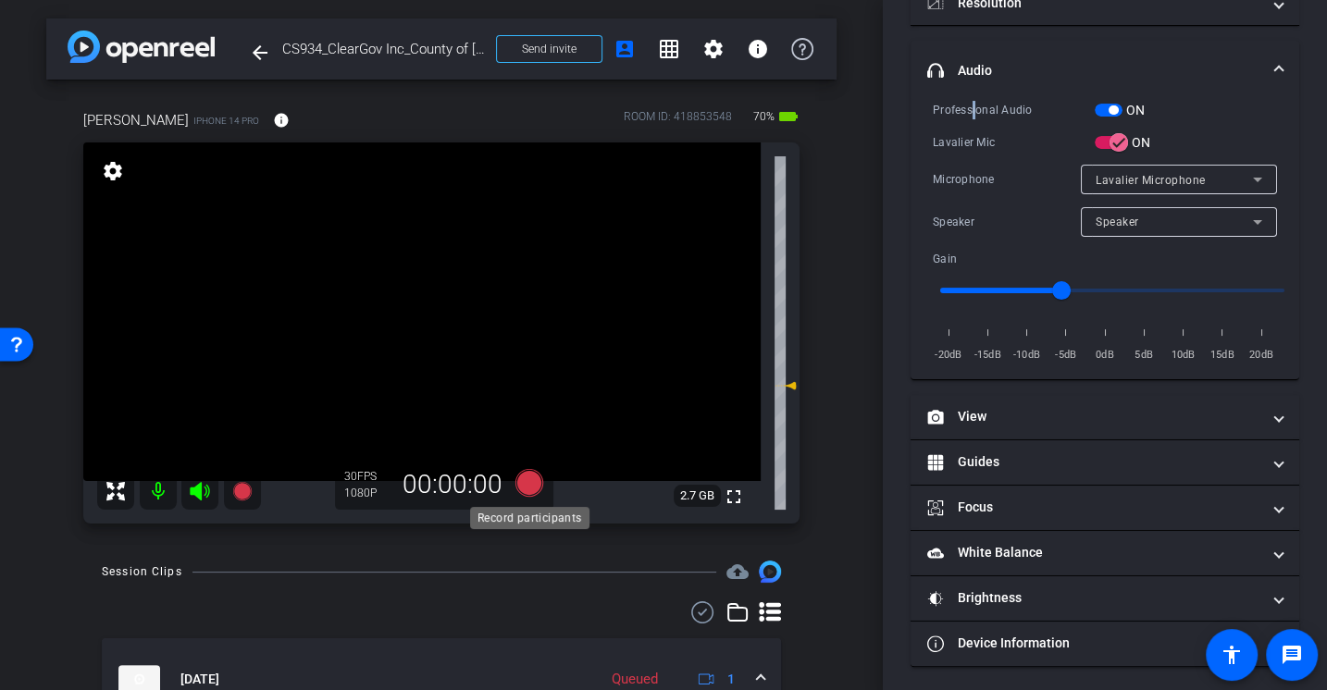
click at [531, 485] on icon at bounding box center [529, 483] width 28 height 28
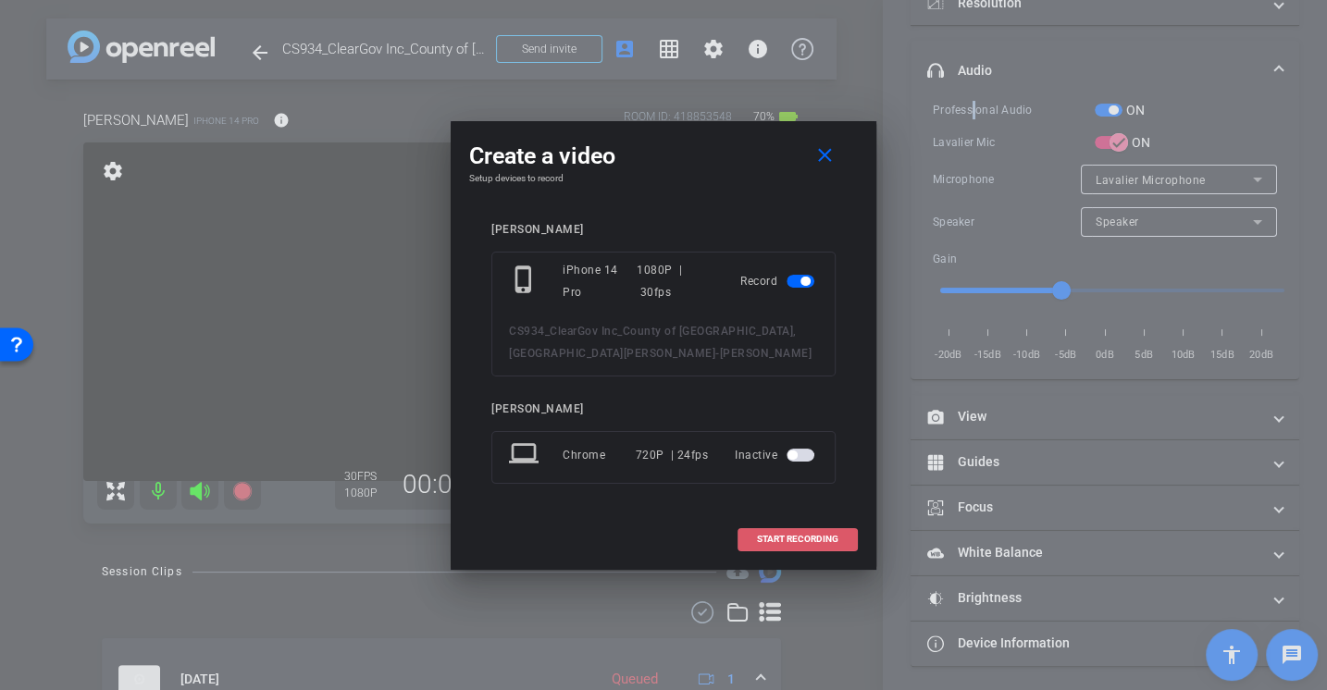
click at [781, 548] on span at bounding box center [797, 539] width 118 height 44
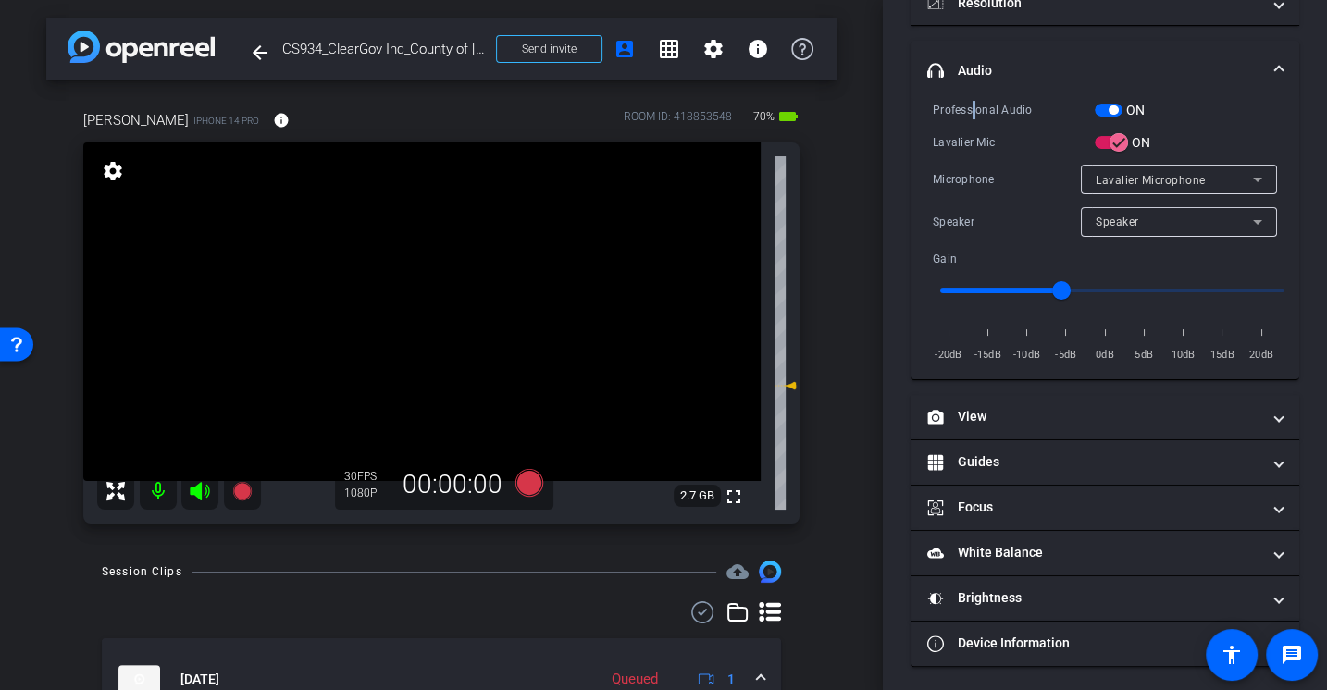
scroll to position [258, 0]
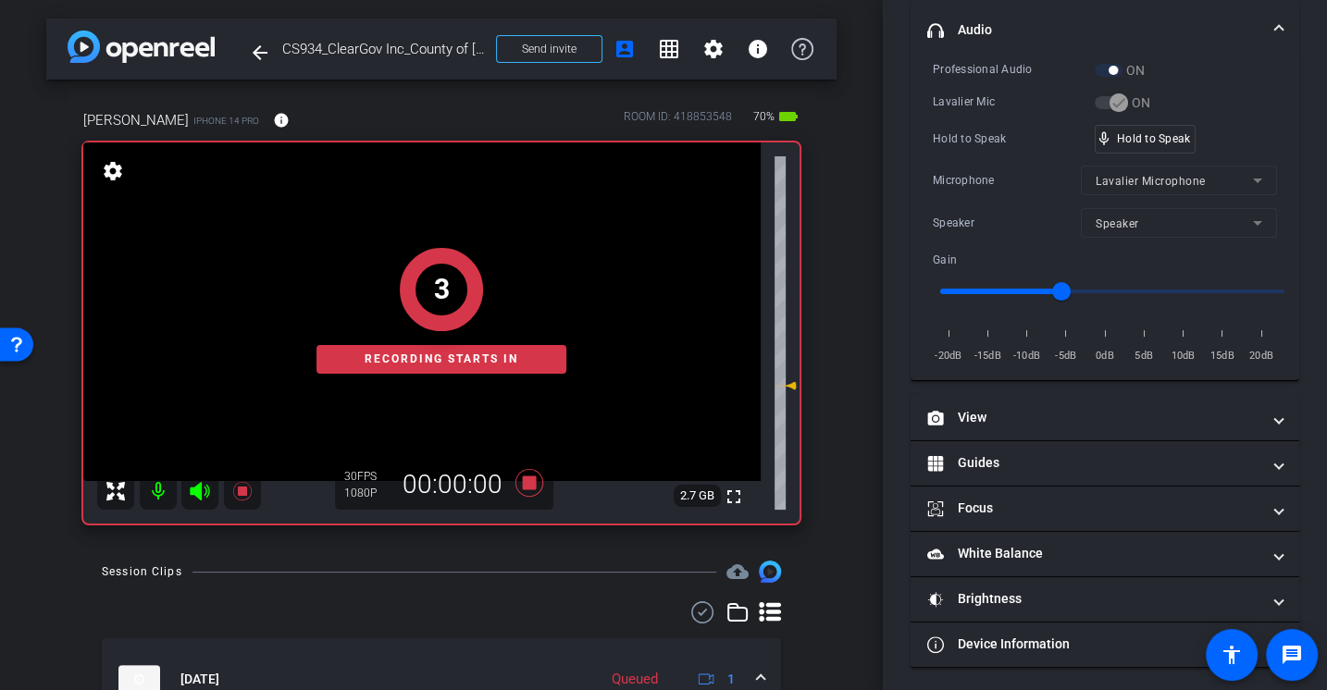
click at [990, 178] on div "Microphone" at bounding box center [1007, 180] width 148 height 19
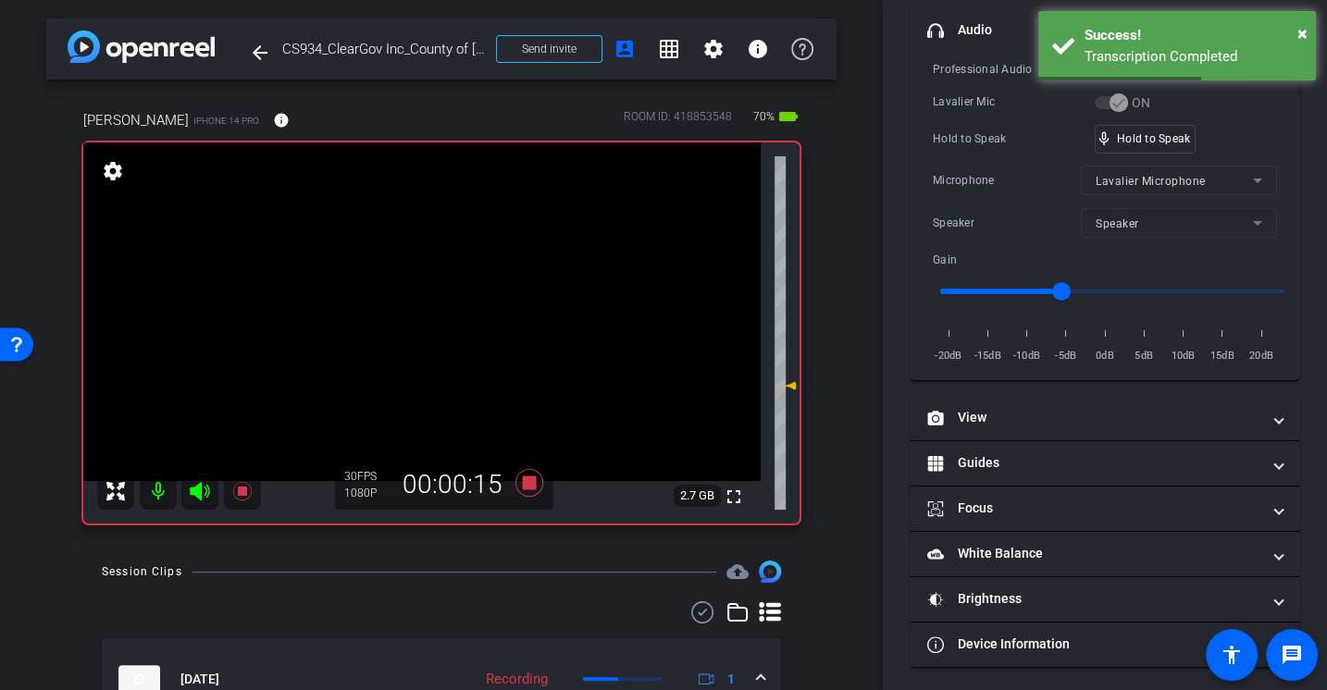
click at [990, 178] on div "Microphone" at bounding box center [1007, 180] width 148 height 19
click at [1310, 35] on div "× Success! Transcription Completed" at bounding box center [1177, 45] width 278 height 69
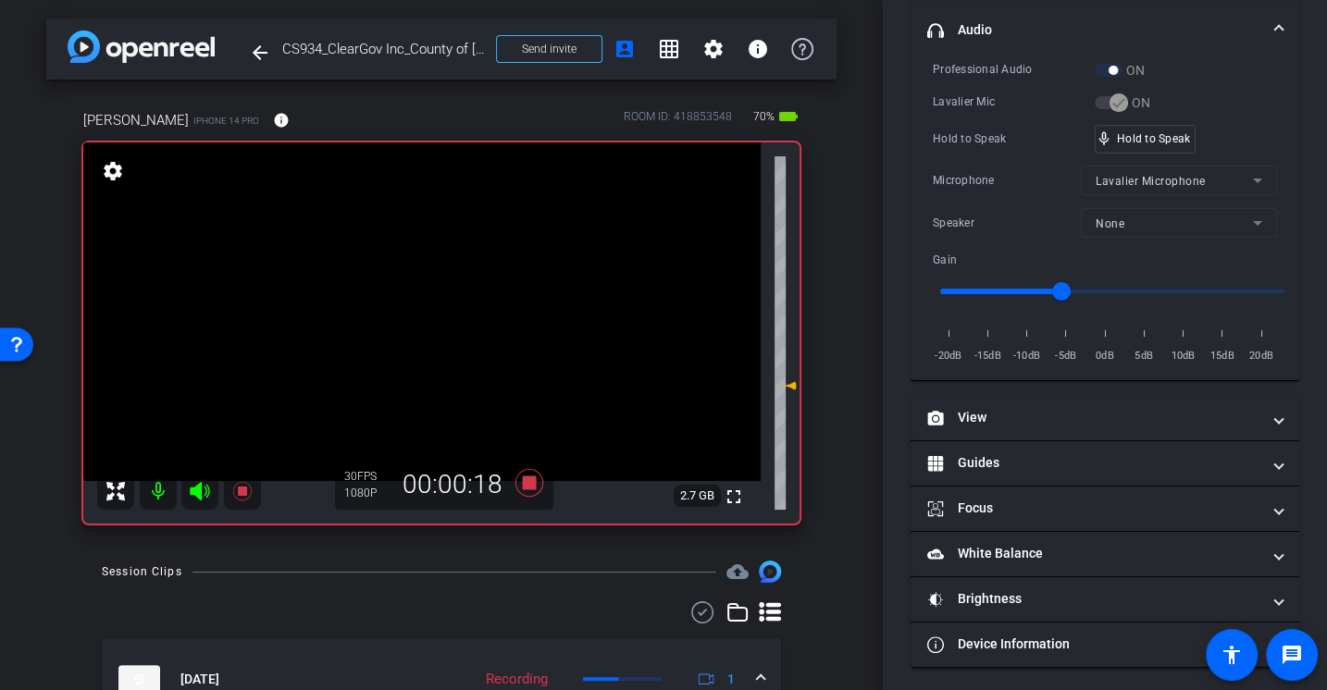
scroll to position [0, 0]
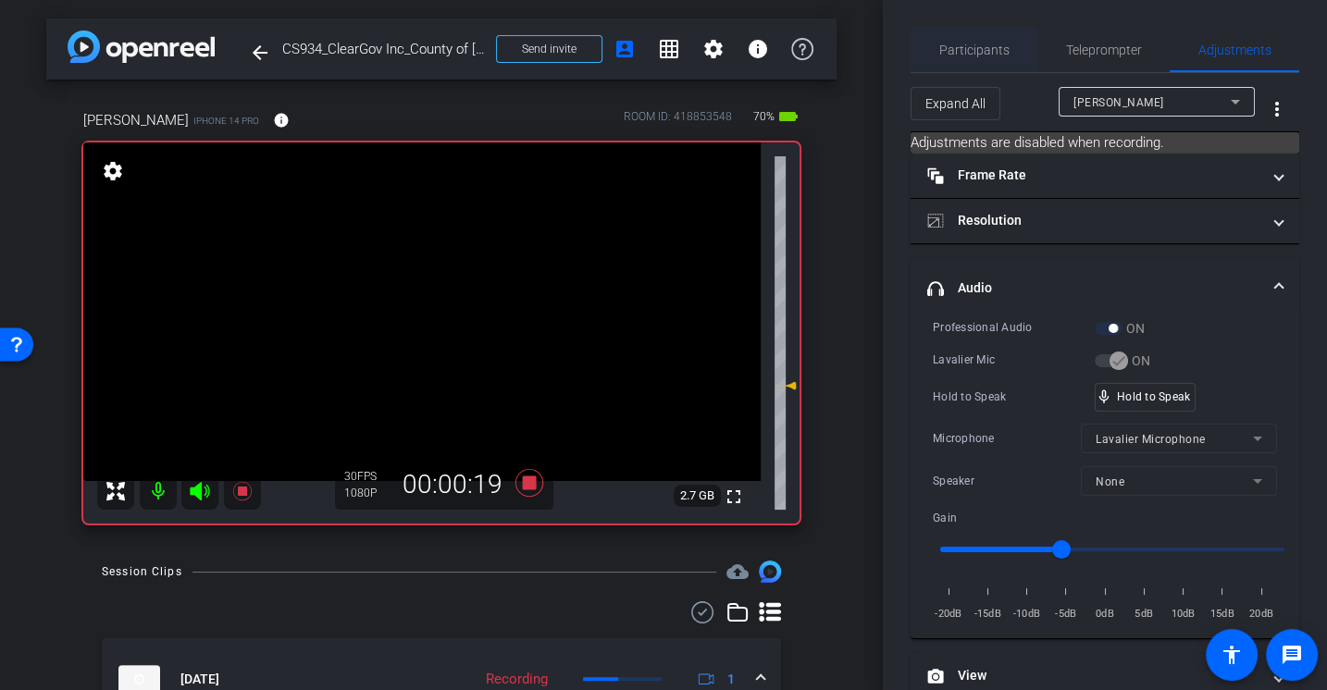
click at [964, 46] on span "Participants" at bounding box center [974, 49] width 70 height 13
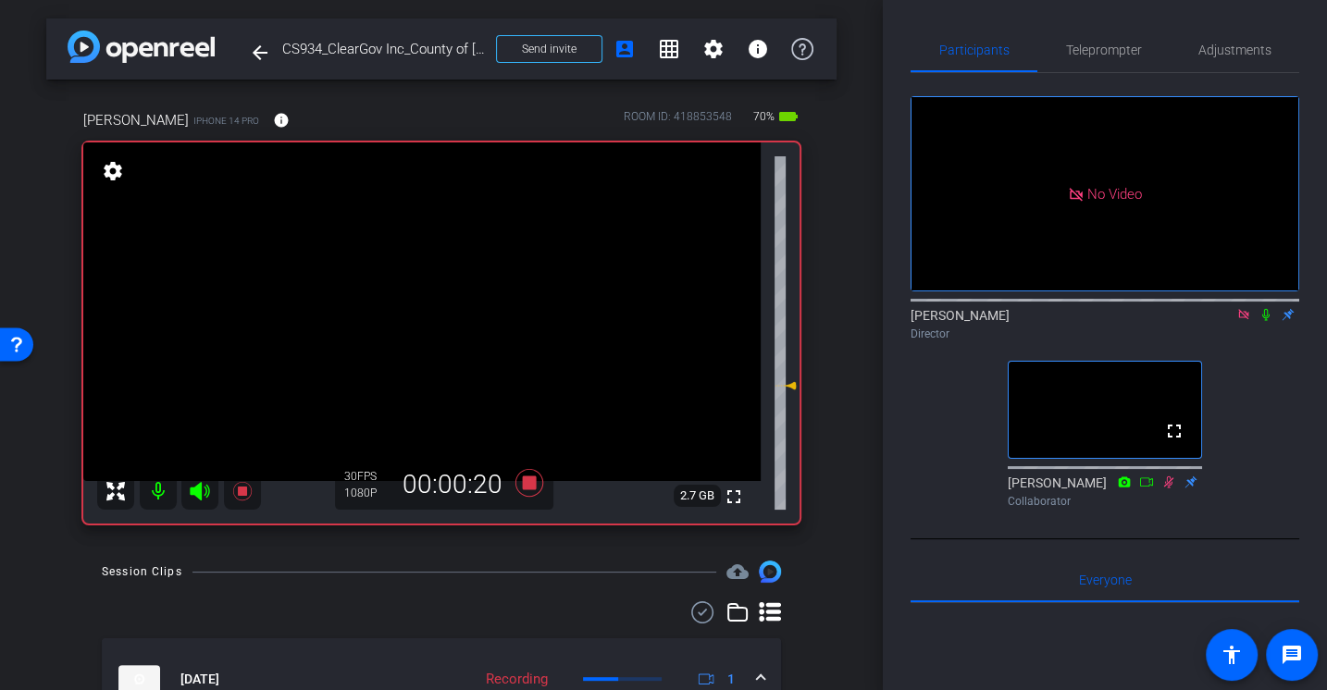
click at [1268, 306] on mat-icon at bounding box center [1266, 314] width 22 height 17
click at [1271, 43] on div "Adjustments" at bounding box center [1235, 50] width 130 height 44
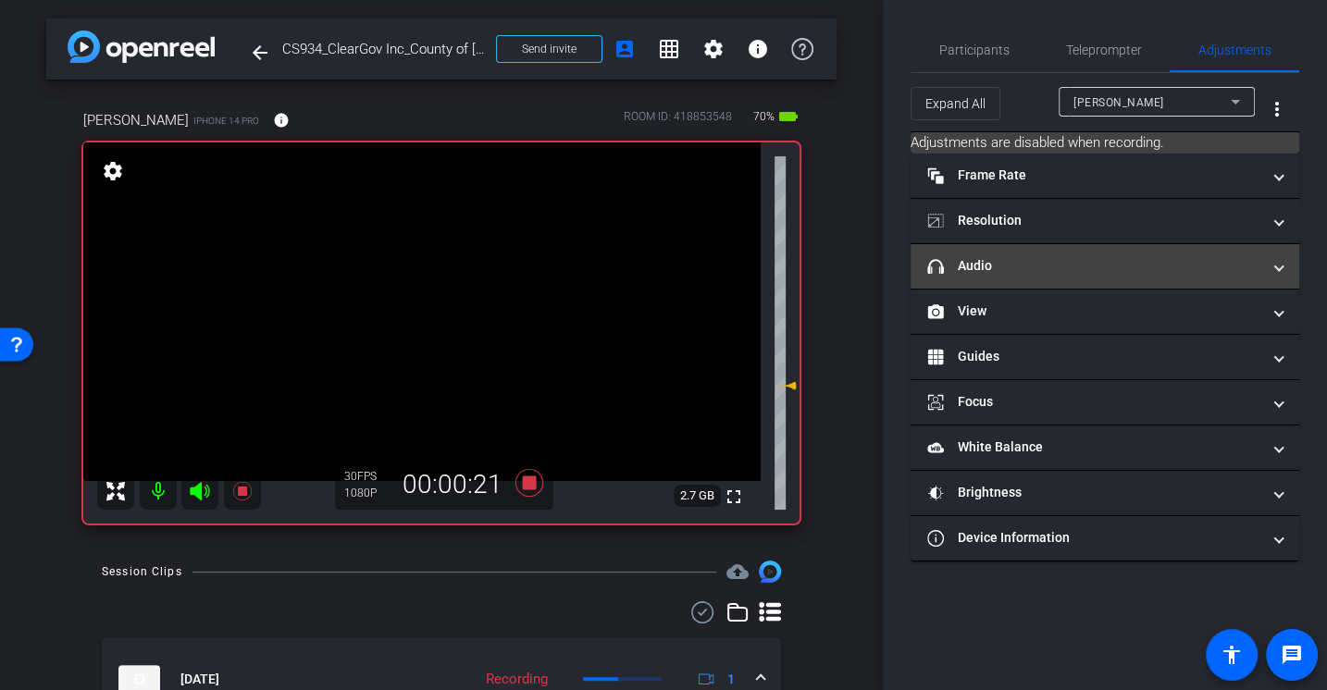
click at [965, 259] on mat-panel-title "headphone icon Audio" at bounding box center [1093, 265] width 333 height 19
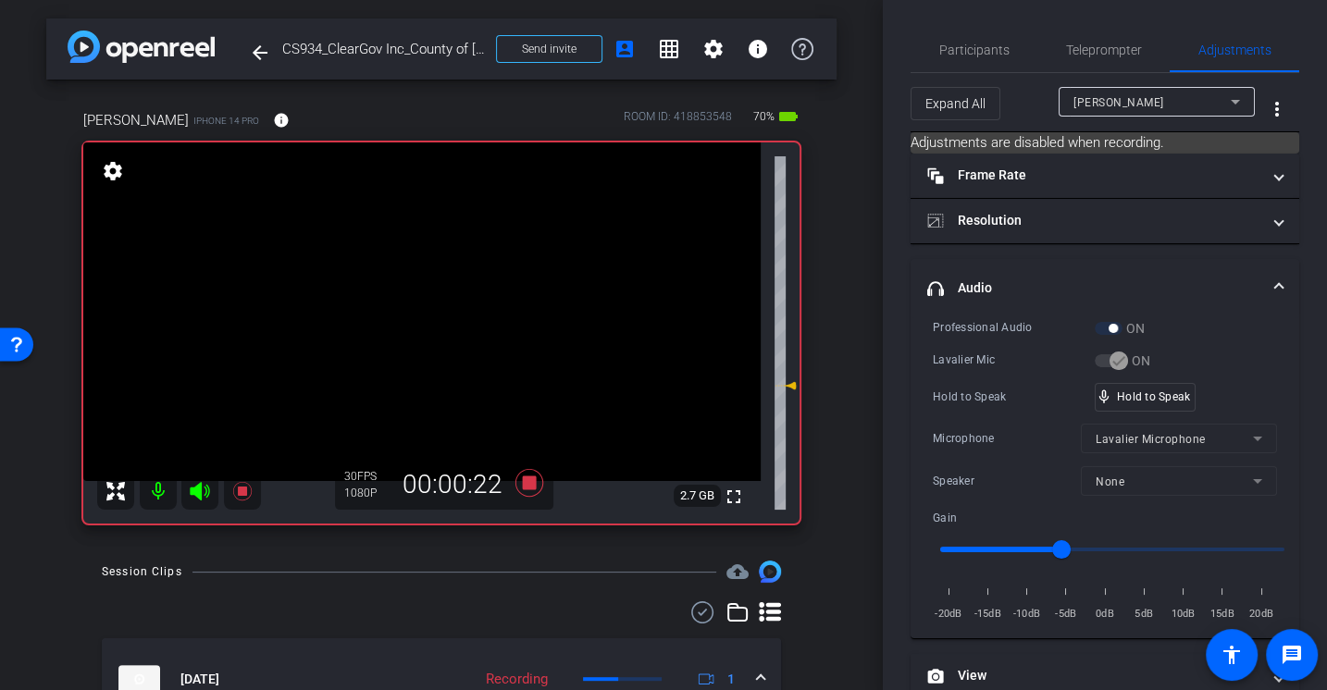
click at [975, 353] on div "Lavalier Mic" at bounding box center [1014, 360] width 162 height 19
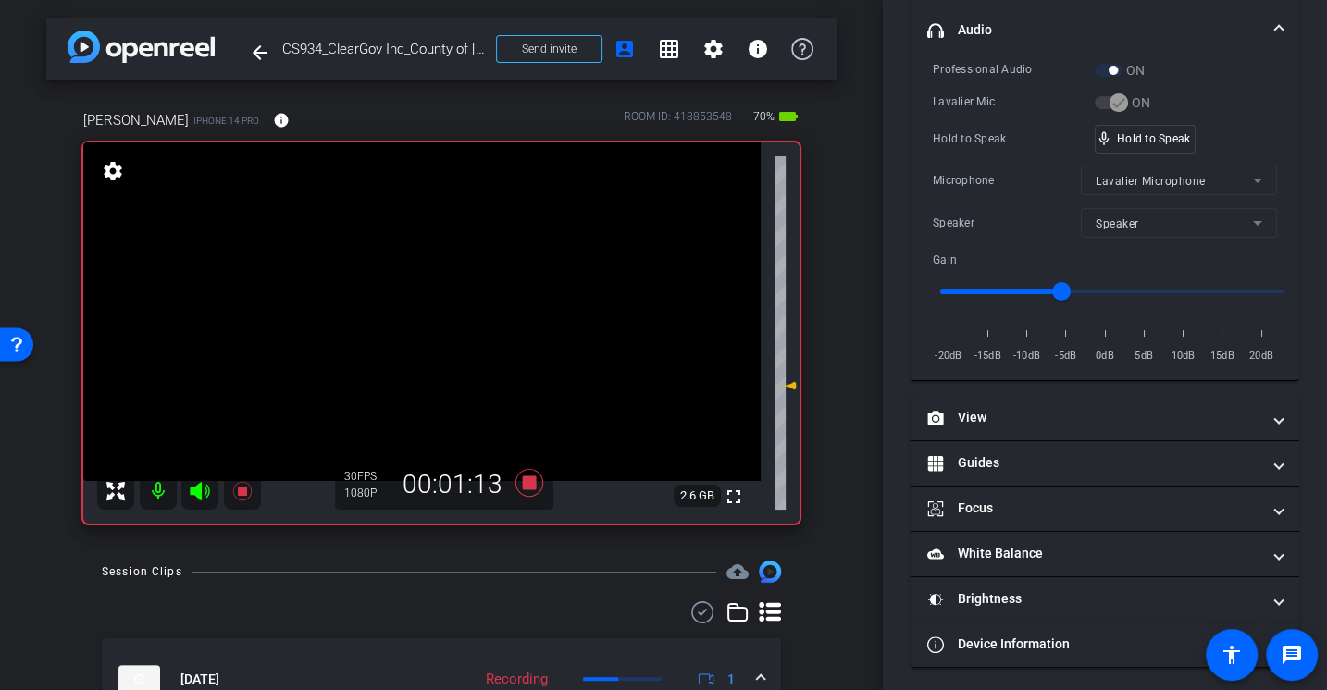
click at [964, 103] on div "Lavalier Mic" at bounding box center [1014, 102] width 162 height 19
click at [977, 171] on div "Microphone" at bounding box center [1007, 180] width 148 height 19
click at [988, 179] on div "Microphone" at bounding box center [1007, 180] width 148 height 19
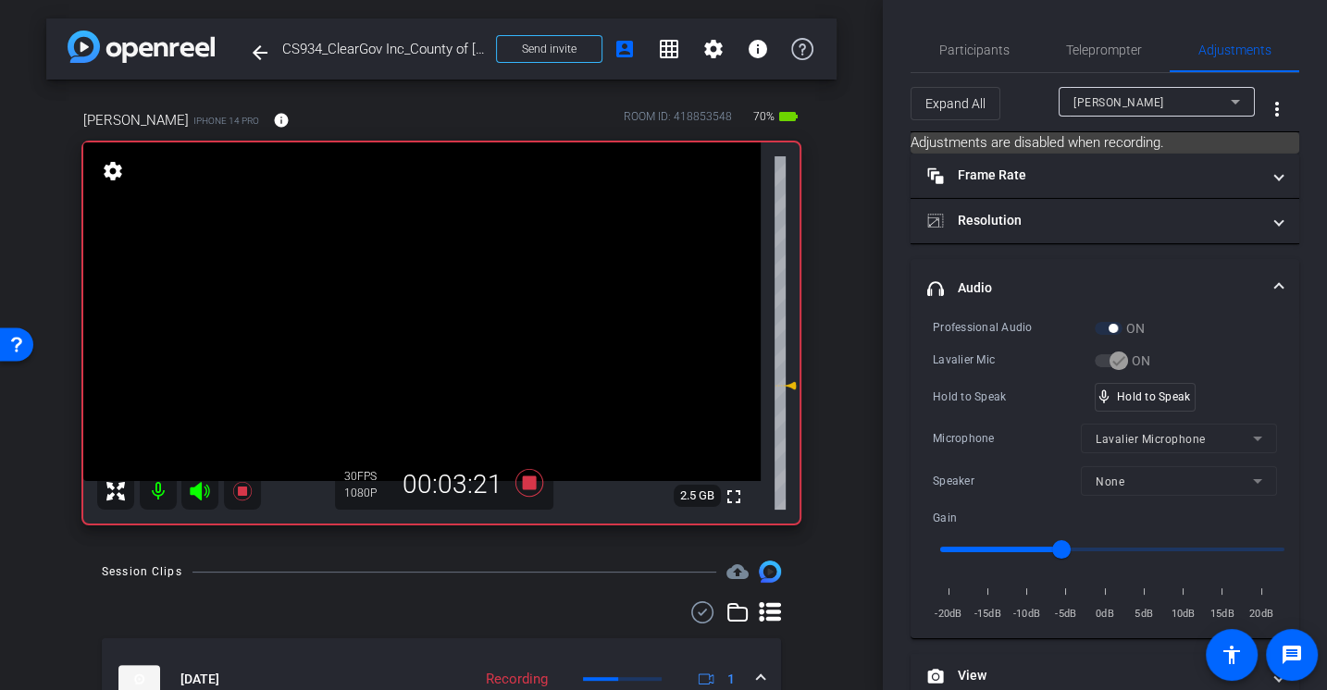
click at [985, 415] on div "Professional Audio ON Lavalier Mic ON Hold to Speak mic_none Hold to Speak Micr…" at bounding box center [1105, 470] width 344 height 305
click at [962, 406] on div "Hold to Speak mic_none Hold to Speak" at bounding box center [1105, 397] width 344 height 29
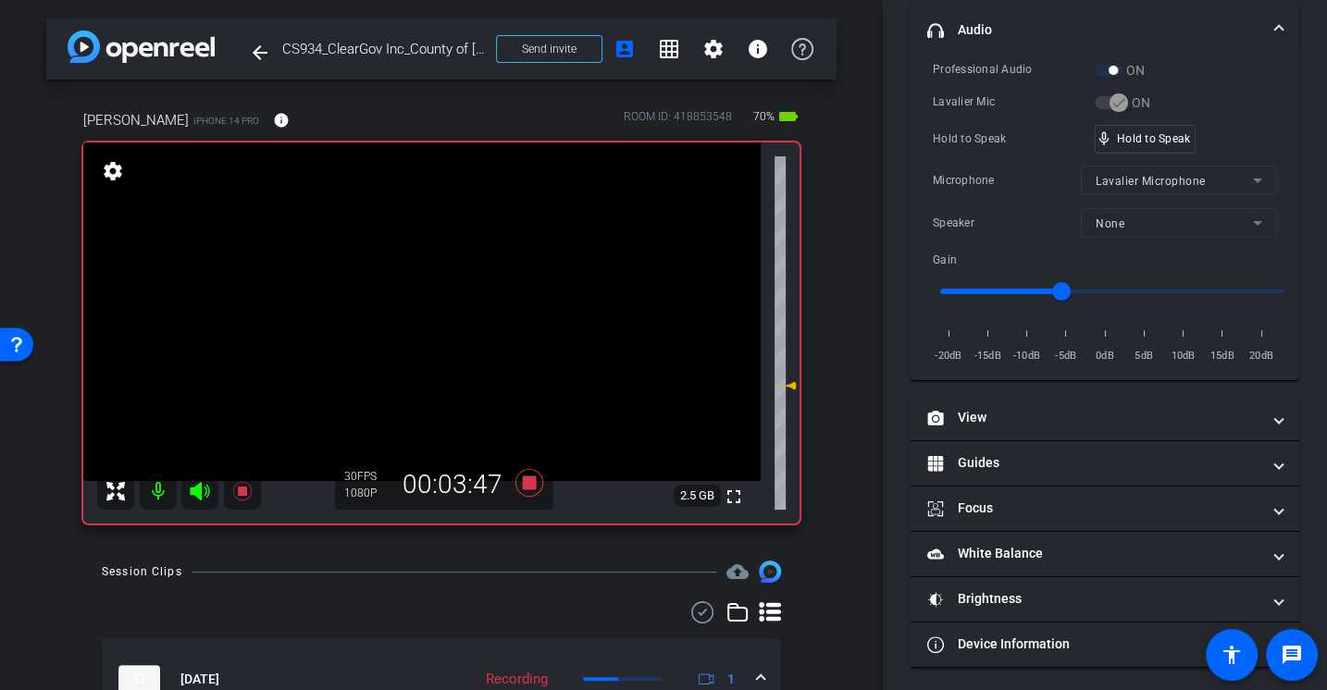
click at [939, 142] on div "Hold to Speak" at bounding box center [1014, 139] width 162 height 19
click at [974, 125] on div "Hold to Speak mic_none Hold to Speak" at bounding box center [1105, 139] width 344 height 29
click at [974, 130] on div "Hold to Speak" at bounding box center [1014, 139] width 162 height 19
click at [981, 156] on div "Professional Audio ON Lavalier Mic ON Hold to Speak mic_none Speaking... Microp…" at bounding box center [1105, 212] width 344 height 305
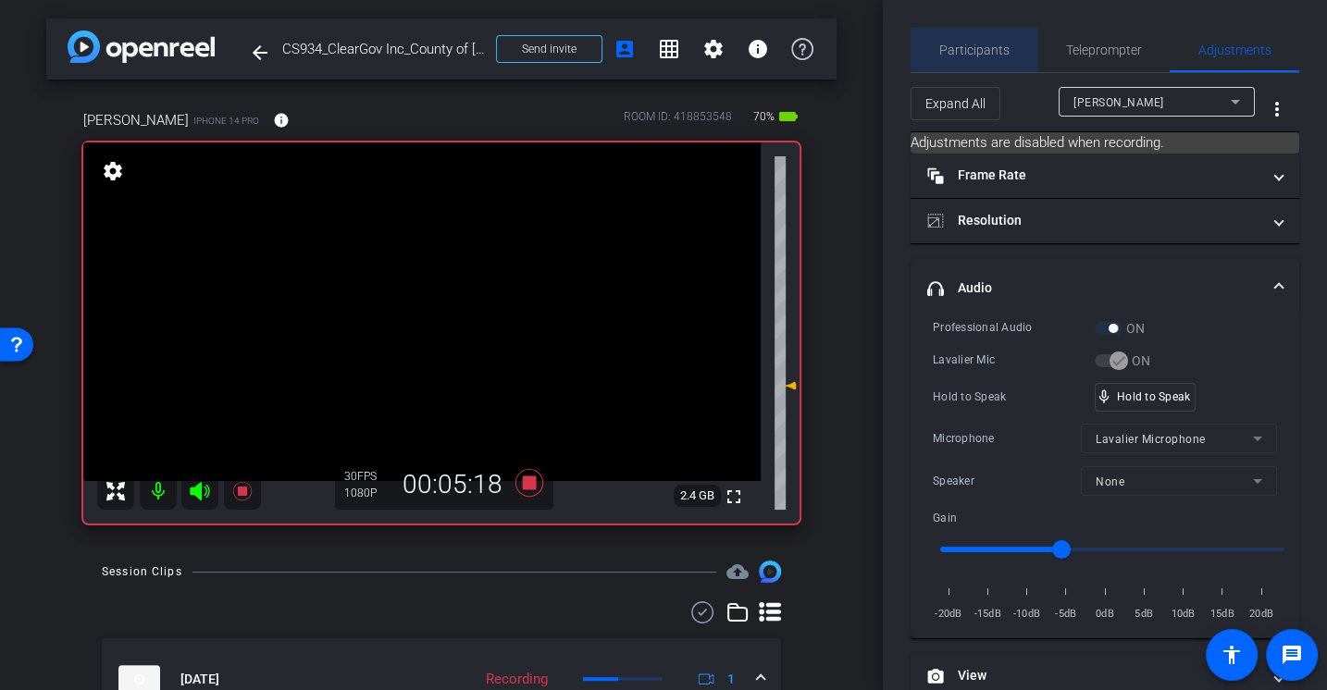
click at [975, 29] on span "Participants" at bounding box center [974, 50] width 70 height 44
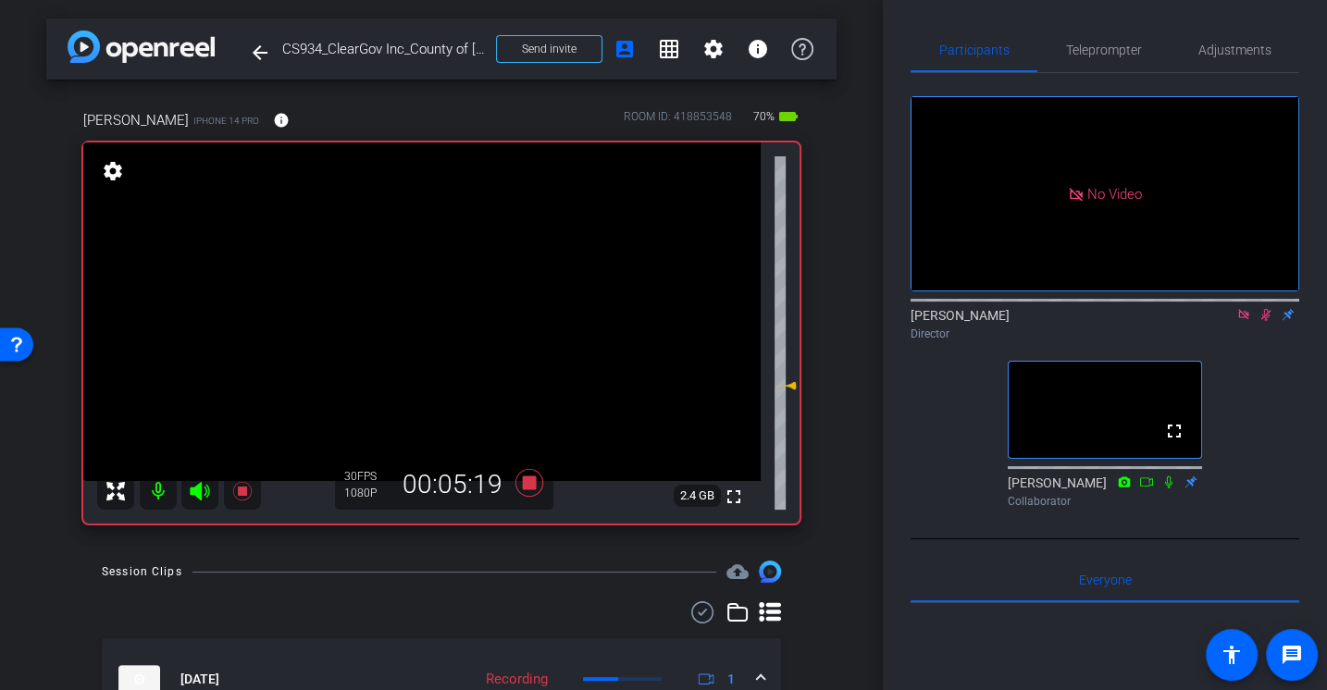
click at [1265, 309] on icon at bounding box center [1266, 315] width 10 height 12
click at [1222, 43] on span "Adjustments" at bounding box center [1234, 49] width 73 height 13
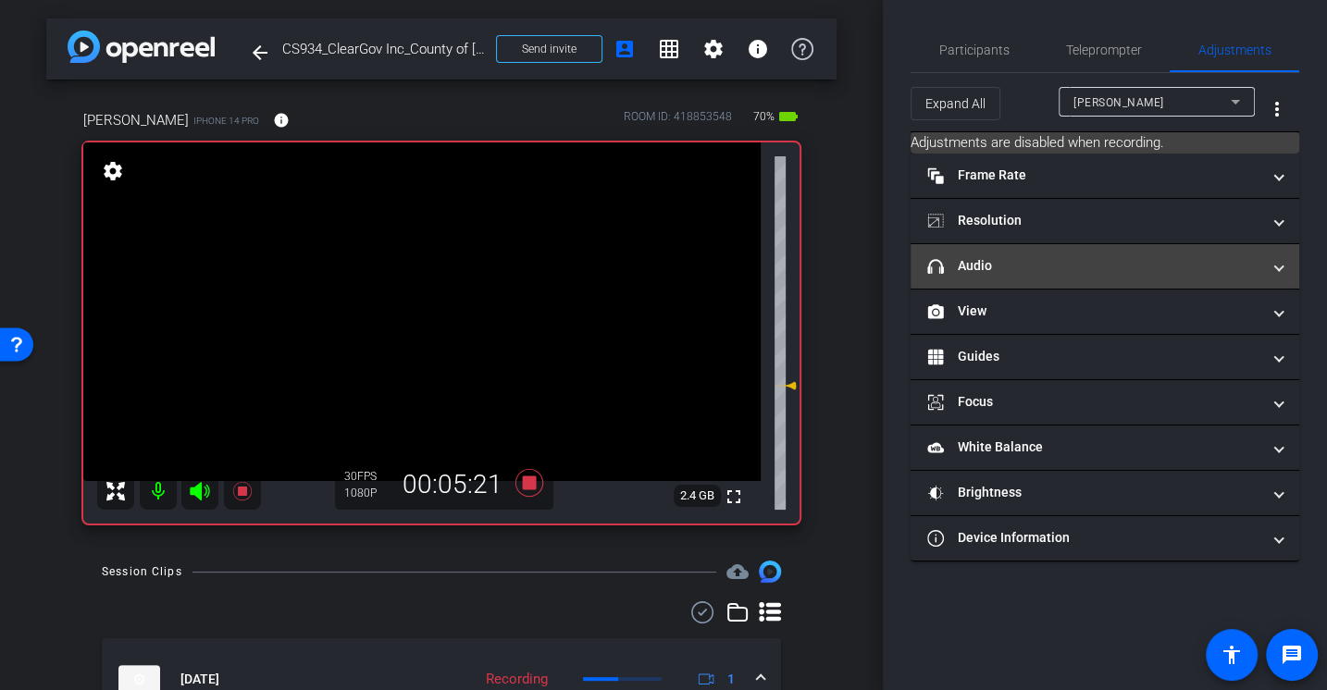
click at [981, 259] on mat-panel-title "headphone icon Audio" at bounding box center [1093, 265] width 333 height 19
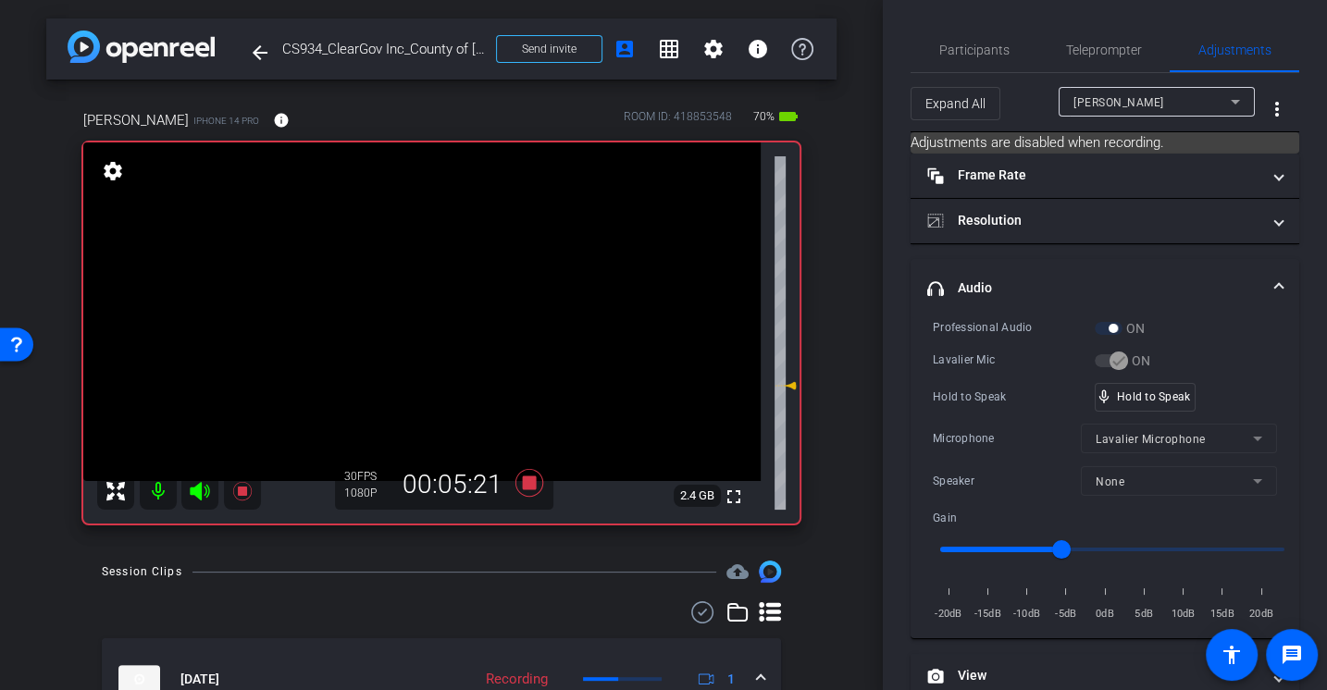
click at [977, 307] on mat-expansion-panel-header "headphone icon Audio" at bounding box center [1105, 288] width 389 height 59
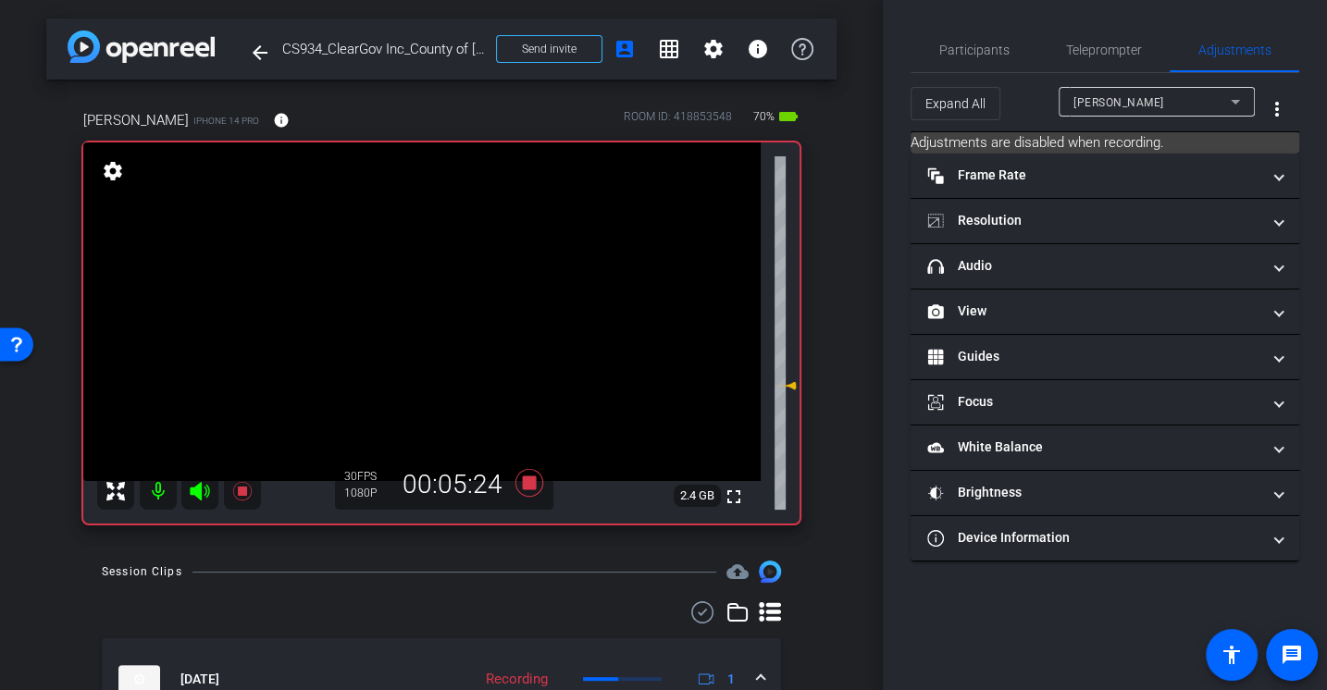
click at [1002, 378] on mat-accordion "Frame Rate Frame Rate navigate_before 24 25 30 navigate_next Resolution navigat…" at bounding box center [1105, 358] width 389 height 408
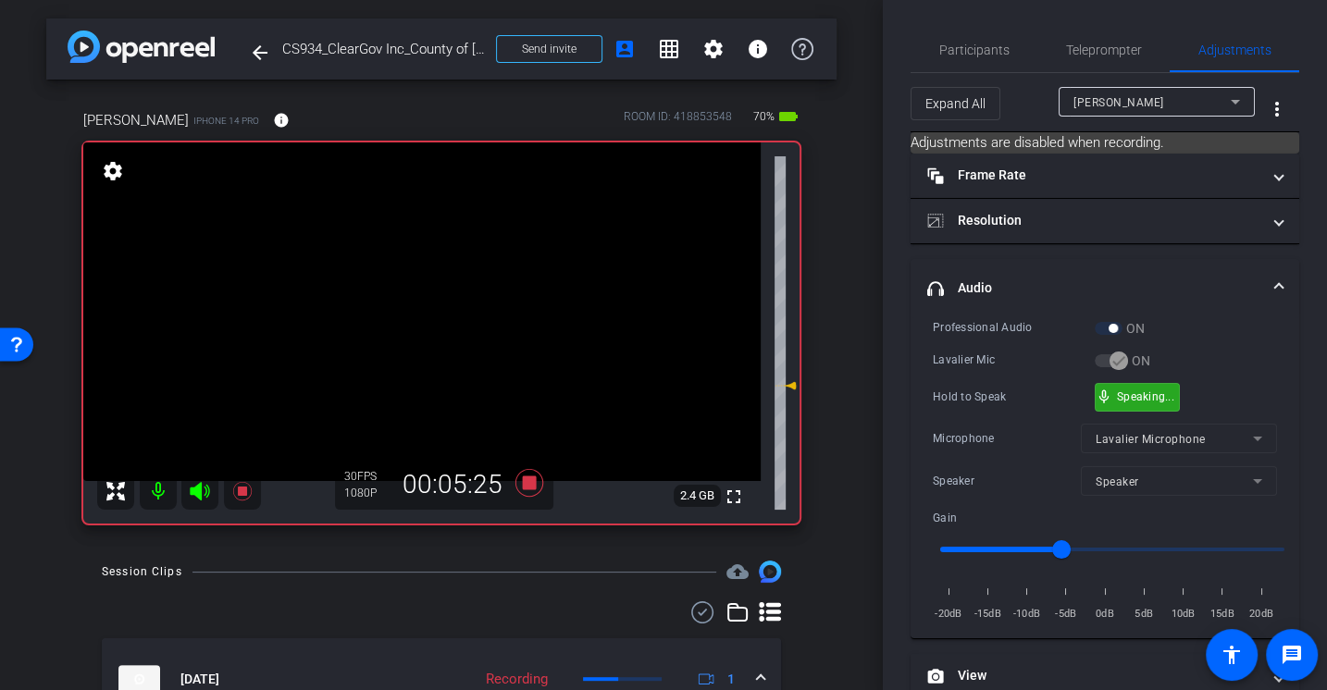
click at [984, 279] on mat-panel-title "headphone icon Audio" at bounding box center [1093, 288] width 333 height 19
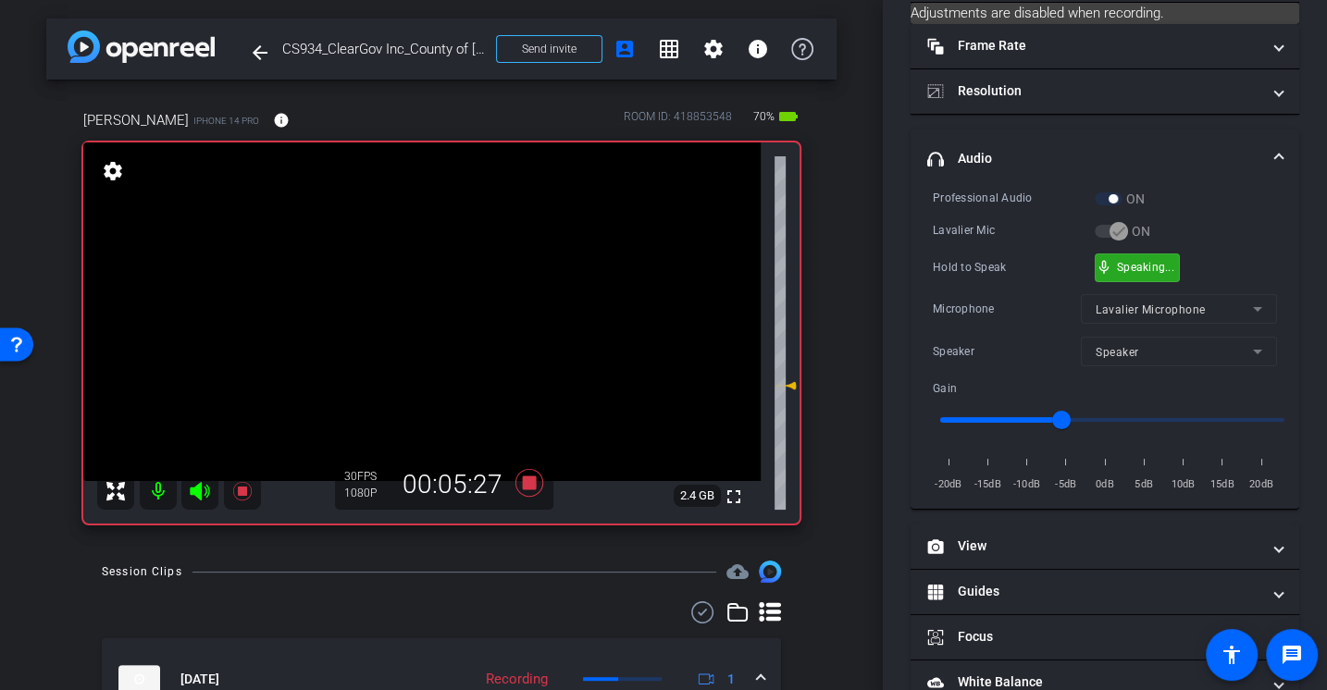
click at [993, 298] on div "Professional Audio ON Lavalier Mic ON Hold to Speak mic_none Speaking... Microp…" at bounding box center [1105, 341] width 344 height 305
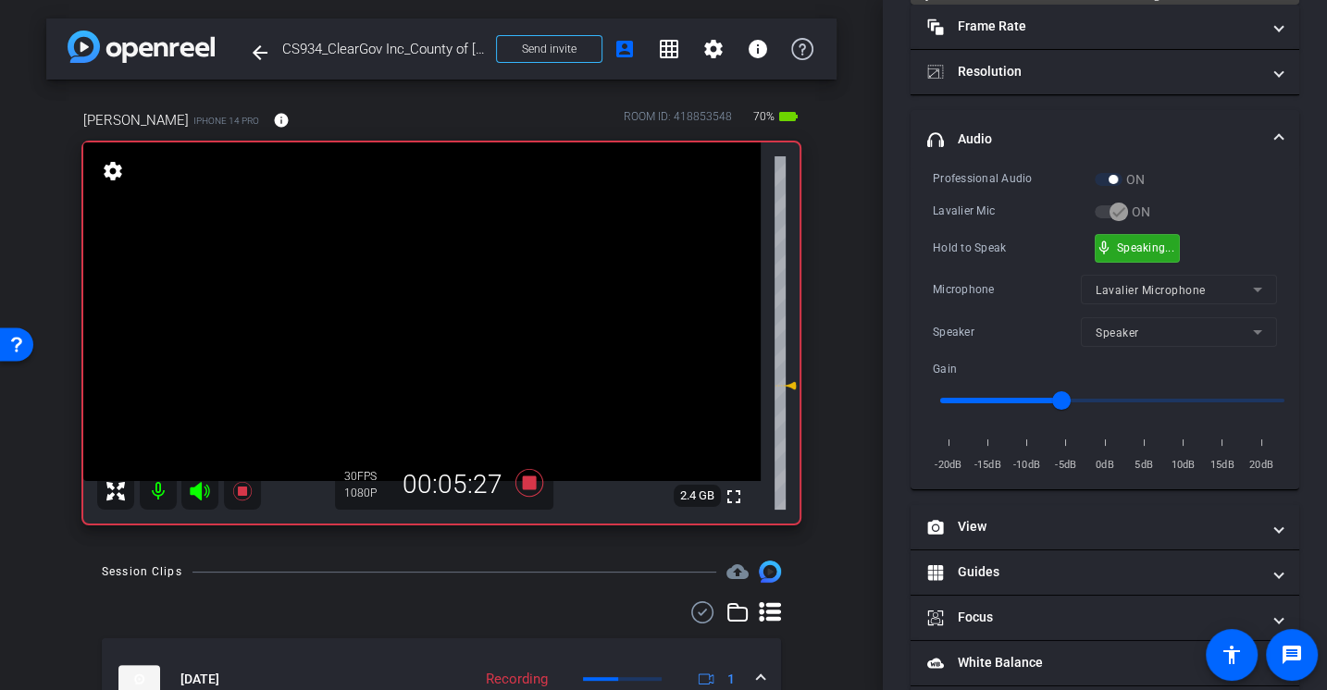
scroll to position [258, 0]
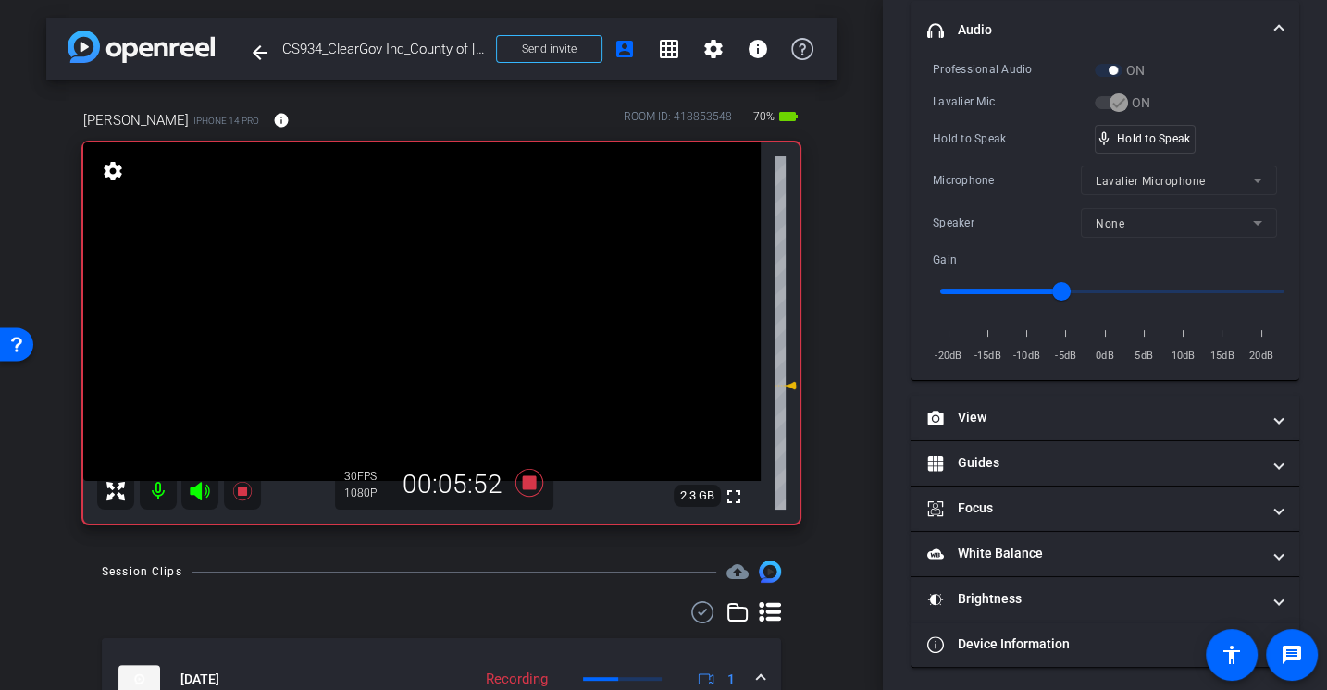
click at [1000, 137] on div "Hold to Speak" at bounding box center [1014, 139] width 162 height 19
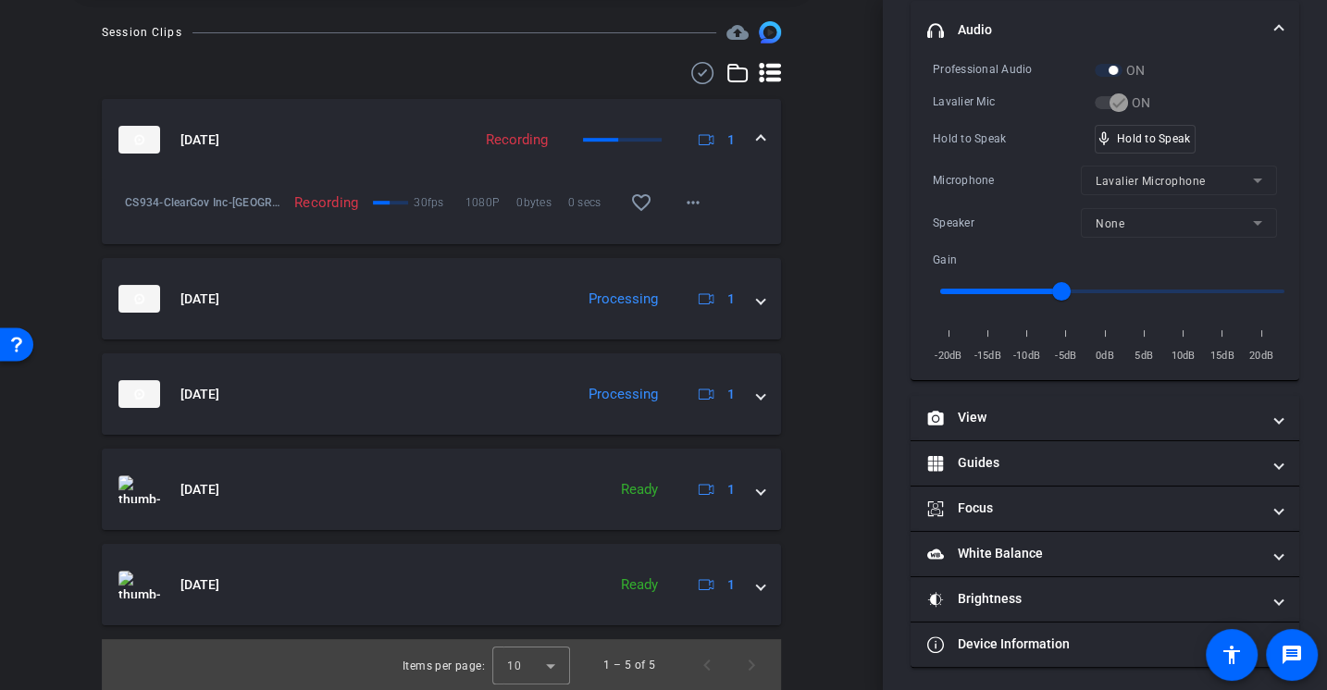
scroll to position [0, 0]
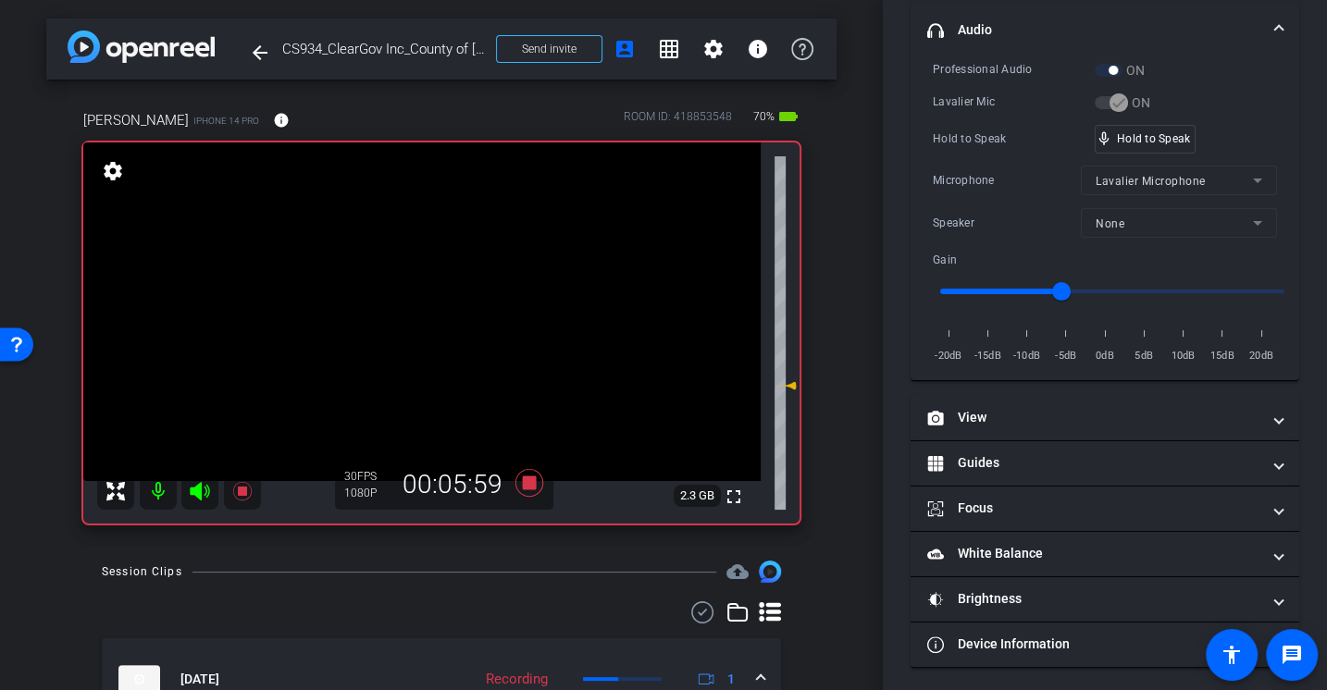
click at [1006, 178] on div "Microphone" at bounding box center [1007, 180] width 148 height 19
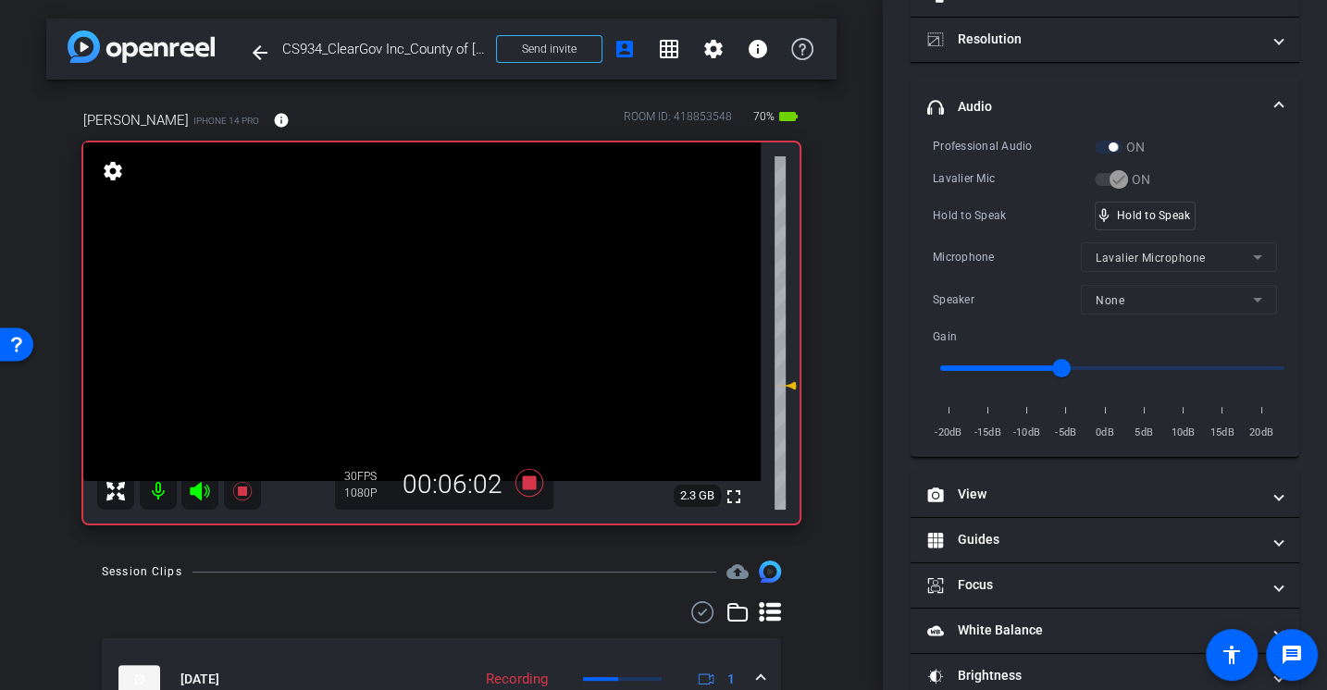
scroll to position [179, 0]
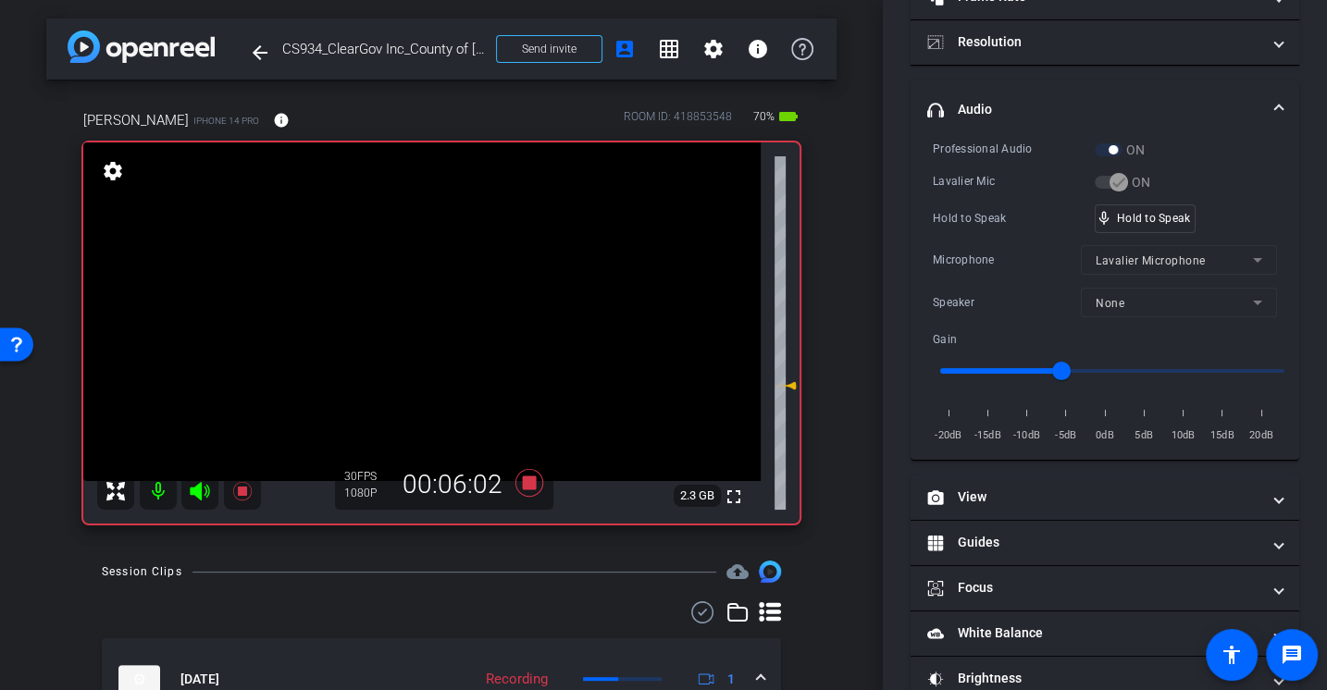
click at [1006, 178] on div "Lavalier Mic" at bounding box center [1014, 181] width 162 height 19
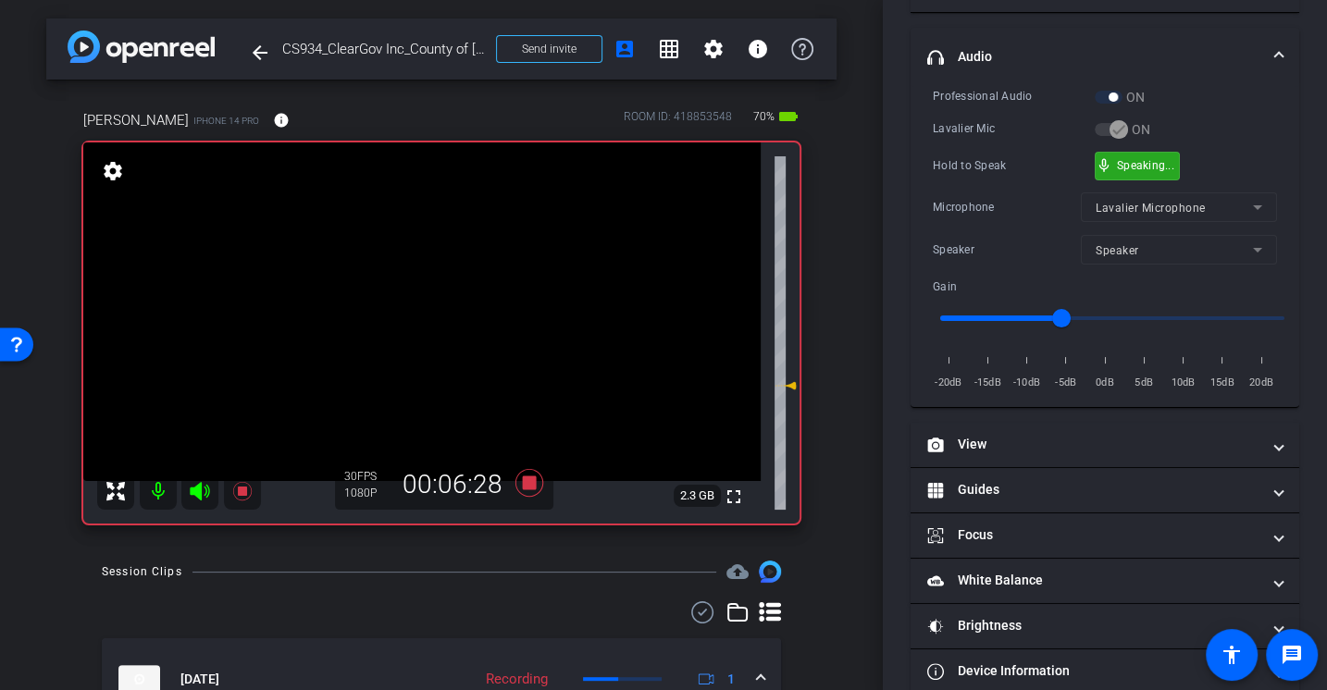
scroll to position [258, 0]
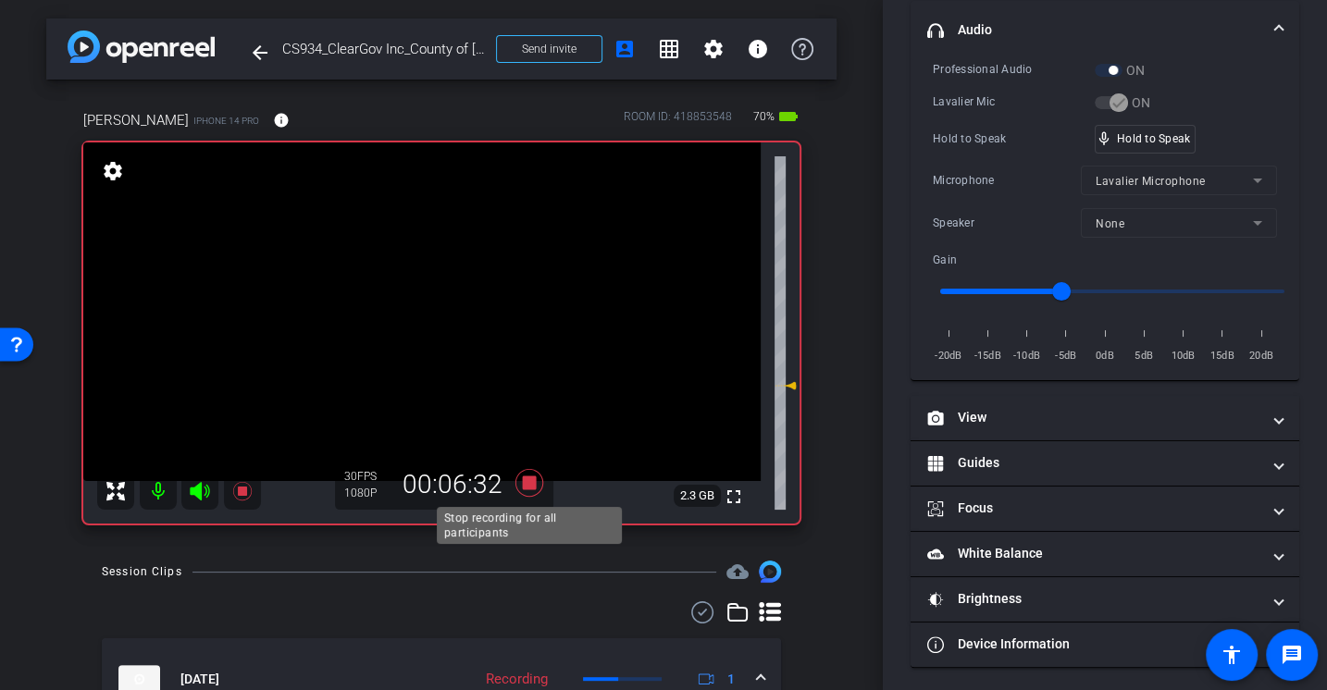
click at [518, 481] on icon at bounding box center [529, 482] width 44 height 33
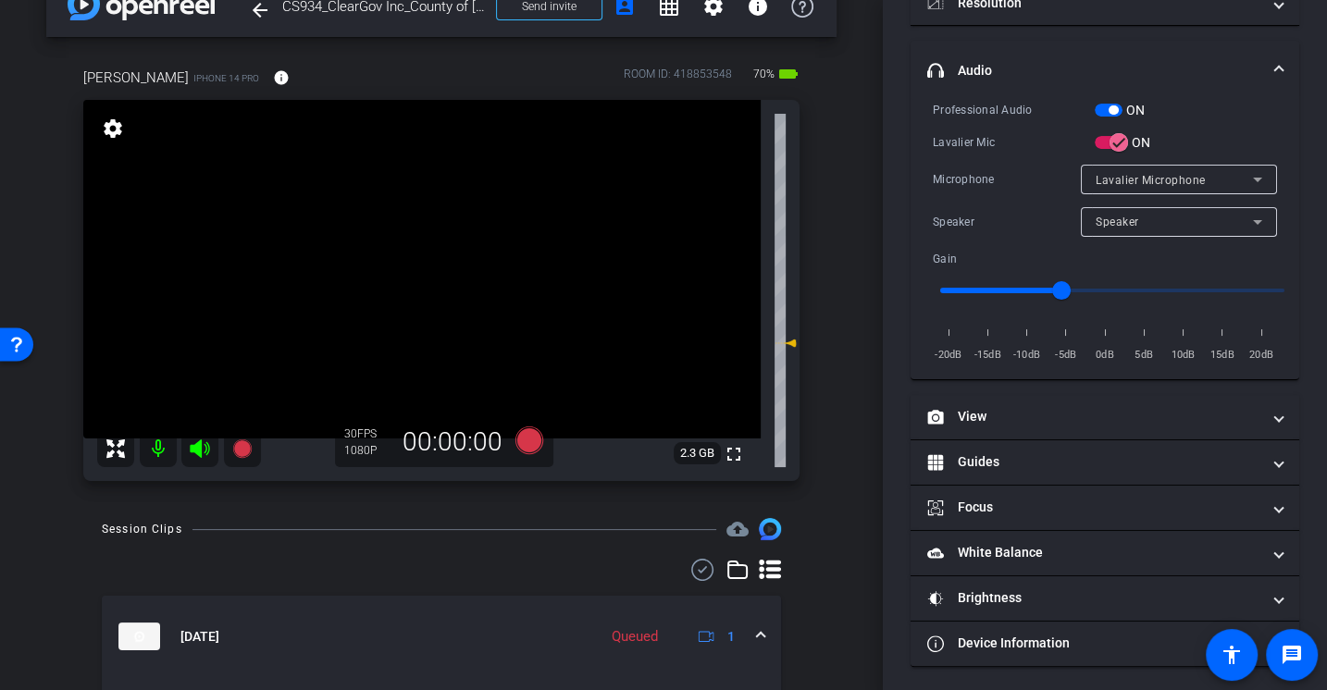
scroll to position [42, 0]
click at [533, 445] on icon at bounding box center [529, 442] width 28 height 28
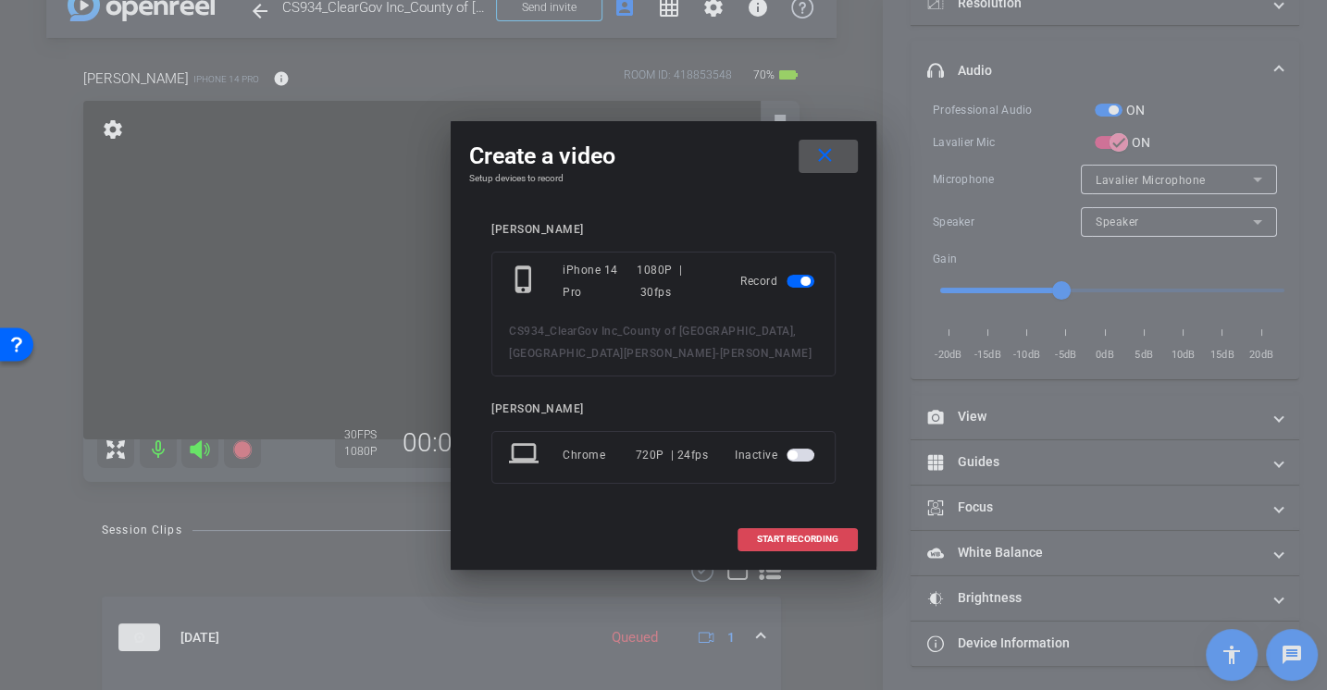
click at [813, 535] on span "START RECORDING" at bounding box center [797, 539] width 81 height 9
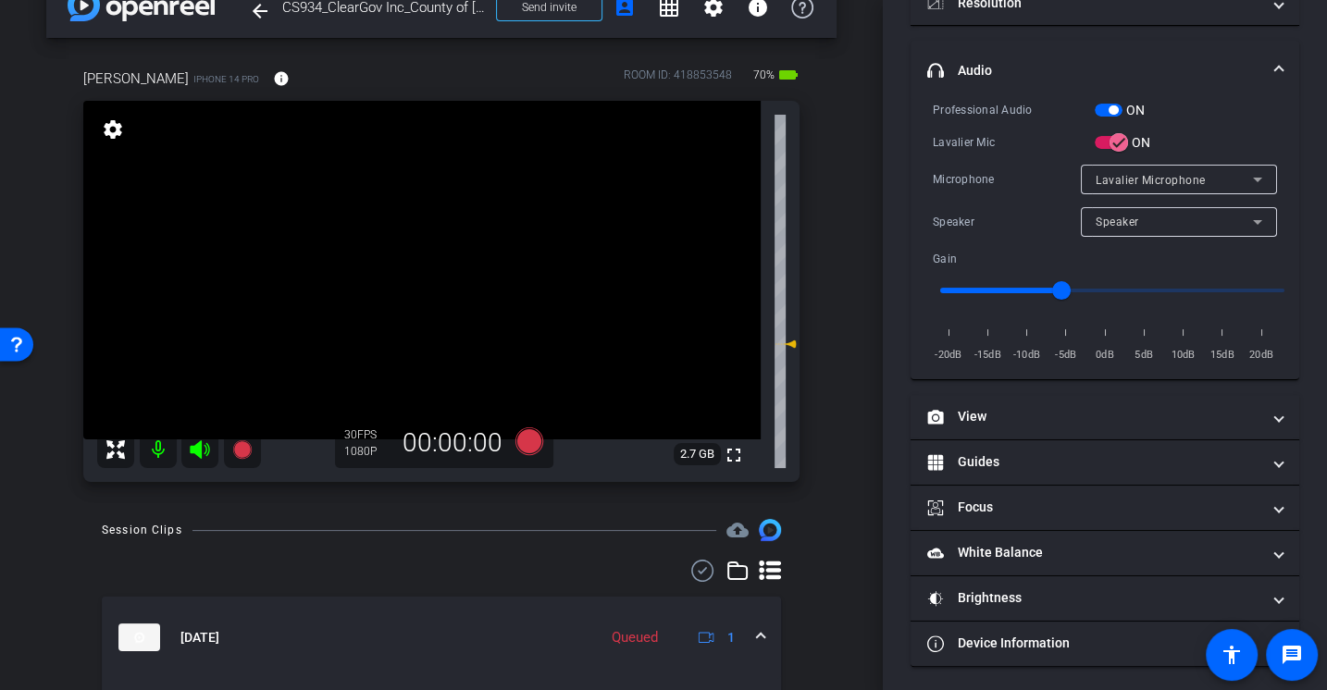
scroll to position [258, 0]
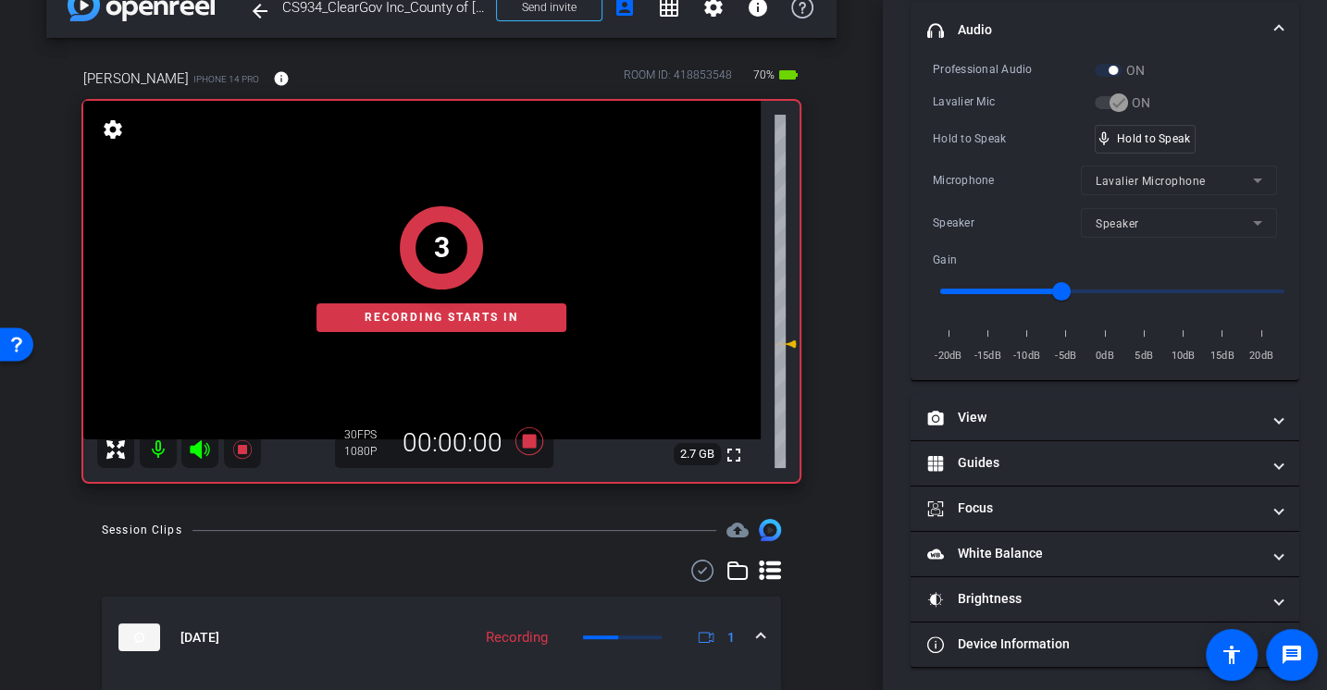
click at [992, 171] on div "Microphone" at bounding box center [1007, 180] width 148 height 19
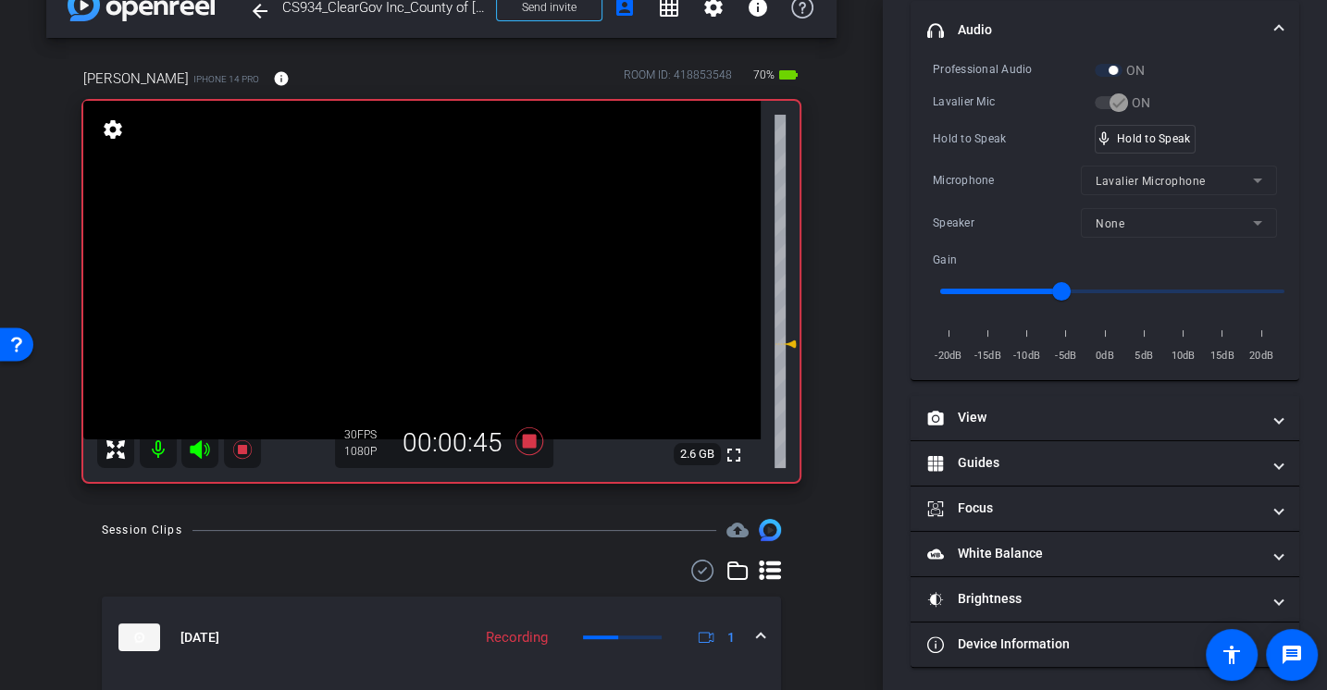
click at [992, 166] on div "Microphone Lavalier Microphone" at bounding box center [1105, 181] width 344 height 30
click at [972, 93] on div "Lavalier Mic ON" at bounding box center [1105, 102] width 344 height 19
click at [947, 150] on div "Hold to Speak mic_none Hold to Speak" at bounding box center [1105, 139] width 344 height 29
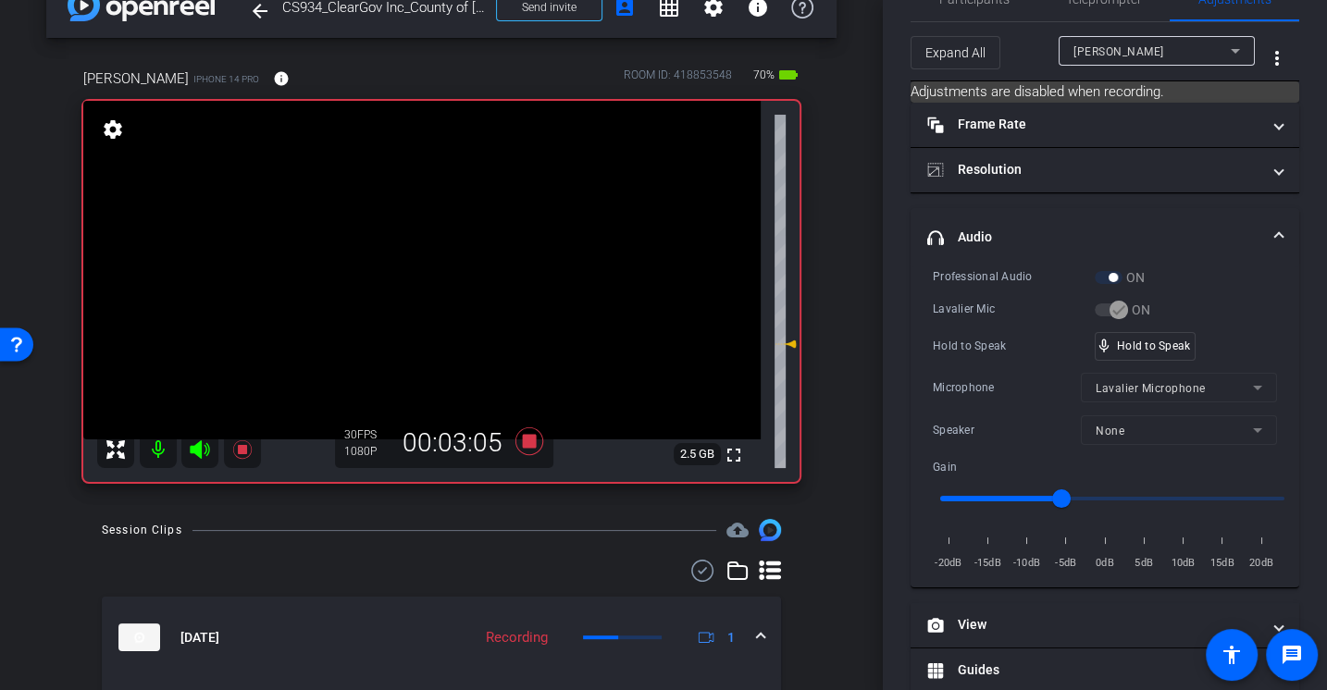
scroll to position [0, 0]
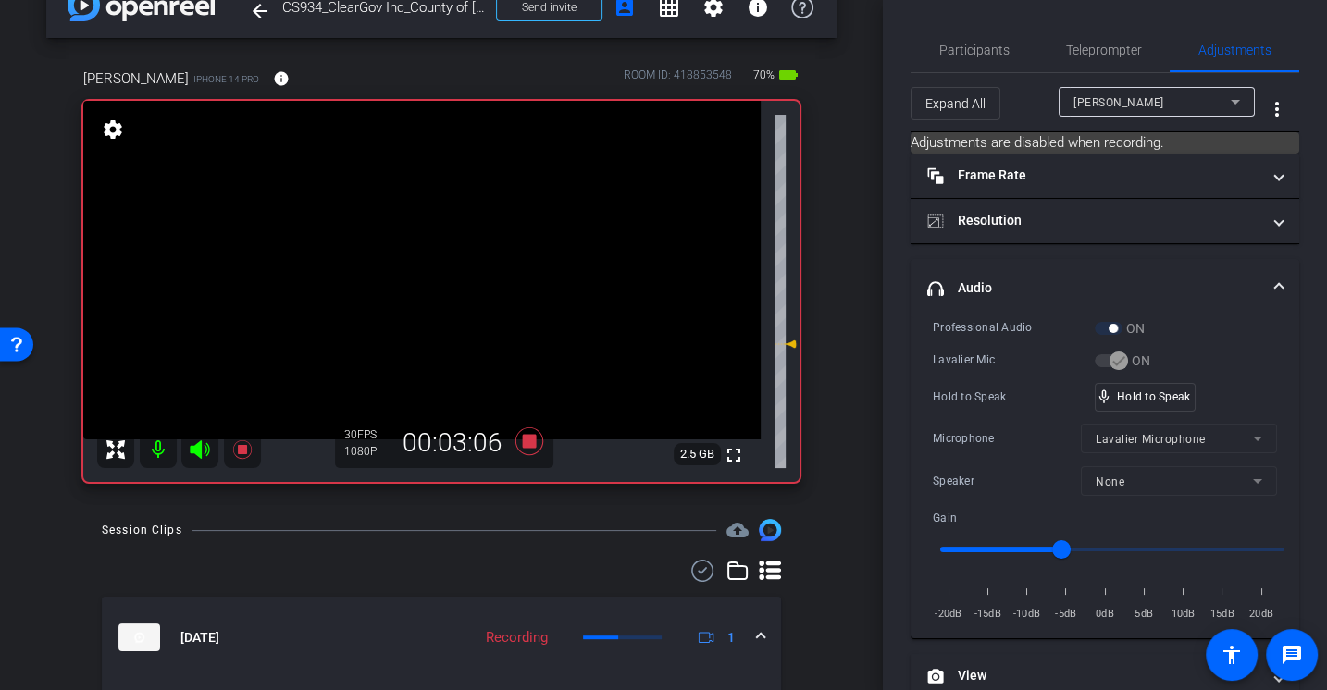
click at [997, 441] on div "Microphone" at bounding box center [1007, 438] width 148 height 19
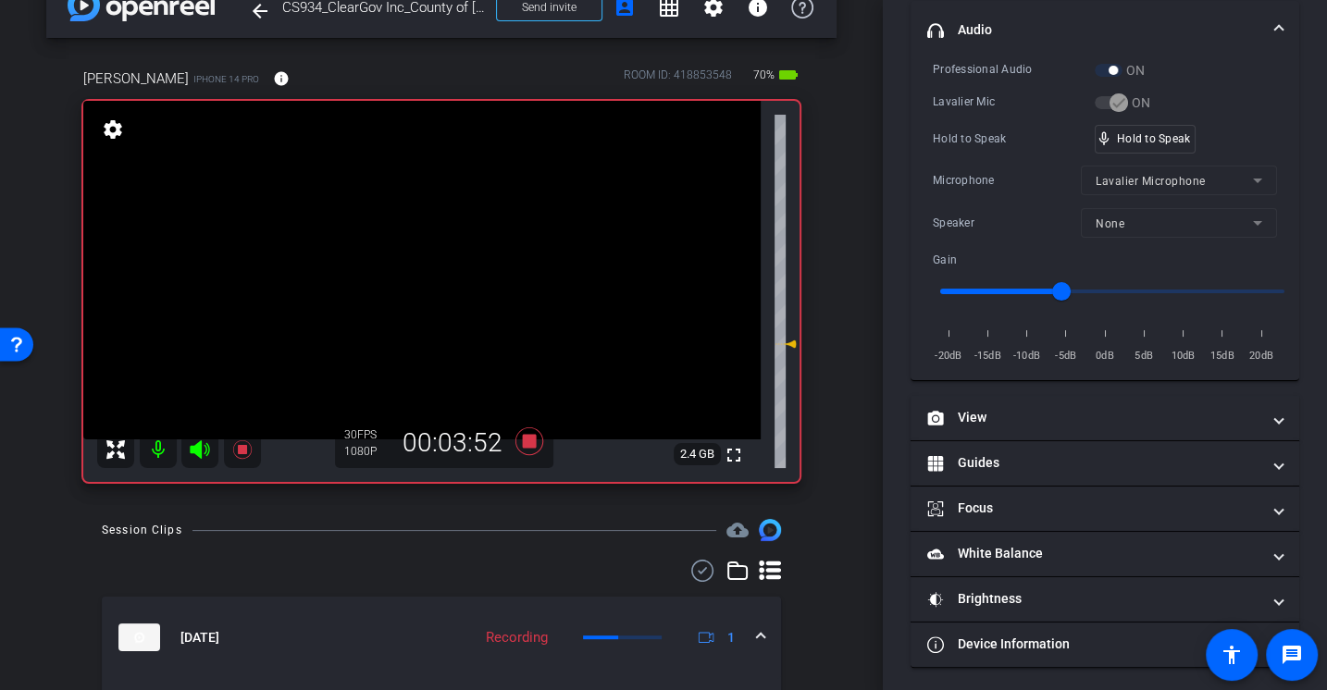
click at [1001, 111] on div "Professional Audio ON Lavalier Mic ON Hold to Speak mic_none Hold to Speak Micr…" at bounding box center [1105, 212] width 344 height 305
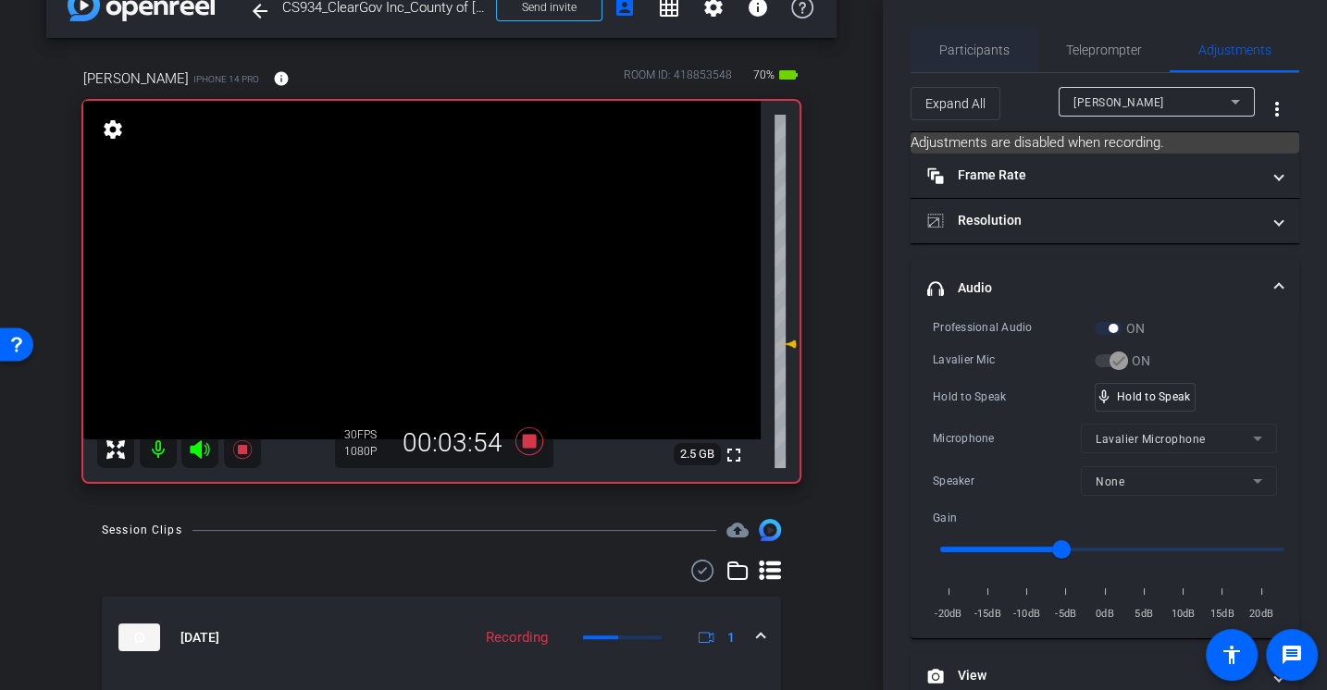
click at [977, 57] on span "Participants" at bounding box center [974, 50] width 70 height 44
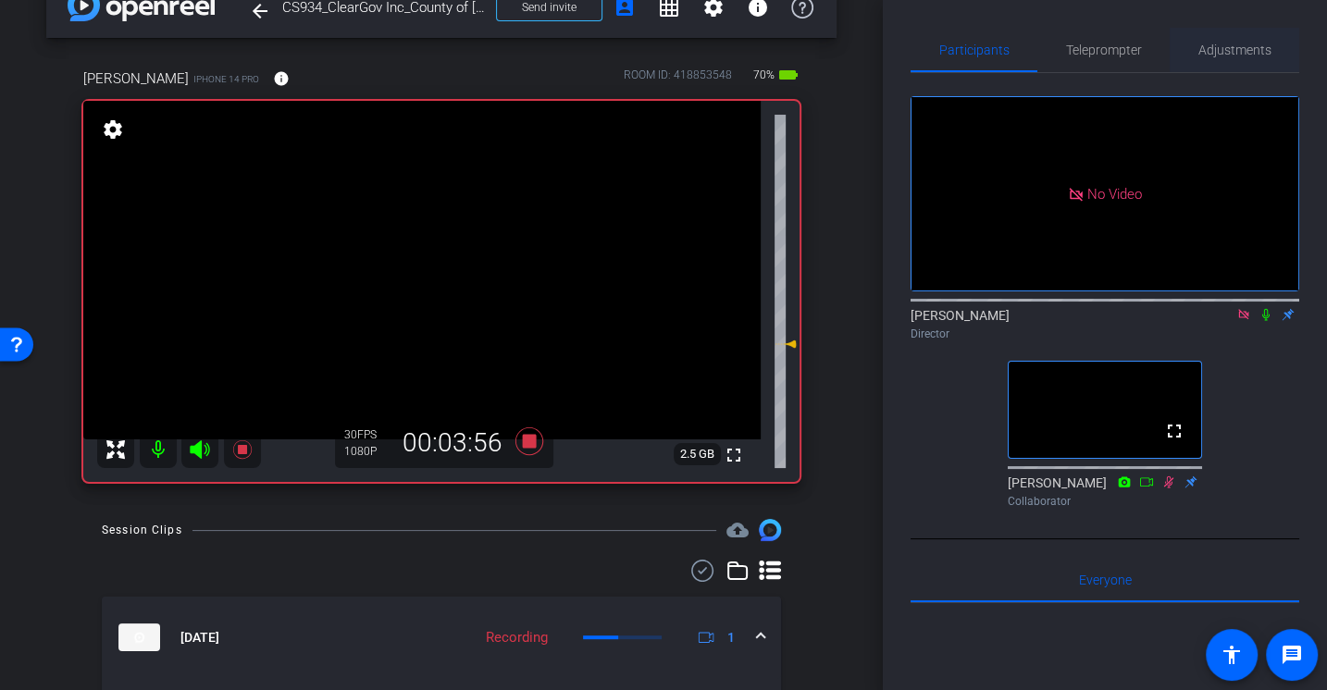
click at [1236, 56] on span "Adjustments" at bounding box center [1234, 49] width 73 height 13
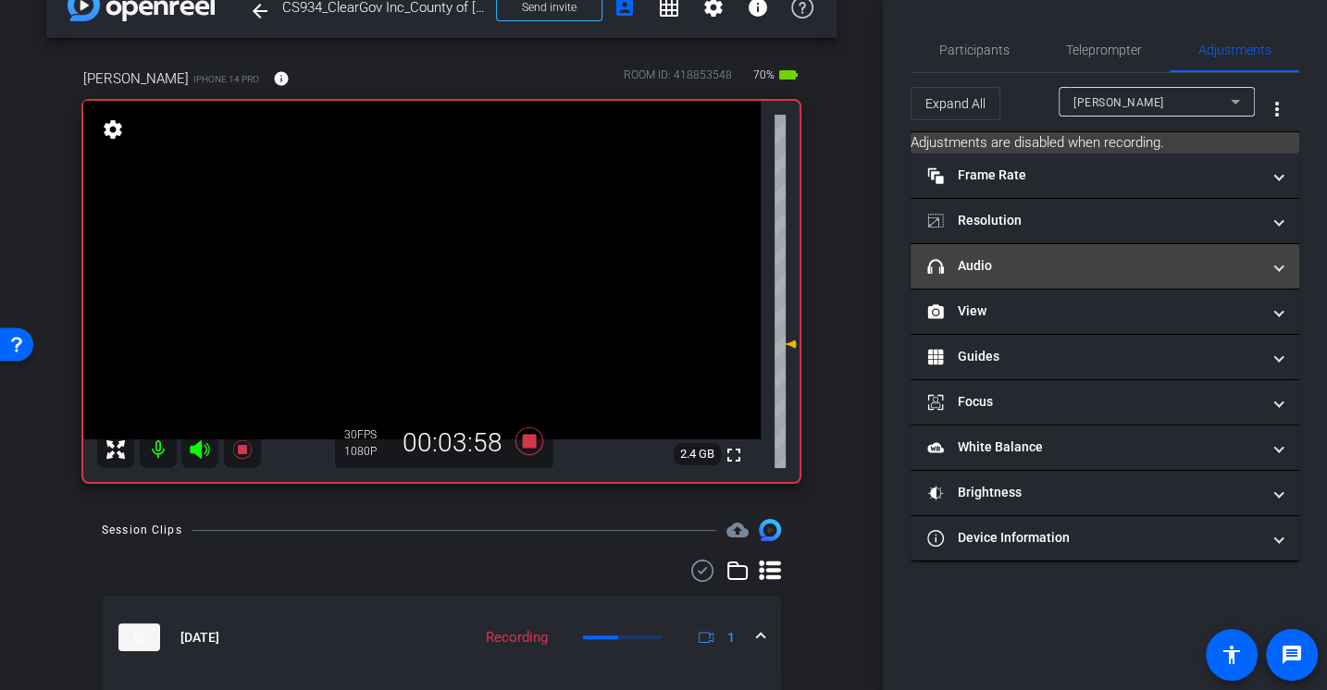
click at [980, 272] on mat-panel-title "headphone icon Audio" at bounding box center [1093, 265] width 333 height 19
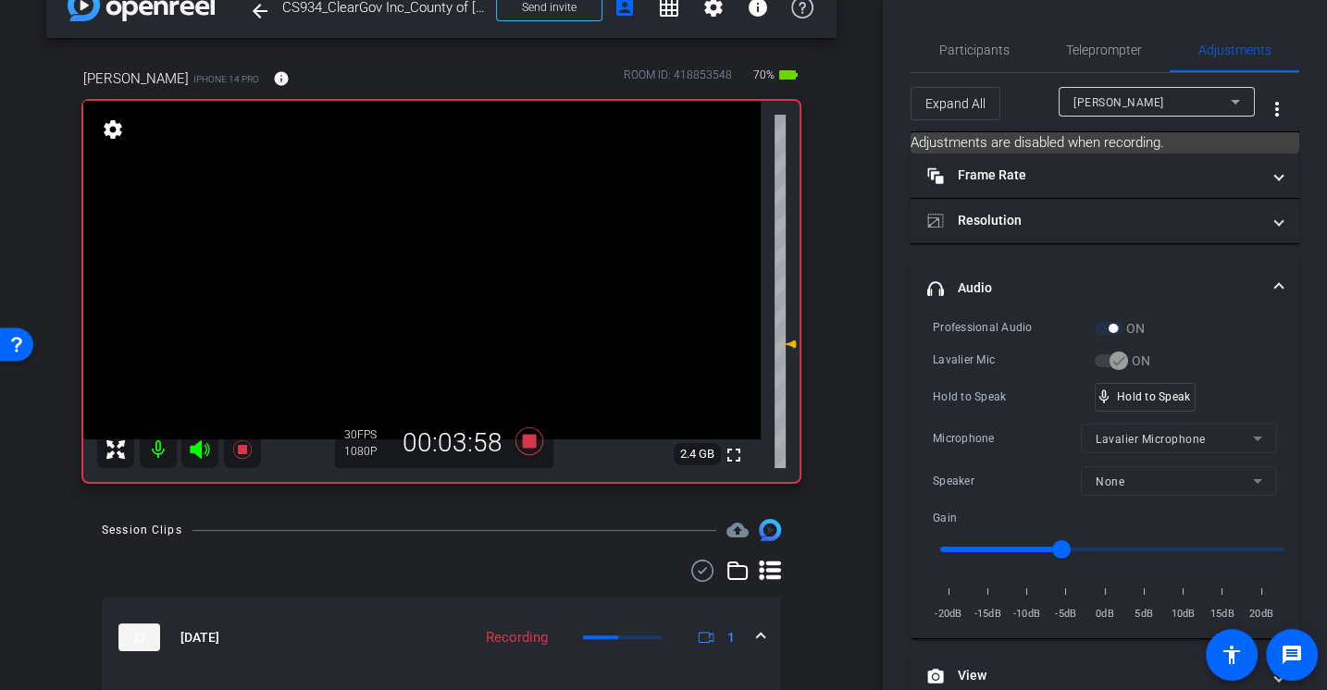
click at [982, 344] on div "Professional Audio ON Lavalier Mic ON Hold to Speak mic_none Hold to Speak Micr…" at bounding box center [1105, 470] width 344 height 305
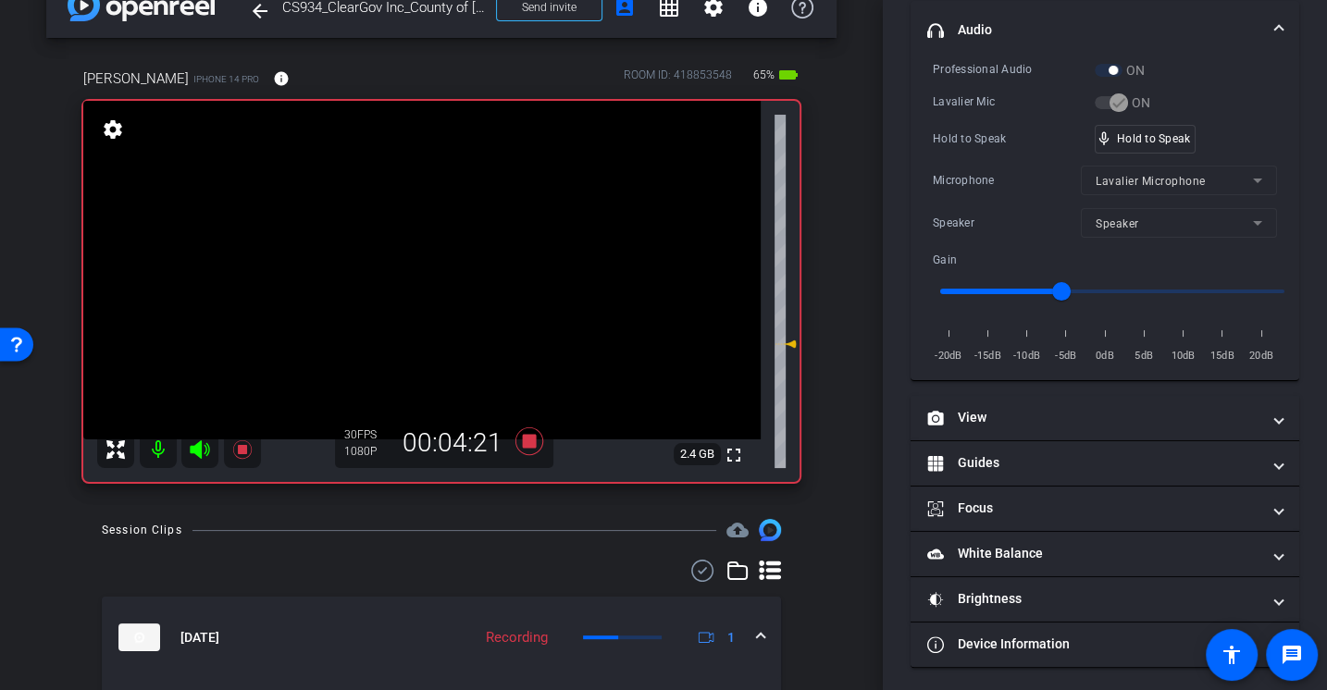
click at [1010, 133] on div "Hold to Speak" at bounding box center [1014, 139] width 162 height 19
click at [944, 146] on div "Hold to Speak mic_none Hold to Speak" at bounding box center [1105, 139] width 344 height 29
click at [957, 146] on div "Hold to Speak mic_none Hold to Speak" at bounding box center [1105, 139] width 344 height 29
click at [976, 152] on div "Professional Audio ON Lavalier Mic ON Hold to Speak mic_none Hold to Speak Micr…" at bounding box center [1105, 212] width 344 height 305
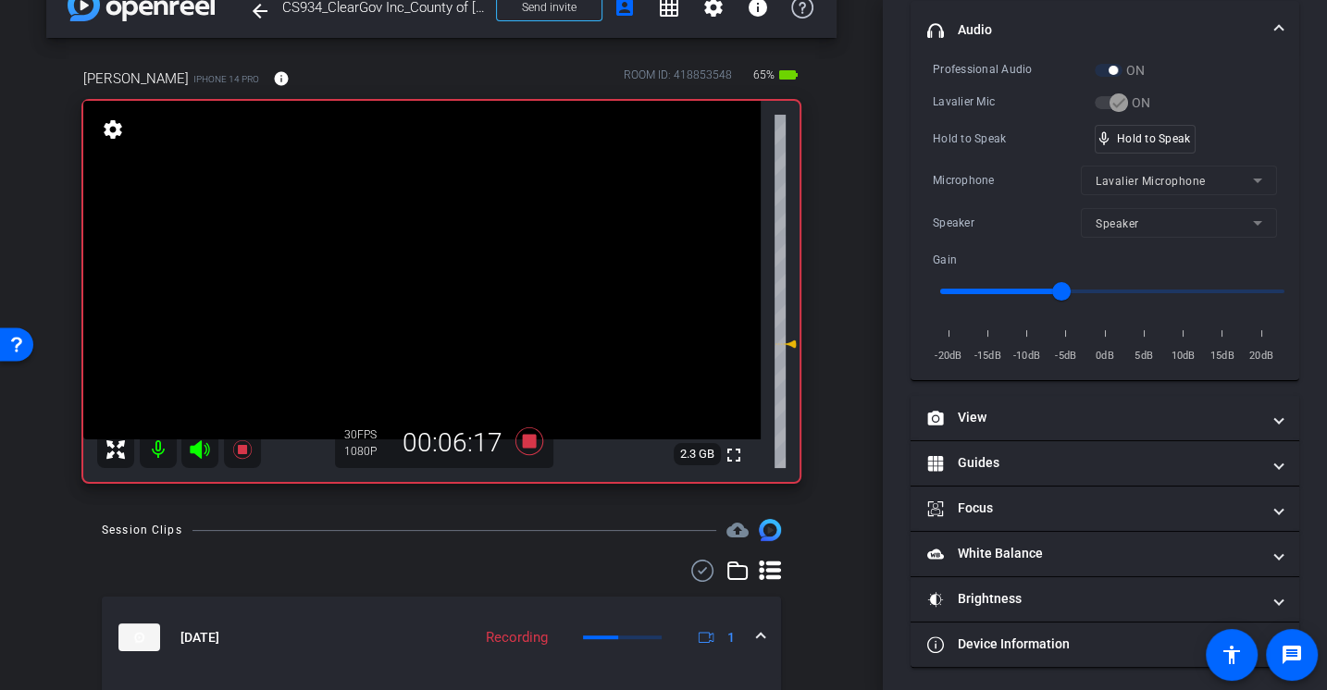
click at [976, 152] on div "Professional Audio ON Lavalier Mic ON Hold to Speak mic_none Hold to Speak Micr…" at bounding box center [1105, 212] width 344 height 305
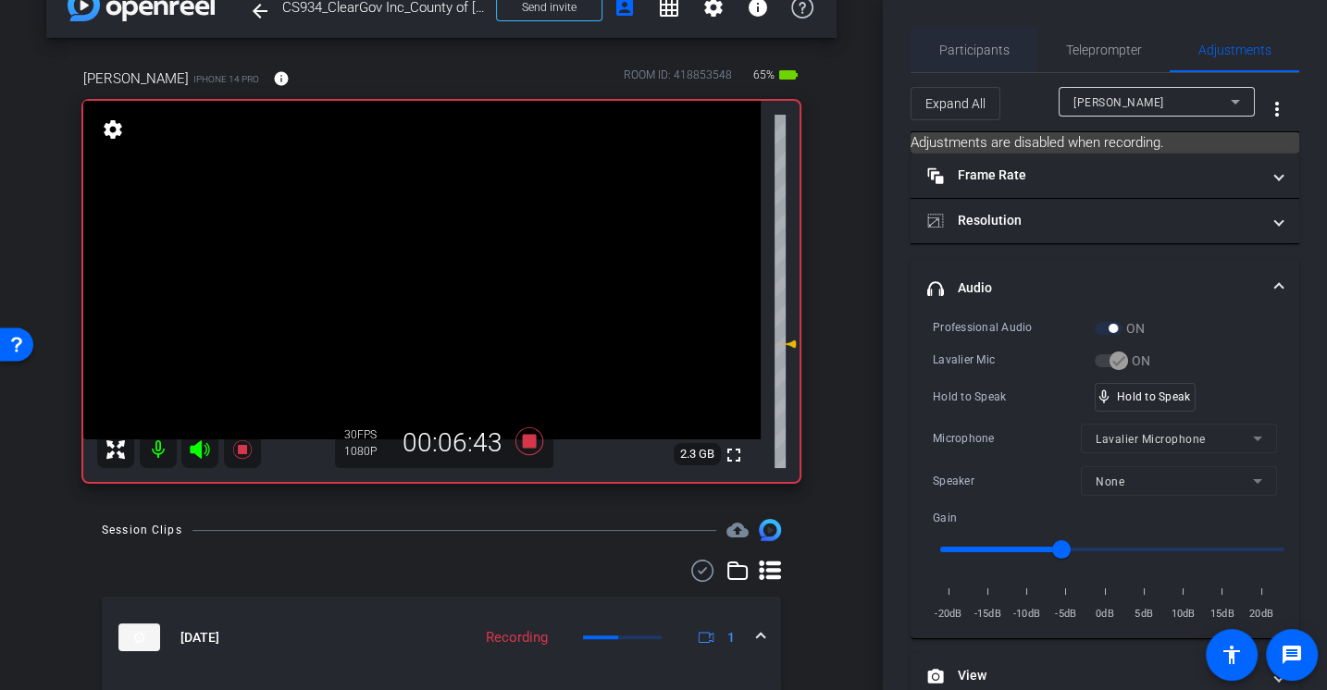
click at [992, 48] on span "Participants" at bounding box center [974, 49] width 70 height 13
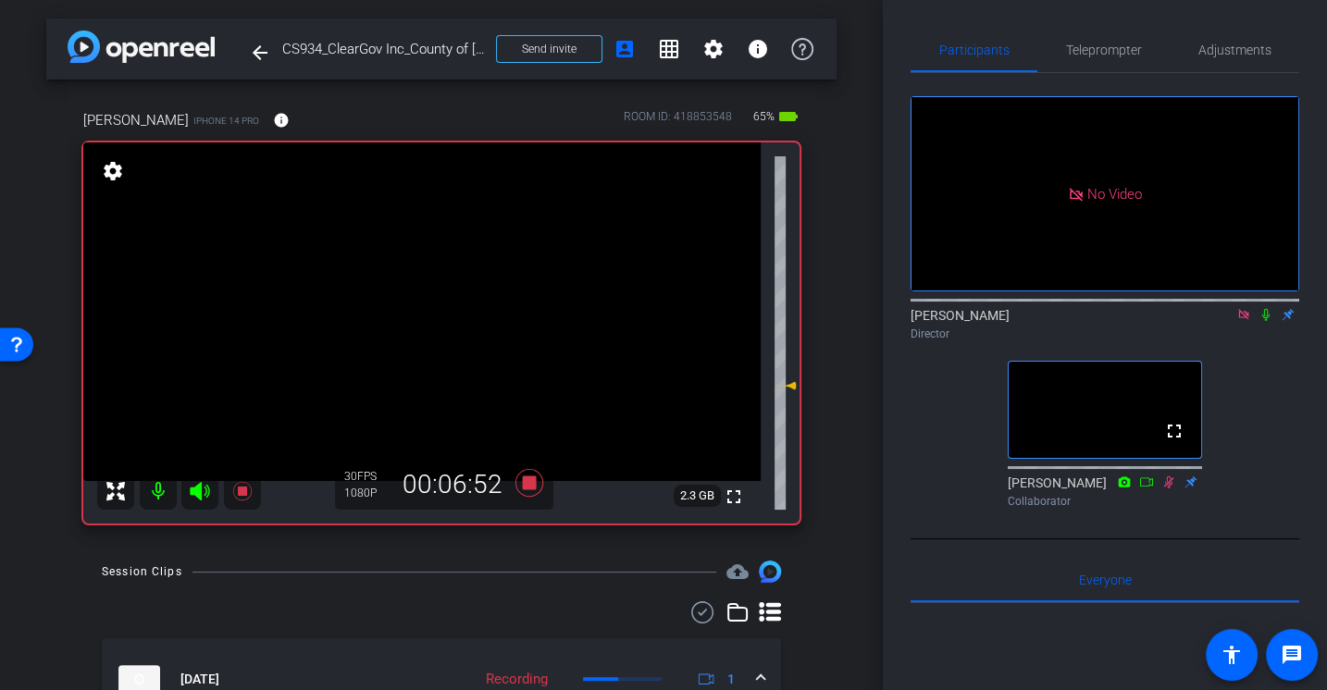
click at [1268, 292] on div "Alex Ferguson Director" at bounding box center [1105, 320] width 389 height 56
click at [532, 484] on icon at bounding box center [529, 483] width 28 height 28
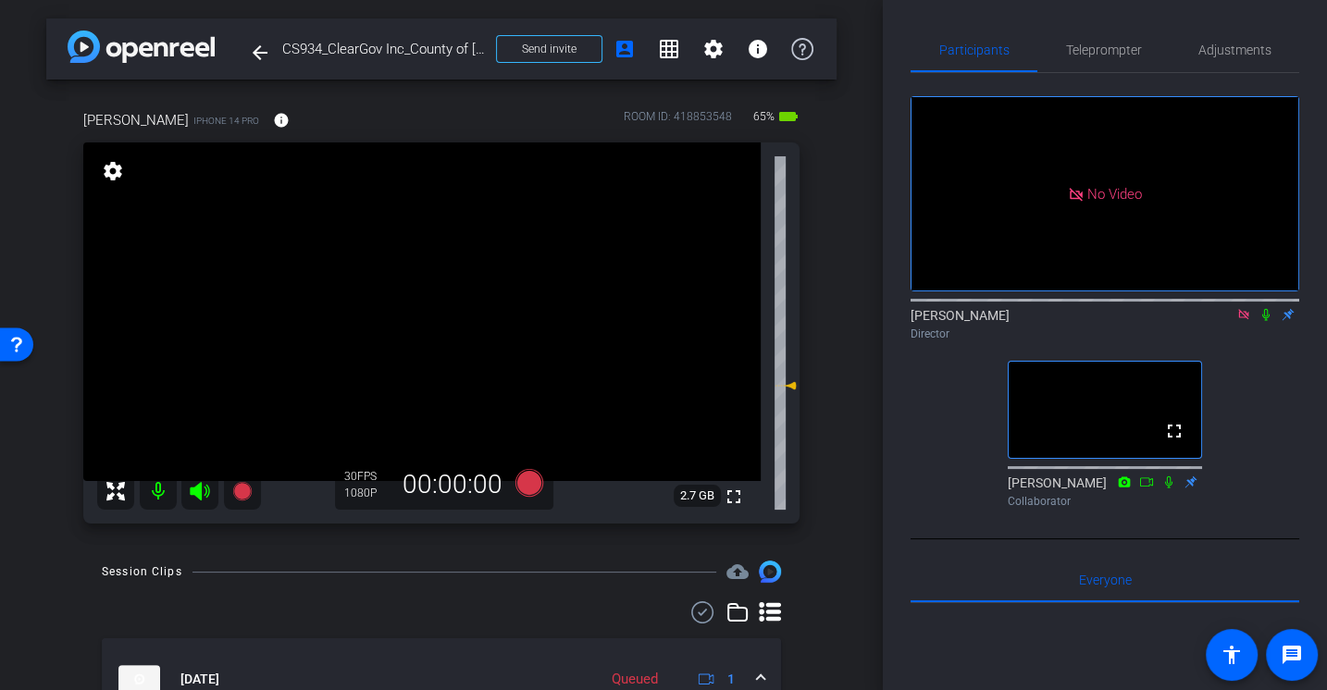
click at [1246, 308] on icon at bounding box center [1243, 314] width 15 height 13
click at [1226, 321] on icon at bounding box center [1221, 314] width 15 height 13
click at [1261, 321] on icon at bounding box center [1266, 314] width 15 height 13
